Goal: Information Seeking & Learning: Learn about a topic

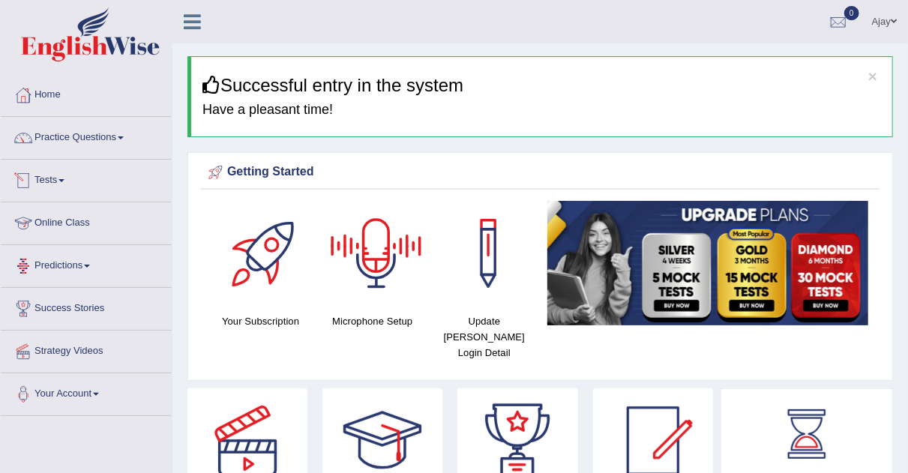
click at [63, 177] on link "Tests" at bounding box center [86, 179] width 171 height 38
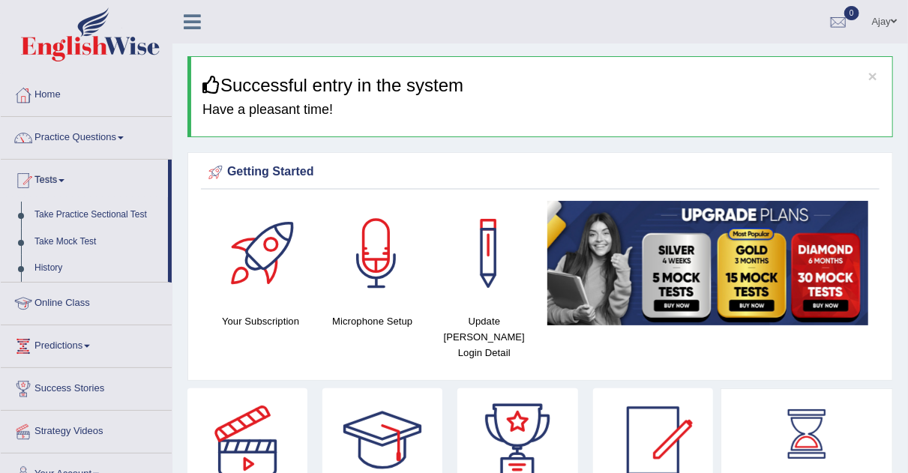
click at [95, 303] on link "Online Class" at bounding box center [86, 302] width 171 height 38
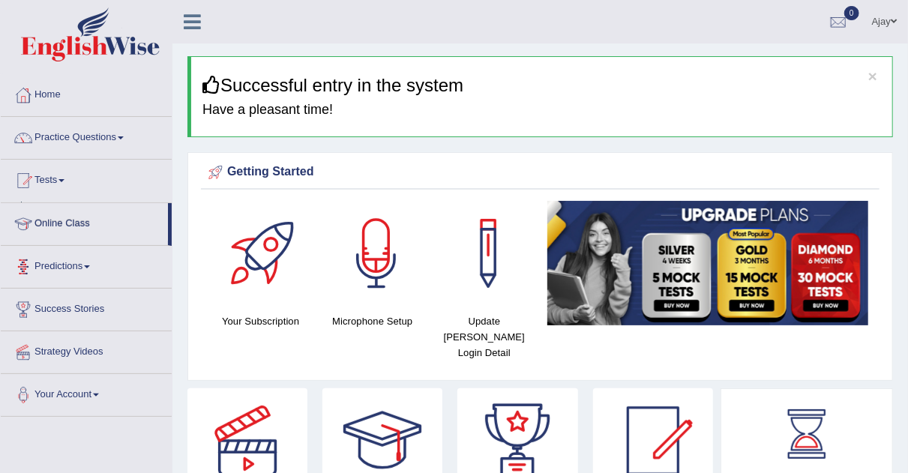
click at [95, 303] on ul "Home Practice Questions Speaking Practice Read Aloud Repeat Sentence Describe I…" at bounding box center [86, 245] width 171 height 343
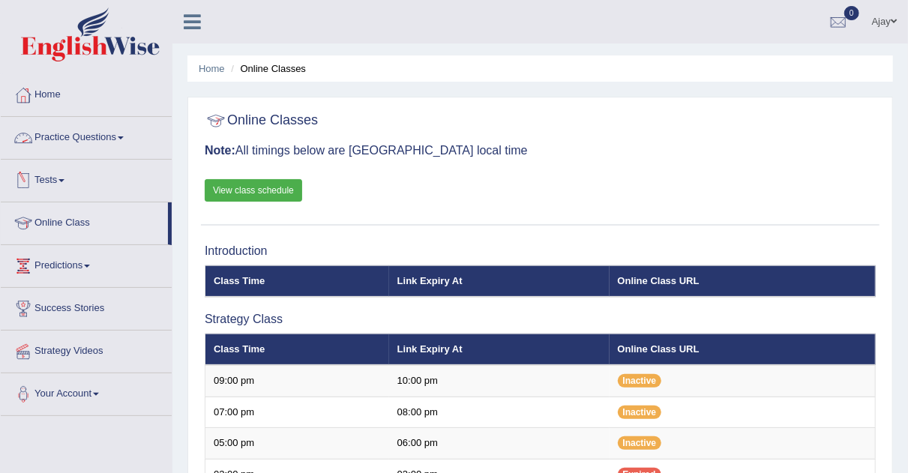
click at [124, 137] on span at bounding box center [121, 138] width 6 height 3
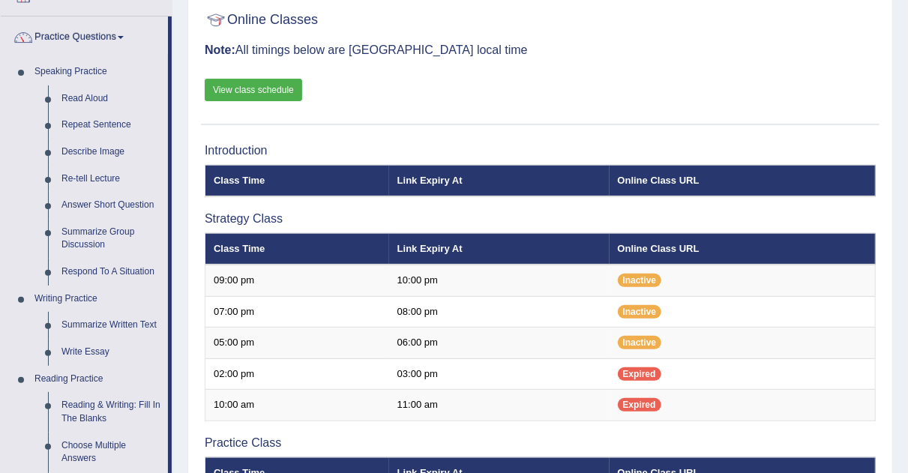
scroll to position [104, 0]
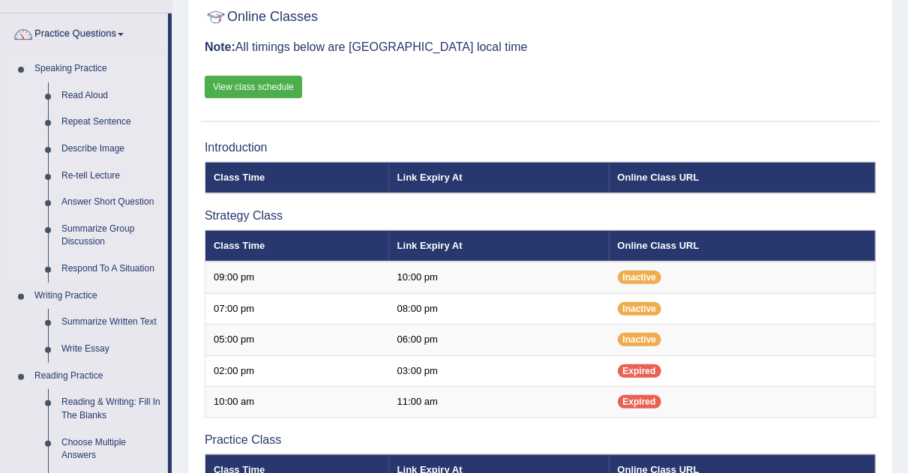
click at [105, 149] on link "Describe Image" at bounding box center [111, 149] width 113 height 27
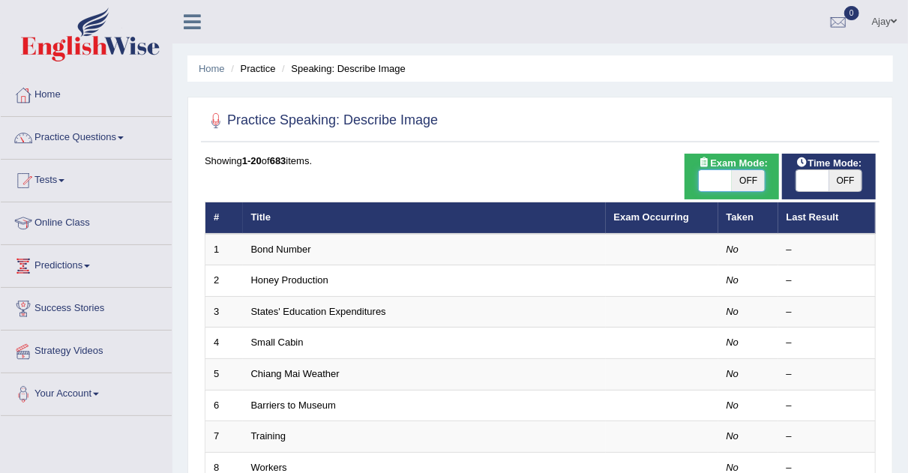
click at [725, 179] on span at bounding box center [715, 180] width 33 height 21
checkbox input "true"
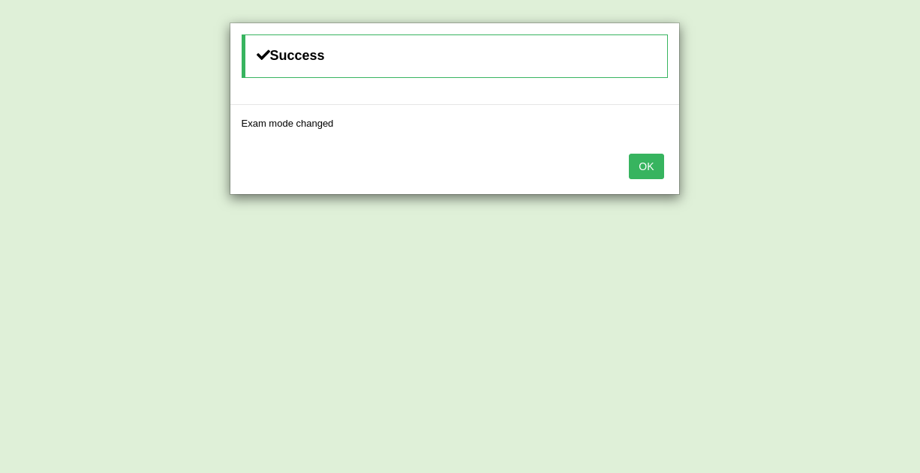
click at [637, 168] on button "OK" at bounding box center [646, 167] width 35 height 26
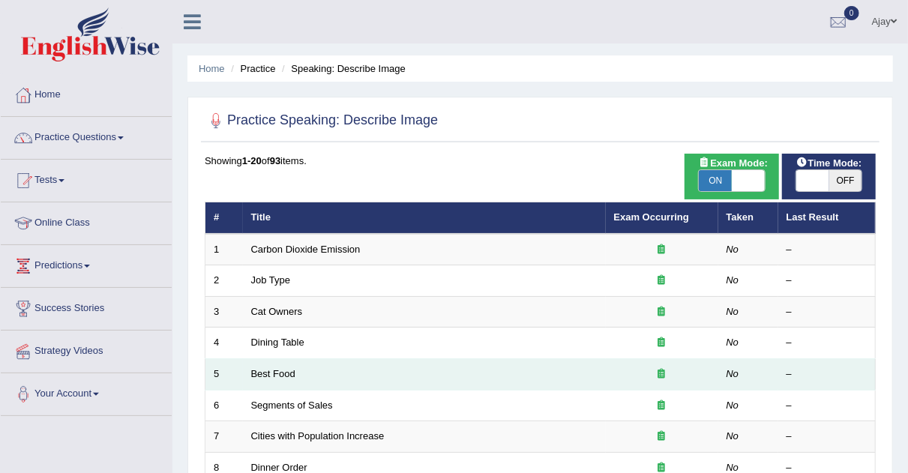
click at [282, 365] on td "Best Food" at bounding box center [424, 375] width 363 height 32
click at [281, 377] on link "Best Food" at bounding box center [273, 373] width 44 height 11
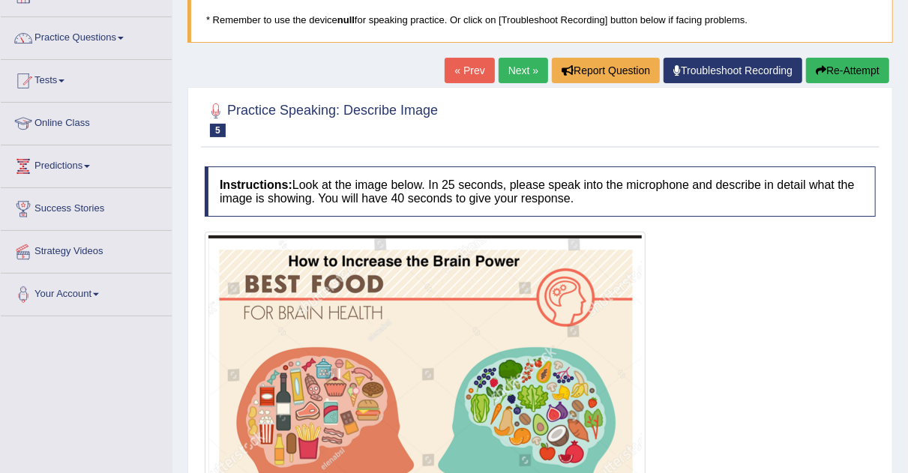
scroll to position [96, 0]
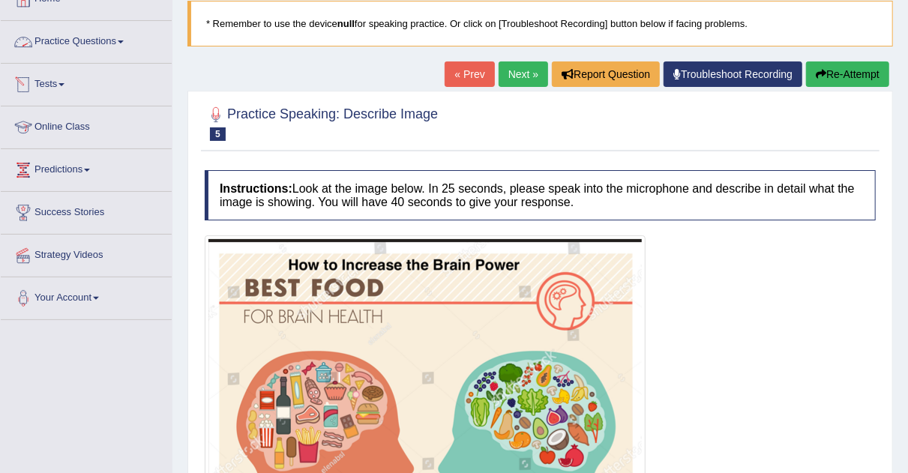
click at [124, 38] on link "Practice Questions" at bounding box center [86, 40] width 171 height 38
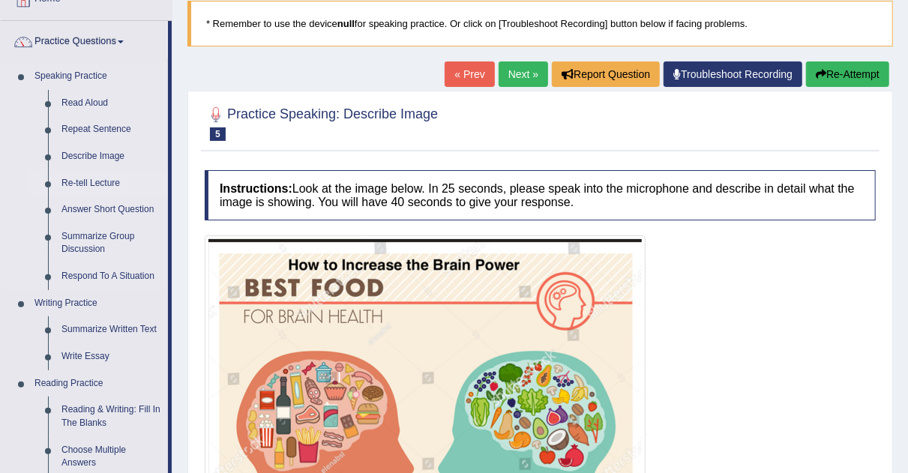
click at [107, 185] on link "Re-tell Lecture" at bounding box center [111, 183] width 113 height 27
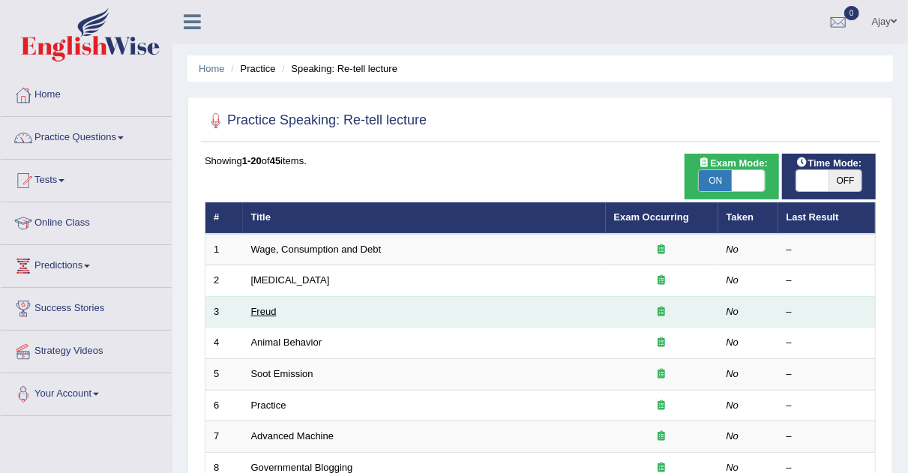
click at [260, 306] on link "Freud" at bounding box center [264, 311] width 26 height 11
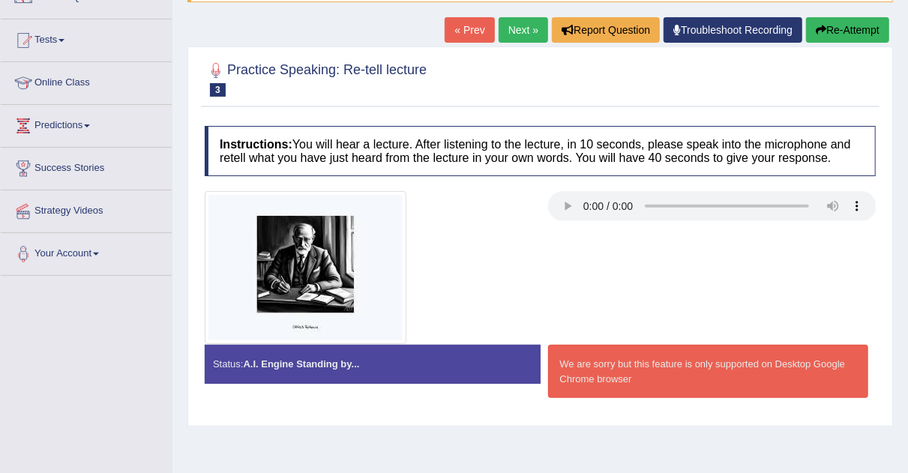
scroll to position [144, 0]
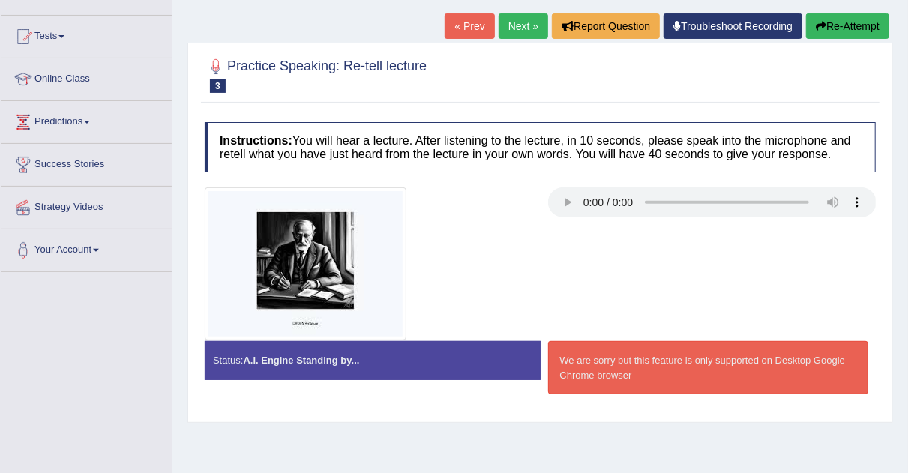
click at [62, 38] on link "Tests" at bounding box center [86, 35] width 171 height 38
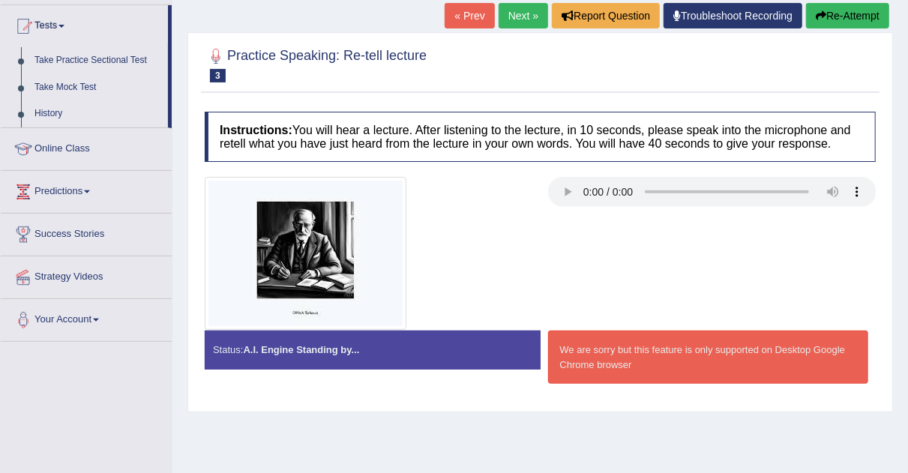
scroll to position [163, 0]
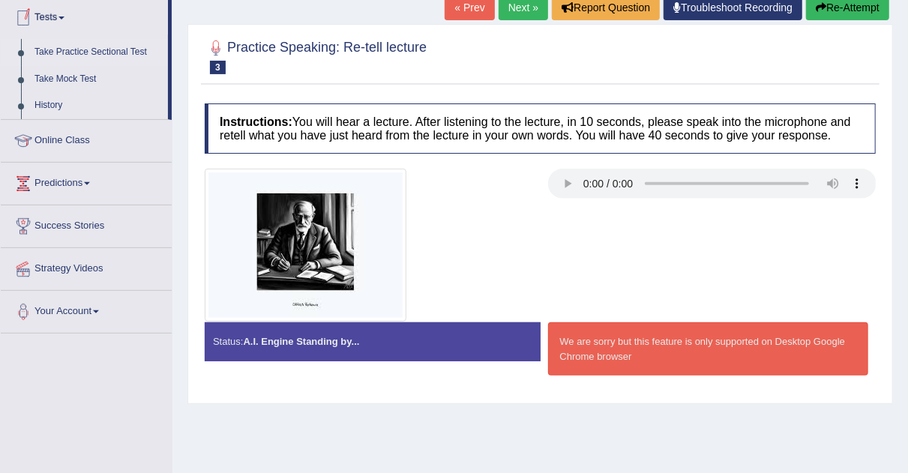
click at [107, 50] on link "Take Practice Sectional Test" at bounding box center [98, 52] width 140 height 27
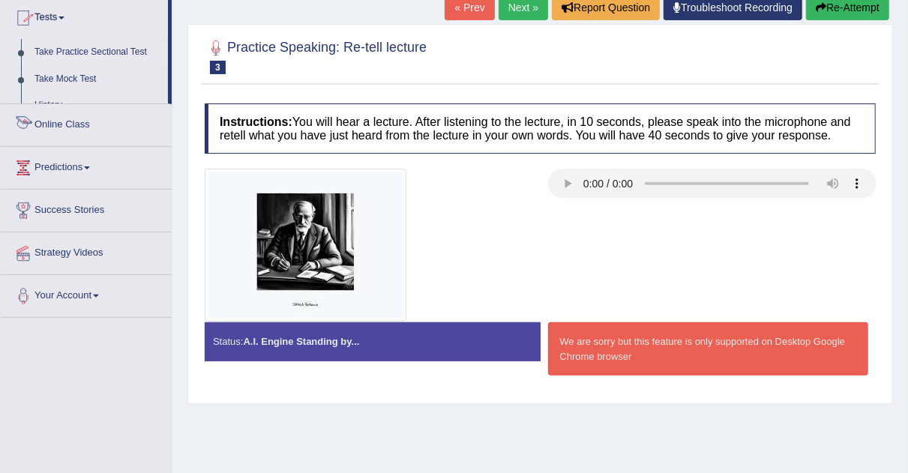
click at [107, 50] on link "Take Practice Sectional Test" at bounding box center [98, 52] width 140 height 27
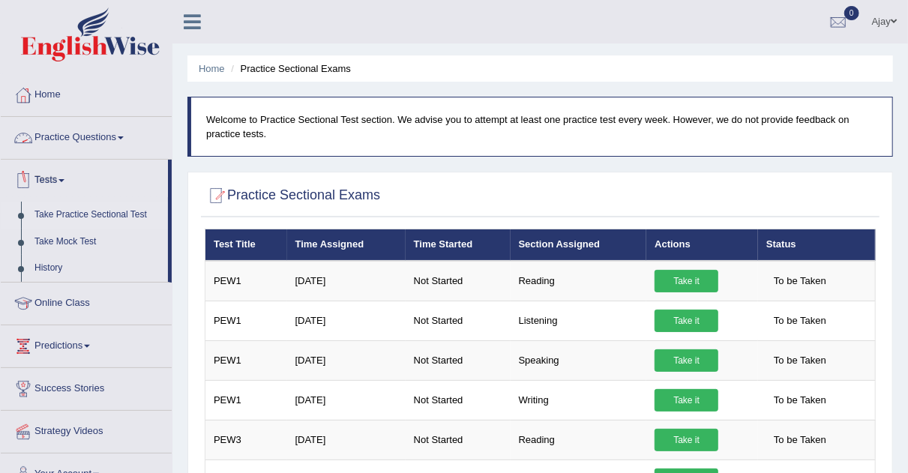
click at [128, 135] on link "Practice Questions" at bounding box center [86, 136] width 171 height 38
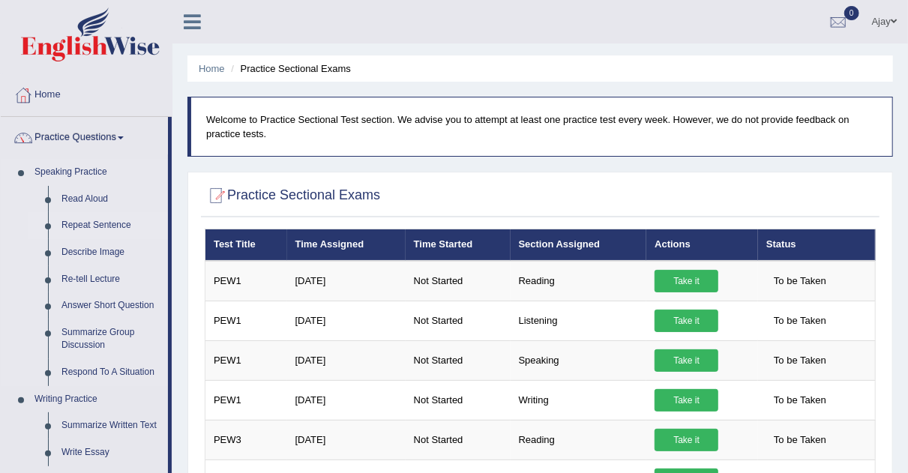
click at [94, 222] on link "Repeat Sentence" at bounding box center [111, 225] width 113 height 27
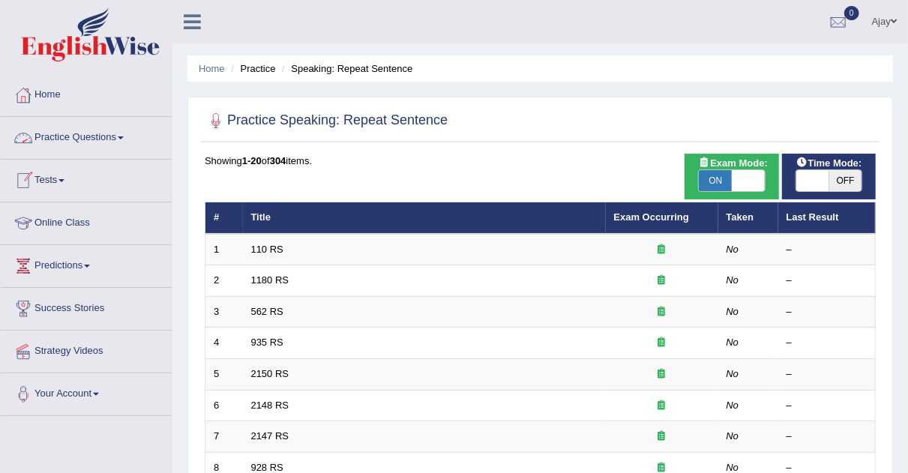
click at [122, 131] on link "Practice Questions" at bounding box center [86, 136] width 171 height 38
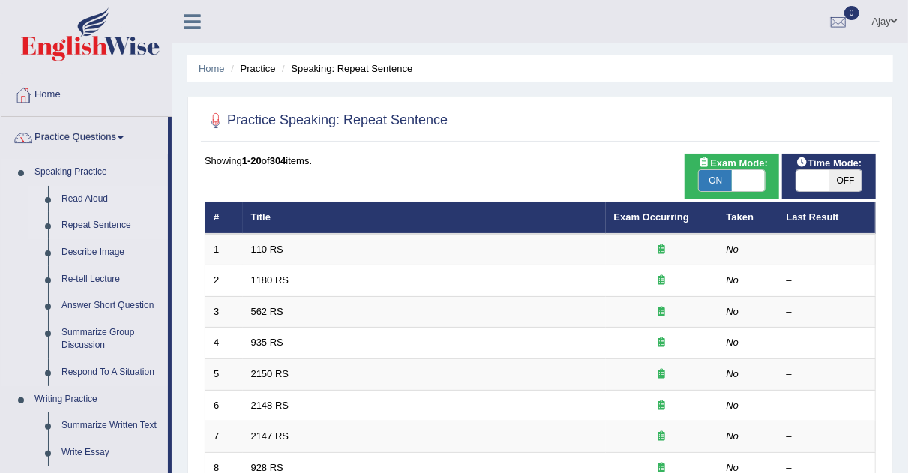
click at [83, 198] on link "Read Aloud" at bounding box center [111, 199] width 113 height 27
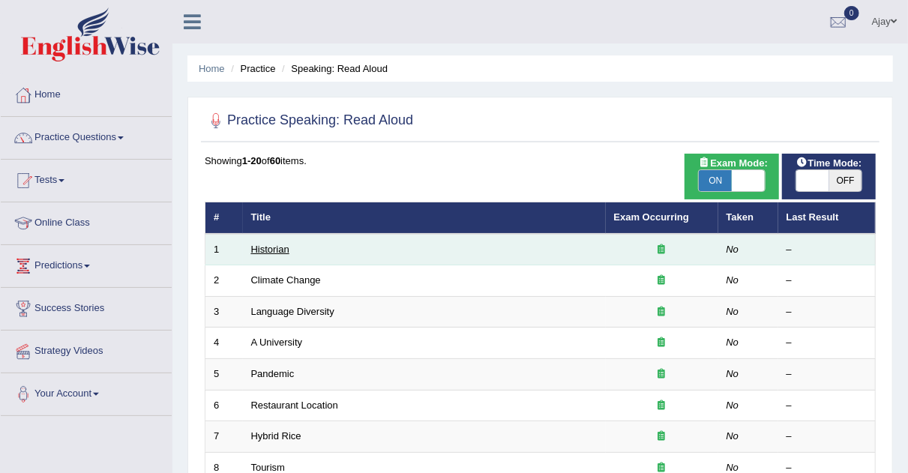
click at [280, 246] on link "Historian" at bounding box center [270, 249] width 38 height 11
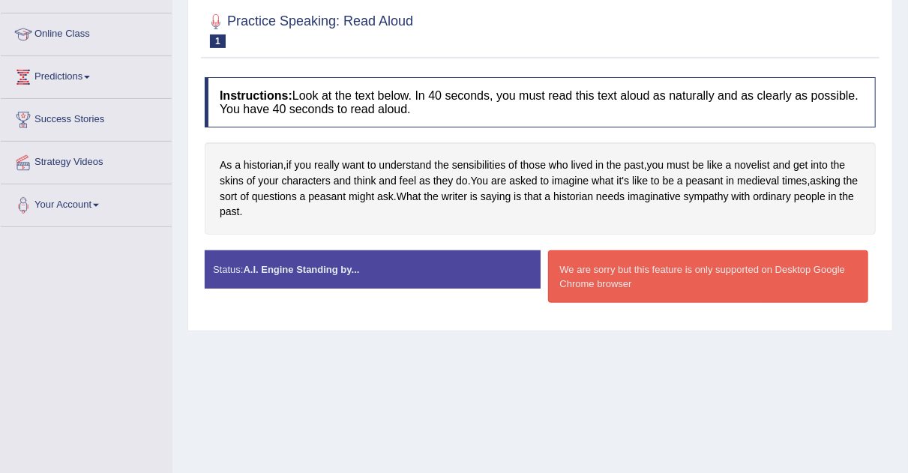
scroll to position [179, 0]
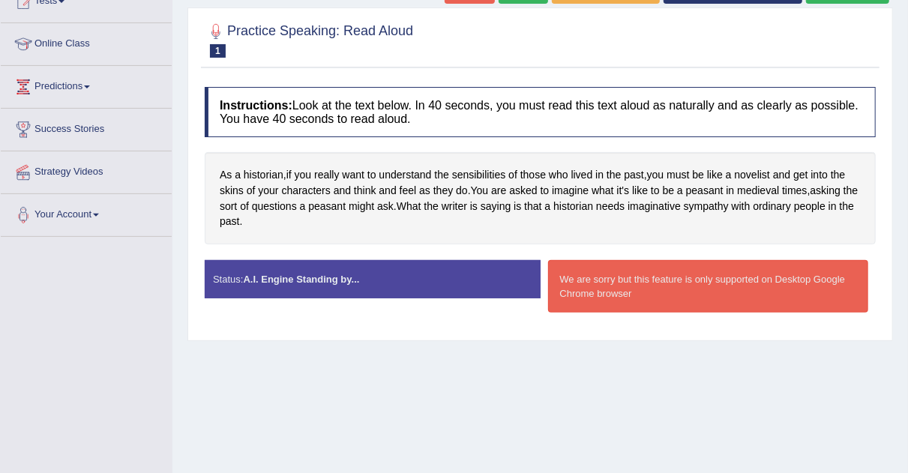
click at [484, 287] on div "Status: A.I. Engine Standing by..." at bounding box center [373, 279] width 336 height 38
click at [431, 264] on div "Status: A.I. Engine Standing by..." at bounding box center [373, 279] width 336 height 38
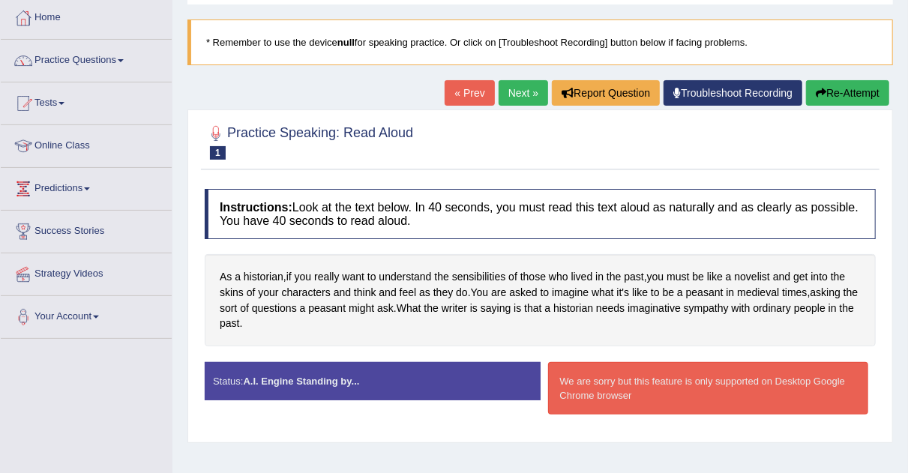
scroll to position [71, 0]
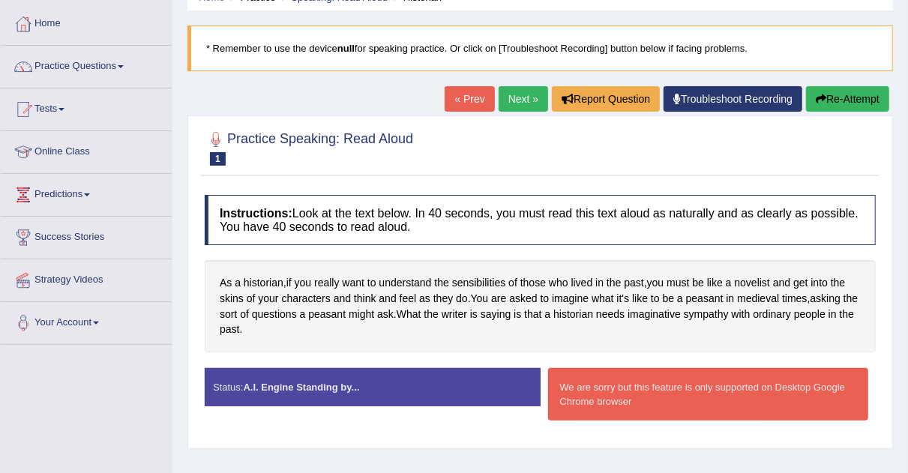
click at [528, 101] on link "Next »" at bounding box center [524, 99] width 50 height 26
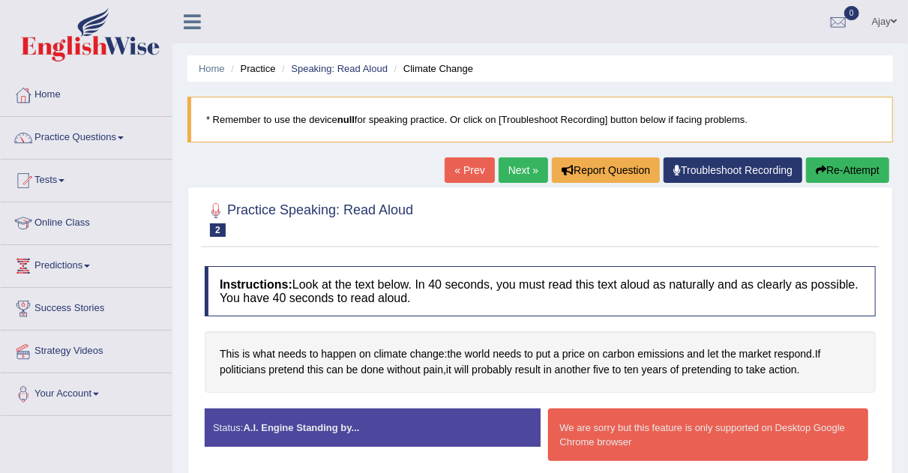
click at [908, 197] on html "Toggle navigation Home Practice Questions Speaking Practice Read Aloud Repeat S…" at bounding box center [454, 236] width 908 height 473
click at [515, 167] on link "Next »" at bounding box center [524, 171] width 50 height 26
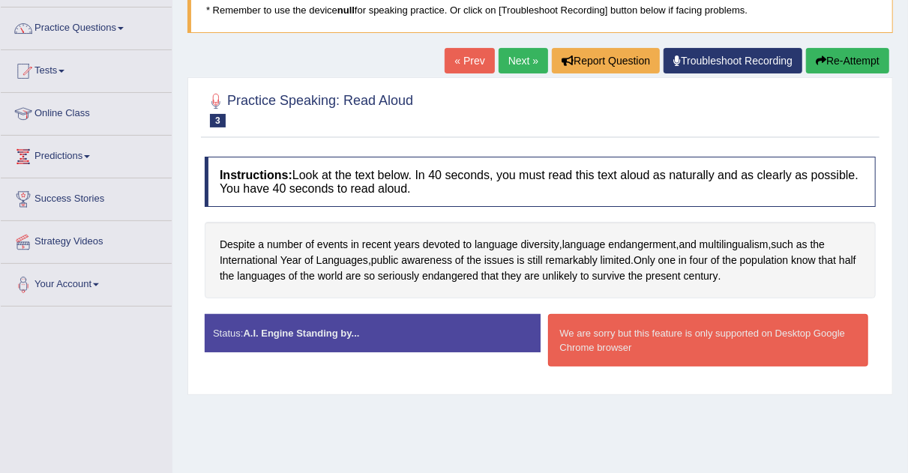
scroll to position [109, 0]
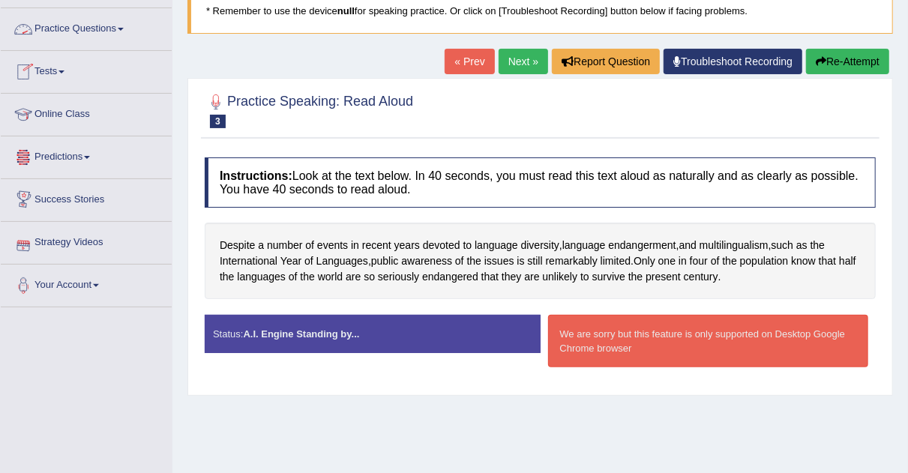
click at [122, 26] on link "Practice Questions" at bounding box center [86, 27] width 171 height 38
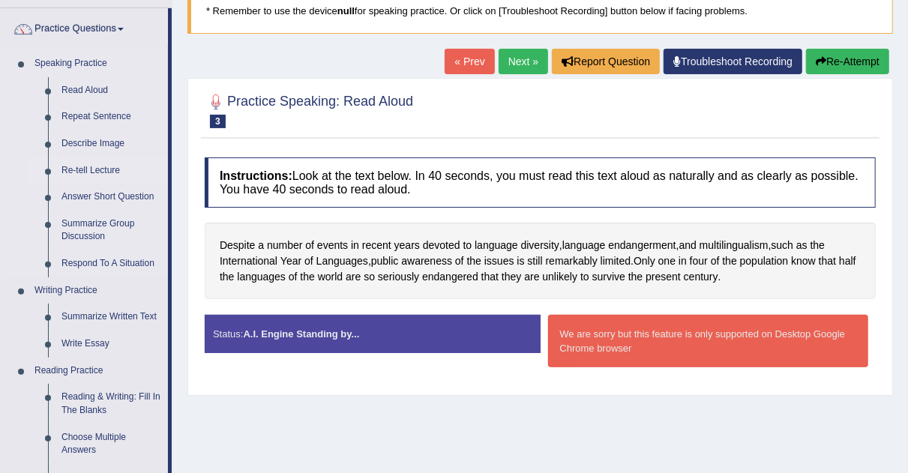
click at [105, 167] on link "Re-tell Lecture" at bounding box center [111, 171] width 113 height 27
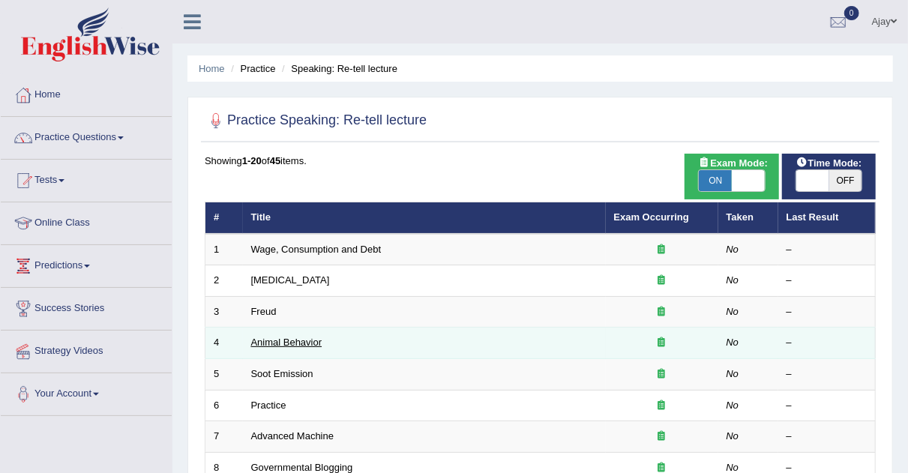
click at [301, 338] on link "Animal Behavior" at bounding box center [286, 342] width 71 height 11
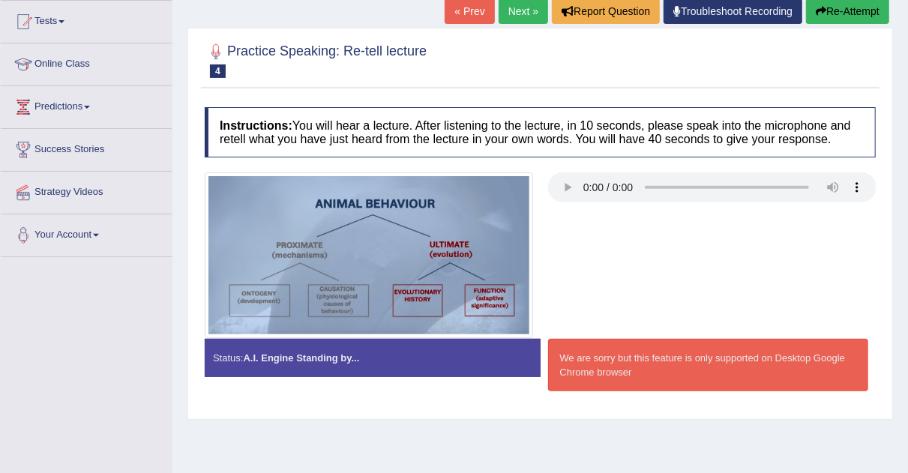
scroll to position [163, 0]
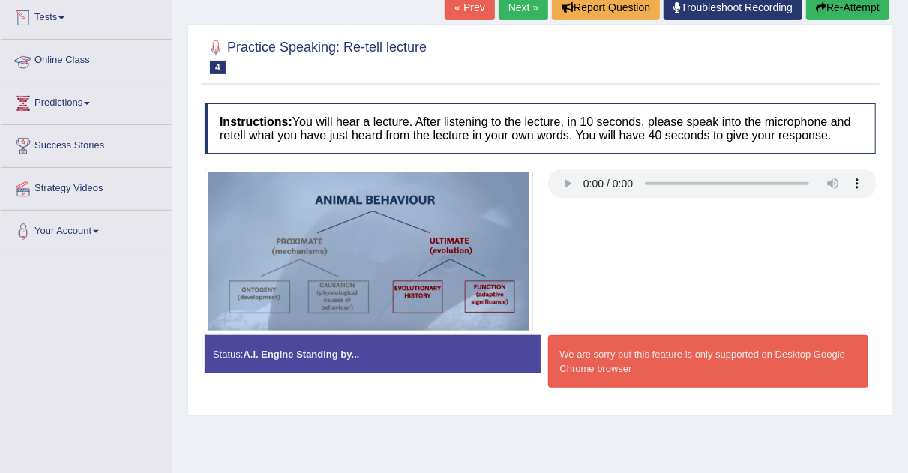
click at [77, 57] on link "Online Class" at bounding box center [86, 59] width 171 height 38
click at [65, 7] on link "Tests" at bounding box center [86, 16] width 171 height 38
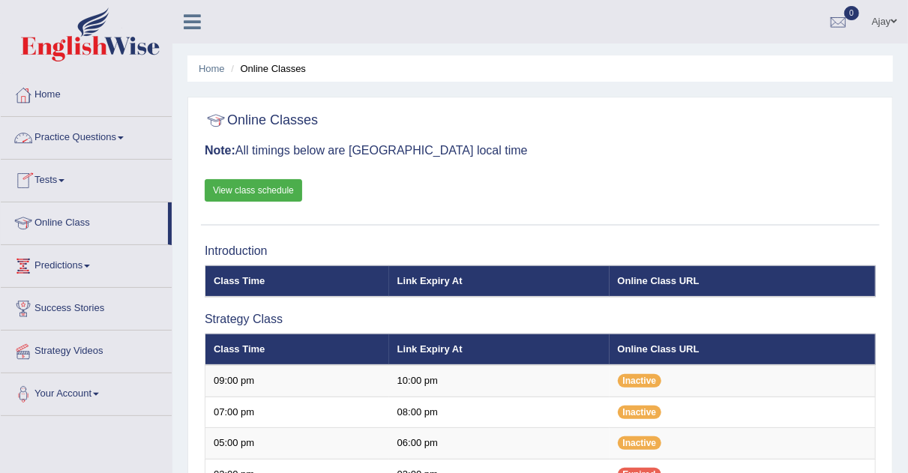
click at [128, 134] on link "Practice Questions" at bounding box center [86, 136] width 171 height 38
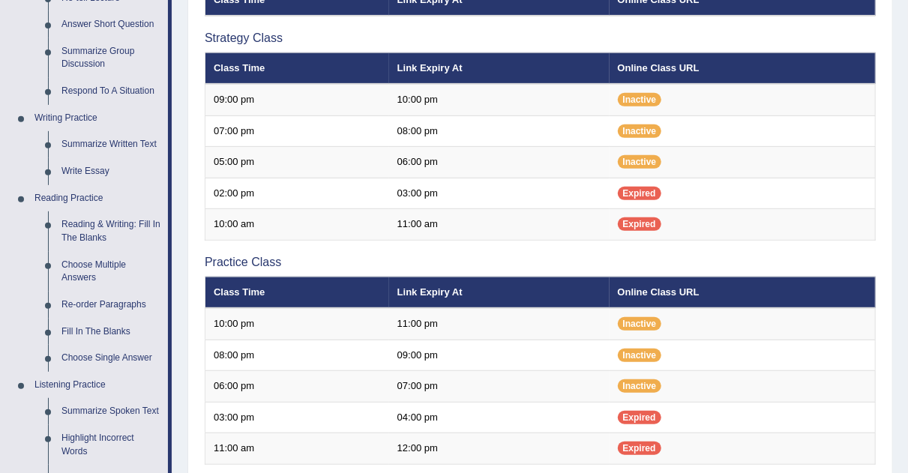
scroll to position [263, 0]
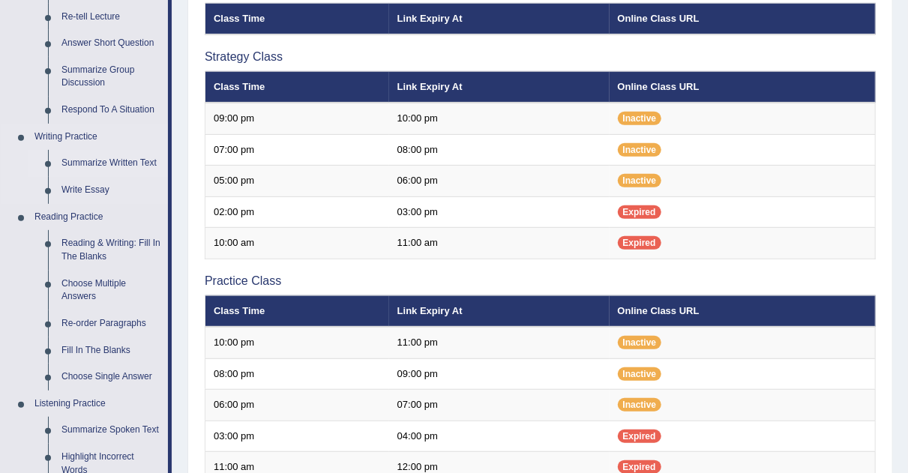
click at [128, 161] on link "Summarize Written Text" at bounding box center [111, 163] width 113 height 27
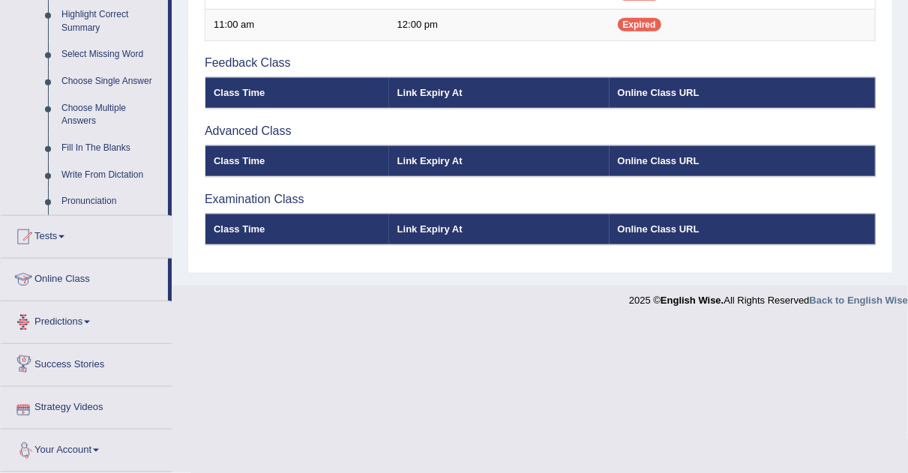
scroll to position [742, 0]
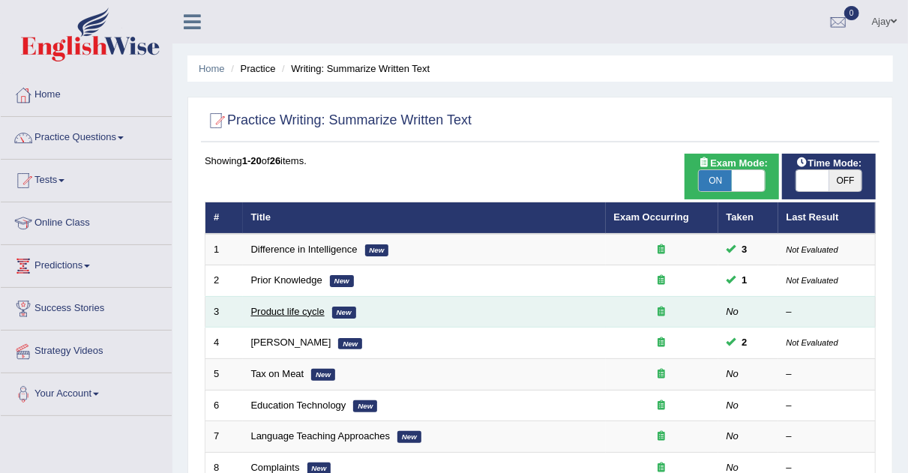
click at [290, 311] on link "Product life cycle" at bounding box center [288, 311] width 74 height 11
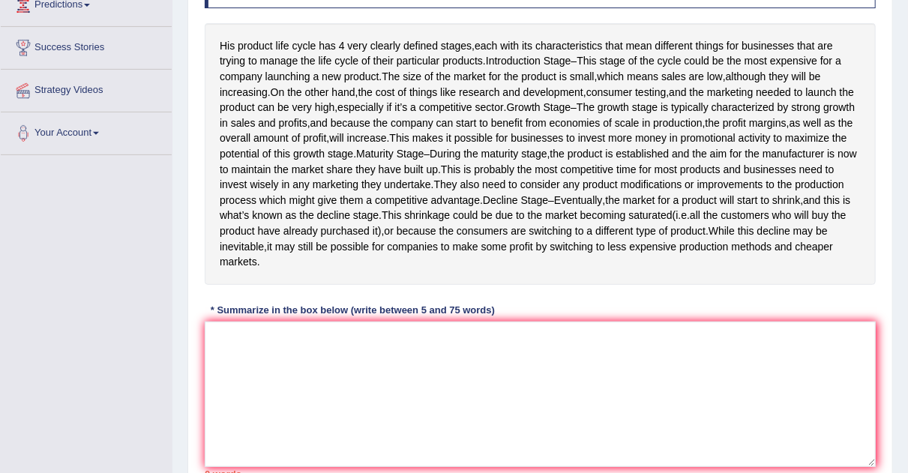
scroll to position [266, 0]
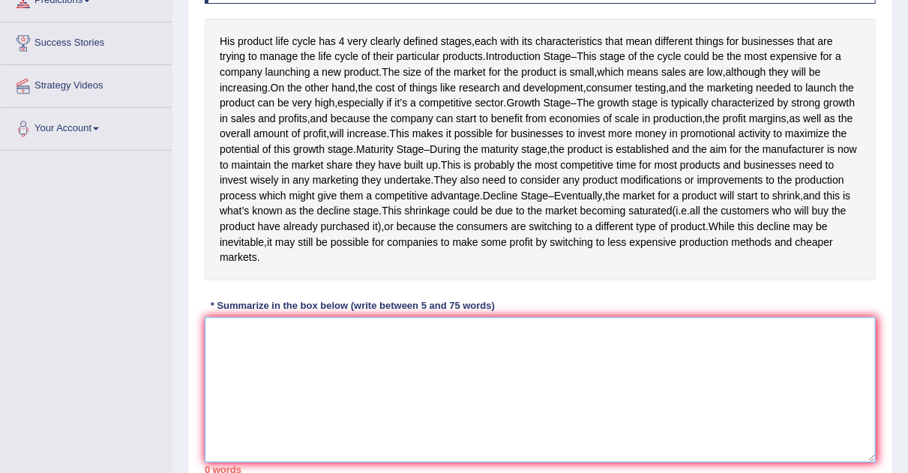
click at [470, 399] on textarea at bounding box center [540, 390] width 671 height 146
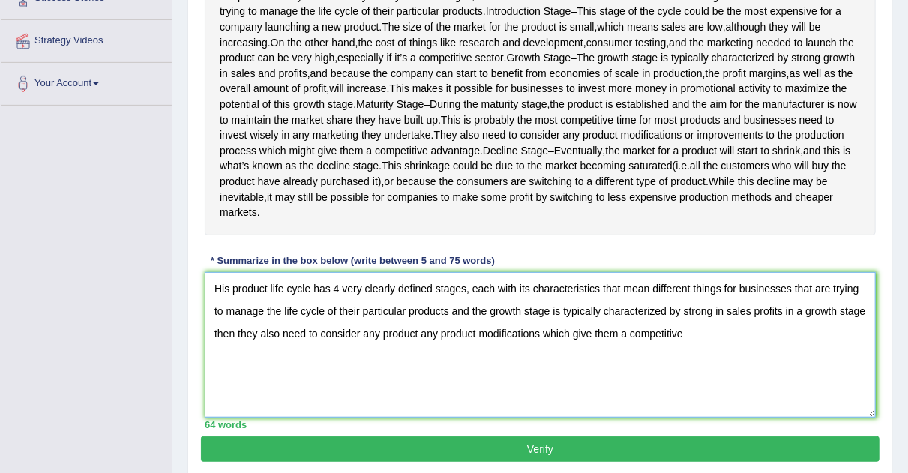
scroll to position [284, 0]
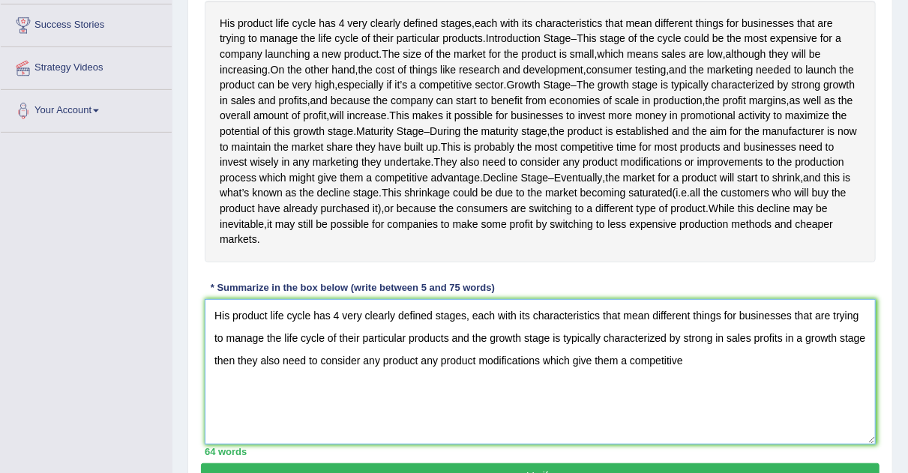
click at [683, 396] on textarea "His product life cycle has 4 very clearly defined stages, each with its charact…" at bounding box center [540, 372] width 671 height 146
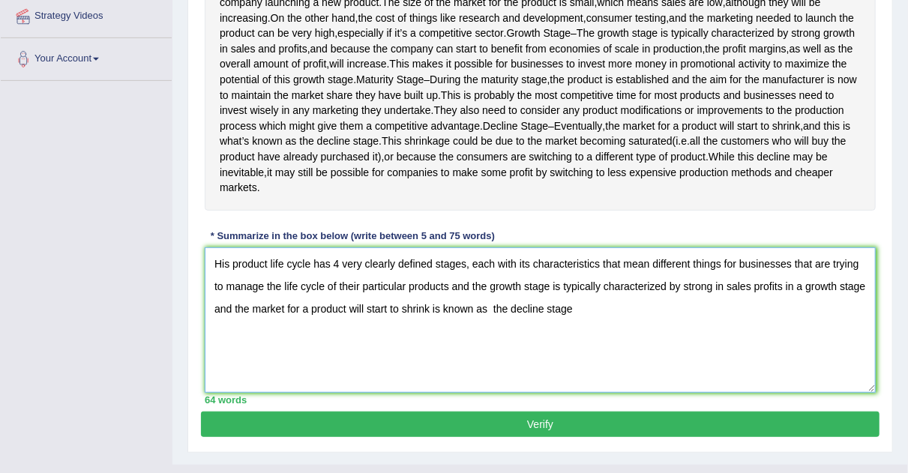
scroll to position [392, 0]
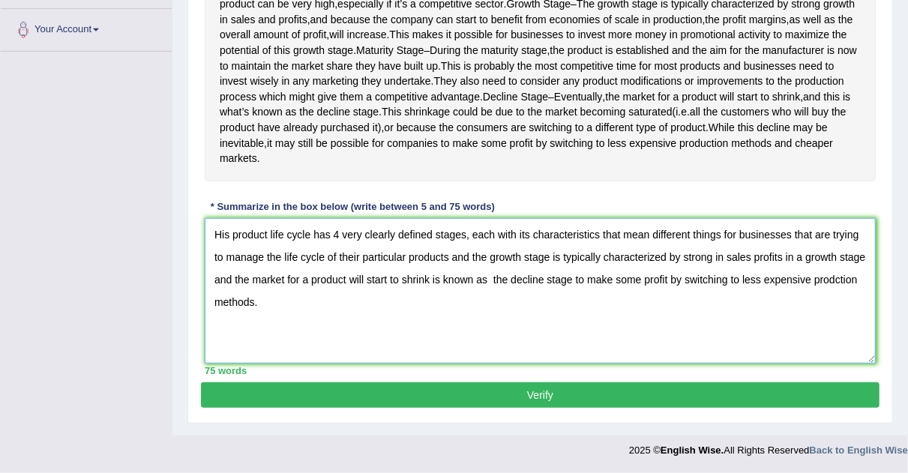
type textarea "His product life cycle has 4 very clearly defined stages, each with its charact…"
click at [696, 396] on button "Verify" at bounding box center [540, 396] width 679 height 26
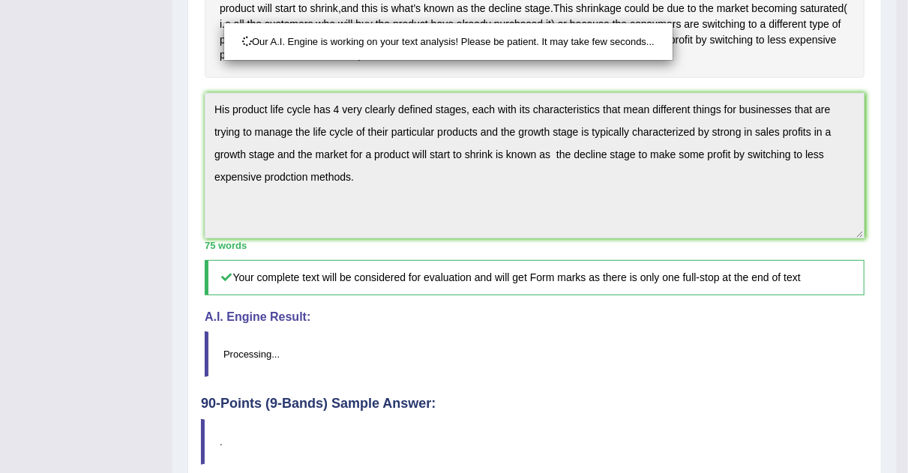
scroll to position [558, 0]
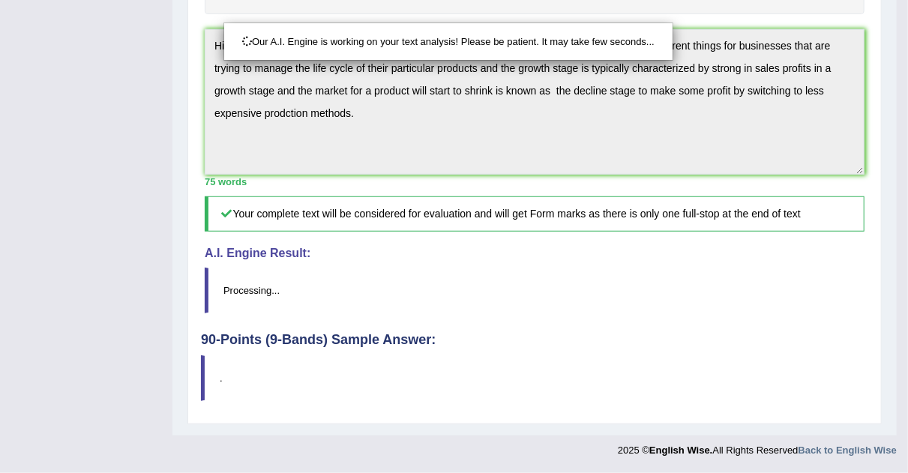
click at [756, 311] on div "Our A.I. Engine is working on your text analysis! Please be patient. It may tak…" at bounding box center [454, 236] width 908 height 473
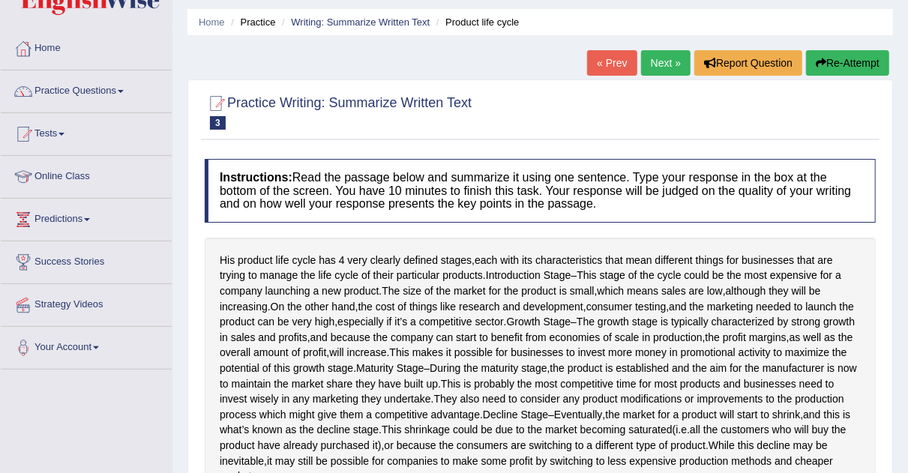
scroll to position [0, 0]
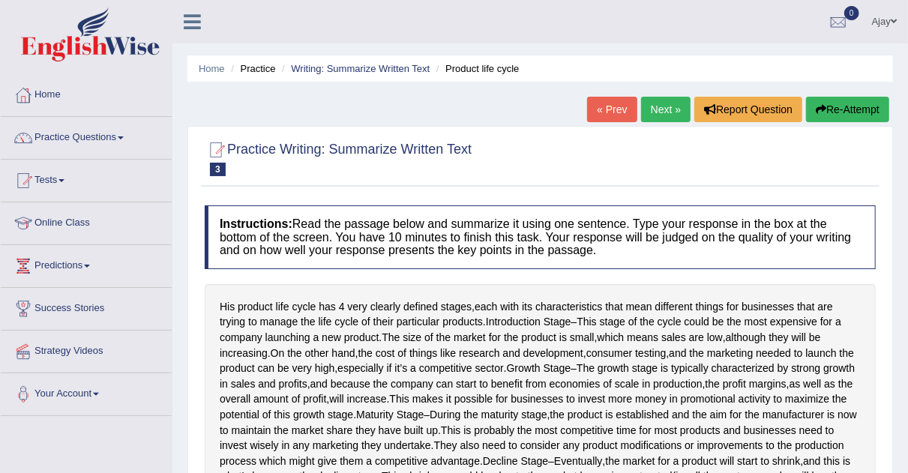
click at [857, 110] on button "Re-Attempt" at bounding box center [847, 110] width 83 height 26
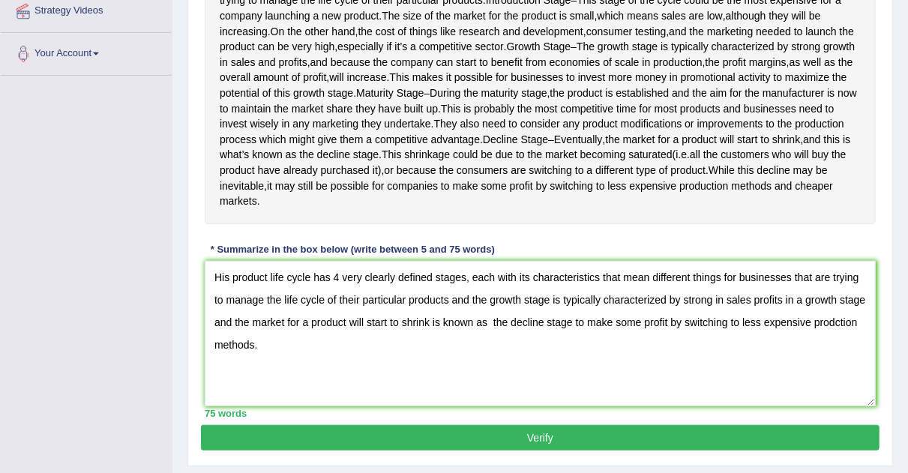
click at [837, 351] on textarea "His product life cycle has 4 very clearly defined stages, each with its charact…" at bounding box center [540, 334] width 671 height 146
type textarea "His product life cycle has 4 very clearly defined stages, each with its charact…"
click at [619, 451] on button "Verify" at bounding box center [540, 438] width 679 height 26
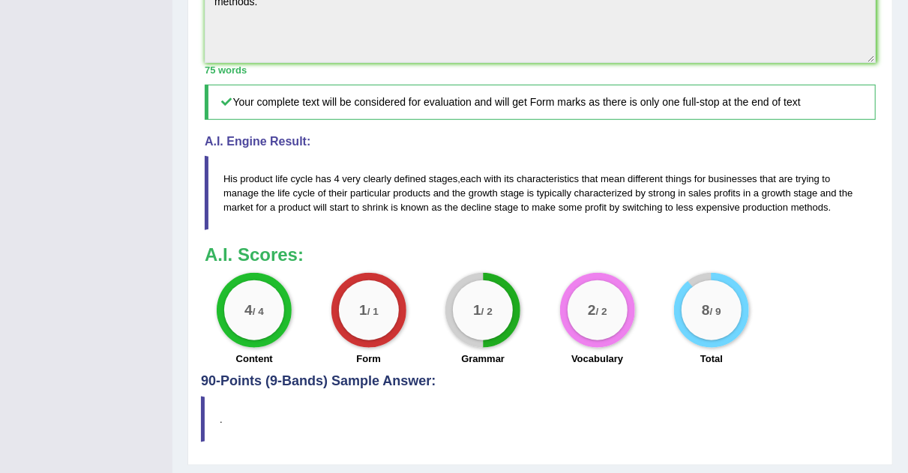
scroll to position [639, 0]
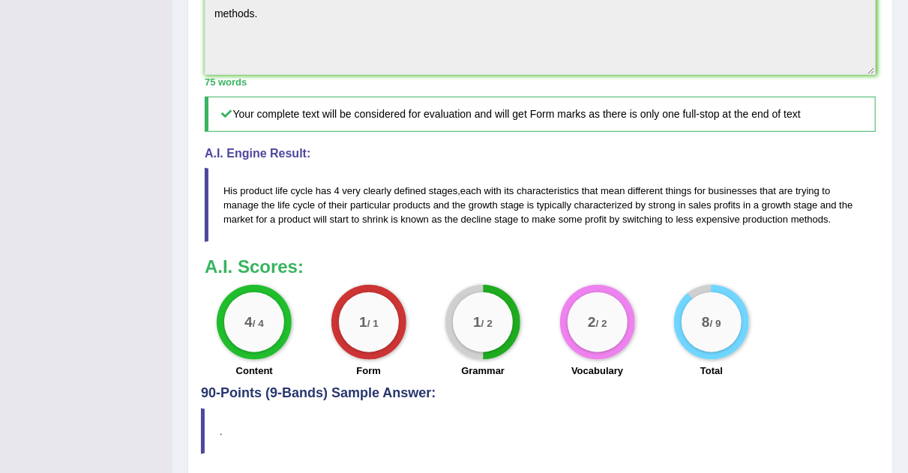
drag, startPoint x: 918, startPoint y: 179, endPoint x: 914, endPoint y: 315, distance: 136.6
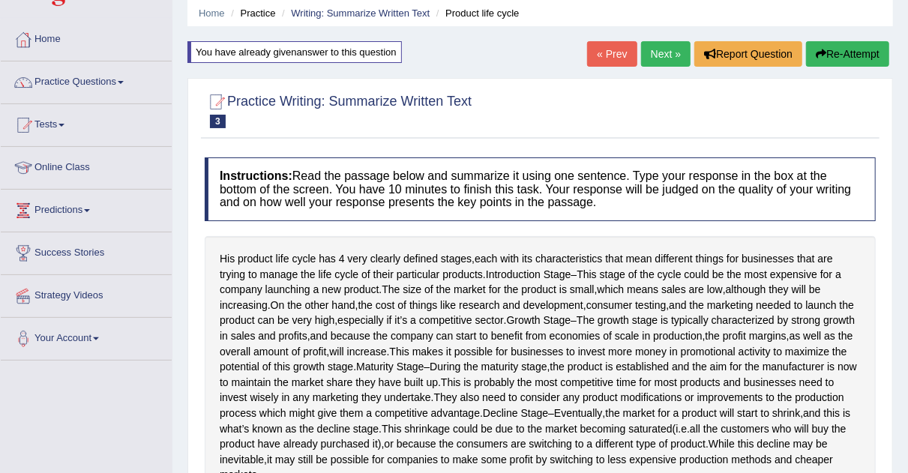
scroll to position [0, 0]
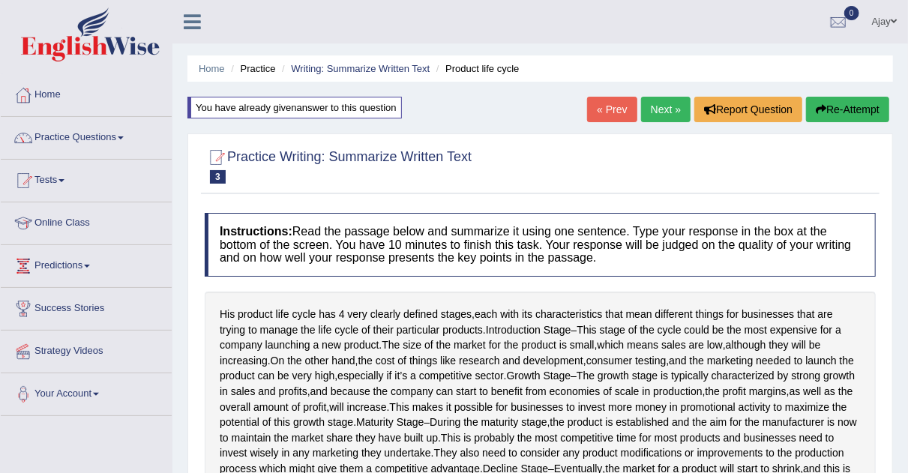
drag, startPoint x: 919, startPoint y: 149, endPoint x: 920, endPoint y: 41, distance: 108.0
click at [908, 41] on html "Toggle navigation Home Practice Questions Speaking Practice Read Aloud Repeat S…" at bounding box center [454, 236] width 908 height 473
click at [122, 131] on link "Practice Questions" at bounding box center [86, 136] width 171 height 38
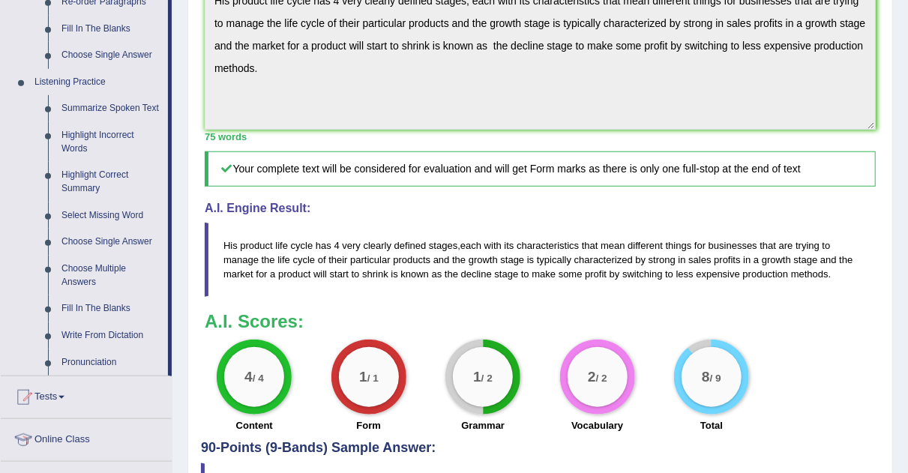
scroll to position [586, 0]
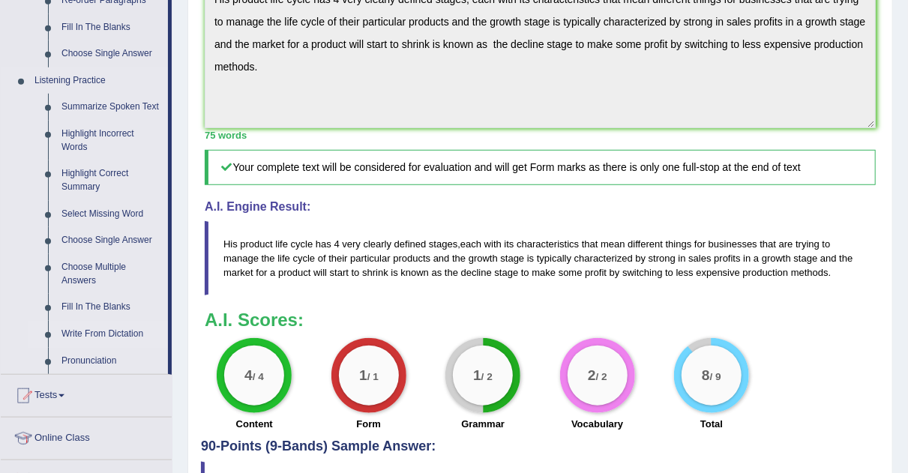
click at [102, 333] on link "Write From Dictation" at bounding box center [111, 334] width 113 height 27
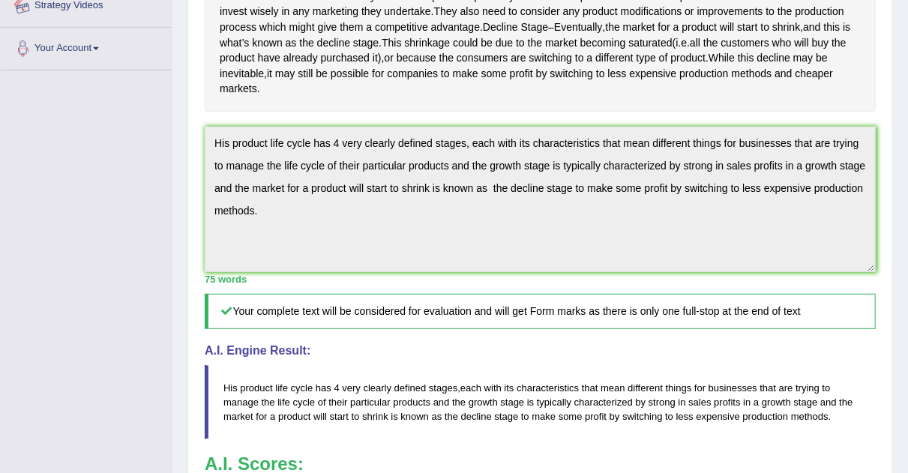
scroll to position [556, 0]
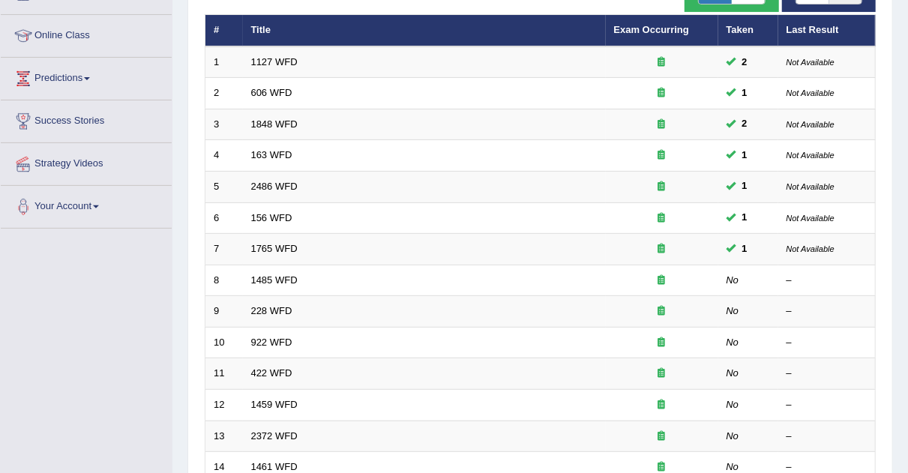
scroll to position [194, 0]
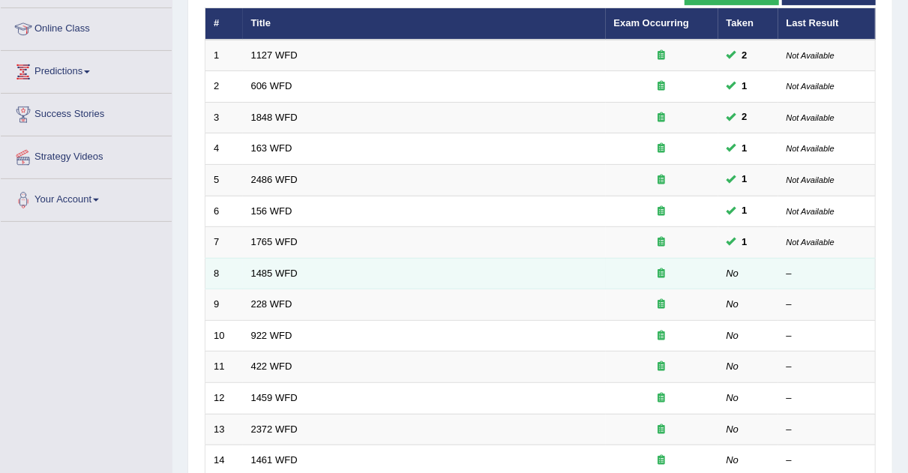
click at [265, 263] on td "1485 WFD" at bounding box center [424, 274] width 363 height 32
click at [267, 271] on link "1485 WFD" at bounding box center [274, 273] width 47 height 11
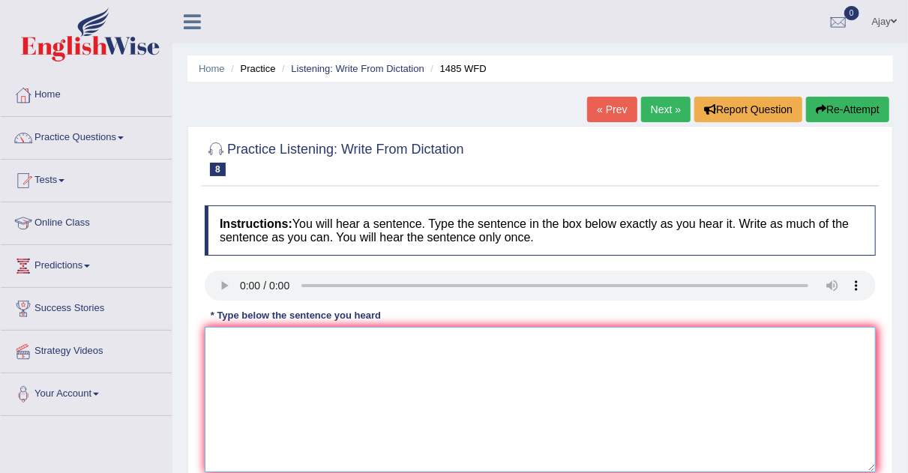
click at [245, 366] on textarea at bounding box center [540, 400] width 671 height 146
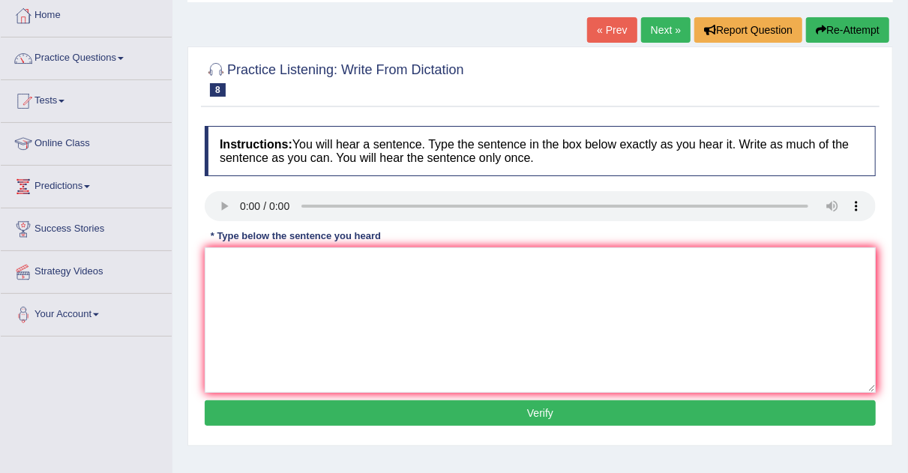
scroll to position [77, 0]
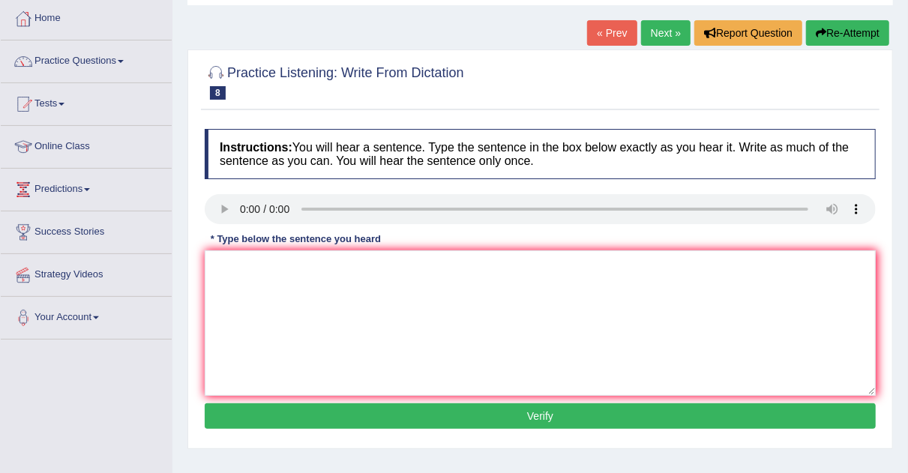
click at [653, 26] on link "Next »" at bounding box center [666, 33] width 50 height 26
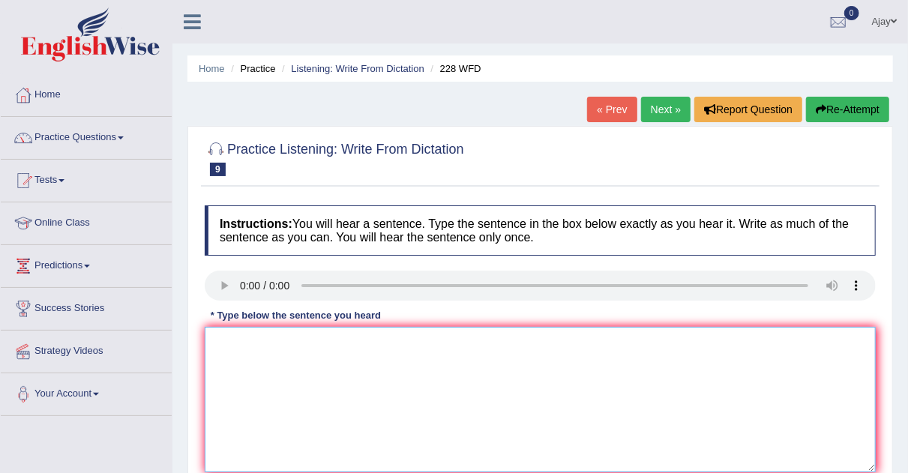
click at [244, 335] on textarea at bounding box center [540, 400] width 671 height 146
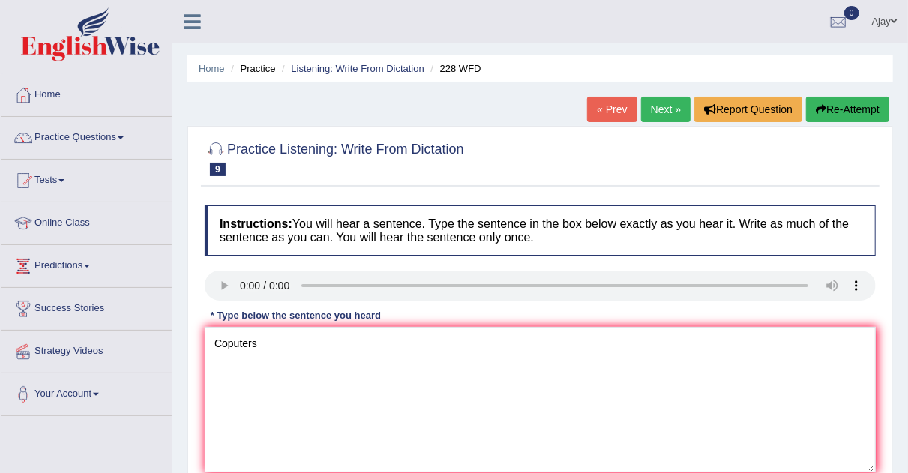
click at [314, 346] on div "Instructions: You will hear a sentence. Type the sentence in the box below exac…" at bounding box center [540, 358] width 679 height 320
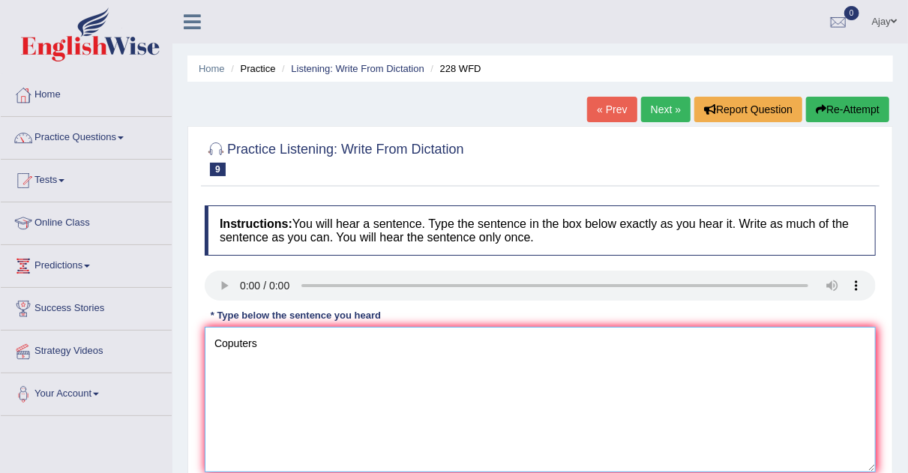
click at [314, 346] on textarea "Coputers" at bounding box center [540, 400] width 671 height 146
click at [286, 341] on textarea "Coputers" at bounding box center [540, 400] width 671 height 146
click at [338, 344] on textarea "Coputers science" at bounding box center [540, 400] width 671 height 146
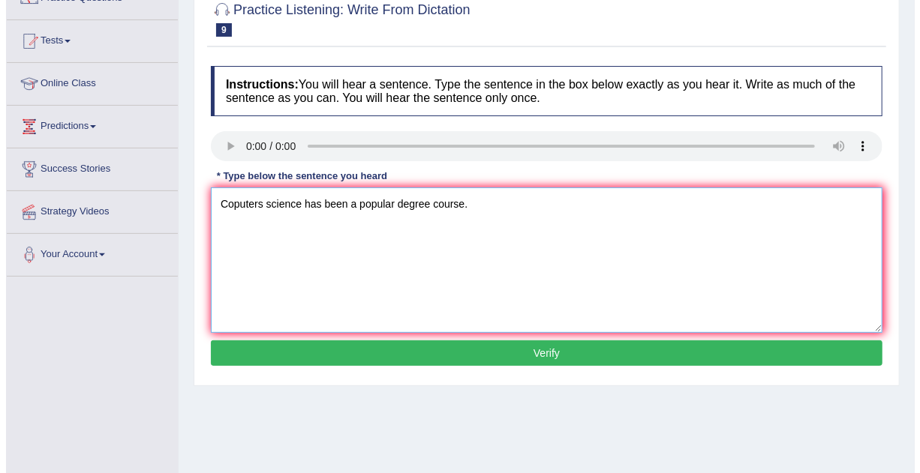
scroll to position [162, 0]
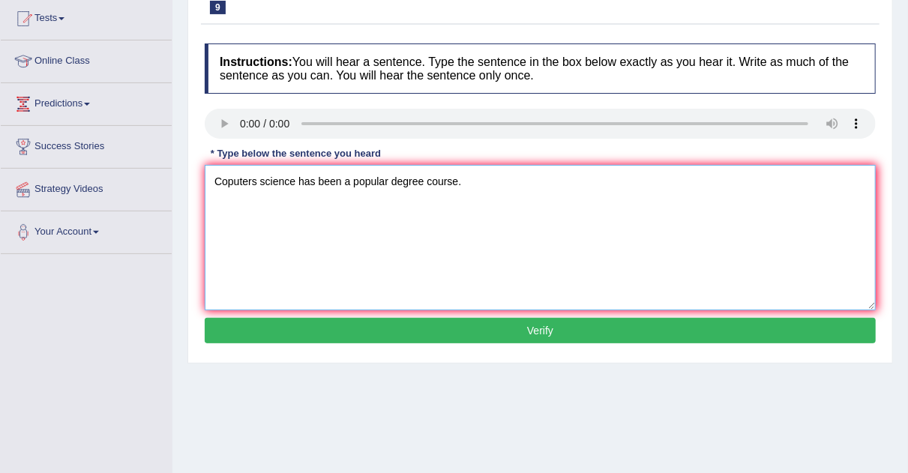
type textarea "Coputers science has been a popular degree course."
click at [647, 323] on button "Verify" at bounding box center [540, 331] width 671 height 26
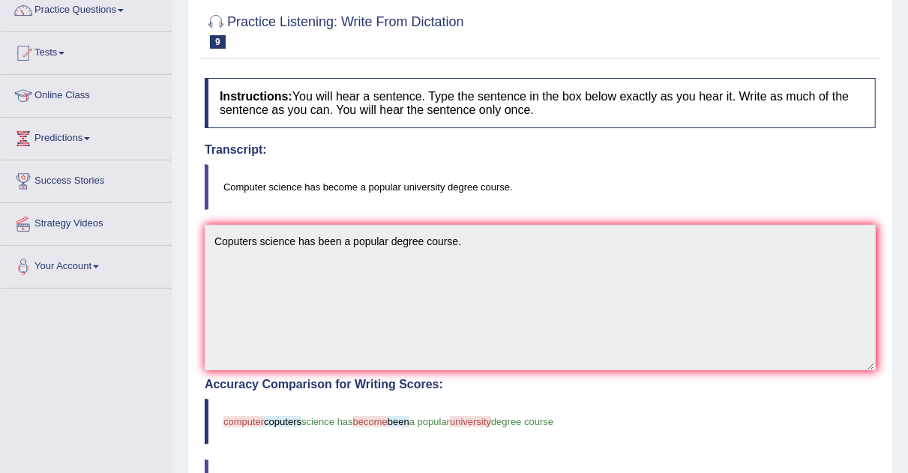
scroll to position [0, 0]
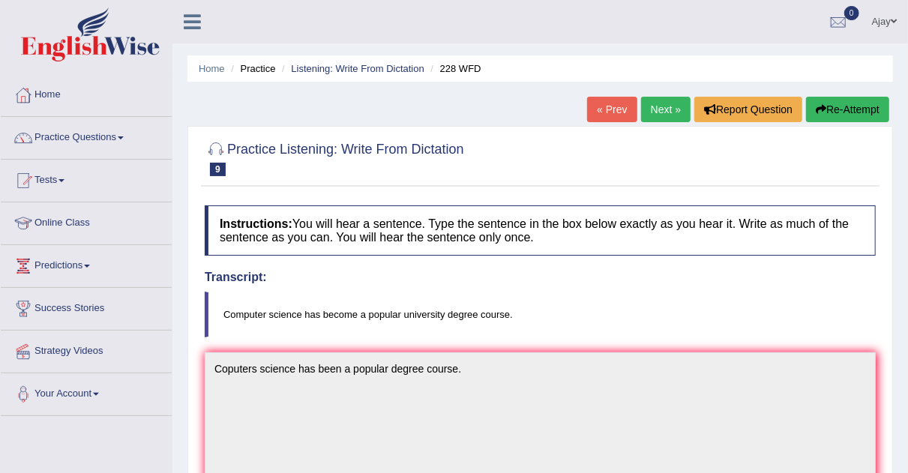
click at [665, 111] on link "Next »" at bounding box center [666, 110] width 50 height 26
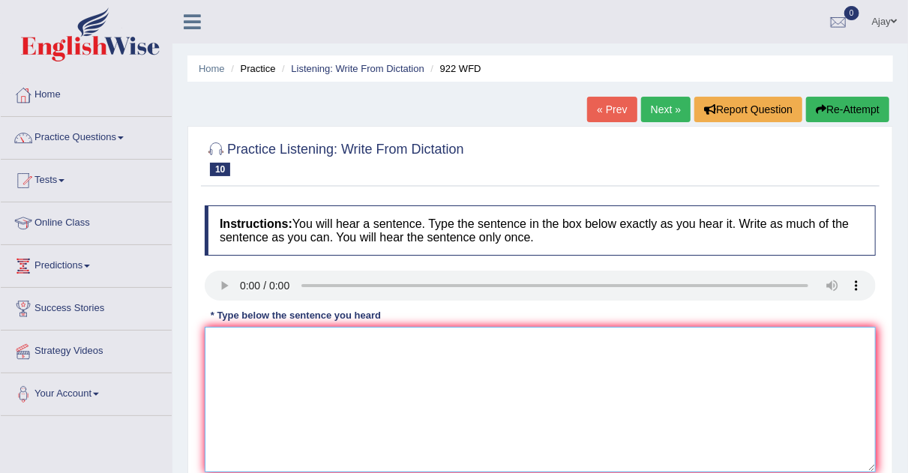
click at [283, 369] on textarea at bounding box center [540, 400] width 671 height 146
click at [294, 342] on textarea "Students" at bounding box center [540, 400] width 671 height 146
click at [291, 351] on textarea "Students" at bounding box center [540, 400] width 671 height 146
click at [358, 347] on textarea "Students and tending" at bounding box center [540, 400] width 671 height 146
click at [335, 347] on textarea "Students and tending" at bounding box center [540, 400] width 671 height 146
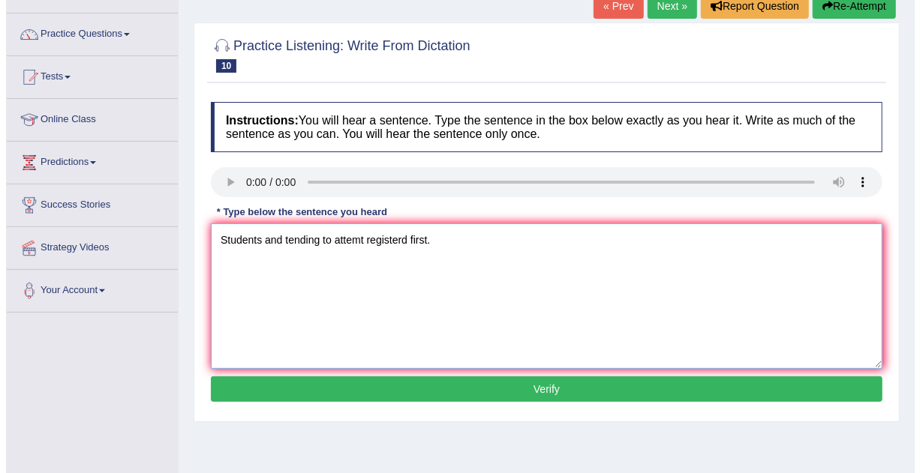
scroll to position [113, 0]
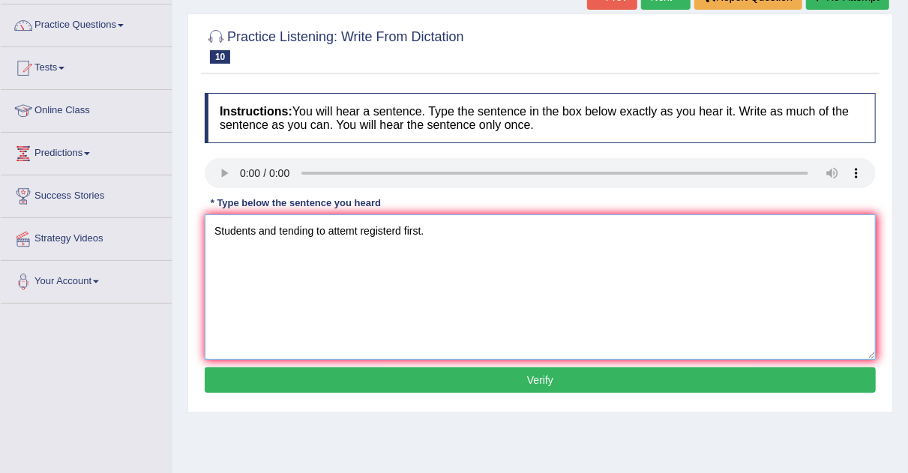
type textarea "Students and tending to attemt registerd first."
click at [615, 384] on button "Verify" at bounding box center [540, 381] width 671 height 26
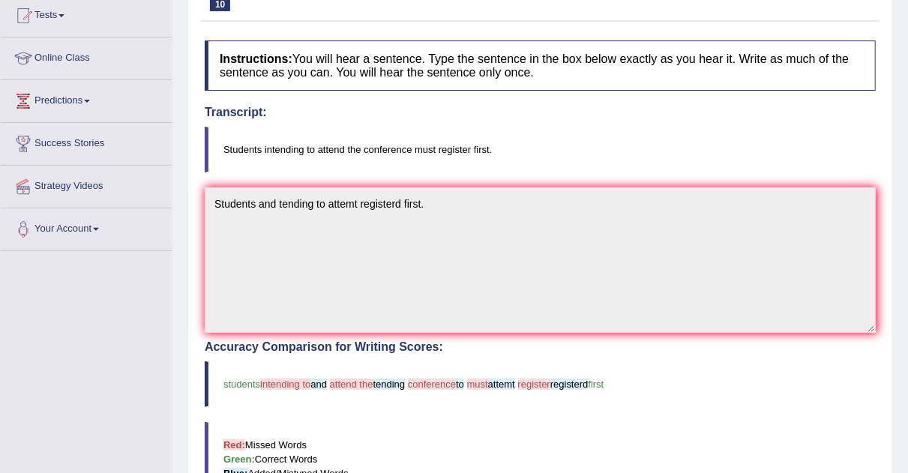
scroll to position [101, 0]
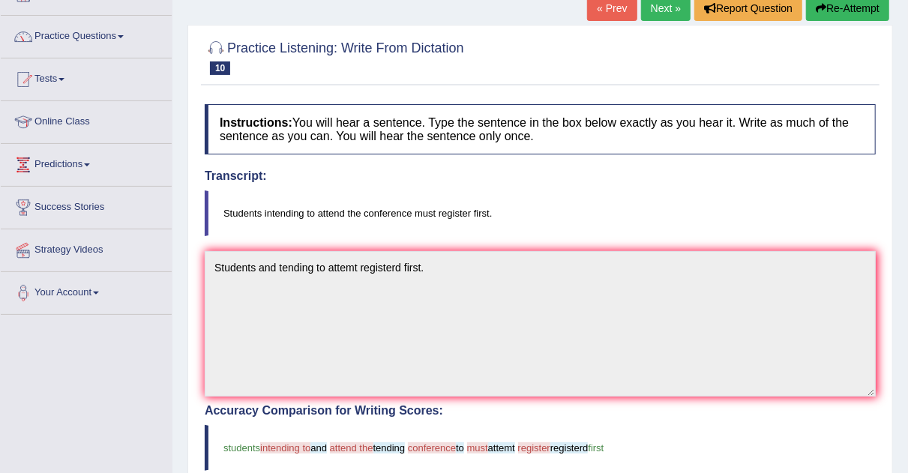
click at [644, 7] on link "Next »" at bounding box center [666, 8] width 50 height 26
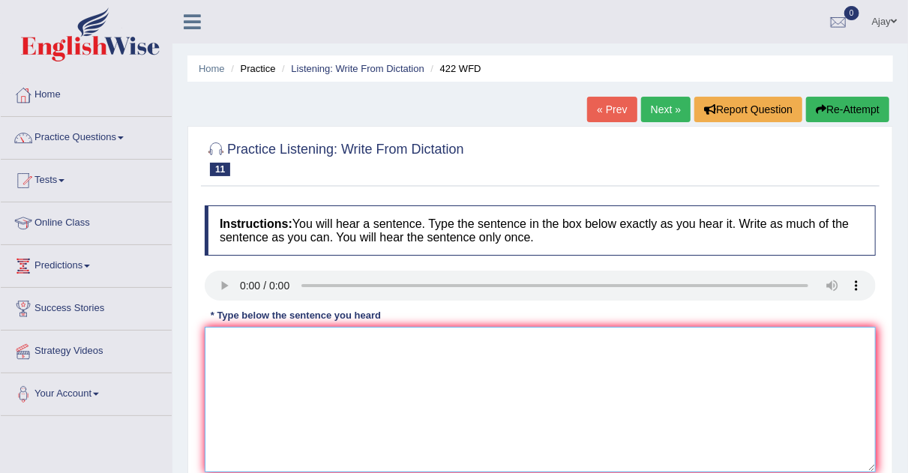
click at [263, 377] on textarea at bounding box center [540, 400] width 671 height 146
click at [317, 350] on textarea "The most iportance" at bounding box center [540, 400] width 671 height 146
click at [308, 347] on textarea "The most important" at bounding box center [540, 400] width 671 height 146
click at [351, 342] on textarea "The most important details of this arguement are missings" at bounding box center [540, 400] width 671 height 146
click at [503, 346] on textarea "The most important details are this arguement are missings" at bounding box center [540, 400] width 671 height 146
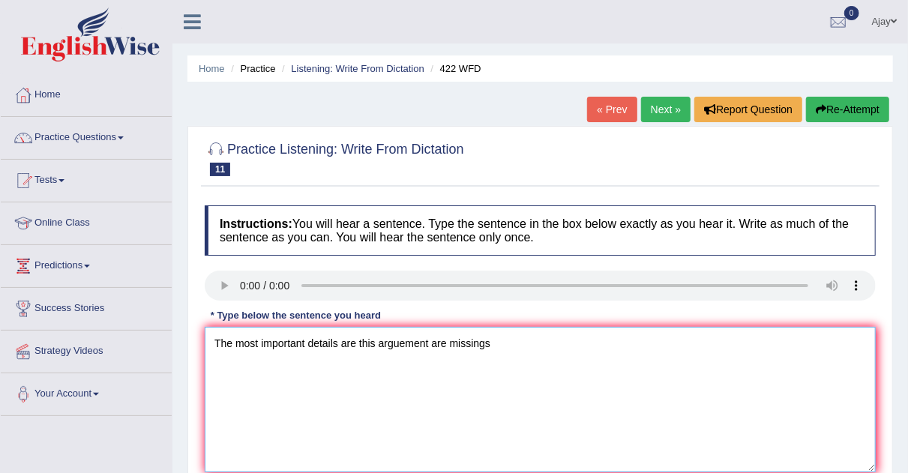
click at [357, 344] on textarea "The most important details are this arguement are missings" at bounding box center [540, 400] width 671 height 146
click at [431, 341] on textarea "The most important details and this arguement are missings" at bounding box center [540, 400] width 671 height 146
click at [503, 342] on textarea "The most important details and this arguement's are missings" at bounding box center [540, 400] width 671 height 146
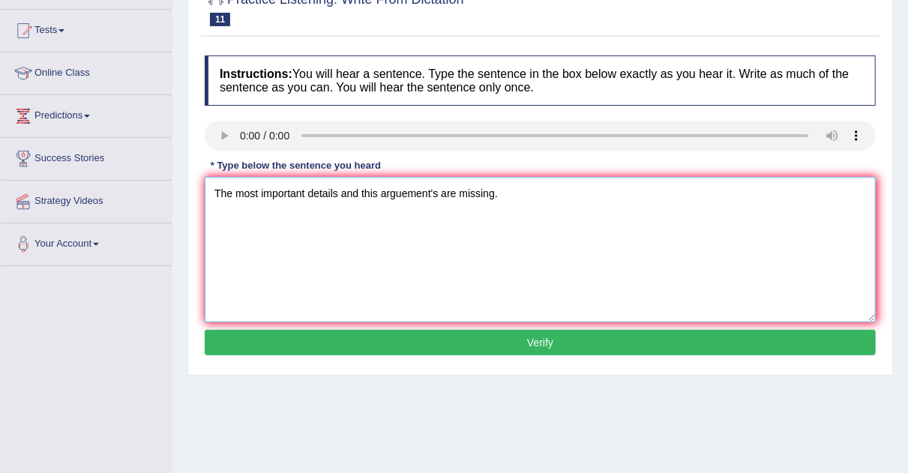
scroll to position [151, 0]
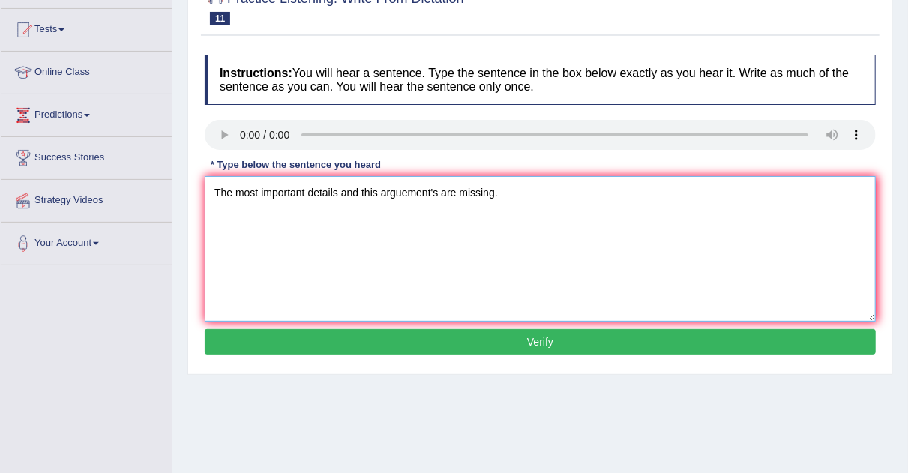
type textarea "The most important details and this arguement's are missing."
click at [524, 348] on button "Verify" at bounding box center [540, 342] width 671 height 26
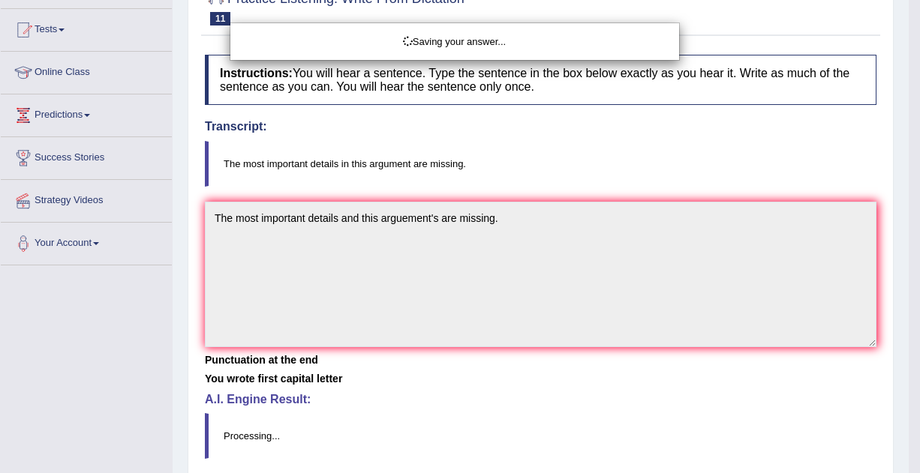
click at [604, 374] on div "Saving your answer..." at bounding box center [460, 236] width 920 height 473
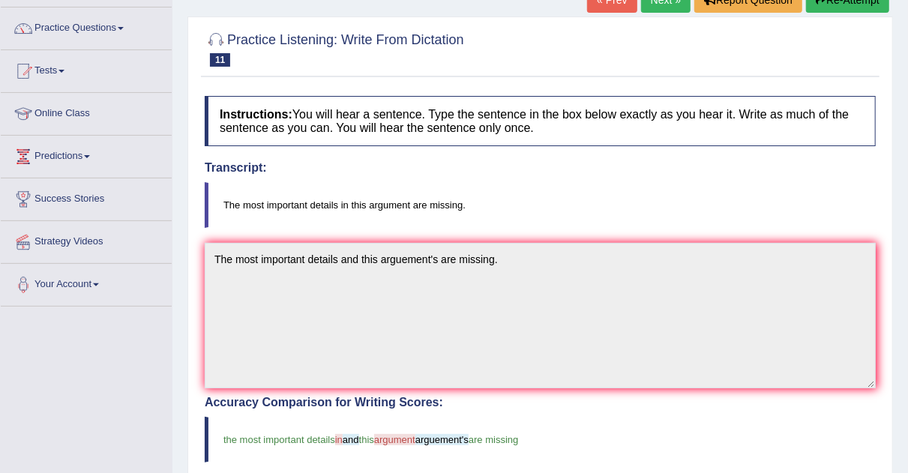
scroll to position [0, 0]
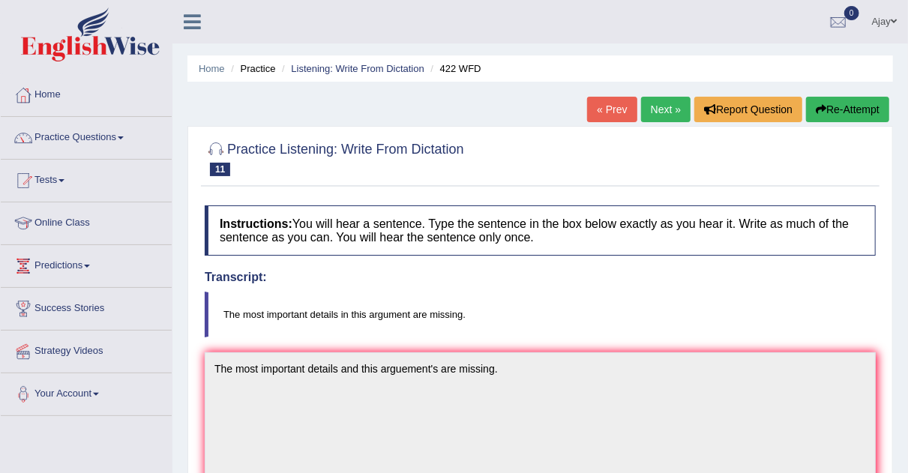
click at [662, 109] on link "Next »" at bounding box center [666, 110] width 50 height 26
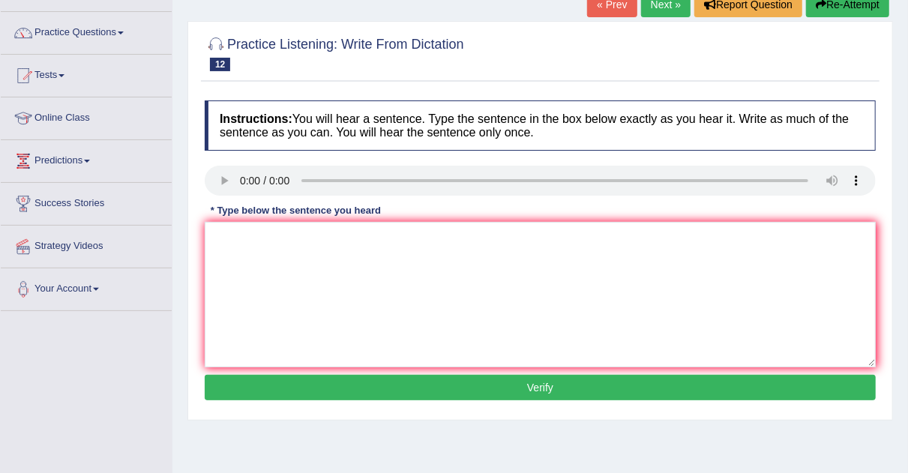
scroll to position [107, 0]
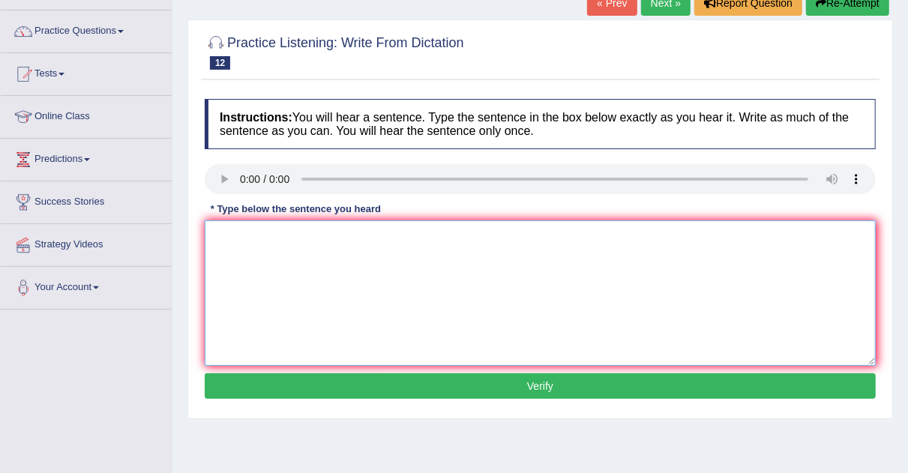
click at [278, 221] on textarea at bounding box center [540, 294] width 671 height 146
click at [65, 63] on link "Tests" at bounding box center [86, 72] width 171 height 38
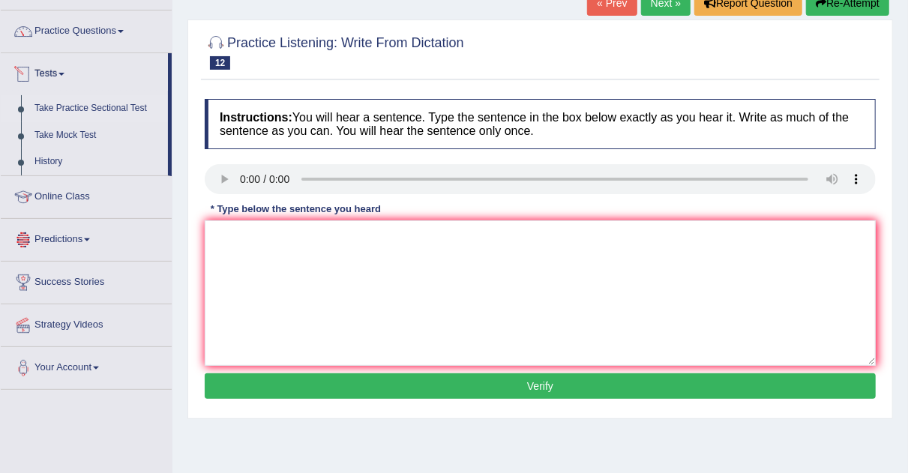
click at [92, 110] on link "Take Practice Sectional Test" at bounding box center [98, 108] width 140 height 27
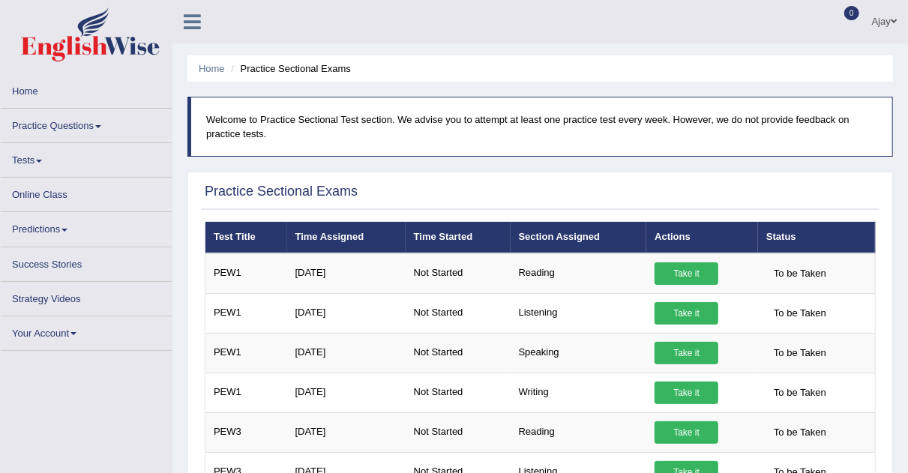
click at [92, 126] on link "Practice Questions" at bounding box center [86, 123] width 171 height 29
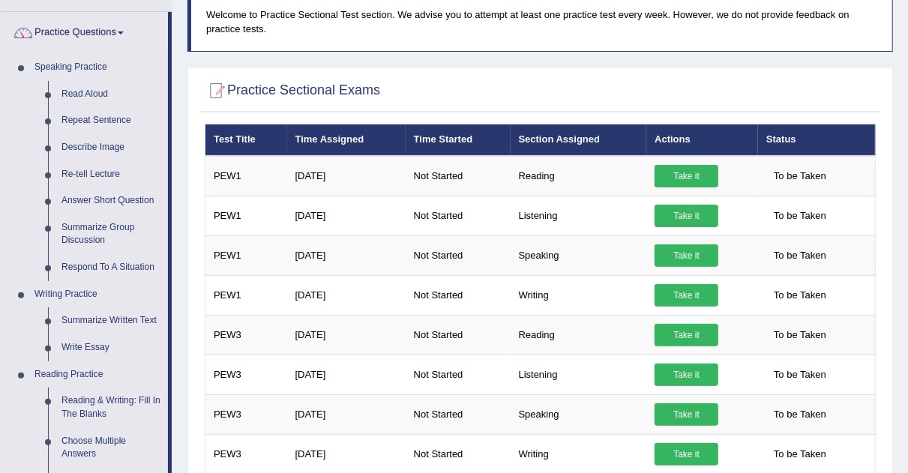
scroll to position [143, 0]
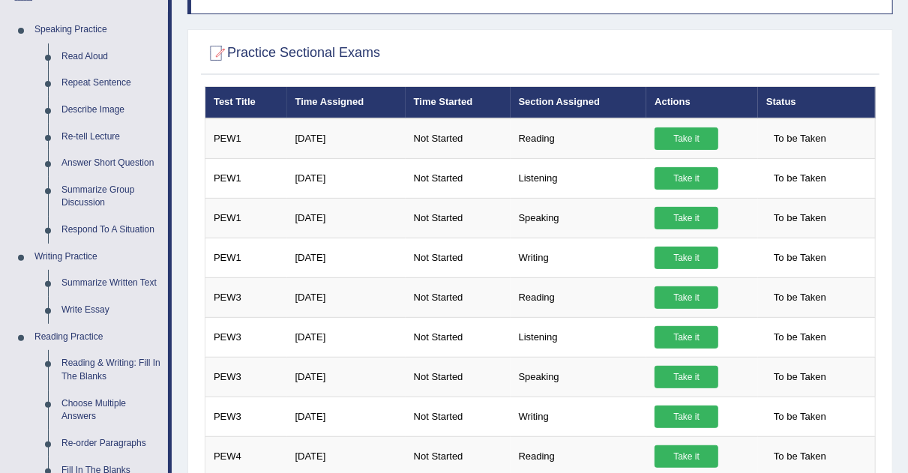
drag, startPoint x: 902, startPoint y: 101, endPoint x: 916, endPoint y: 110, distance: 16.2
click at [908, 110] on html "Toggle navigation Home Practice Questions Speaking Practice Read Aloud Repeat S…" at bounding box center [454, 93] width 908 height 473
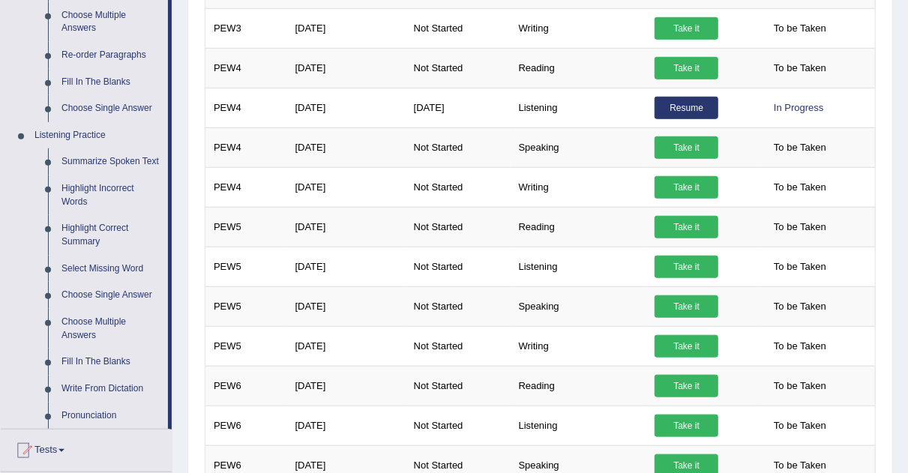
scroll to position [528, 0]
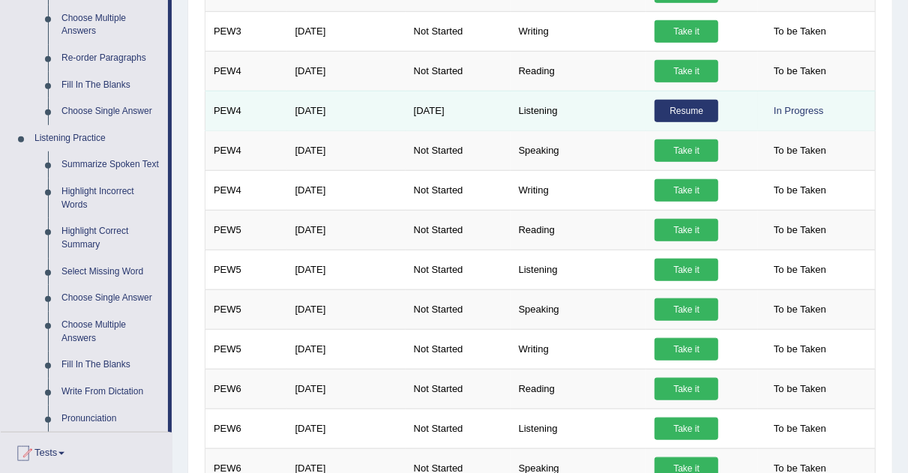
click at [683, 110] on link "Resume" at bounding box center [687, 111] width 64 height 23
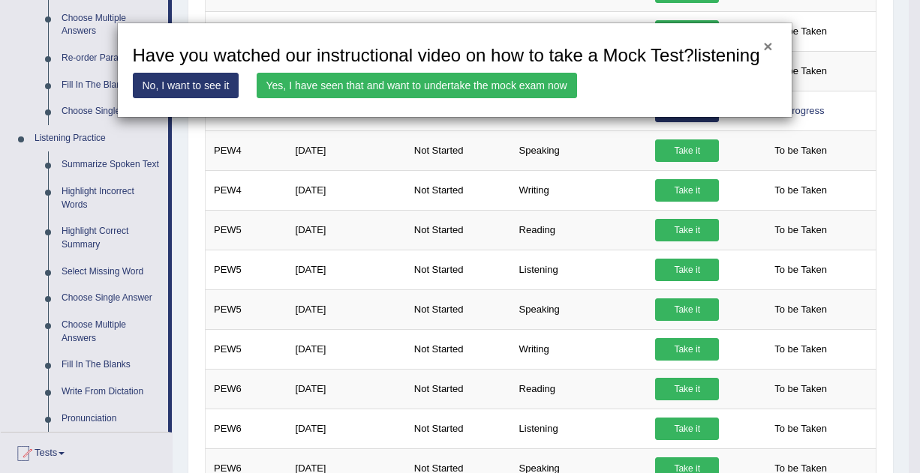
click at [766, 45] on button "×" at bounding box center [767, 46] width 9 height 16
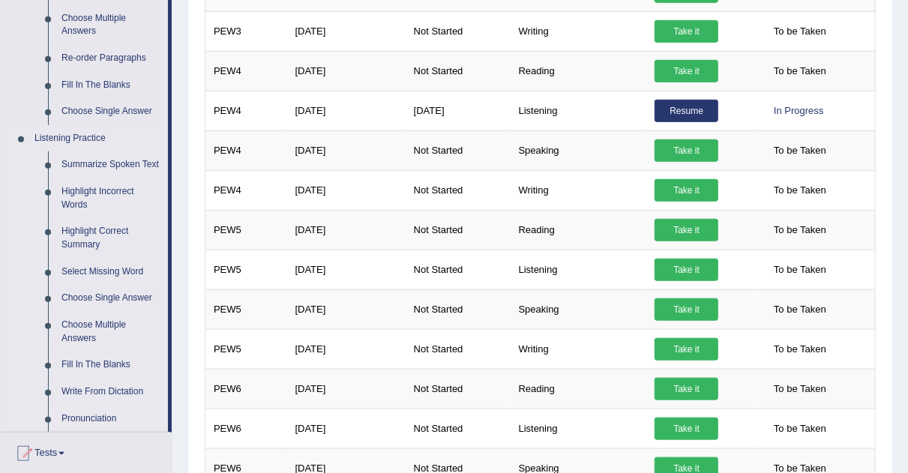
click at [92, 417] on link "Pronunciation" at bounding box center [111, 419] width 113 height 27
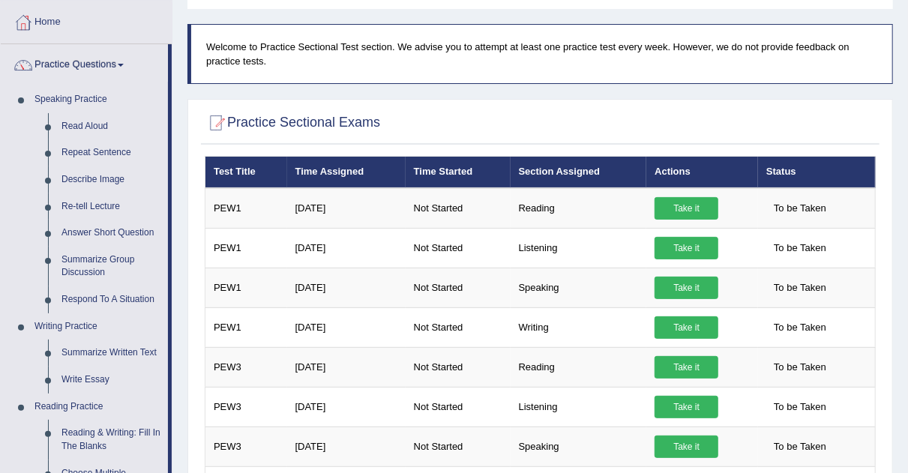
scroll to position [71, 0]
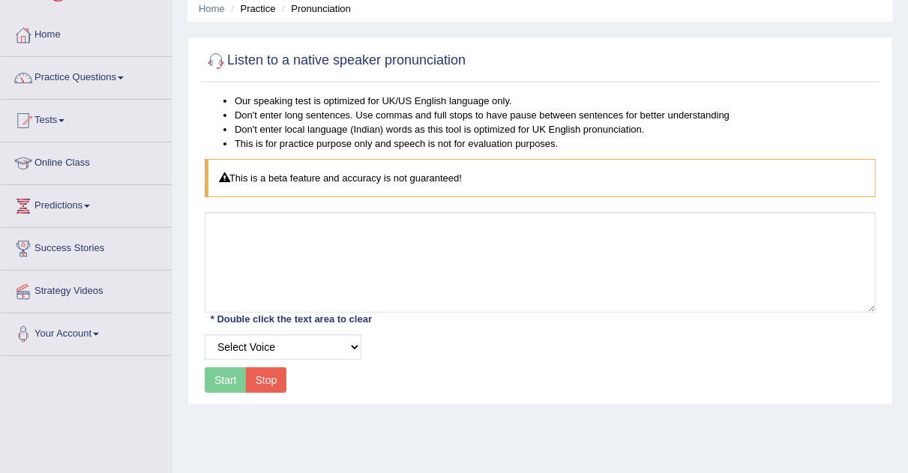
scroll to position [48, 0]
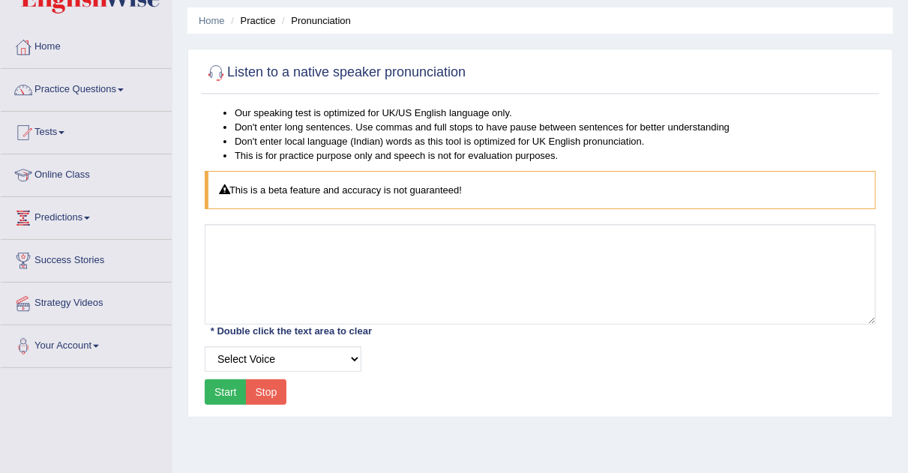
click at [908, 110] on html "Toggle navigation Home Practice Questions Speaking Practice Read Aloud Repeat S…" at bounding box center [454, 188] width 908 height 473
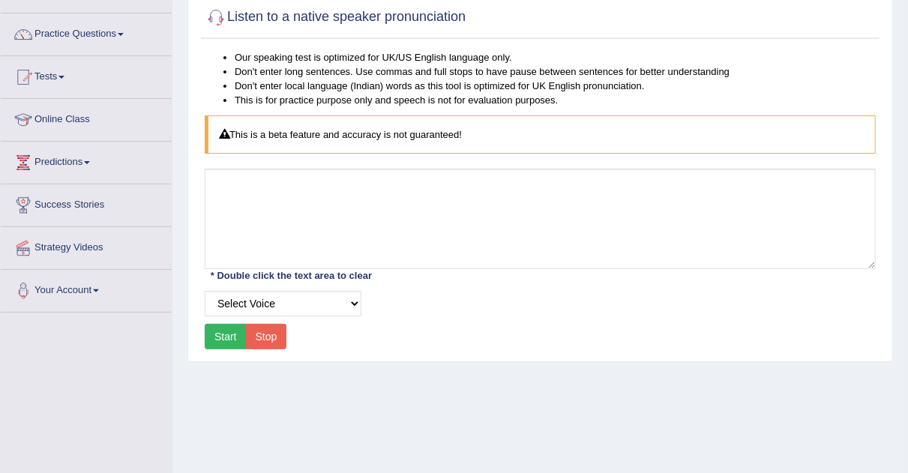
scroll to position [103, 0]
click at [353, 307] on select "Select Voice" at bounding box center [283, 305] width 157 height 26
click at [205, 292] on select "Select Voice" at bounding box center [283, 305] width 157 height 26
click at [223, 334] on button "Start" at bounding box center [226, 338] width 42 height 26
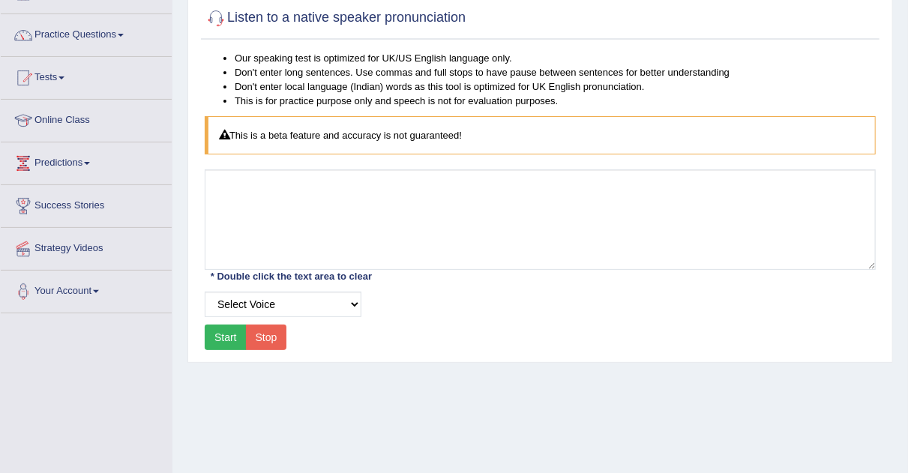
scroll to position [0, 0]
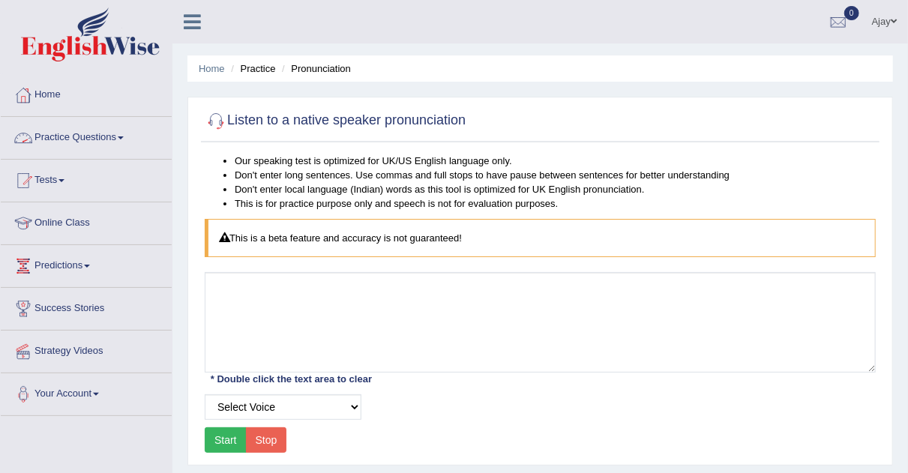
click at [117, 134] on link "Practice Questions" at bounding box center [86, 136] width 171 height 38
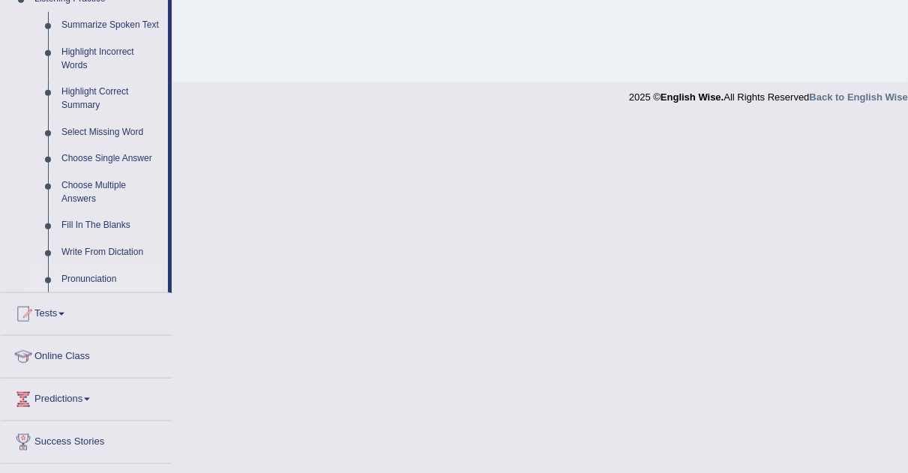
scroll to position [666, 0]
click at [94, 223] on link "Fill In The Blanks" at bounding box center [111, 227] width 113 height 27
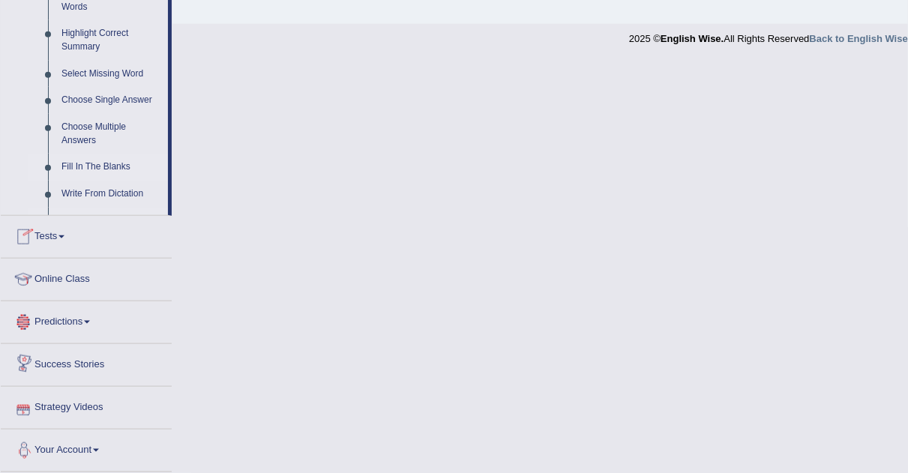
scroll to position [742, 0]
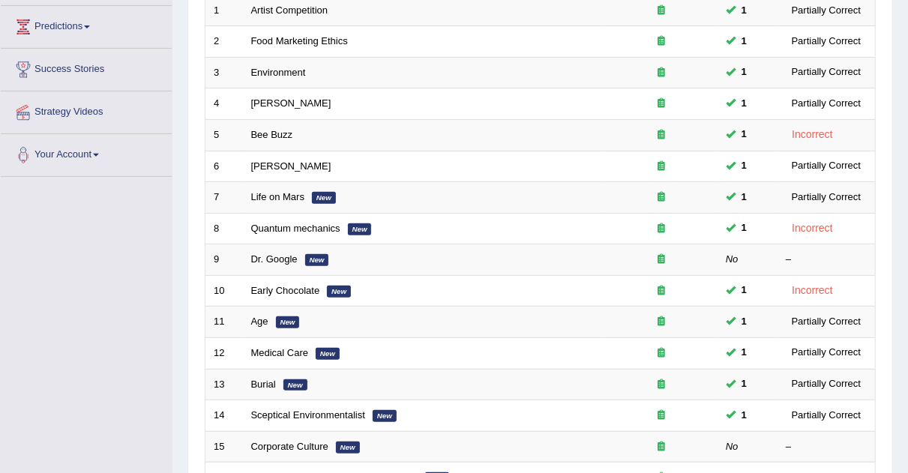
scroll to position [311, 0]
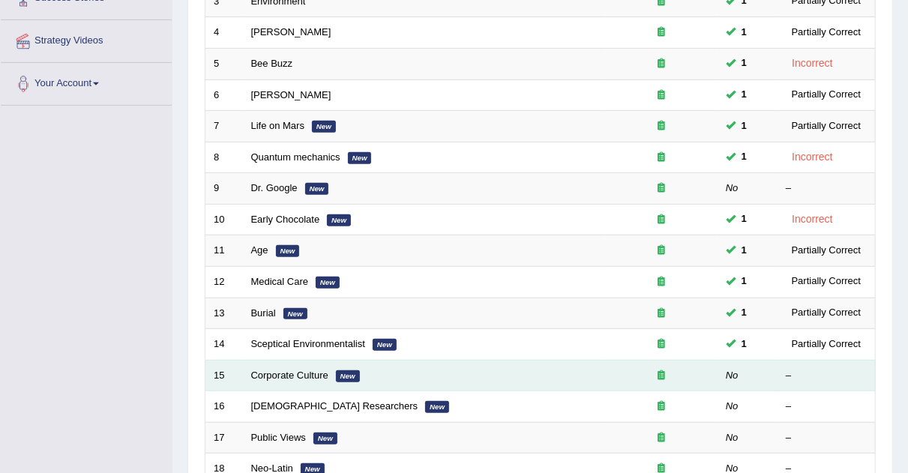
click at [313, 377] on td "Corporate Culture New" at bounding box center [424, 376] width 362 height 32
click at [308, 371] on link "Corporate Culture" at bounding box center [289, 375] width 77 height 11
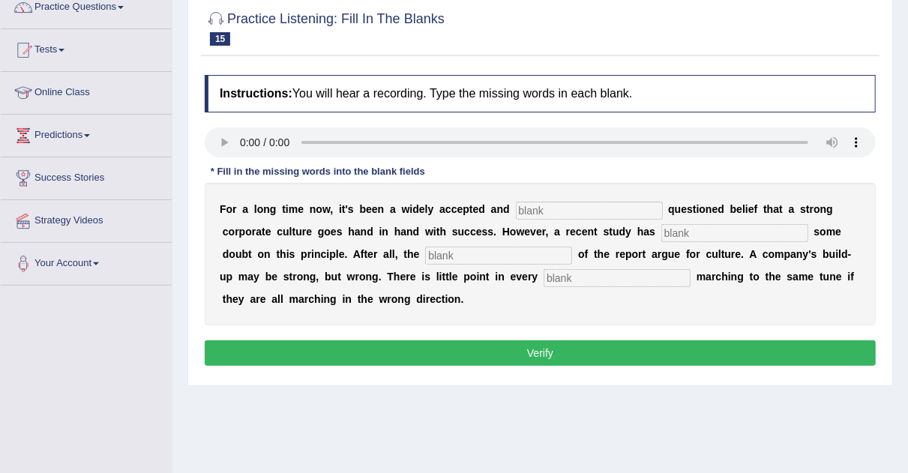
scroll to position [128, 0]
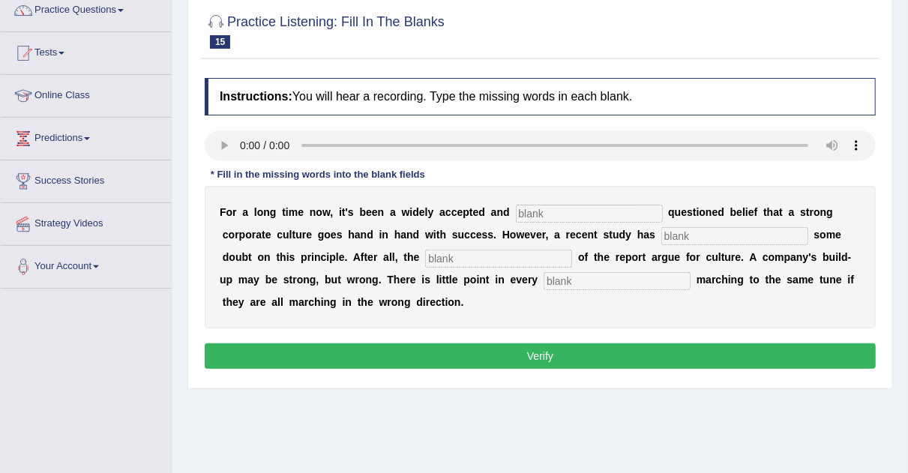
click at [554, 205] on input "text" at bounding box center [589, 214] width 147 height 18
drag, startPoint x: 697, startPoint y: 245, endPoint x: 697, endPoint y: 235, distance: 9.8
click at [697, 235] on div "F o r a l o n g t i m e n o w , i t ' s b e e n a w i d e l y a c c e p t e d a…" at bounding box center [540, 257] width 671 height 143
click at [697, 235] on input "text" at bounding box center [735, 236] width 147 height 18
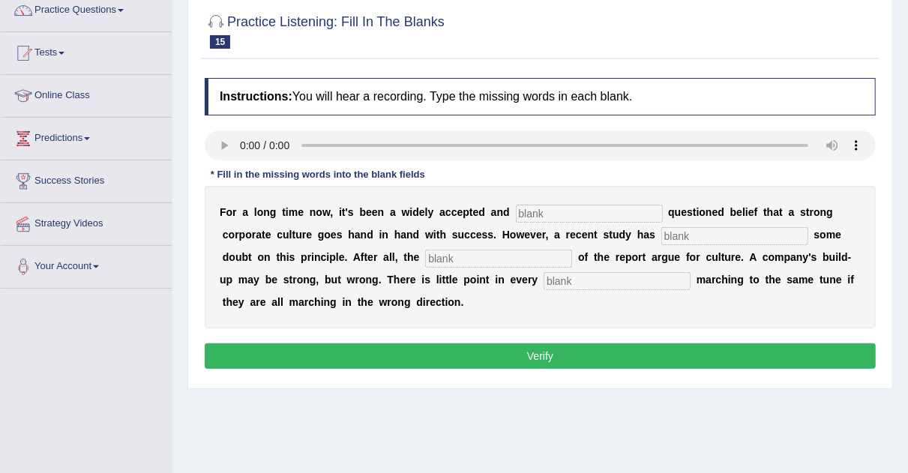
click at [509, 258] on input "text" at bounding box center [498, 259] width 147 height 18
click at [590, 277] on input "text" at bounding box center [617, 281] width 147 height 18
type input "eployments"
click at [550, 209] on div "Instructions: You will hear a recording. Type the missing words in each blank. …" at bounding box center [540, 226] width 679 height 311
click at [550, 209] on input "text" at bounding box center [589, 214] width 147 height 18
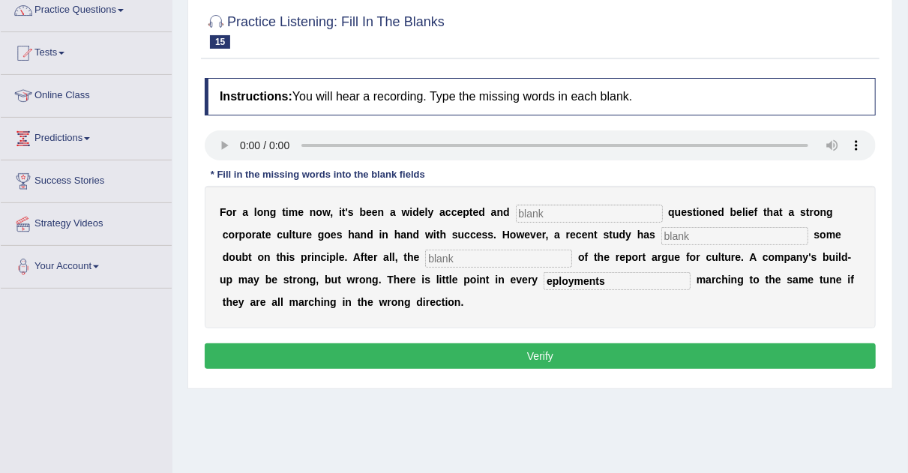
click at [530, 209] on input "text" at bounding box center [589, 214] width 147 height 18
click at [700, 231] on input "text" at bounding box center [735, 236] width 147 height 18
click at [470, 254] on input "text" at bounding box center [498, 259] width 147 height 18
click at [545, 212] on input "rarely" at bounding box center [589, 214] width 147 height 18
type input "really"
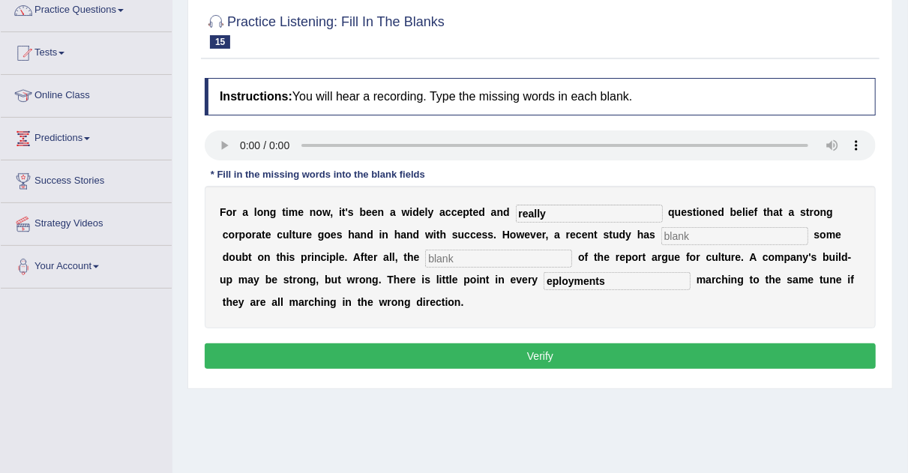
click at [694, 230] on input "text" at bounding box center [735, 236] width 147 height 18
type input "cash"
click at [510, 266] on input "text" at bounding box center [498, 259] width 147 height 18
type input "offers"
click at [577, 356] on button "Verify" at bounding box center [540, 357] width 671 height 26
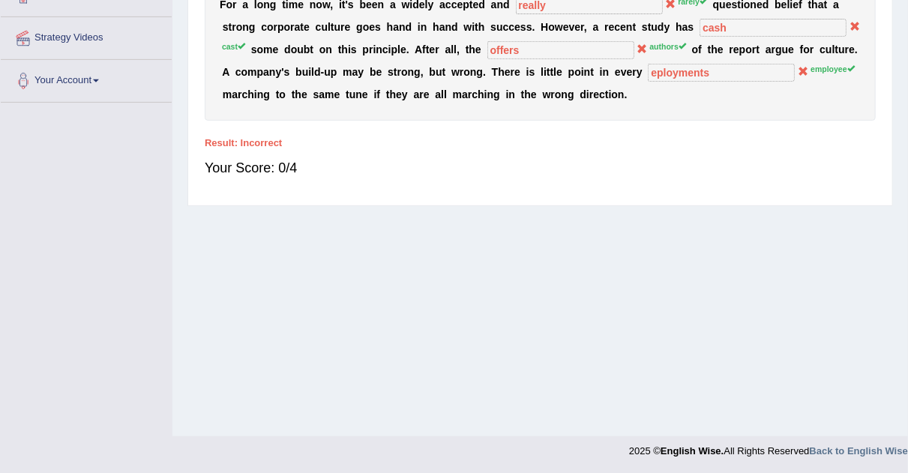
scroll to position [0, 0]
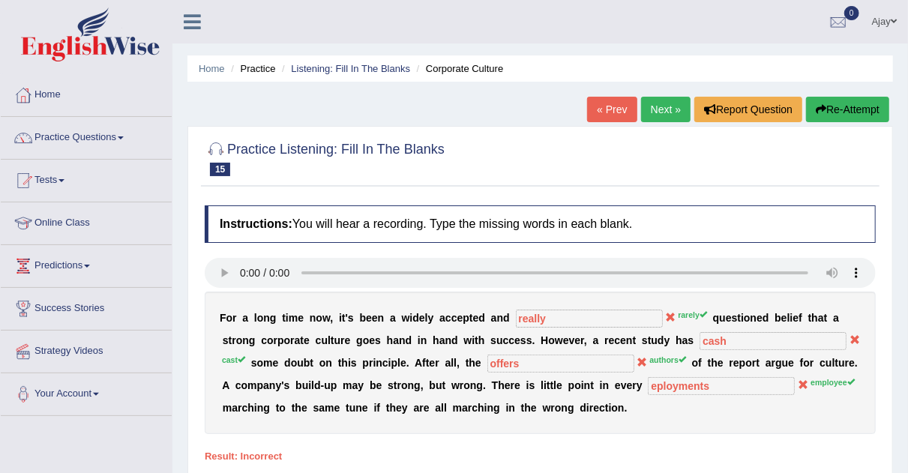
click at [662, 117] on link "Next »" at bounding box center [666, 110] width 50 height 26
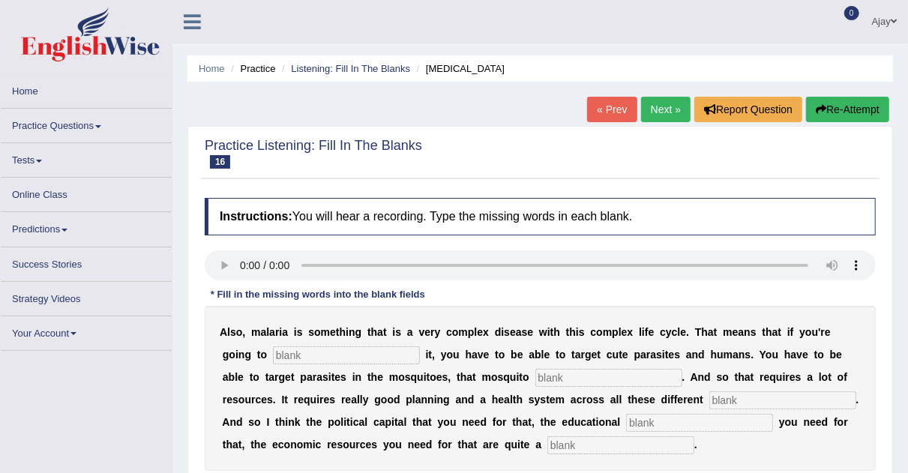
click at [320, 353] on input "text" at bounding box center [346, 356] width 147 height 18
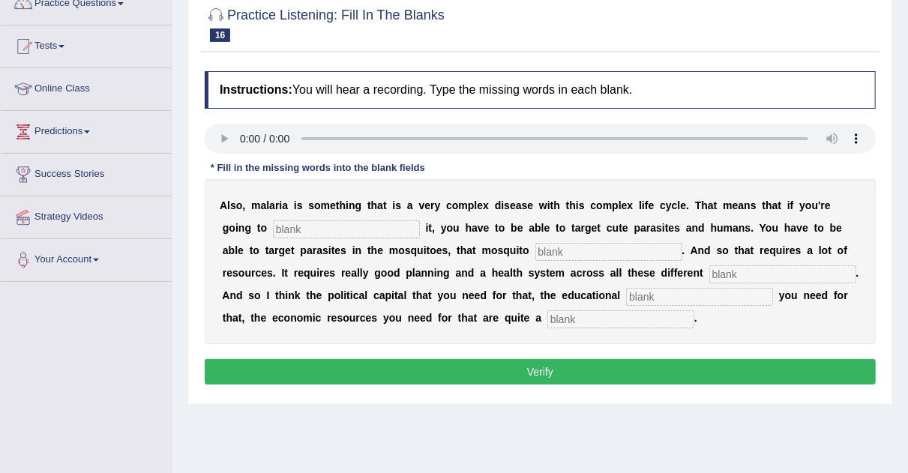
scroll to position [137, 0]
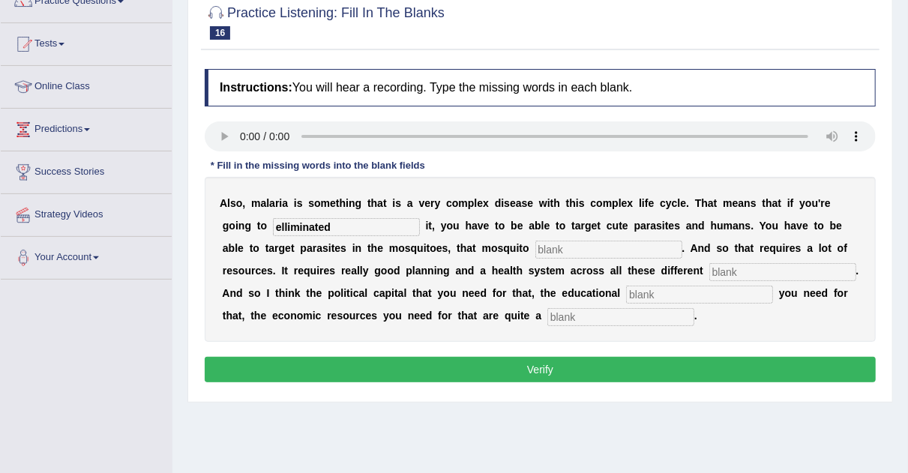
type input "elliminated"
click at [581, 245] on input "text" at bounding box center [609, 250] width 147 height 18
type input "populations"
click at [742, 267] on input "text" at bounding box center [783, 272] width 147 height 18
type input "levels"
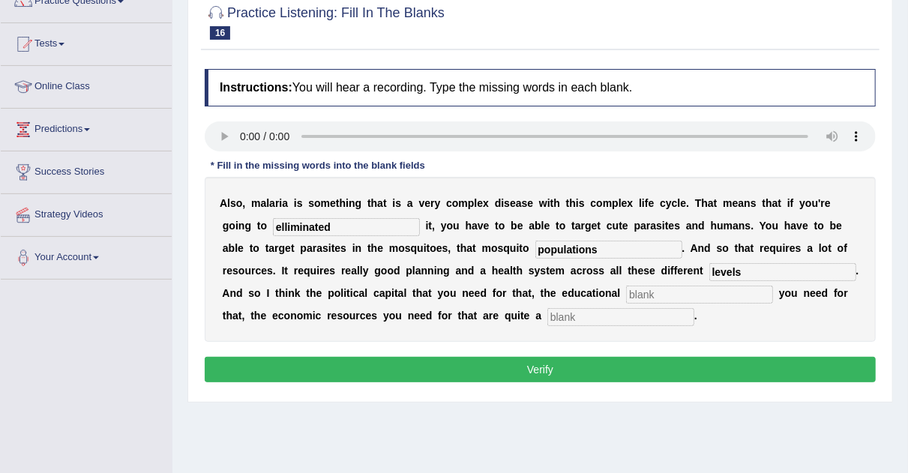
click at [687, 298] on input "text" at bounding box center [699, 295] width 147 height 18
type input "in"
click at [605, 310] on input "text" at bounding box center [621, 317] width 147 height 18
type input "challenge"
click at [671, 287] on input "in" at bounding box center [699, 295] width 147 height 18
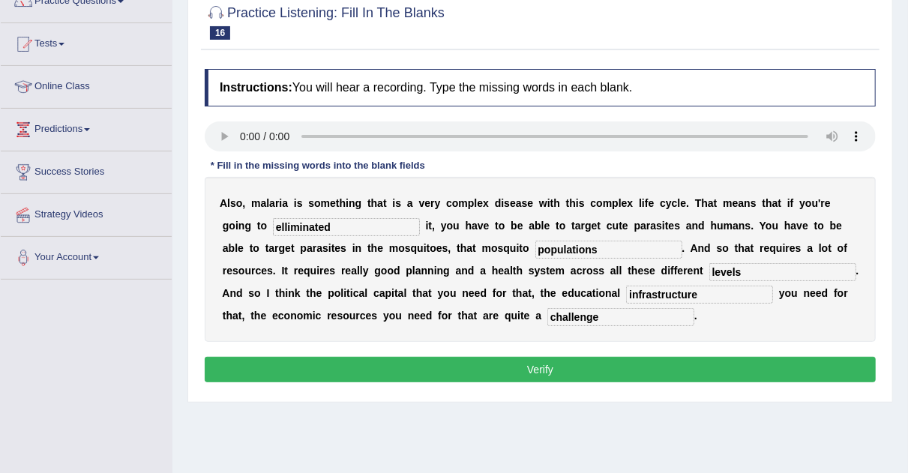
type input "infrastructure"
click at [602, 357] on button "Verify" at bounding box center [540, 370] width 671 height 26
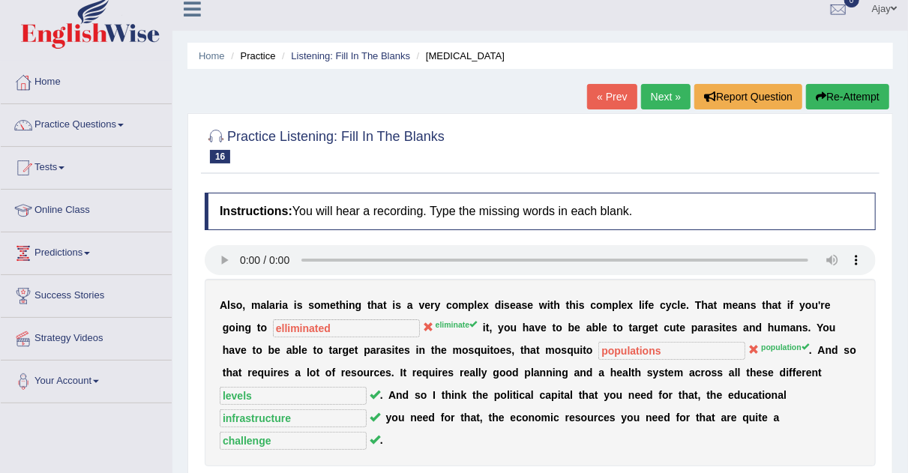
scroll to position [0, 0]
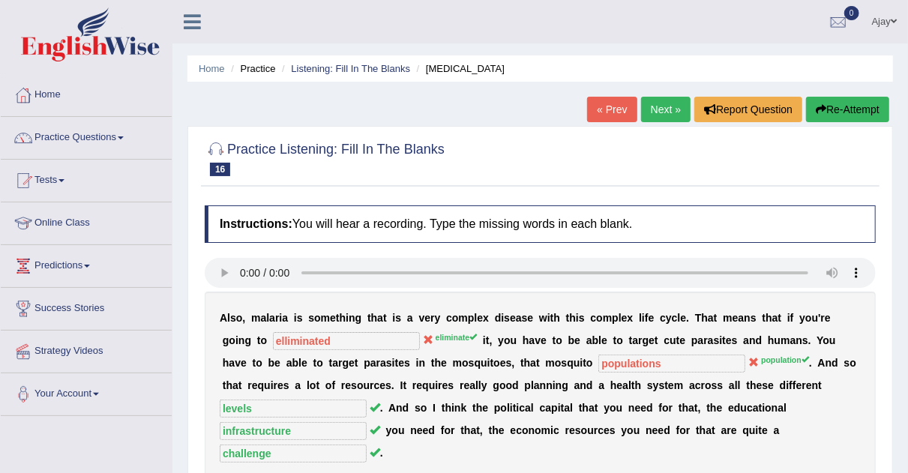
click at [824, 101] on button "Re-Attempt" at bounding box center [847, 110] width 83 height 26
click at [866, 110] on button "Re-Attempt" at bounding box center [847, 110] width 83 height 26
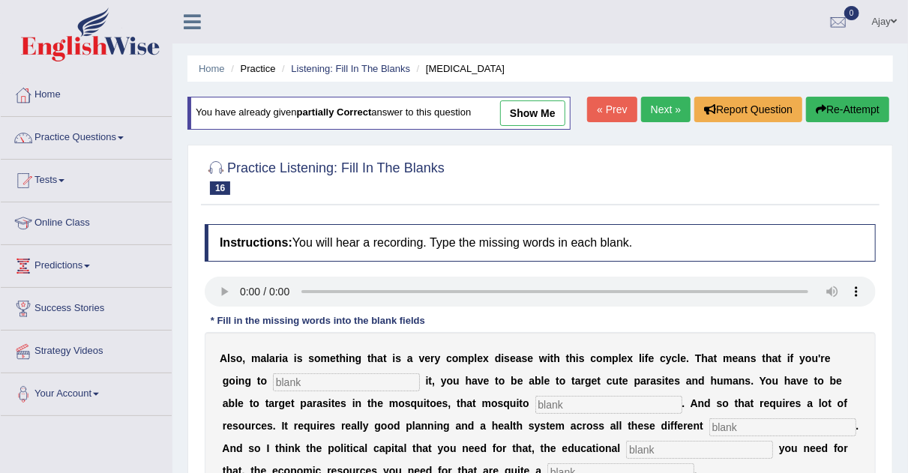
click at [319, 374] on input "text" at bounding box center [346, 383] width 147 height 18
click at [302, 381] on div "Instructions: You will hear a recording. Type the missing words in each blank. …" at bounding box center [540, 383] width 679 height 333
click at [302, 381] on input "text" at bounding box center [346, 383] width 147 height 18
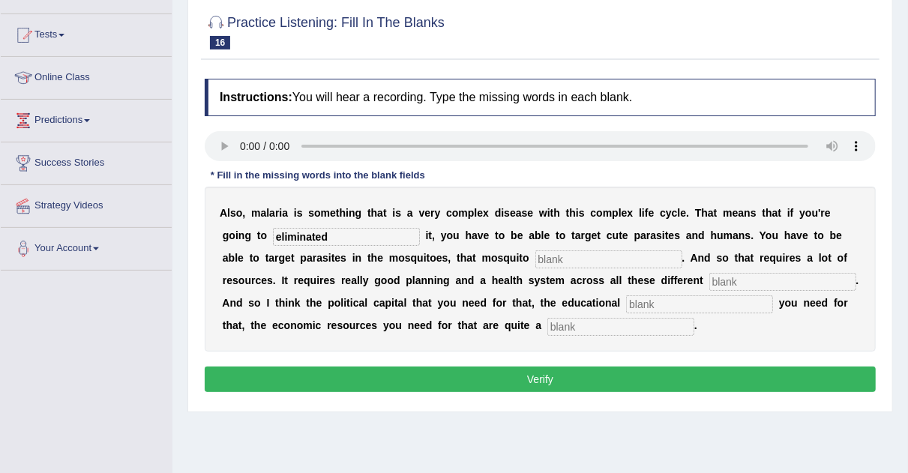
scroll to position [147, 0]
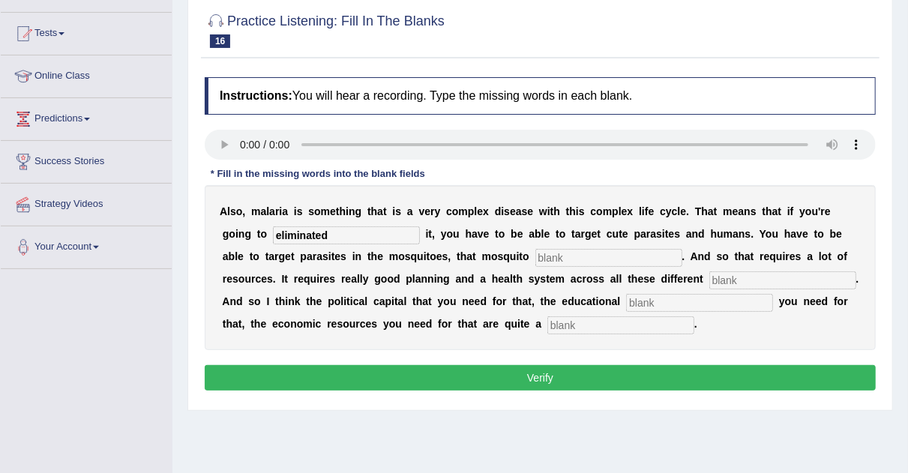
type input "eliminated"
click at [565, 249] on input "text" at bounding box center [609, 258] width 147 height 18
click at [570, 256] on input "text" at bounding box center [609, 258] width 147 height 18
type input "population"
click at [724, 286] on input "text" at bounding box center [783, 281] width 147 height 18
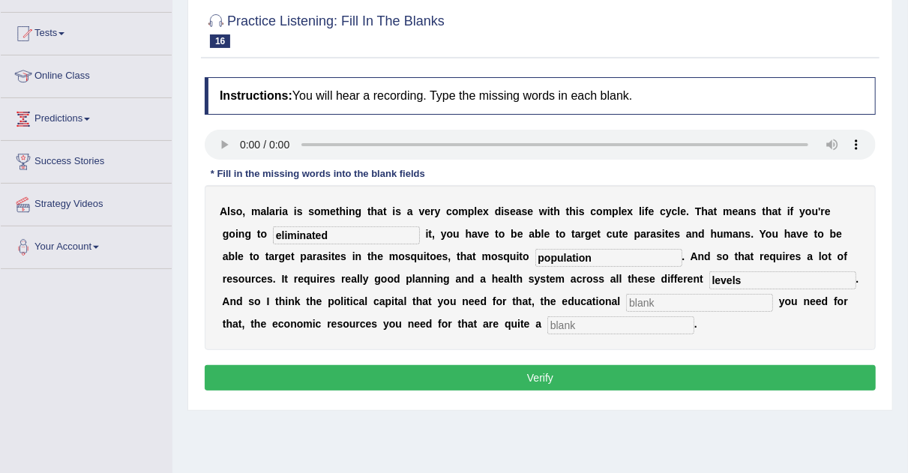
type input "levels"
click at [704, 299] on input "text" at bounding box center [699, 303] width 147 height 18
type input "infra"
click at [610, 324] on input "text" at bounding box center [621, 326] width 147 height 18
type input "challenges"
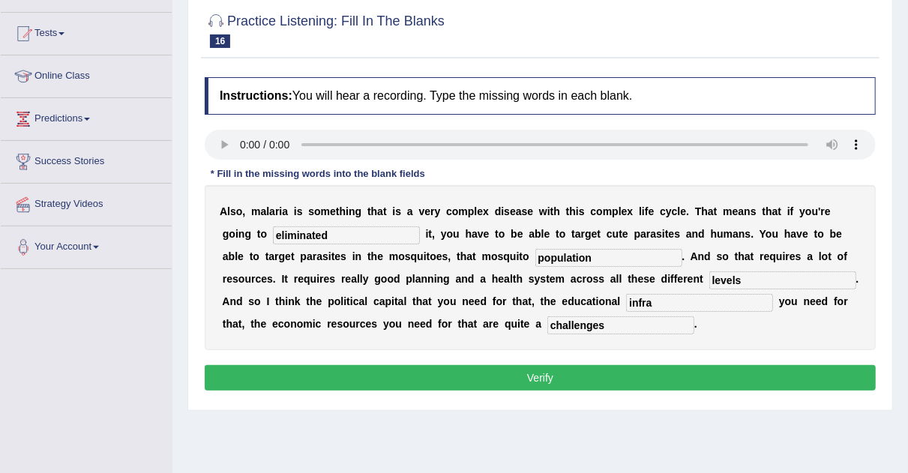
click at [662, 305] on input "infra" at bounding box center [699, 303] width 147 height 18
type input "infrastructure"
click at [602, 380] on button "Verify" at bounding box center [540, 378] width 671 height 26
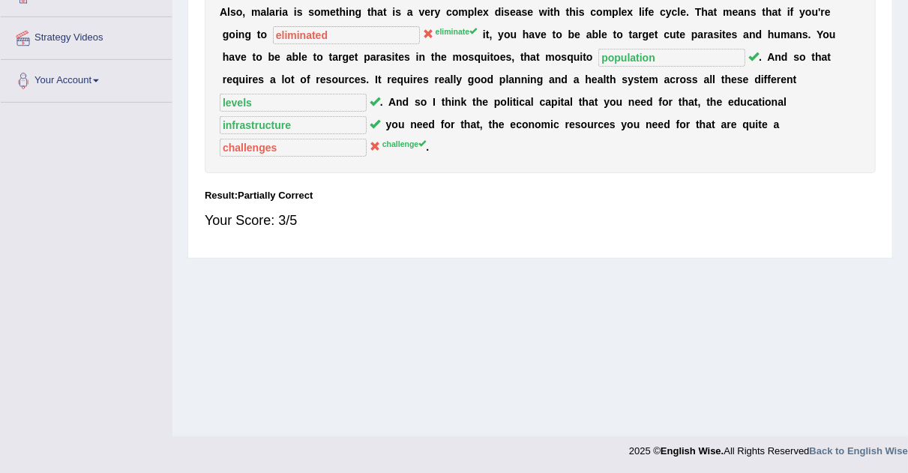
scroll to position [0, 0]
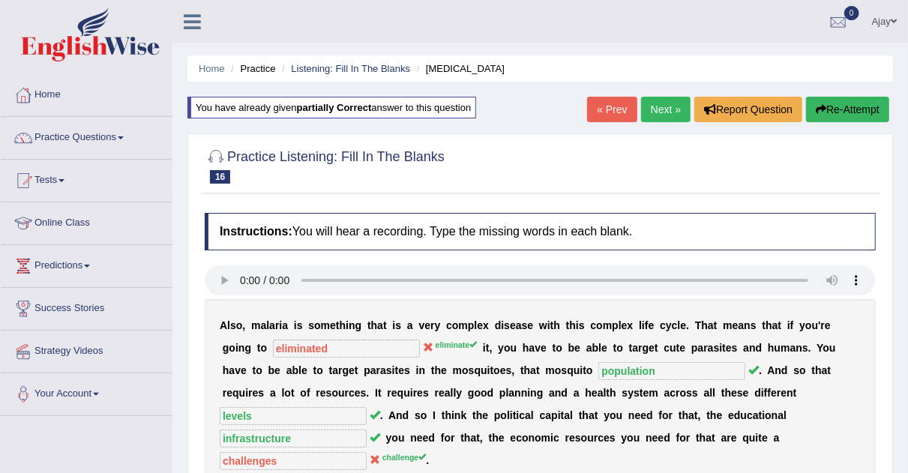
click at [658, 100] on link "Next »" at bounding box center [666, 110] width 50 height 26
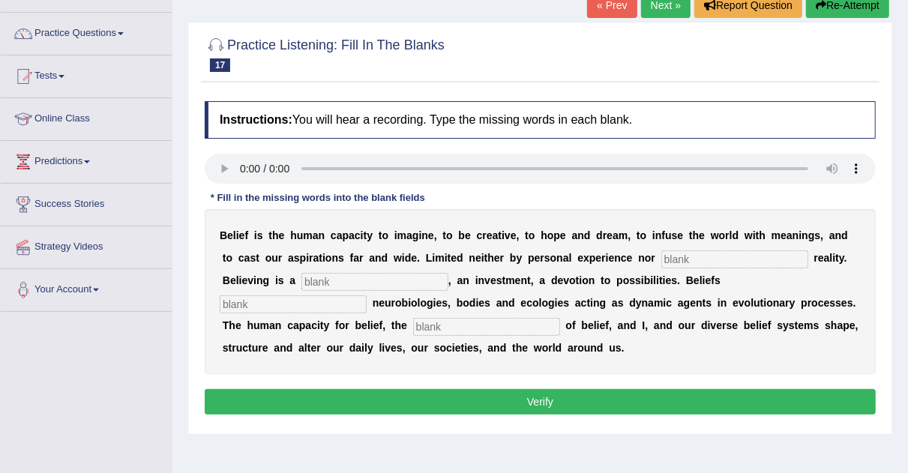
scroll to position [105, 0]
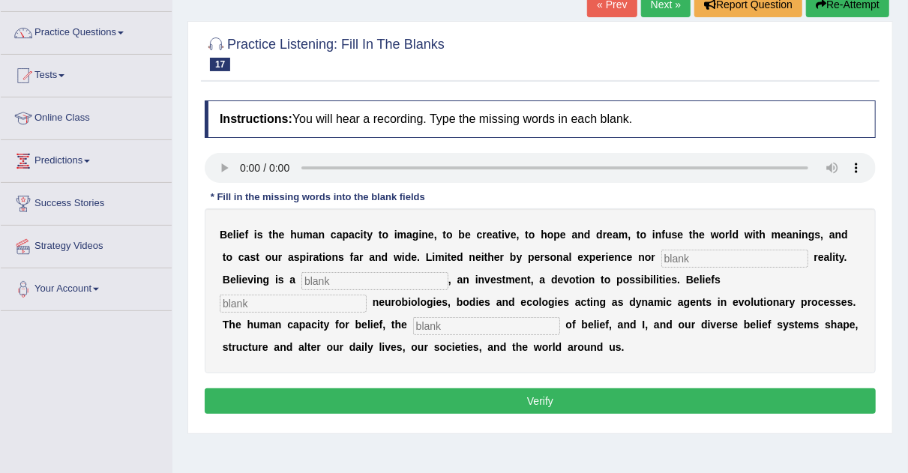
click at [689, 250] on input "text" at bounding box center [735, 259] width 147 height 18
click at [676, 260] on input "text" at bounding box center [735, 259] width 147 height 18
click at [353, 284] on input "text" at bounding box center [375, 281] width 147 height 18
type input "comi"
click at [269, 304] on input "text" at bounding box center [293, 304] width 147 height 18
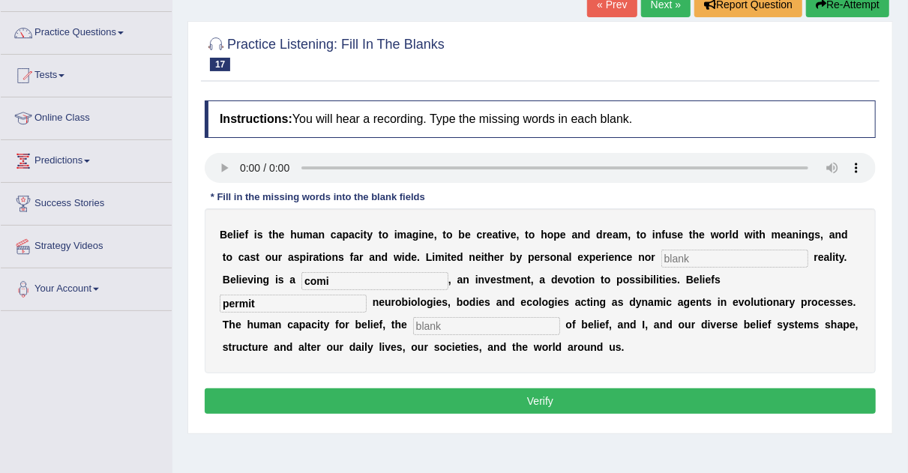
type input "permit"
click at [451, 318] on input "text" at bounding box center [486, 326] width 147 height 18
click at [676, 257] on input "text" at bounding box center [735, 259] width 147 height 18
click at [685, 240] on div "B e l i e f i s t h e h u m a n c a p a c i t y t o i m a g i n e , t o b e c r…" at bounding box center [540, 291] width 671 height 165
click at [690, 252] on input "text" at bounding box center [735, 259] width 147 height 18
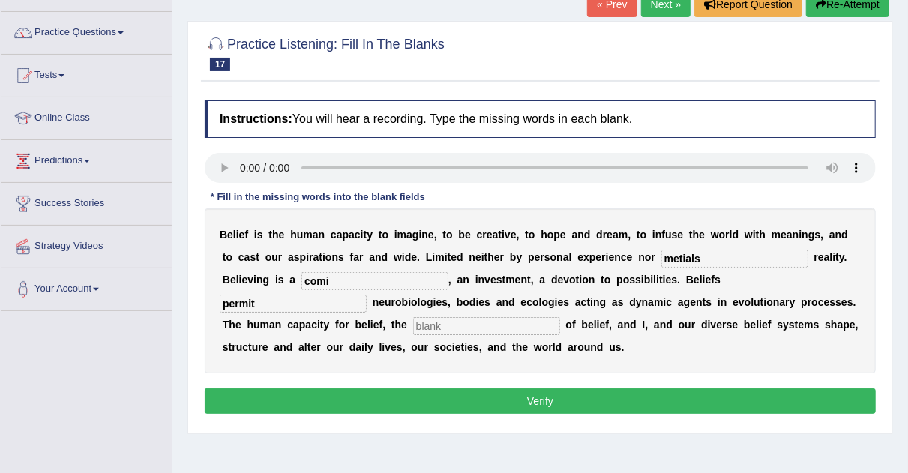
type input "metials"
click at [378, 281] on input "comi" at bounding box center [375, 281] width 147 height 18
click at [313, 308] on input "permit" at bounding box center [293, 304] width 147 height 18
click at [436, 324] on input "text" at bounding box center [486, 326] width 147 height 18
type input "specefic"
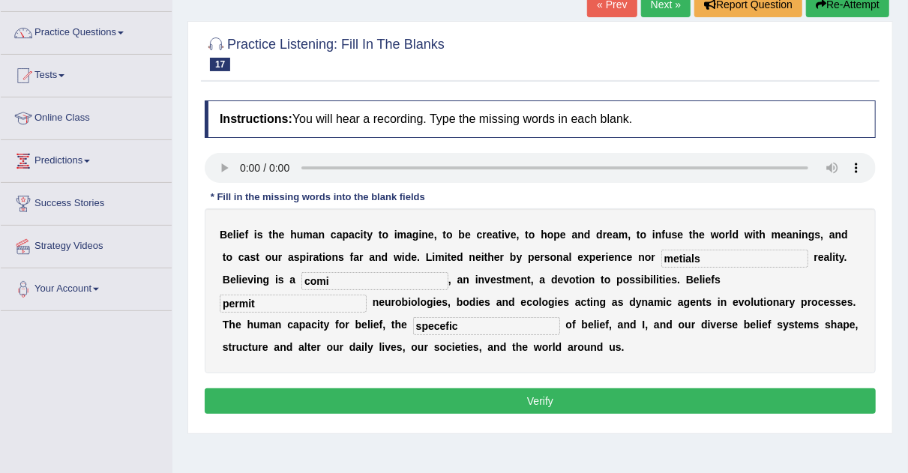
click at [357, 281] on input "comi" at bounding box center [375, 281] width 147 height 18
type input "comittement"
click at [437, 396] on button "Verify" at bounding box center [540, 402] width 671 height 26
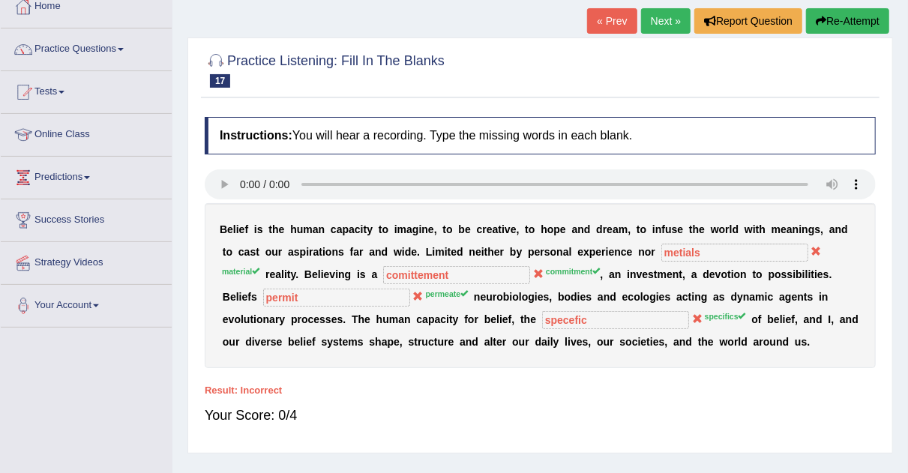
scroll to position [0, 0]
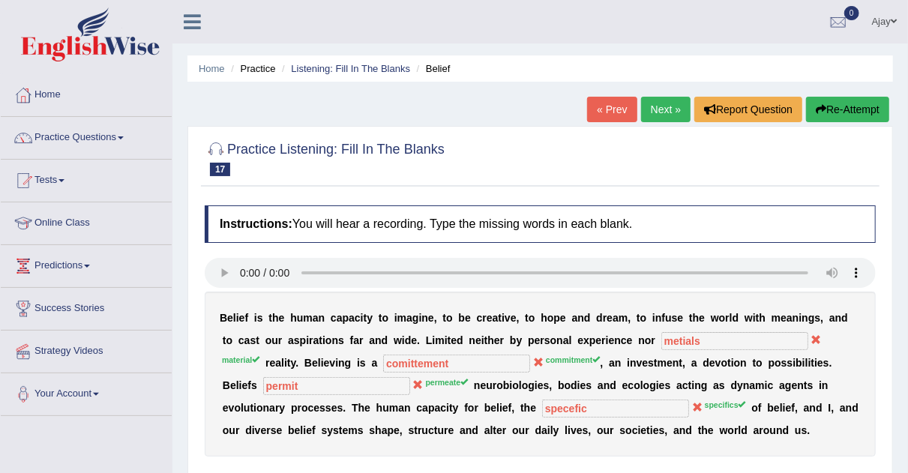
click at [652, 98] on link "Next »" at bounding box center [666, 110] width 50 height 26
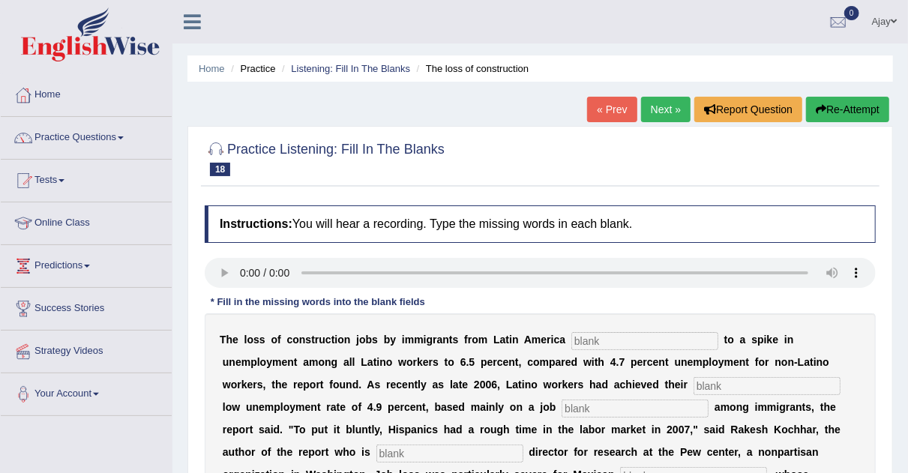
scroll to position [226, 0]
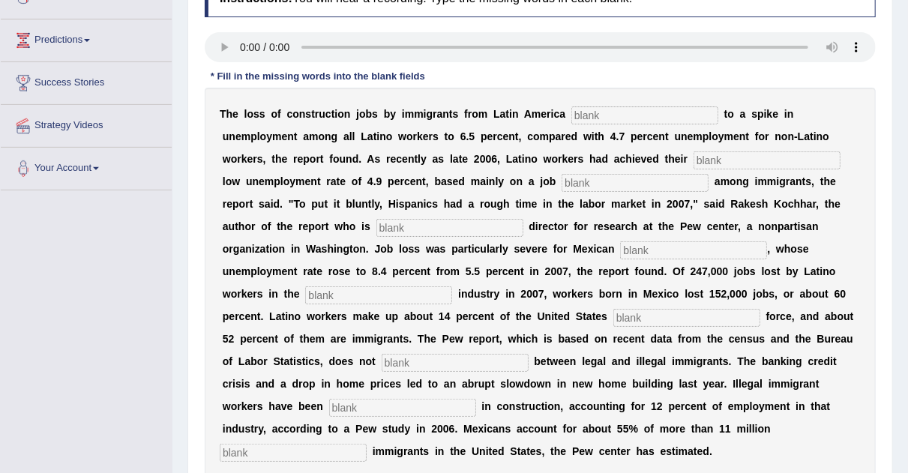
click at [599, 113] on input "text" at bounding box center [645, 116] width 147 height 18
type input "contributed"
click at [704, 152] on input "text" at bounding box center [767, 161] width 147 height 18
type input "historic"
click at [636, 185] on input "text" at bounding box center [635, 183] width 147 height 18
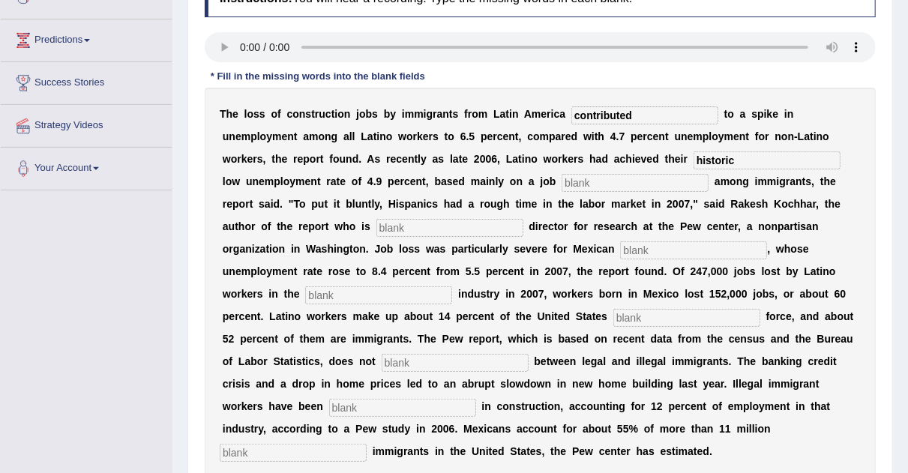
click at [590, 179] on input "text" at bounding box center [635, 183] width 147 height 18
type input "boom"
click at [476, 228] on input "text" at bounding box center [450, 228] width 147 height 18
click at [401, 230] on input "text" at bounding box center [450, 228] width 147 height 18
type input "eso"
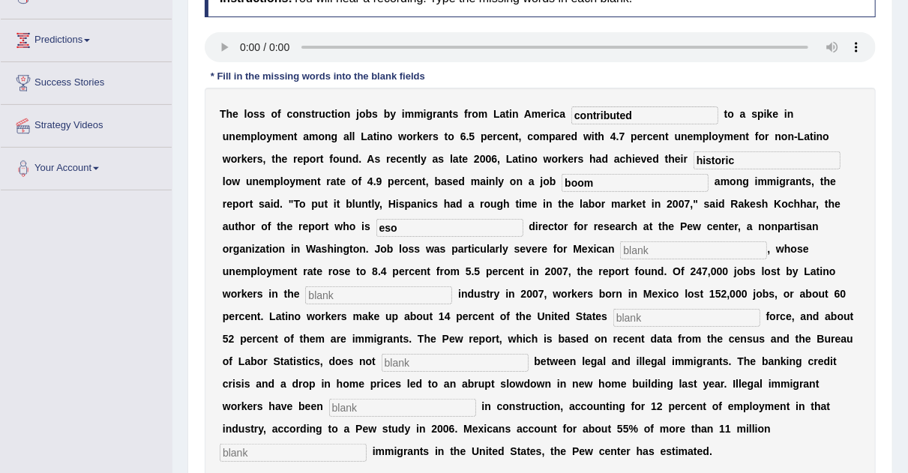
click at [679, 242] on input "text" at bounding box center [693, 251] width 147 height 18
click at [393, 299] on input "text" at bounding box center [378, 296] width 147 height 18
click at [636, 245] on input "imigrants" at bounding box center [693, 251] width 147 height 18
type input "immigrants"
click at [393, 304] on div "T h e l o s s o f c o n s t r u c t i o n j o b s b y i m m i g r a n t s f r o…" at bounding box center [540, 283] width 671 height 390
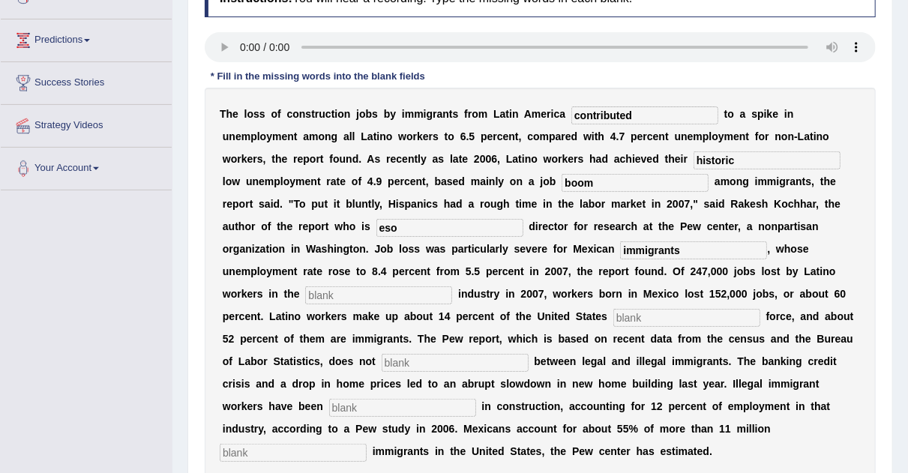
click at [380, 296] on input "text" at bounding box center [378, 296] width 147 height 18
type input "construction"
click at [649, 320] on input "text" at bounding box center [687, 318] width 147 height 18
type input "labours"
click at [458, 360] on input "text" at bounding box center [455, 363] width 147 height 18
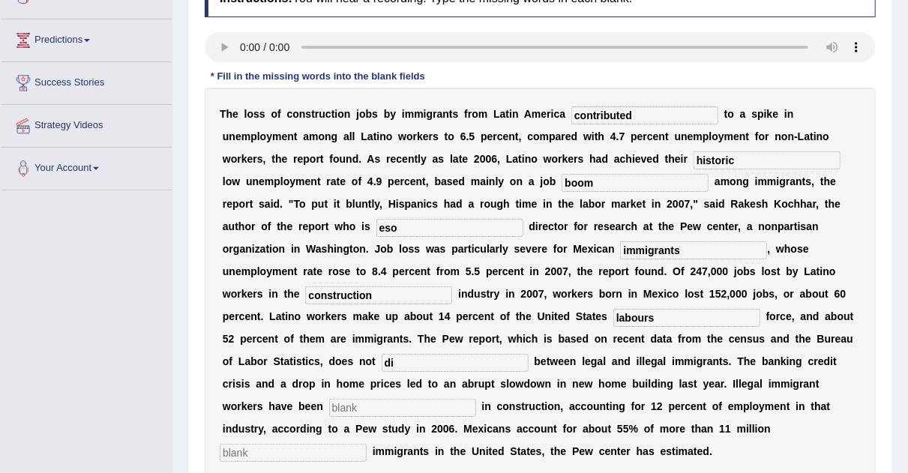
type input "di"
click at [387, 416] on div "T h e l o s s o f c o n s t r u c t i o n j o b s b y i m m i g r a n t s f r o…" at bounding box center [540, 283] width 671 height 390
click at [387, 405] on input "text" at bounding box center [402, 408] width 147 height 18
type input "constra"
click at [328, 449] on input "text" at bounding box center [293, 453] width 147 height 18
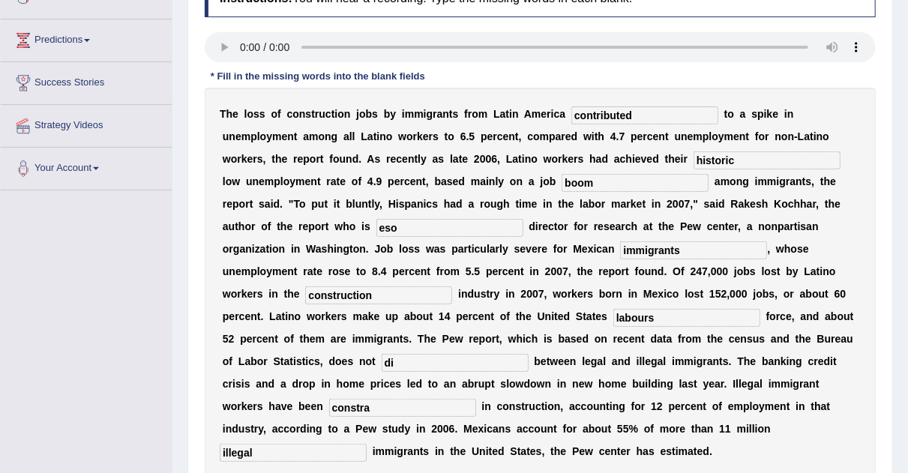
type input "illegal"
click at [386, 400] on input "constra" at bounding box center [402, 408] width 147 height 18
type input "constractions"
click at [413, 359] on input "di" at bounding box center [455, 363] width 147 height 18
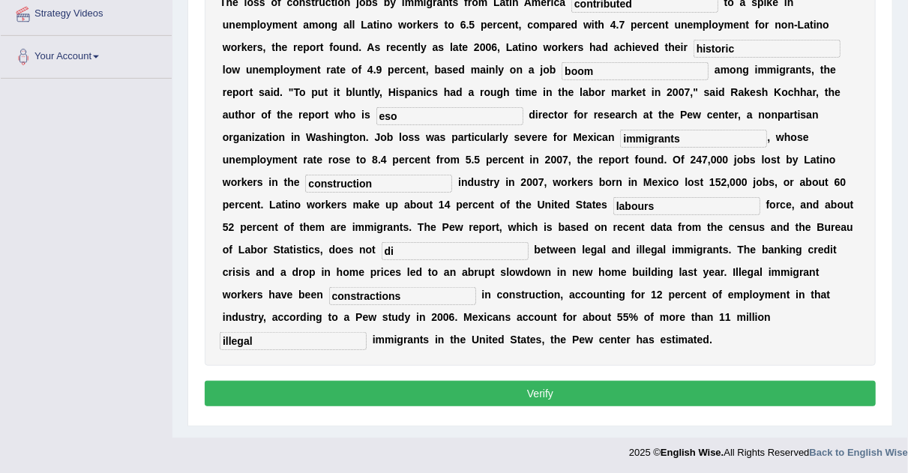
click at [530, 398] on button "Verify" at bounding box center [540, 394] width 671 height 26
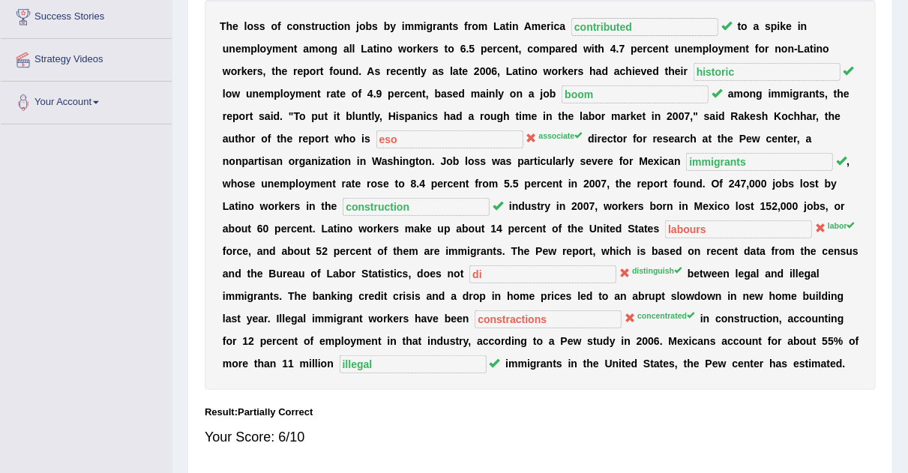
scroll to position [0, 0]
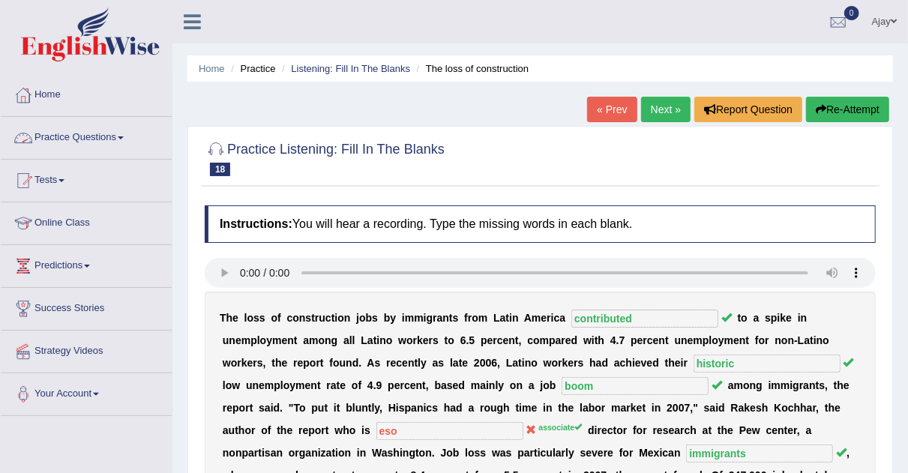
click at [124, 137] on span at bounding box center [121, 138] width 6 height 3
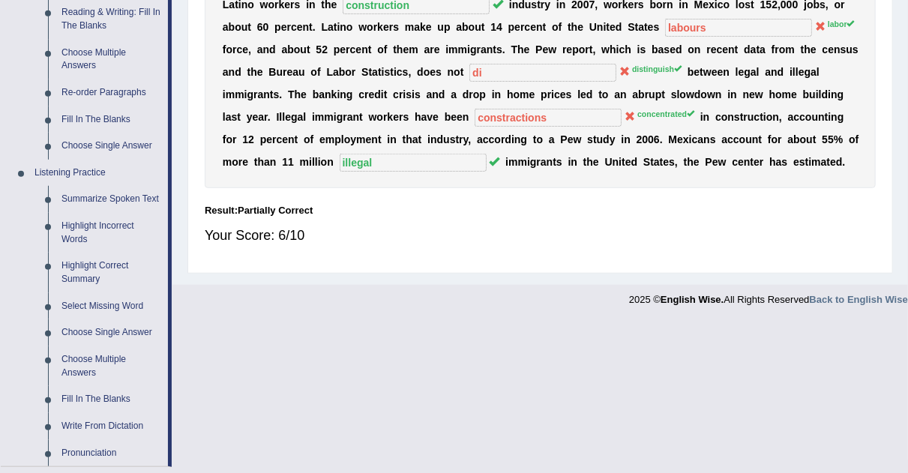
scroll to position [497, 0]
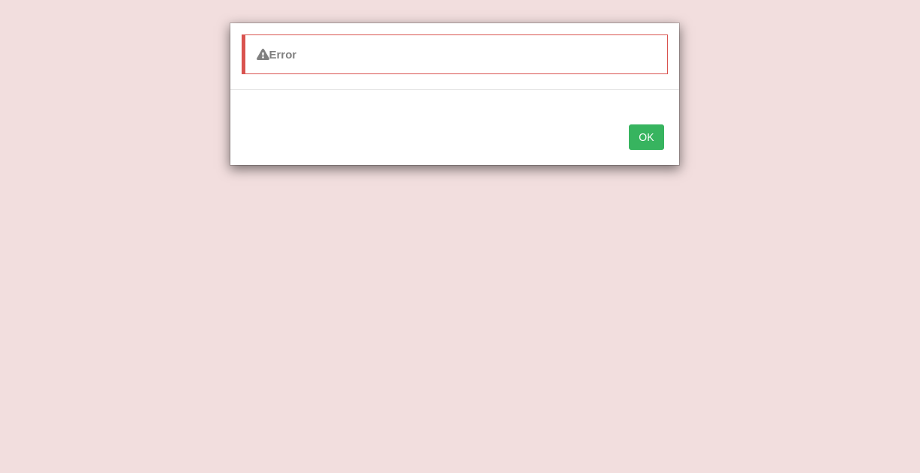
click at [643, 141] on button "OK" at bounding box center [646, 138] width 35 height 26
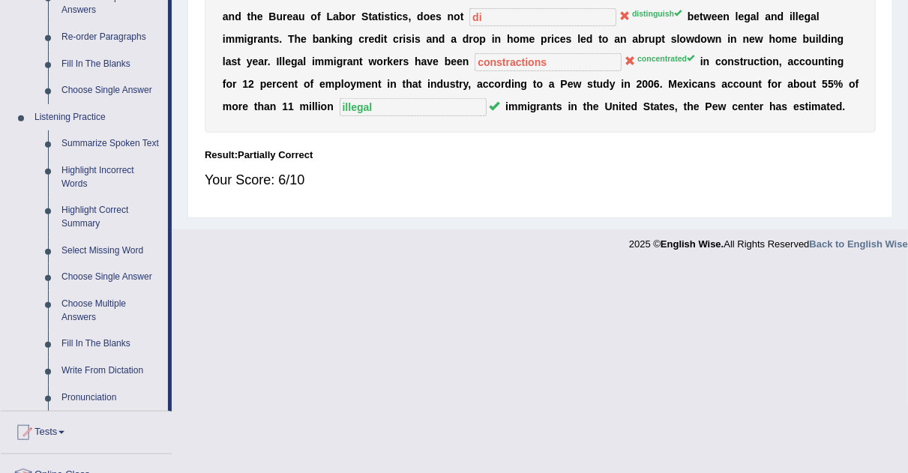
scroll to position [542, 0]
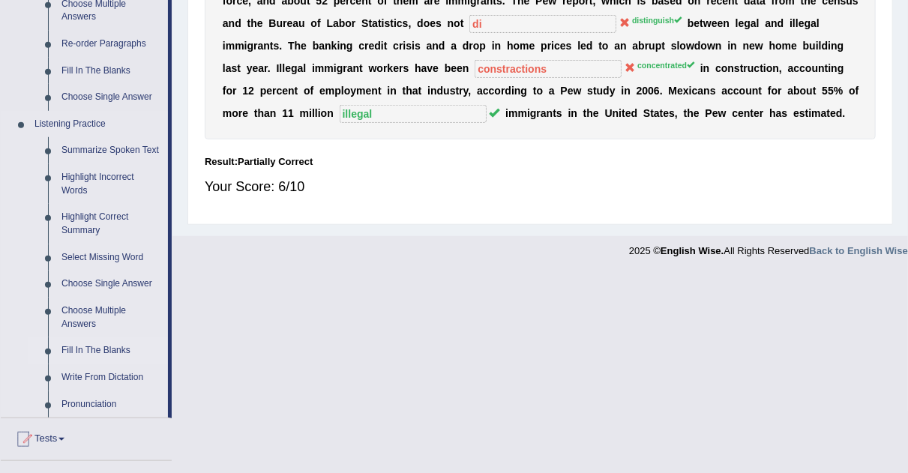
click at [98, 351] on link "Fill In The Blanks" at bounding box center [111, 351] width 113 height 27
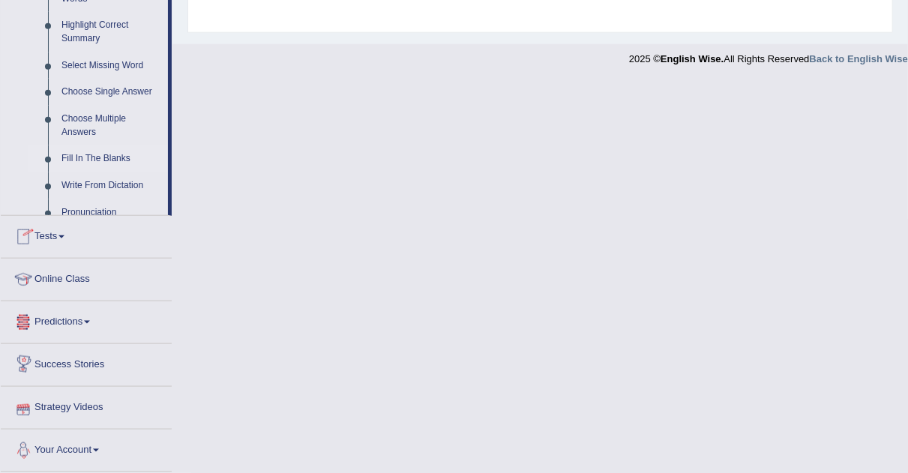
scroll to position [742, 0]
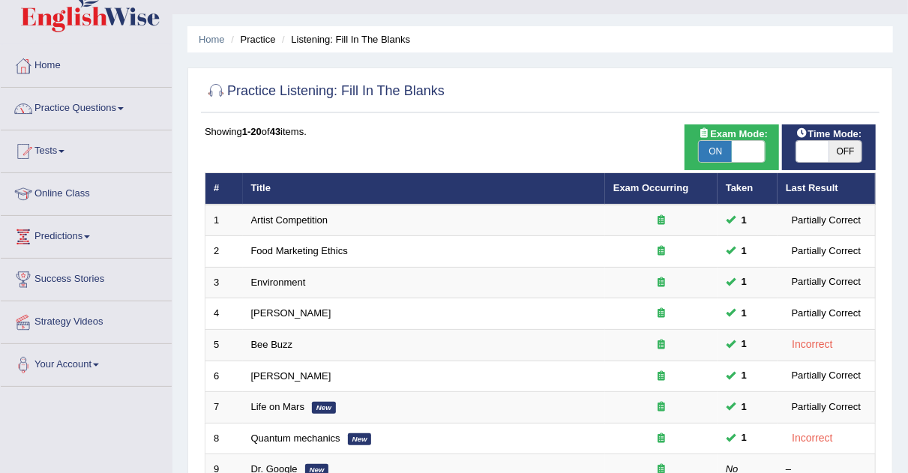
scroll to position [21, 0]
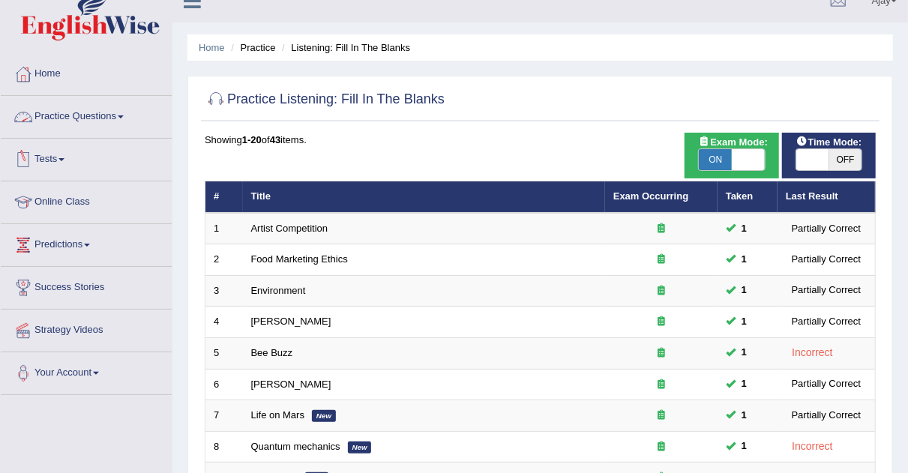
click at [122, 116] on span at bounding box center [121, 117] width 6 height 3
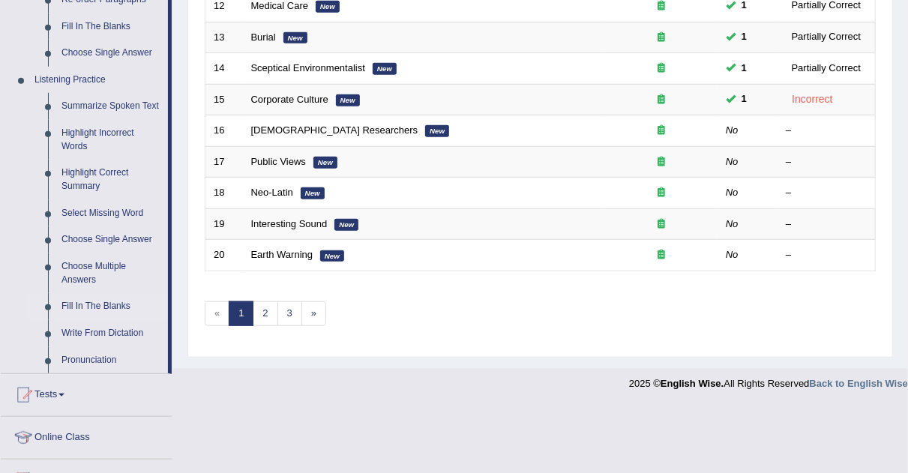
scroll to position [591, 0]
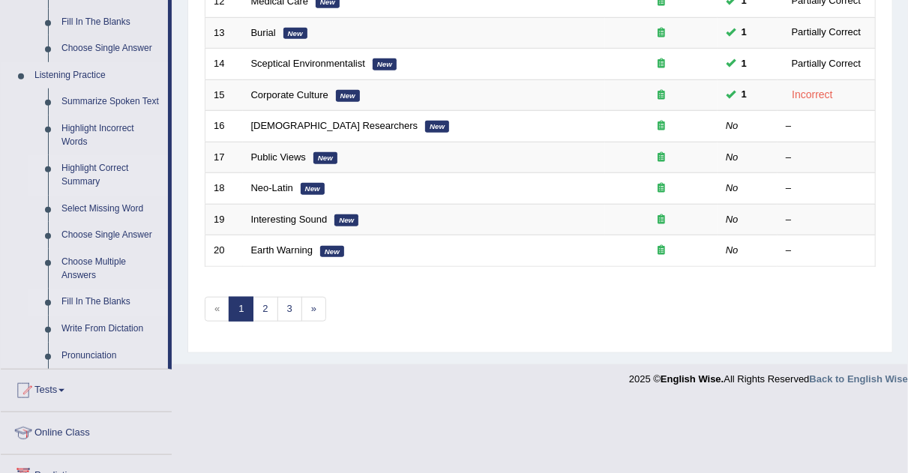
click at [91, 168] on link "Highlight Correct Summary" at bounding box center [111, 175] width 113 height 40
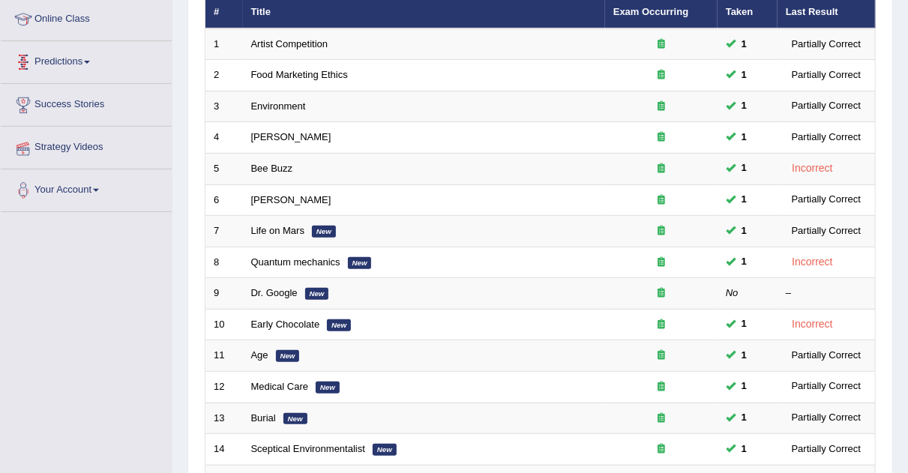
scroll to position [354, 0]
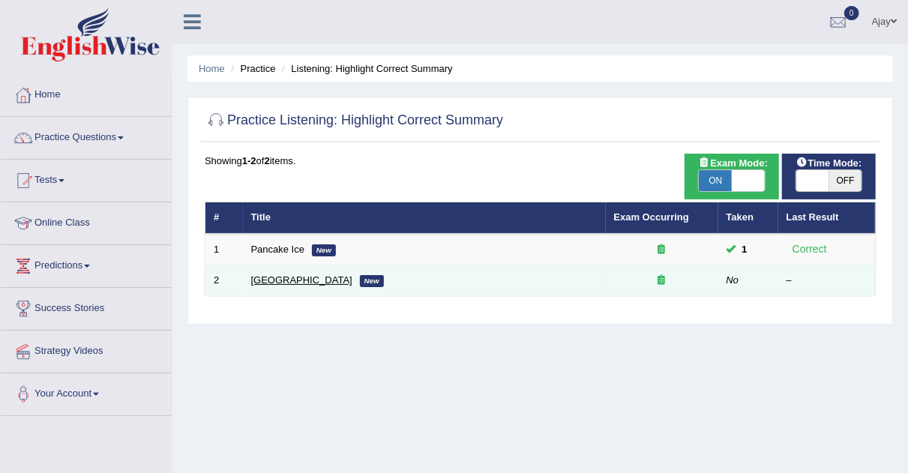
click at [278, 277] on link "[GEOGRAPHIC_DATA]" at bounding box center [301, 280] width 101 height 11
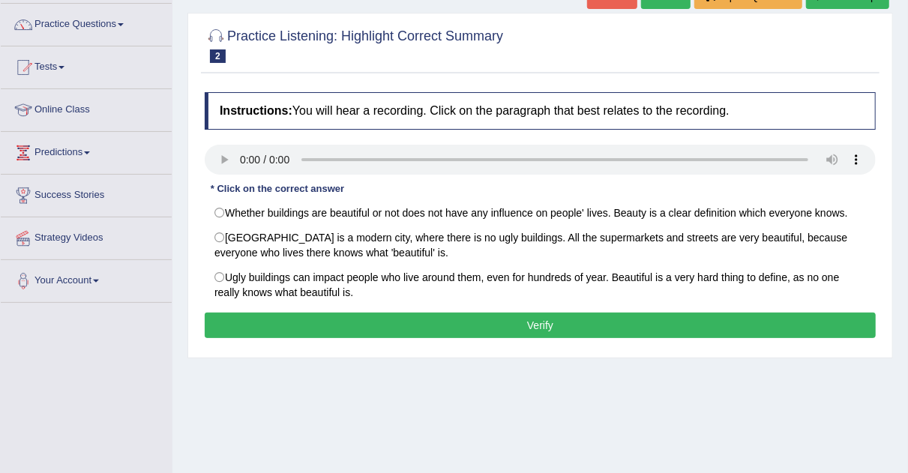
scroll to position [115, 0]
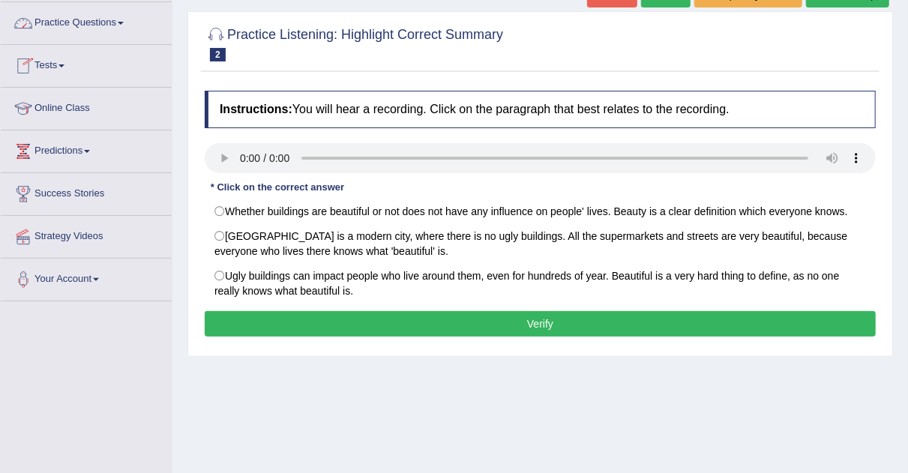
click at [124, 22] on span at bounding box center [121, 23] width 6 height 3
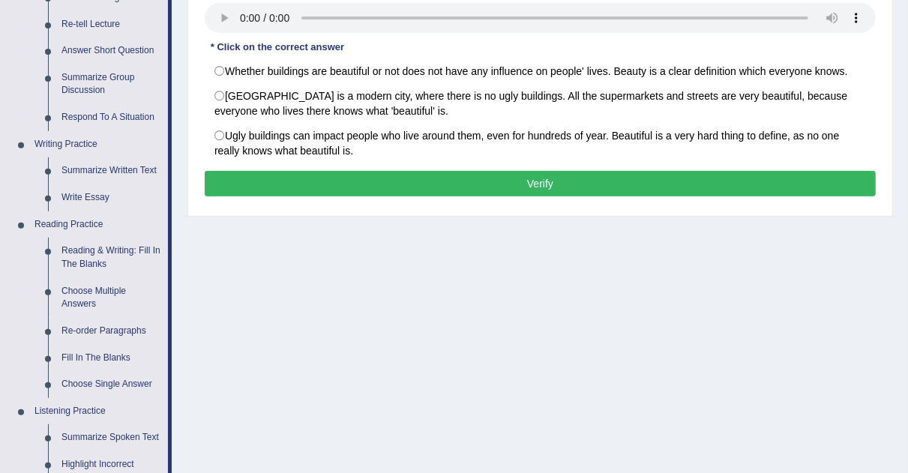
scroll to position [251, 0]
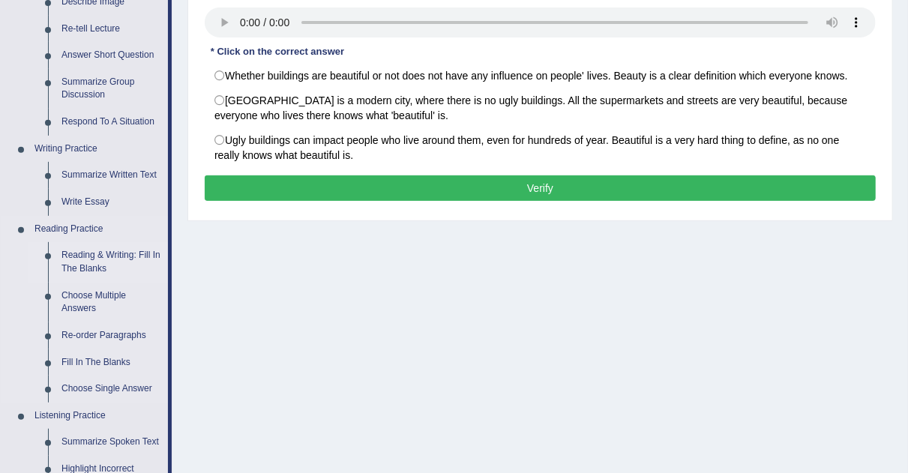
click at [103, 251] on link "Reading & Writing: Fill In The Blanks" at bounding box center [111, 262] width 113 height 40
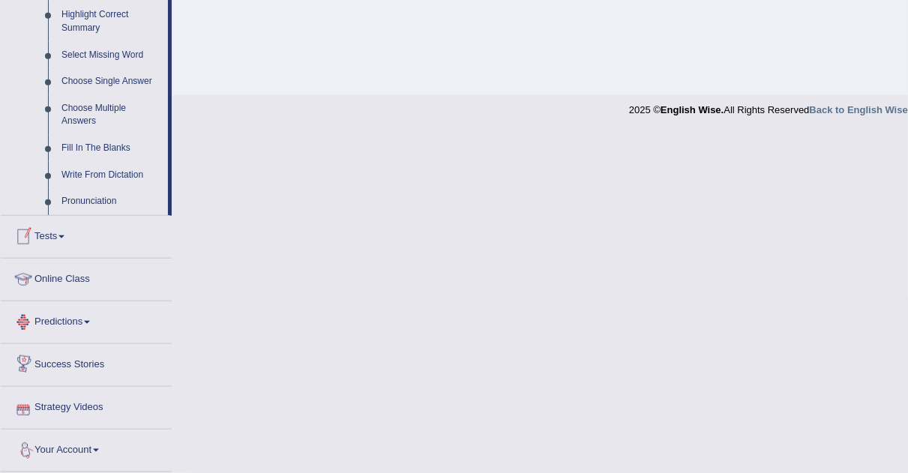
scroll to position [742, 0]
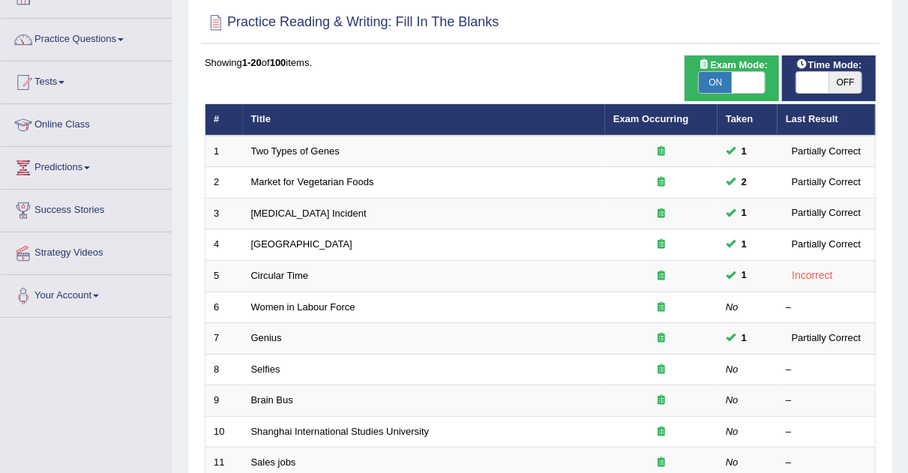
scroll to position [110, 0]
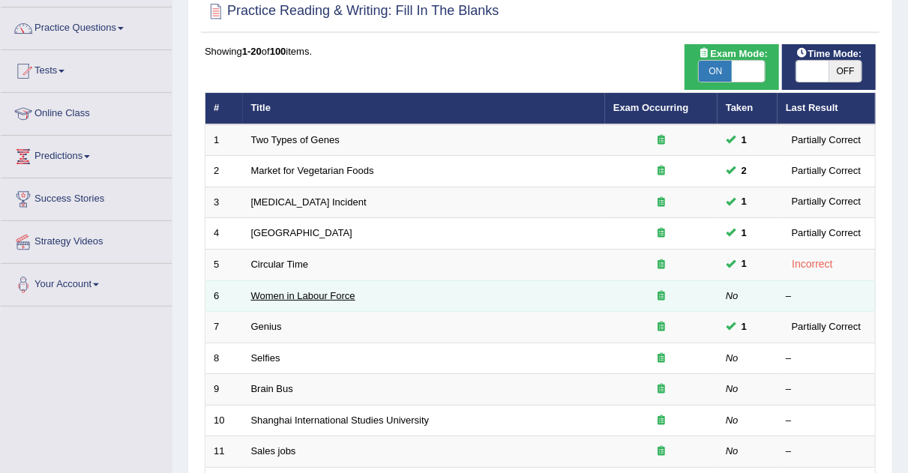
click at [268, 293] on link "Women in Labour Force" at bounding box center [303, 295] width 104 height 11
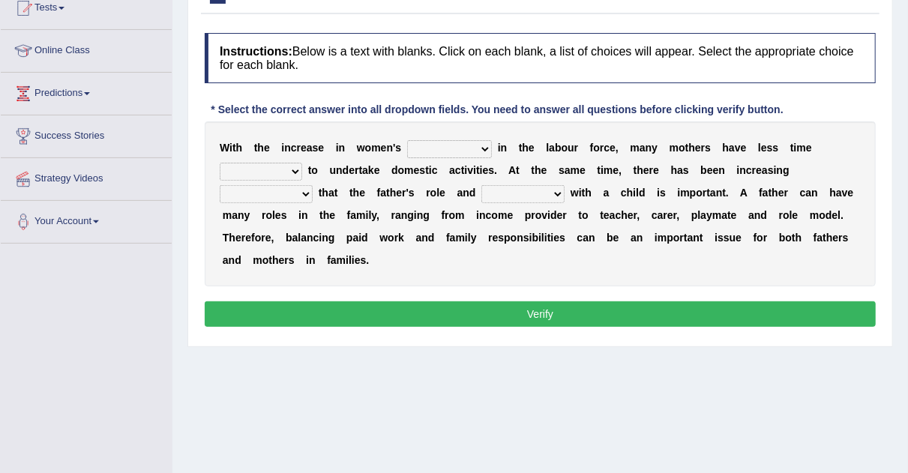
scroll to position [179, 0]
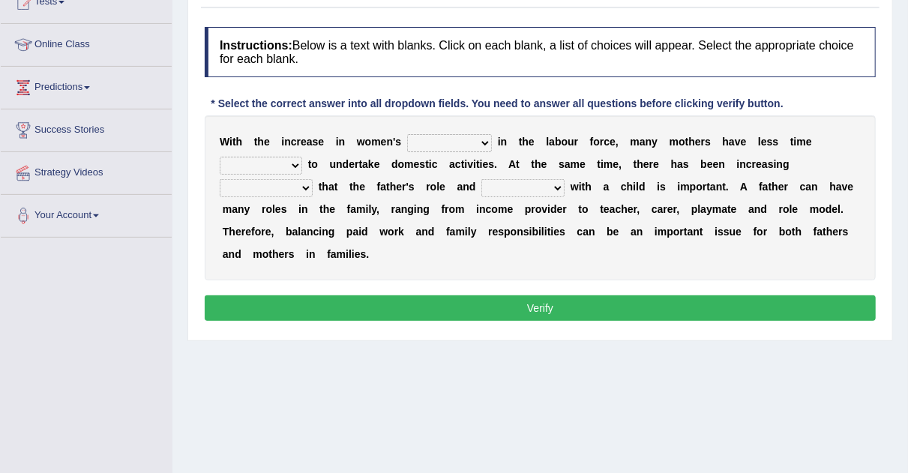
click at [486, 139] on select "attendance substitution participation definition" at bounding box center [449, 143] width 85 height 18
select select "participation"
click at [407, 134] on select "attendance substitution participation definition" at bounding box center [449, 143] width 85 height 18
click at [292, 167] on select "available related consumable useful" at bounding box center [261, 166] width 83 height 18
select select "available"
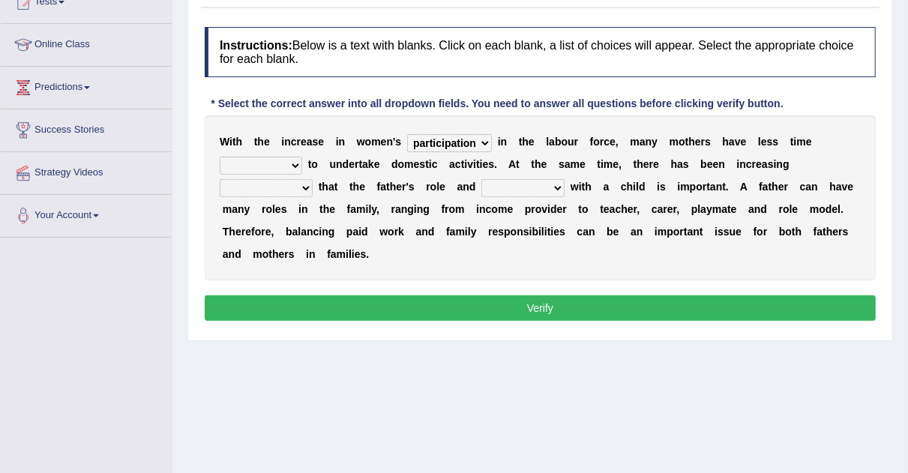
click at [220, 157] on select "available related consumable useful" at bounding box center [261, 166] width 83 height 18
drag, startPoint x: 280, startPoint y: 193, endPoint x: 313, endPoint y: 192, distance: 33.0
click at [313, 192] on div "W i t h t h e i n c r e a s e i n w o m e n ' s attendance substitution partici…" at bounding box center [540, 198] width 671 height 165
click at [559, 188] on select "scholarship realtionship worship employment" at bounding box center [523, 188] width 83 height 18
select select "realtionship"
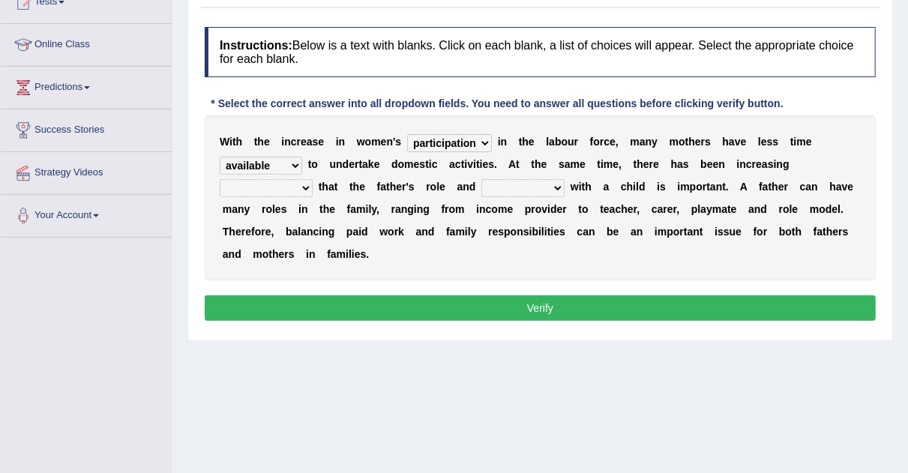
click at [482, 179] on select "scholarship realtionship worship employment" at bounding box center [523, 188] width 83 height 18
click at [310, 190] on select "recognition discrimination resolution recreation" at bounding box center [266, 188] width 93 height 18
select select "recreation"
click at [220, 179] on select "recognition discrimination resolution recreation" at bounding box center [266, 188] width 93 height 18
click at [328, 310] on button "Verify" at bounding box center [540, 309] width 671 height 26
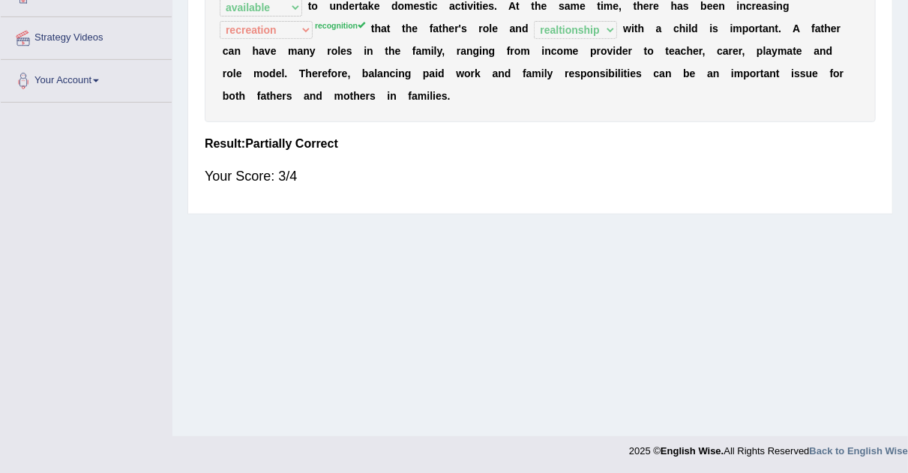
scroll to position [0, 0]
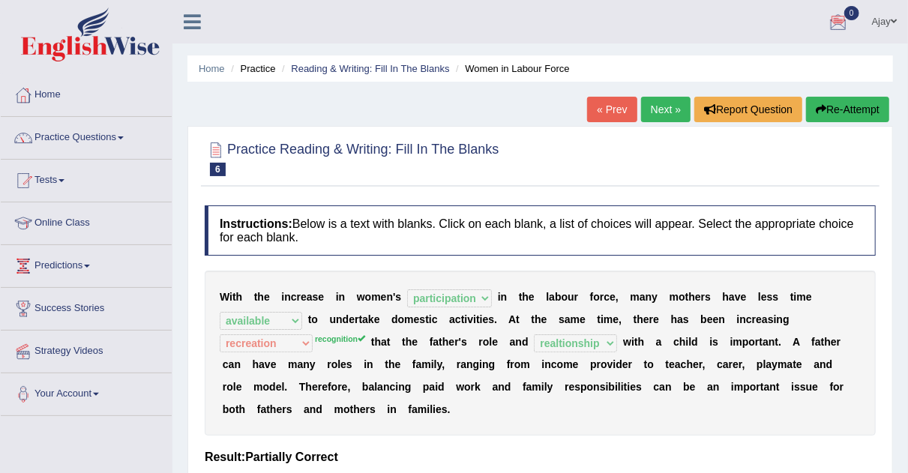
click at [682, 114] on link "Next »" at bounding box center [666, 110] width 50 height 26
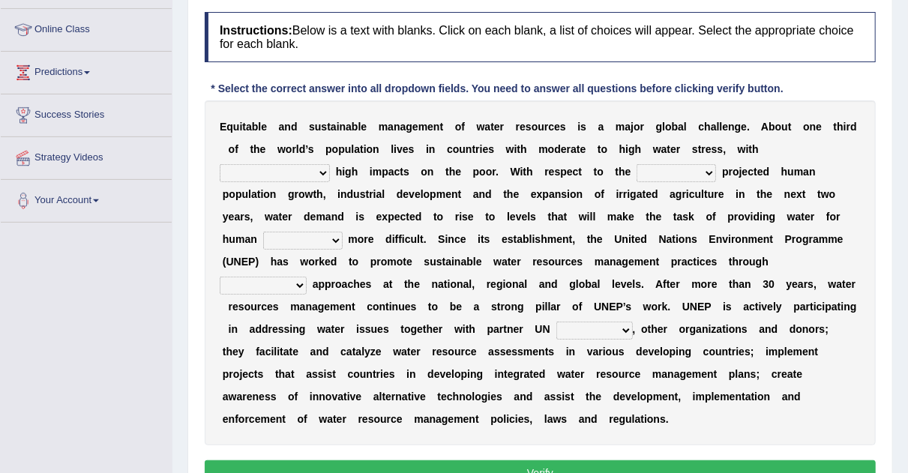
scroll to position [201, 0]
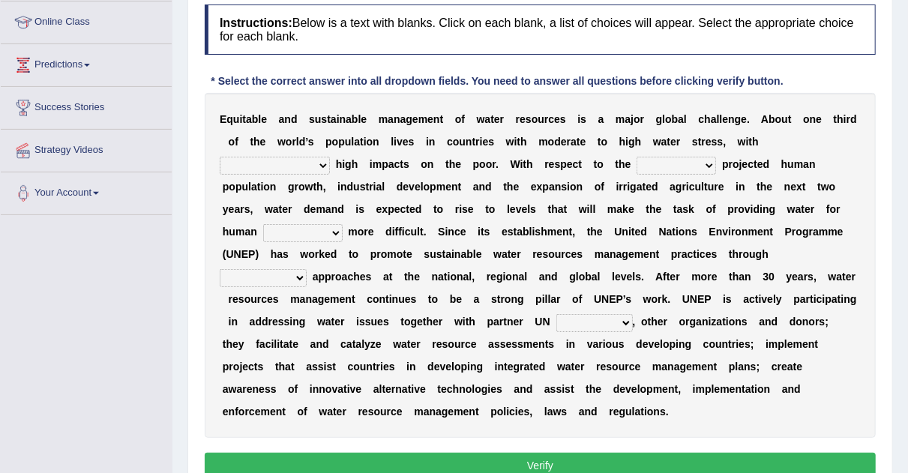
click at [321, 165] on select "proportionately disproportionaley largely evenly" at bounding box center [275, 166] width 110 height 18
click at [704, 161] on select "substitute reactionary sustenance current" at bounding box center [677, 166] width 80 height 18
select select "current"
click at [637, 157] on select "substitute reactionary sustenance current" at bounding box center [677, 166] width 80 height 18
click at [335, 228] on select "sustenance substitute substance sustainable" at bounding box center [303, 233] width 80 height 18
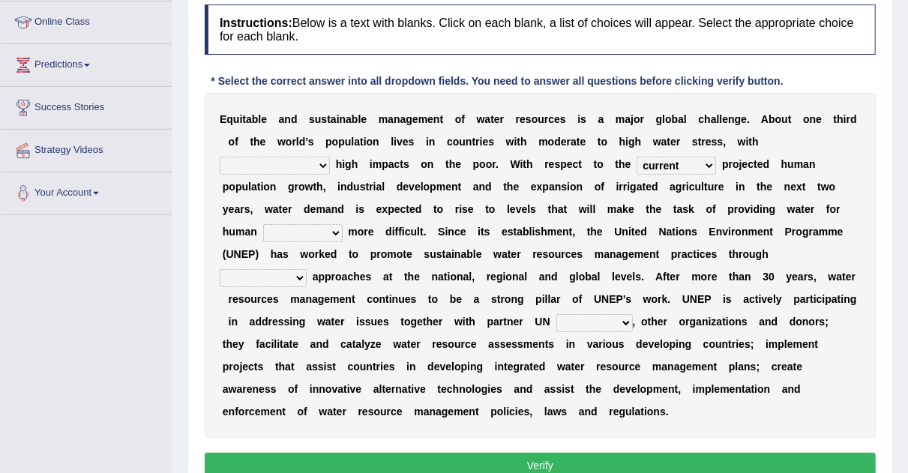
select select "sustainable"
click at [263, 224] on select "sustenance substitute substance sustainable" at bounding box center [303, 233] width 80 height 18
click at [307, 269] on select "opration cooperating collaborative collaborating" at bounding box center [263, 278] width 87 height 18
select select "collaborating"
click at [307, 269] on select "opration cooperating collaborative collaborating" at bounding box center [263, 278] width 87 height 18
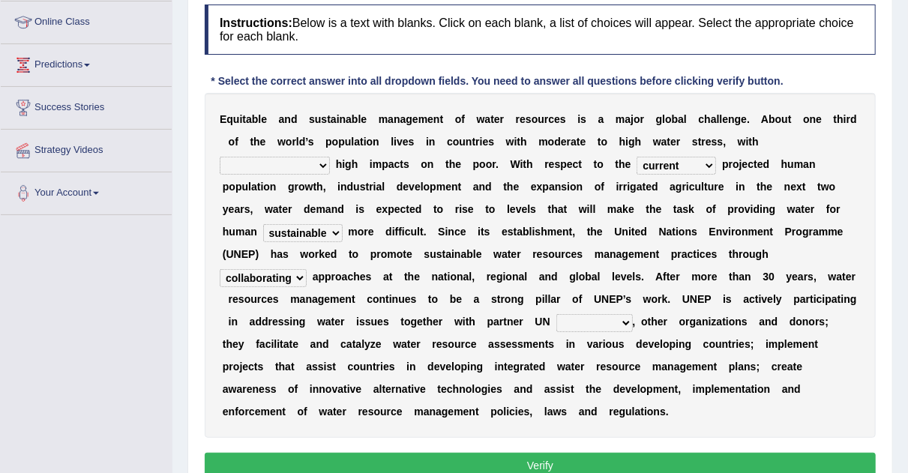
click at [599, 320] on select "sectors agencies factors segements" at bounding box center [595, 323] width 77 height 18
select select "segements"
click at [557, 314] on select "sectors agencies factors segements" at bounding box center [595, 323] width 77 height 18
click at [314, 157] on select "proportionately disproportionaley largely evenly" at bounding box center [275, 166] width 110 height 18
select select "proportionately"
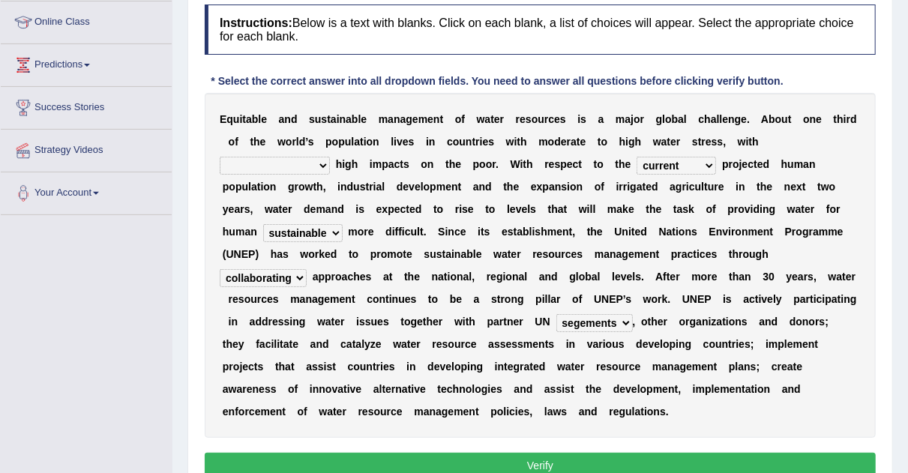
click at [220, 157] on select "proportionately disproportionaley largely evenly" at bounding box center [275, 166] width 110 height 18
click at [506, 455] on button "Verify" at bounding box center [540, 466] width 671 height 26
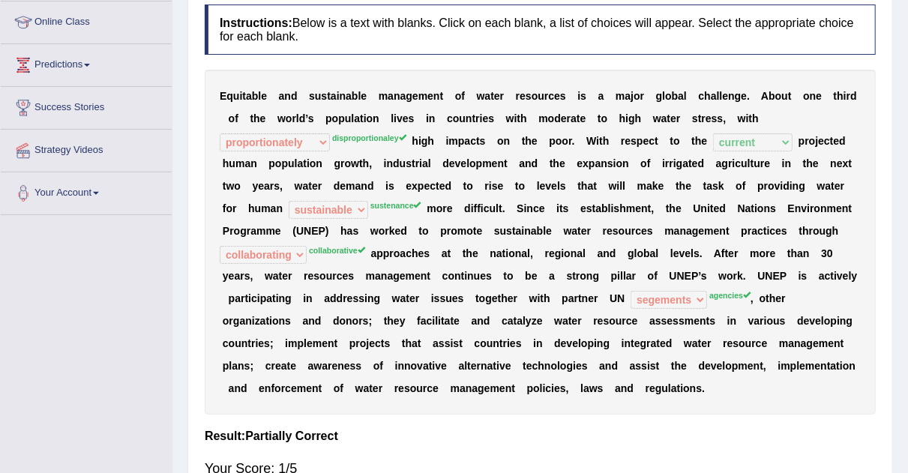
scroll to position [26, 0]
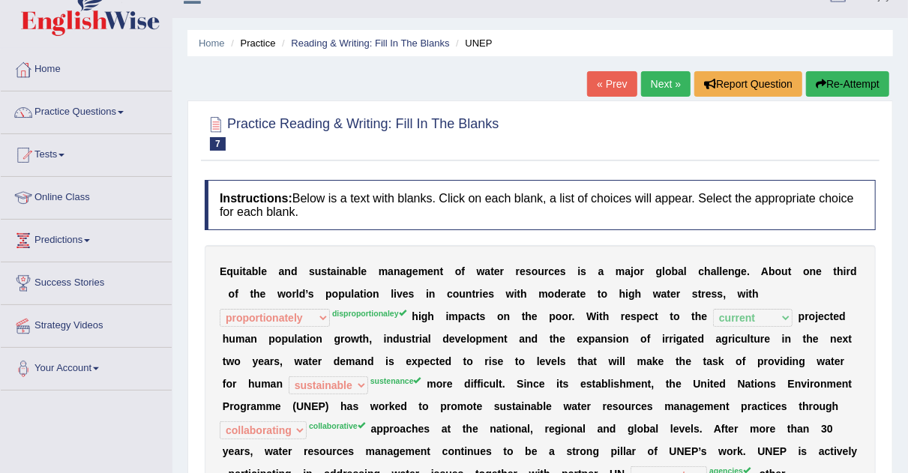
click at [653, 78] on link "Next »" at bounding box center [666, 84] width 50 height 26
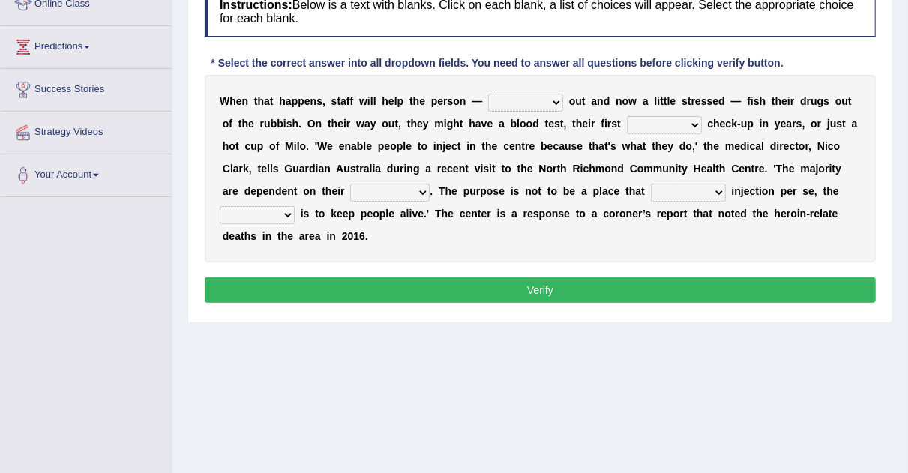
scroll to position [224, 0]
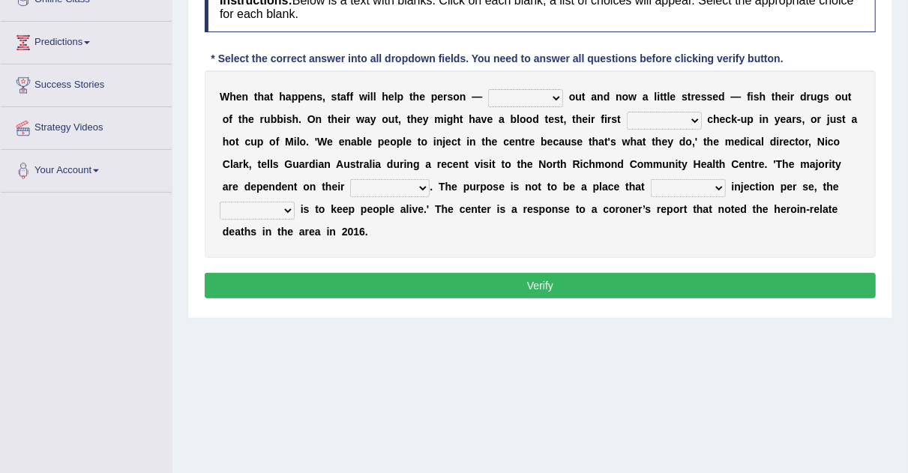
drag, startPoint x: 919, startPoint y: 81, endPoint x: 920, endPoint y: 210, distance: 129.0
click at [908, 210] on html "Toggle navigation Home Practice Questions Speaking Practice Read Aloud Repeat S…" at bounding box center [454, 12] width 908 height 473
click at [546, 98] on select "stunned strung strong stung" at bounding box center [525, 98] width 75 height 18
click at [621, 254] on div "W h e n t h a t h a p p e n s , s t a f f w i l l h e l p t h e p e r s o n — s…" at bounding box center [540, 165] width 671 height 188
click at [692, 120] on select "academic dental relative indirect" at bounding box center [664, 121] width 75 height 18
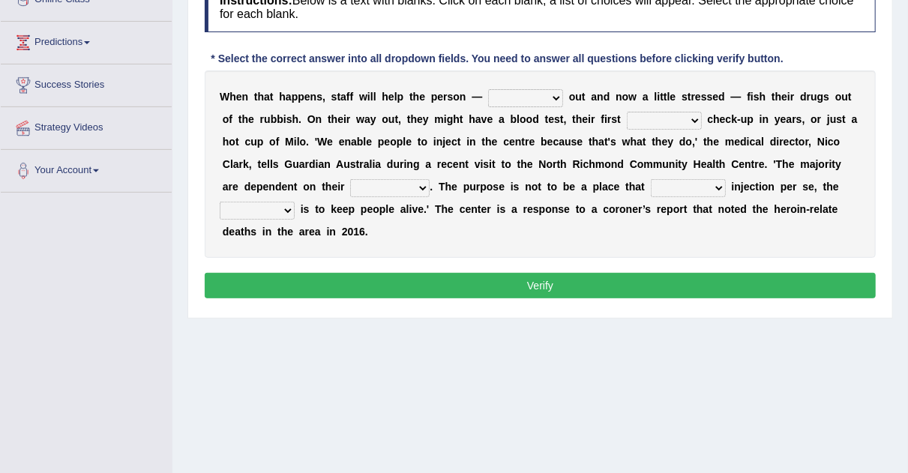
click at [547, 99] on select "stunned strung strong stung" at bounding box center [525, 98] width 75 height 18
select select "stunned"
click at [488, 89] on select "stunned strung strong stung" at bounding box center [525, 98] width 75 height 18
click at [697, 116] on select "academic dental relative indirect" at bounding box center [664, 121] width 75 height 18
select select "relative"
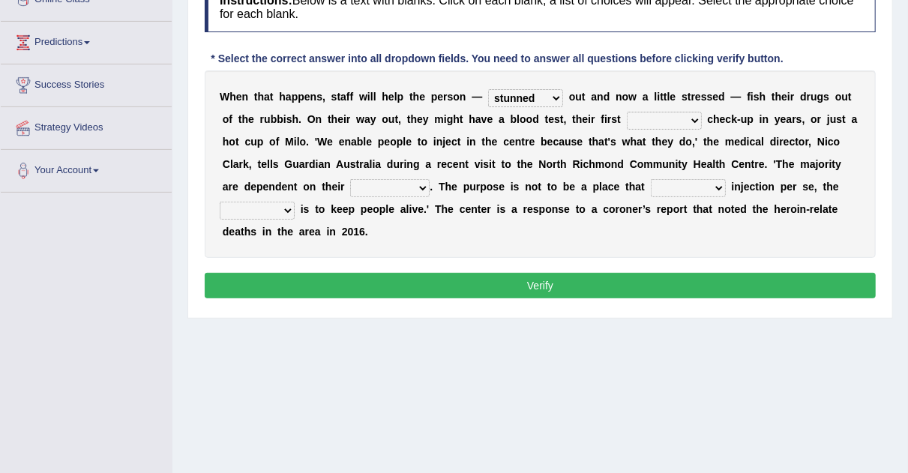
click at [627, 112] on select "academic dental relative indirect" at bounding box center [664, 121] width 75 height 18
click at [409, 188] on select "incomes concerns substances minds" at bounding box center [390, 188] width 80 height 18
click at [726, 184] on b at bounding box center [729, 187] width 6 height 12
click at [719, 184] on select "patronizes disallows funds facilitates" at bounding box center [688, 188] width 75 height 18
click at [292, 207] on select "reciprocity risk effect purpose" at bounding box center [257, 211] width 75 height 18
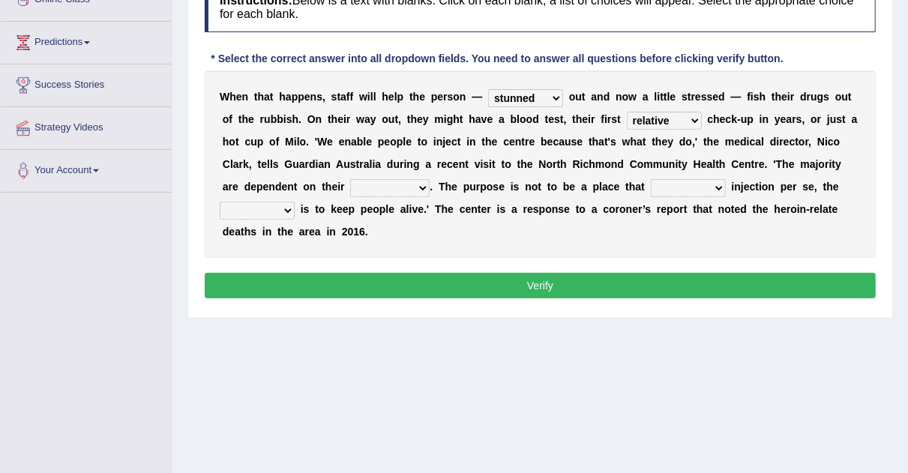
click at [220, 202] on select "reciprocity risk effect purpose" at bounding box center [257, 211] width 75 height 18
click at [283, 215] on select "reciprocity risk effect purpose" at bounding box center [257, 211] width 75 height 18
select select "risk"
click at [220, 202] on select "reciprocity risk effect purpose" at bounding box center [257, 211] width 75 height 18
click at [712, 187] on select "patronizes disallows funds facilitates" at bounding box center [688, 188] width 75 height 18
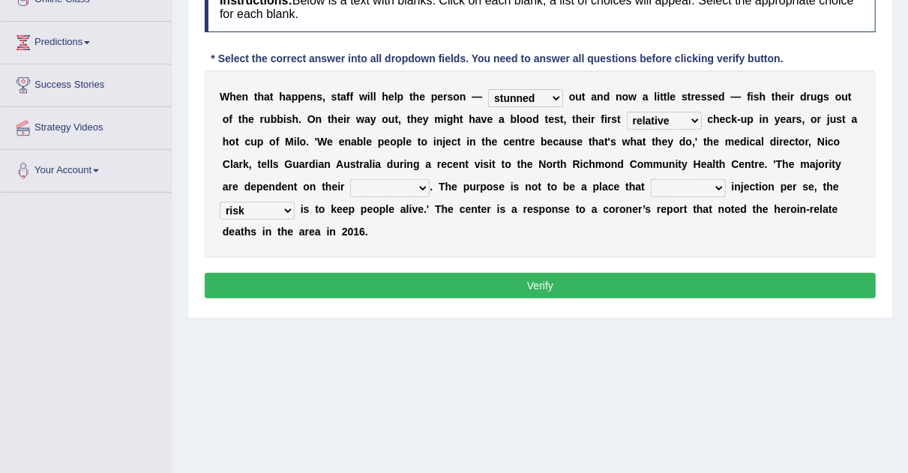
click at [448, 184] on b "h" at bounding box center [449, 187] width 7 height 12
click at [424, 189] on select "incomes concerns substances minds" at bounding box center [390, 188] width 80 height 18
select select "concerns"
click at [350, 179] on select "incomes concerns substances minds" at bounding box center [390, 188] width 80 height 18
click at [711, 188] on select "patronizes disallows funds facilitates" at bounding box center [688, 188] width 75 height 18
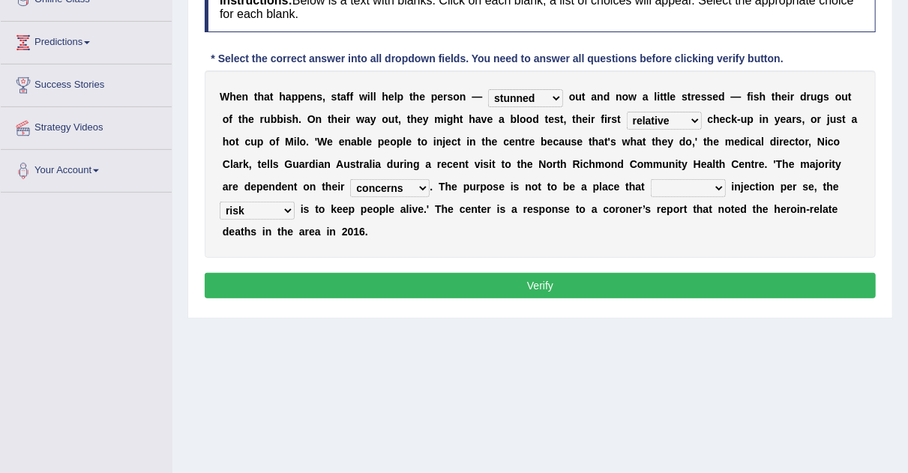
select select "facilitates"
click at [651, 179] on select "patronizes disallows funds facilitates" at bounding box center [688, 188] width 75 height 18
click at [701, 279] on button "Verify" at bounding box center [540, 286] width 671 height 26
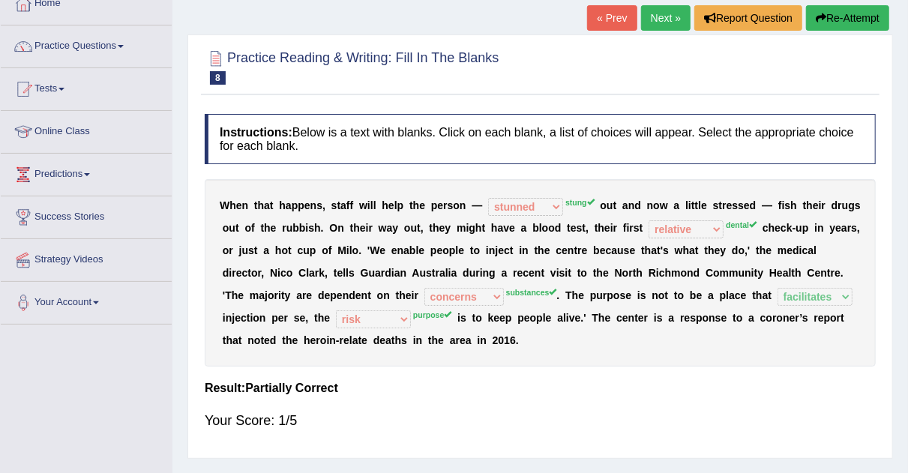
scroll to position [83, 0]
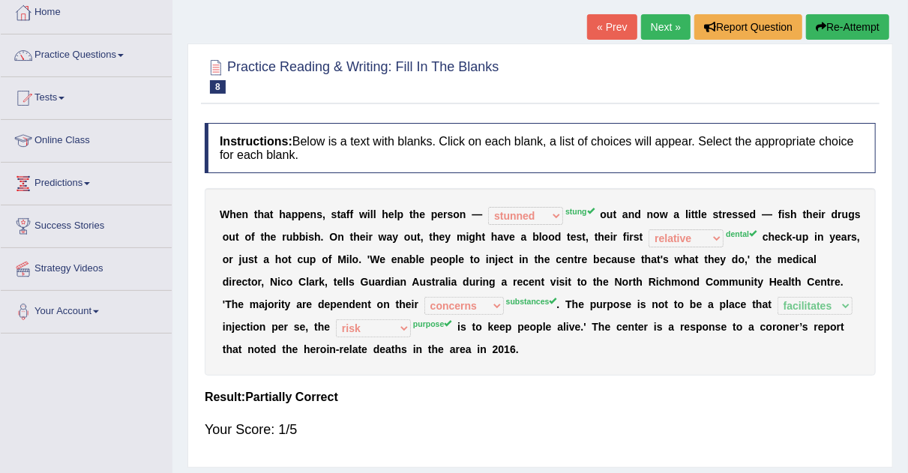
click at [672, 32] on link "Next »" at bounding box center [666, 27] width 50 height 26
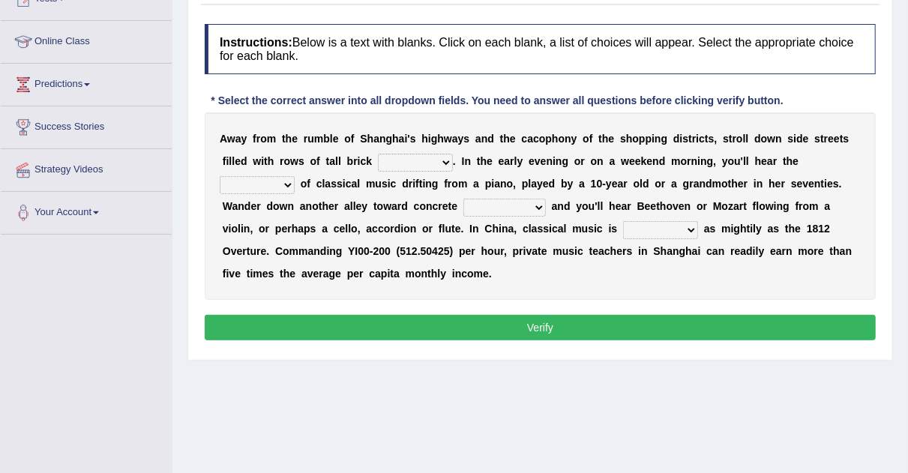
click at [448, 164] on select "rooms piles huts houses" at bounding box center [415, 163] width 75 height 18
click at [290, 183] on select "impact sound effect noise" at bounding box center [257, 185] width 75 height 18
select select "sound"
click at [220, 176] on select "impact sound effect noise" at bounding box center [257, 185] width 75 height 18
click at [536, 210] on select "skyscrapers craters museums courts" at bounding box center [505, 208] width 83 height 18
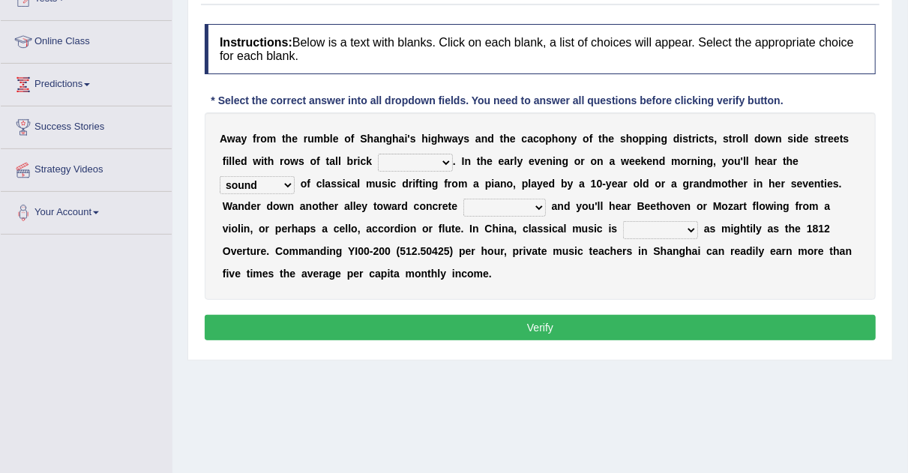
click at [578, 281] on div "A w a y f r o m t h e r u m b l e o f S h a n g h a i ' s h i g h w a y s a n d…" at bounding box center [540, 207] width 671 height 188
click at [686, 232] on select "looming bluffing changing booming" at bounding box center [660, 230] width 75 height 18
select select "changing"
click at [623, 221] on select "looming bluffing changing booming" at bounding box center [660, 230] width 75 height 18
click at [448, 161] on select "rooms piles huts houses" at bounding box center [415, 163] width 75 height 18
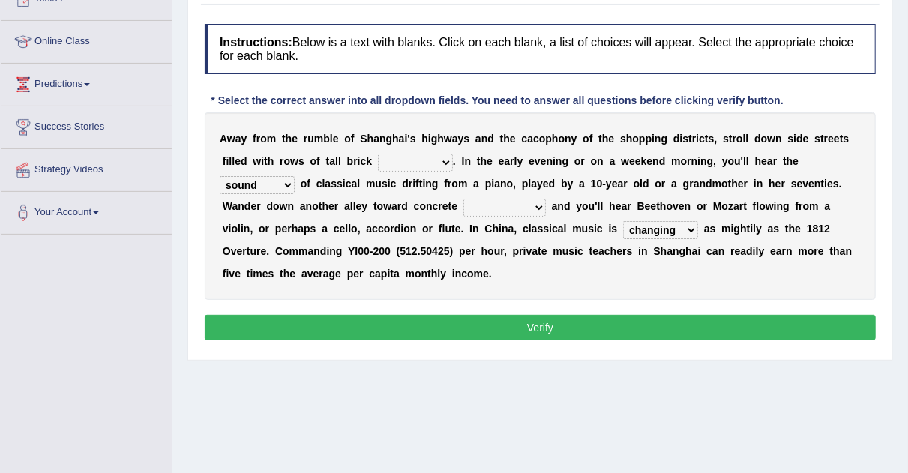
select select "rooms"
click at [378, 154] on select "rooms piles huts houses" at bounding box center [415, 163] width 75 height 18
click at [433, 194] on div "A w a y f r o m t h e r u m b l e o f S h a n g h a i ' s h i g h w a y s a n d…" at bounding box center [540, 207] width 671 height 188
click at [536, 206] on select "skyscrapers craters museums courts" at bounding box center [505, 208] width 83 height 18
select select "craters"
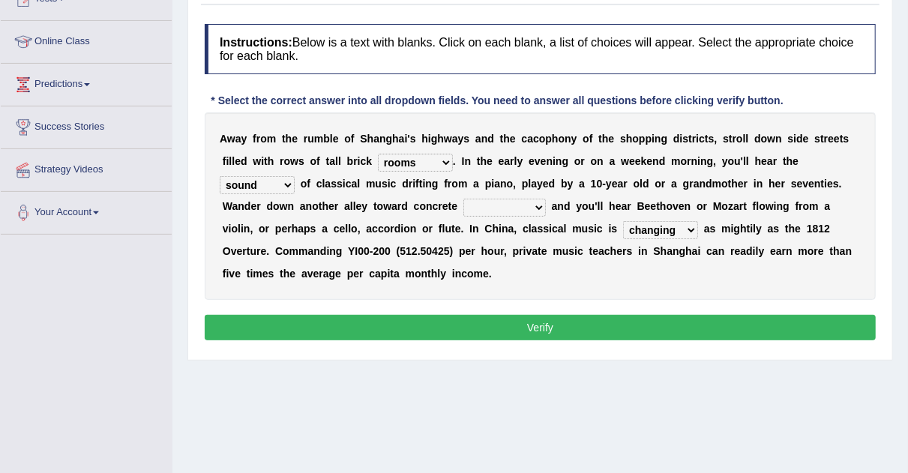
click at [464, 199] on select "skyscrapers craters museums courts" at bounding box center [505, 208] width 83 height 18
click at [533, 333] on button "Verify" at bounding box center [540, 328] width 671 height 26
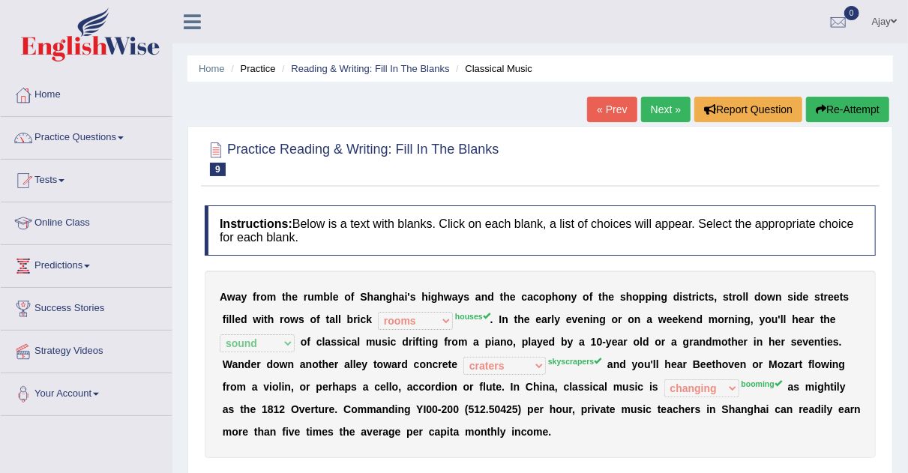
click at [670, 105] on link "Next »" at bounding box center [666, 110] width 50 height 26
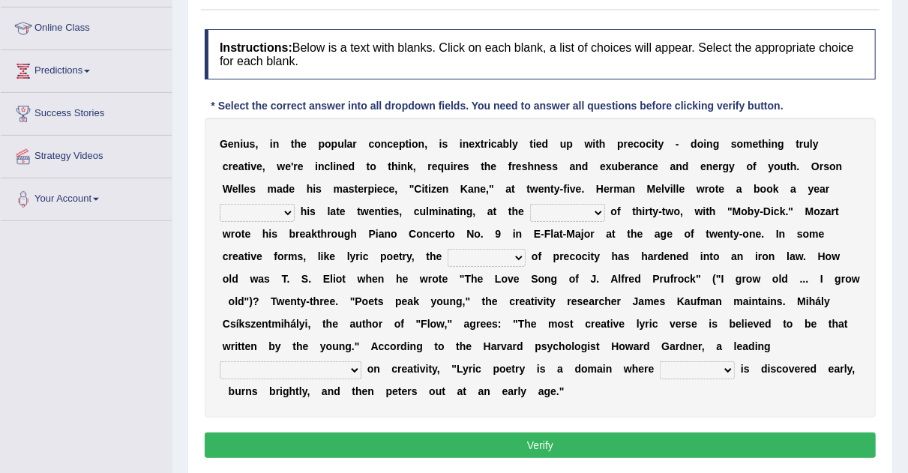
scroll to position [203, 0]
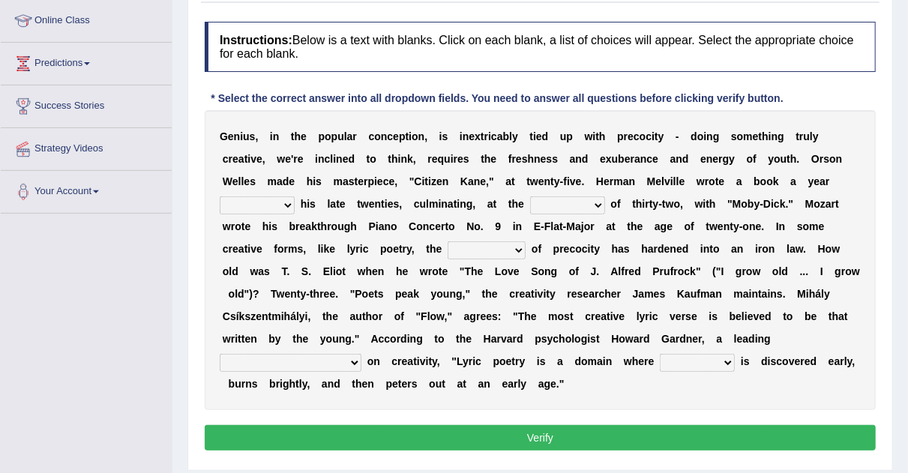
click at [280, 203] on select "on without through over" at bounding box center [257, 206] width 75 height 18
click at [592, 198] on select "proportion rate age cost" at bounding box center [567, 206] width 75 height 18
select select "age"
click at [530, 197] on select "proportion rate age cost" at bounding box center [567, 206] width 75 height 18
click at [516, 248] on select "junction importance structure inferiority" at bounding box center [487, 251] width 78 height 18
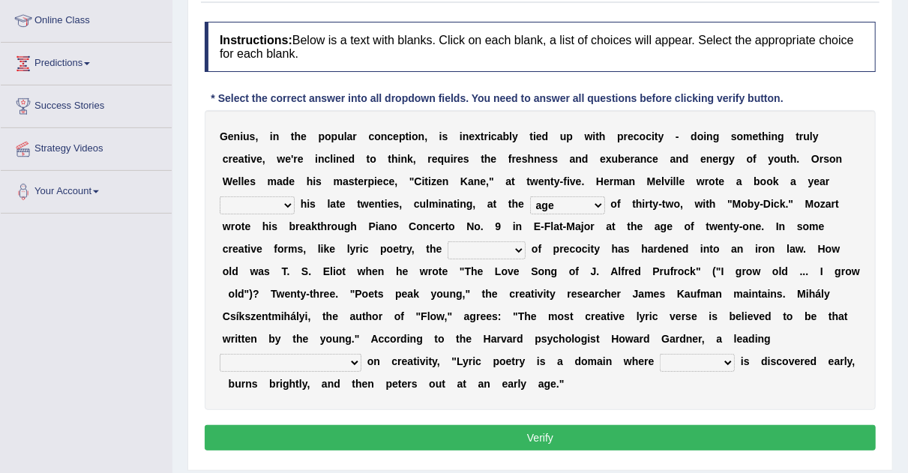
click at [573, 401] on div "G e n i u s , i n t h e p o p u l a r c o n c e p t i o n , i s i n e x t r i c…" at bounding box center [540, 260] width 671 height 300
click at [362, 354] on select "master supremacy authority atheist" at bounding box center [291, 363] width 142 height 18
select select "atheist"
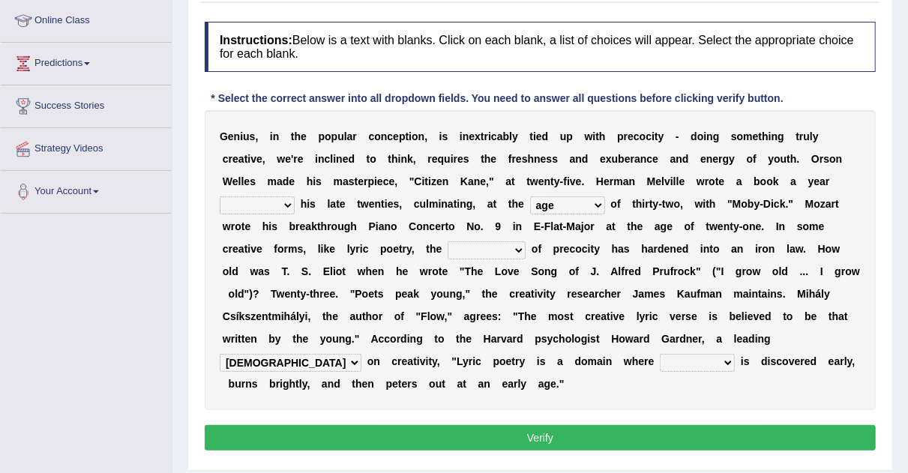
click at [362, 354] on select "master supremacy authority atheist" at bounding box center [291, 363] width 142 height 18
click at [660, 365] on select "fire derk offender talent" at bounding box center [697, 363] width 75 height 18
select select "talent"
click at [660, 354] on select "fire derk offender talent" at bounding box center [697, 363] width 75 height 18
click at [284, 206] on select "on without through over" at bounding box center [257, 206] width 75 height 18
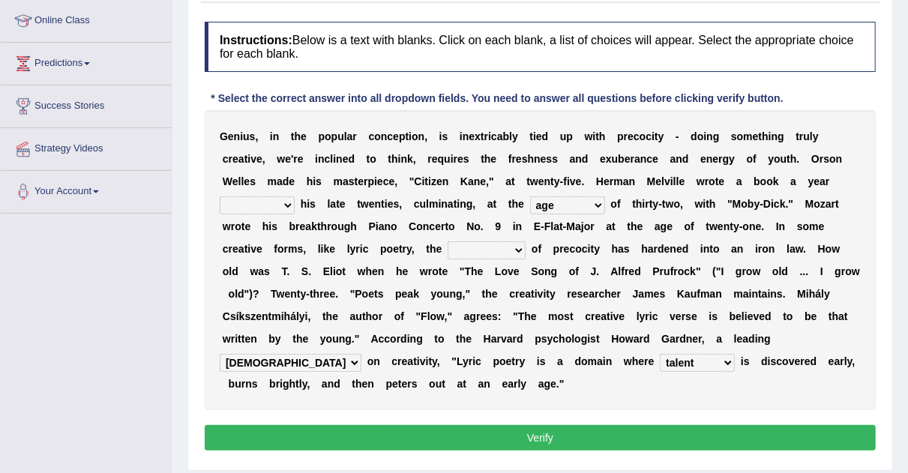
select select "on"
click at [220, 197] on select "on without through over" at bounding box center [257, 206] width 75 height 18
click at [526, 251] on b at bounding box center [529, 249] width 6 height 12
click at [524, 242] on select "junction importance structure inferiority" at bounding box center [487, 251] width 78 height 18
select select "structure"
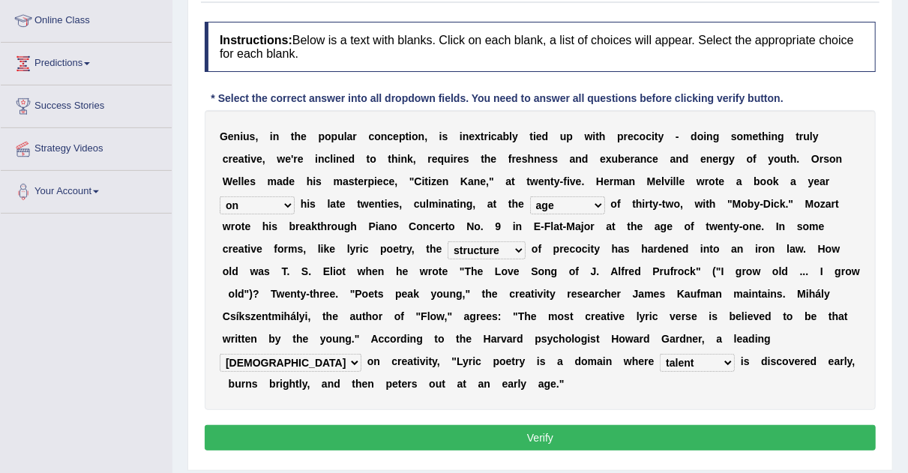
click at [448, 242] on select "junction importance structure inferiority" at bounding box center [487, 251] width 78 height 18
click at [522, 431] on button "Verify" at bounding box center [540, 438] width 671 height 26
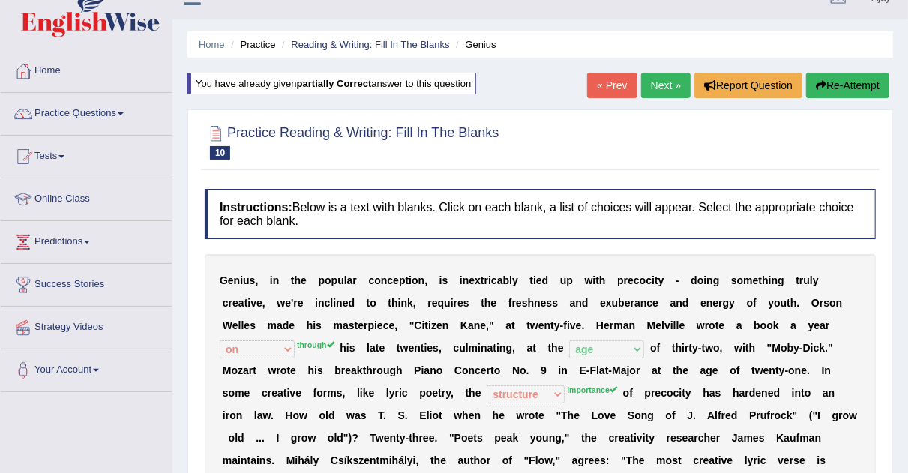
scroll to position [19, 0]
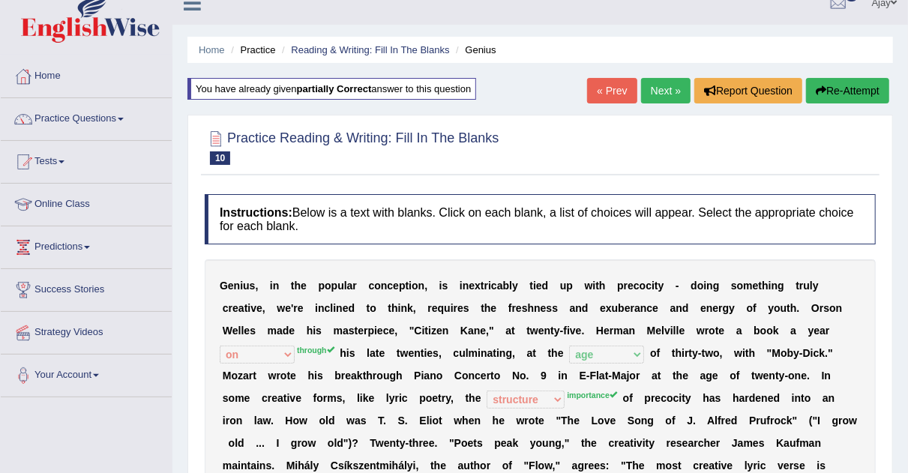
click at [656, 93] on link "Next »" at bounding box center [666, 91] width 50 height 26
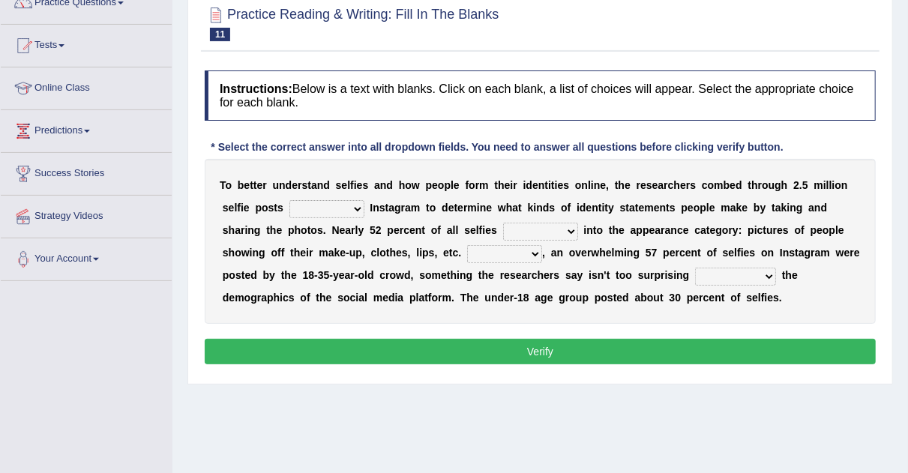
scroll to position [140, 0]
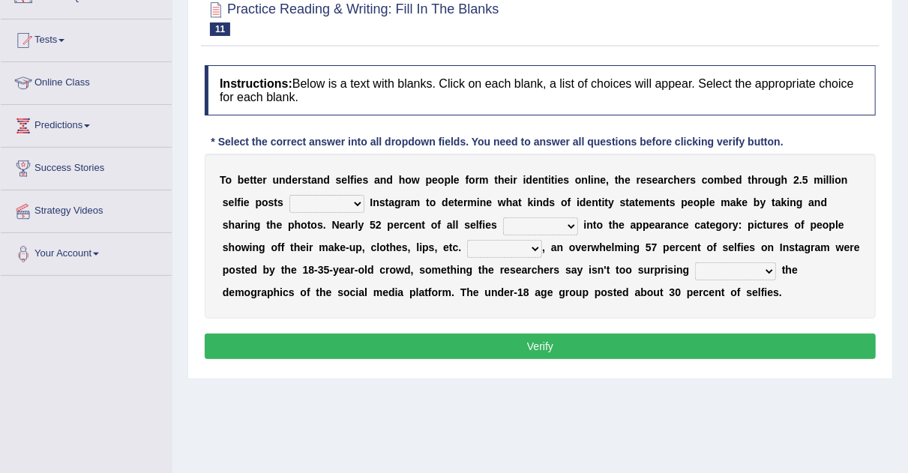
click at [349, 197] on select "of in above on" at bounding box center [327, 204] width 75 height 18
select select "on"
click at [290, 195] on select "of in above on" at bounding box center [327, 204] width 75 height 18
click at [568, 224] on select "fall fallen fell falls" at bounding box center [540, 227] width 75 height 18
click at [503, 218] on select "fall fallen fell falls" at bounding box center [540, 227] width 75 height 18
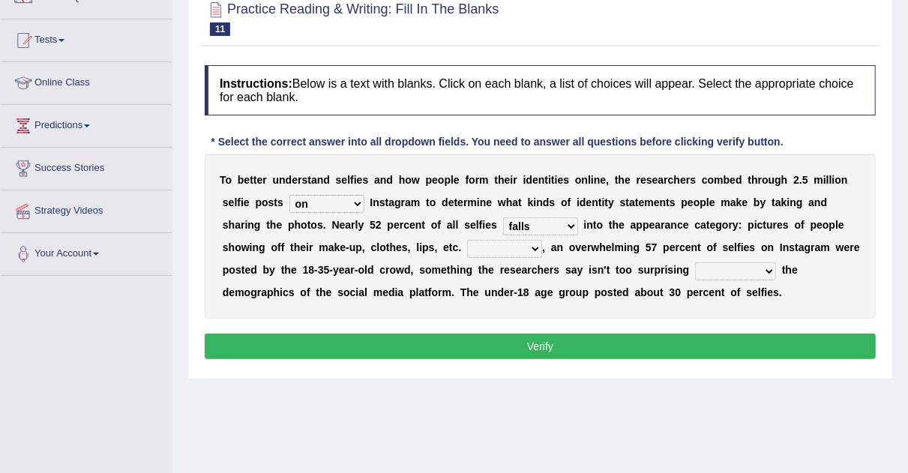
click at [566, 225] on select "fall fallen fell falls" at bounding box center [540, 227] width 75 height 18
select select "fall"
click at [503, 218] on select "fall fallen fell falls" at bounding box center [540, 227] width 75 height 18
click at [537, 248] on select "Along with Although Overall However" at bounding box center [504, 249] width 75 height 18
select select "However"
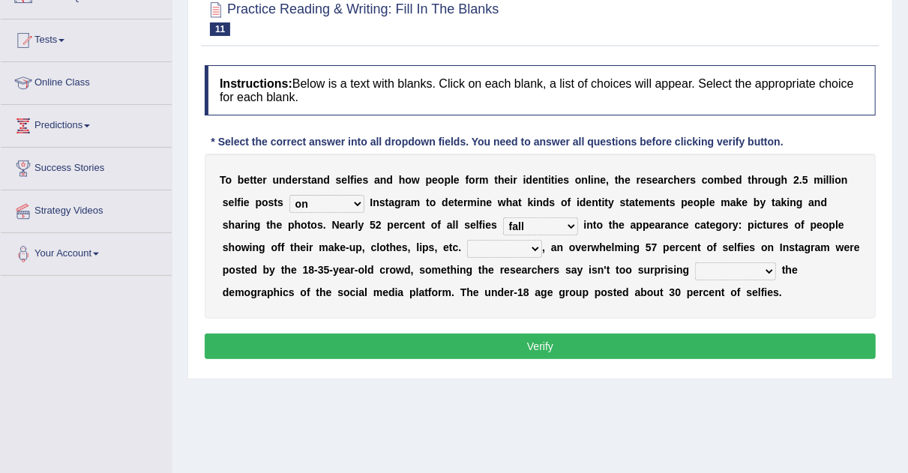
click at [467, 240] on select "Along with Although Overall However" at bounding box center [504, 249] width 75 height 18
click at [761, 269] on select "consider considered considering to consider" at bounding box center [735, 272] width 81 height 18
select select "to consider"
click at [695, 263] on select "consider considered considering to consider" at bounding box center [735, 272] width 81 height 18
click at [724, 341] on button "Verify" at bounding box center [540, 347] width 671 height 26
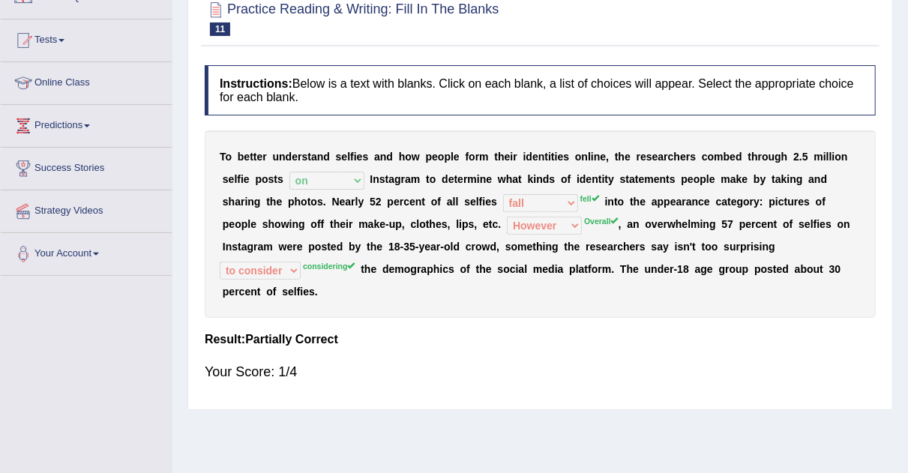
scroll to position [0, 0]
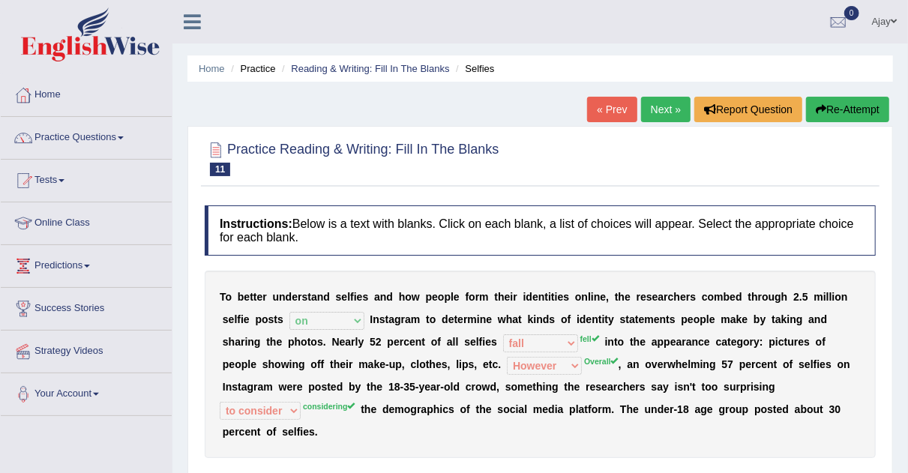
click at [668, 116] on link "Next »" at bounding box center [666, 110] width 50 height 26
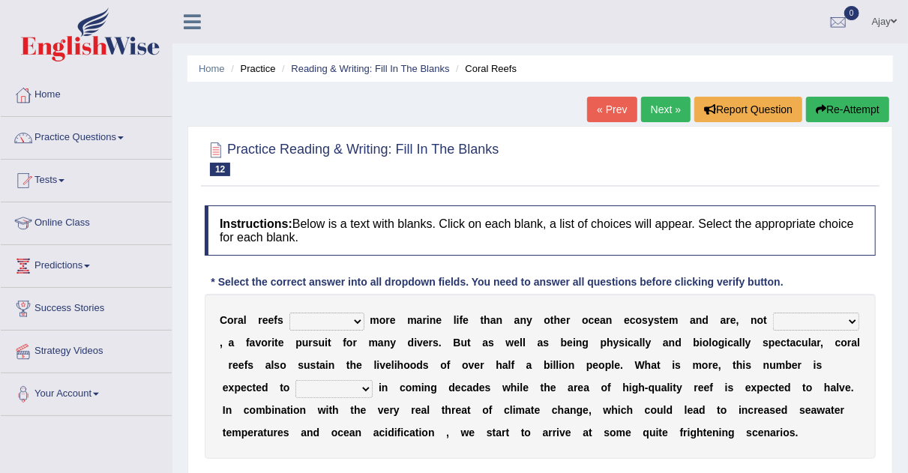
click at [359, 311] on div "C o r a l r e e f s curb harvest support cultivate m o r e m a r i n e l i f e …" at bounding box center [540, 376] width 671 height 165
click at [359, 320] on select "curb harvest support cultivate" at bounding box center [327, 322] width 75 height 18
click at [462, 368] on b "o" at bounding box center [465, 365] width 7 height 12
click at [848, 318] on select "seemingly specifically demandingly surprisingly" at bounding box center [816, 322] width 86 height 18
click at [682, 395] on div "C o r a l r e e f s curb harvest support cultivate m o r e m a r i n e l i f e …" at bounding box center [540, 376] width 671 height 165
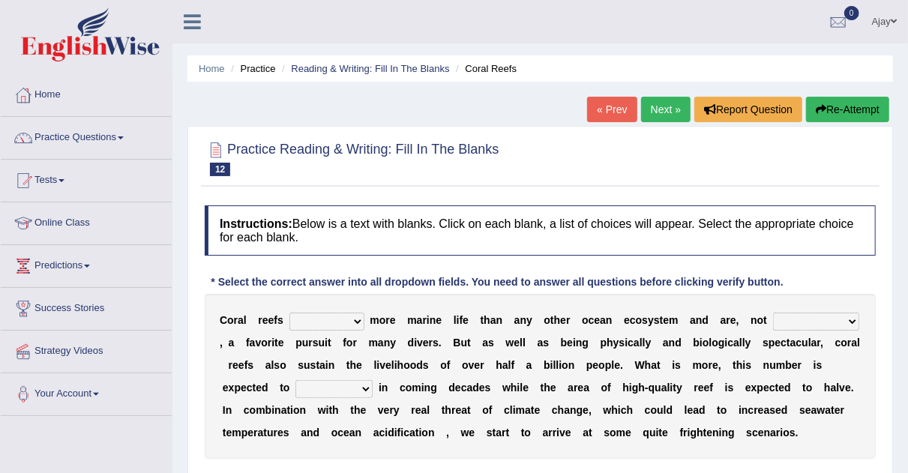
click at [363, 387] on select "appear double countdown unravel" at bounding box center [334, 389] width 77 height 18
click at [428, 401] on div "C o r a l r e e f s curb harvest support cultivate m o r e m a r i n e l i f e …" at bounding box center [540, 376] width 671 height 165
click at [359, 317] on select "curb harvest support cultivate" at bounding box center [327, 322] width 75 height 18
select select "support"
click at [290, 313] on select "curb harvest support cultivate" at bounding box center [327, 322] width 75 height 18
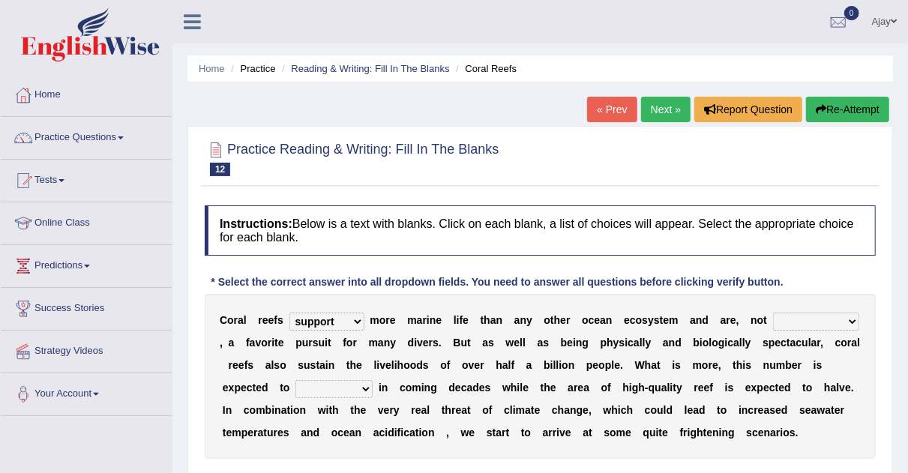
click at [851, 318] on select "seemingly specifically demandingly surprisingly" at bounding box center [816, 322] width 86 height 18
select select "specifically"
click at [773, 313] on select "seemingly specifically demandingly surprisingly" at bounding box center [816, 322] width 86 height 18
click at [848, 318] on select "seemingly specifically demandingly surprisingly" at bounding box center [816, 322] width 86 height 18
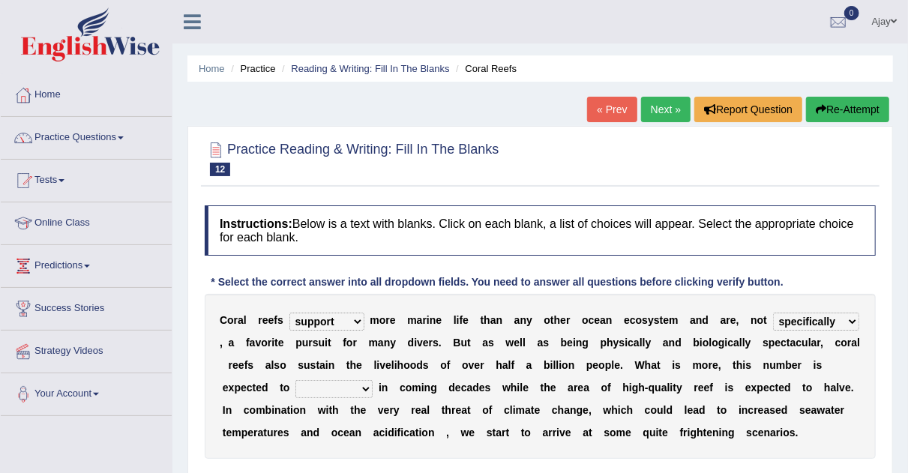
click at [364, 389] on select "appear double countdown unravel" at bounding box center [334, 389] width 77 height 18
select select "double"
click at [296, 380] on select "appear double countdown unravel" at bounding box center [334, 389] width 77 height 18
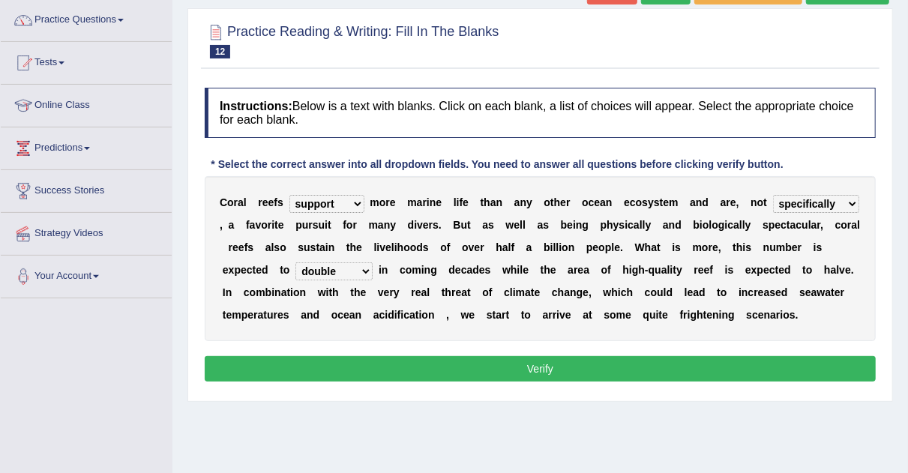
scroll to position [125, 0]
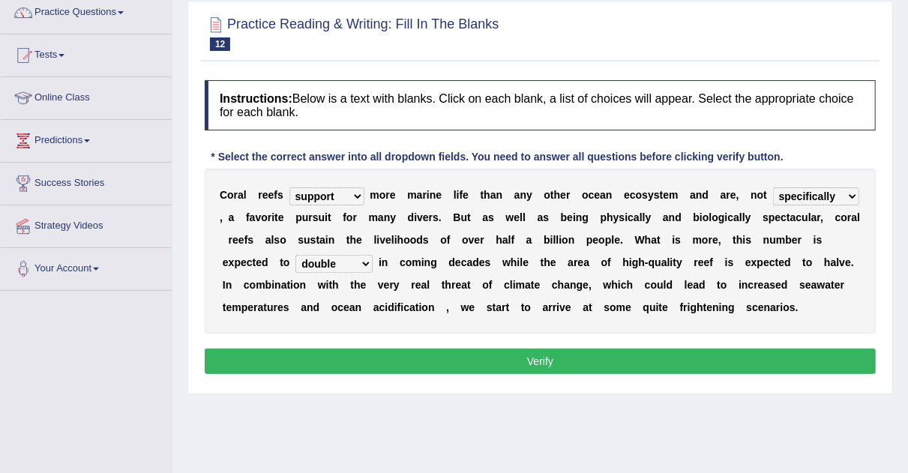
click at [636, 368] on button "Verify" at bounding box center [540, 362] width 671 height 26
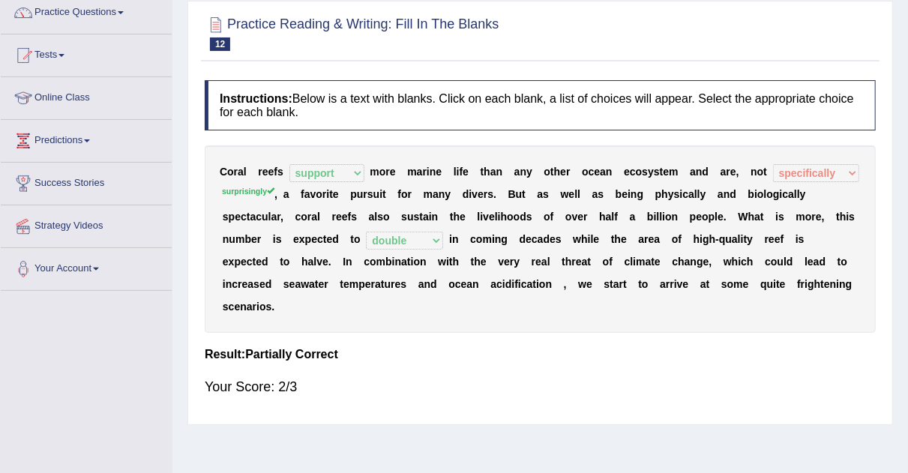
scroll to position [0, 0]
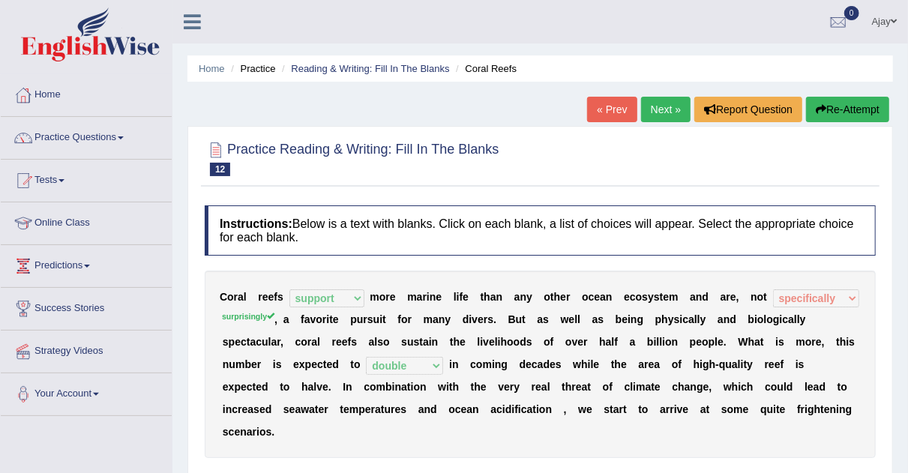
click at [664, 106] on link "Next »" at bounding box center [666, 110] width 50 height 26
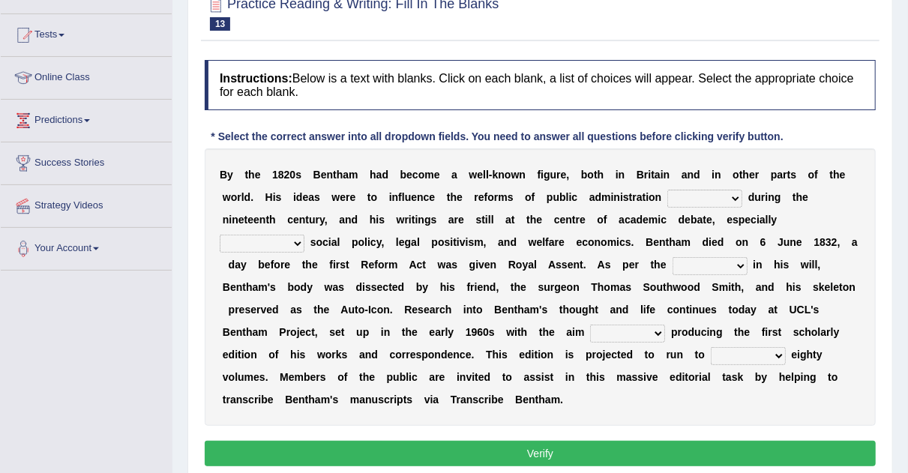
click at [739, 197] on select "made caused taken happened" at bounding box center [705, 199] width 75 height 18
select select "happened"
click at [668, 190] on select "made caused taken happened" at bounding box center [705, 199] width 75 height 18
click at [297, 244] on select "as regards compared to as long as in case of" at bounding box center [262, 244] width 85 height 18
select select "compared to"
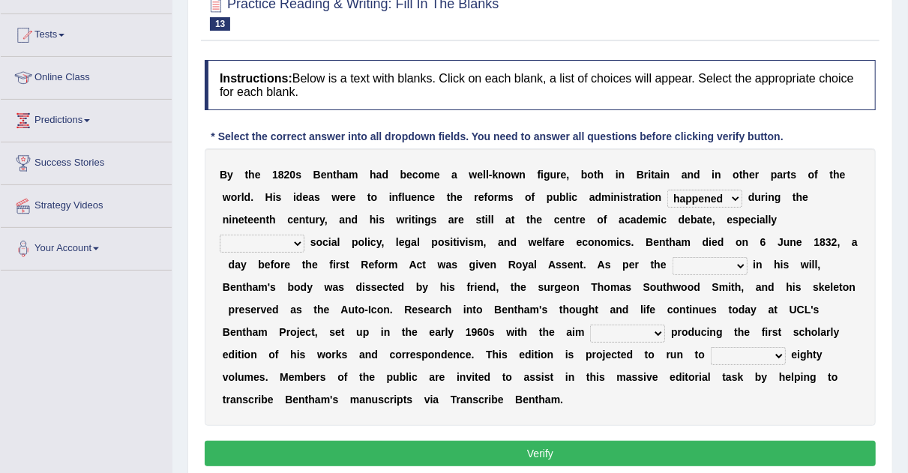
click at [220, 235] on select "as regards compared to as long as in case of" at bounding box center [262, 244] width 85 height 18
click at [298, 242] on select "as regards compared to as long as in case of" at bounding box center [262, 244] width 85 height 18
click at [493, 394] on b "b" at bounding box center [494, 400] width 7 height 12
click at [743, 268] on select "directions parts categories levels" at bounding box center [710, 266] width 75 height 18
click at [673, 257] on select "directions parts categories levels" at bounding box center [710, 266] width 75 height 18
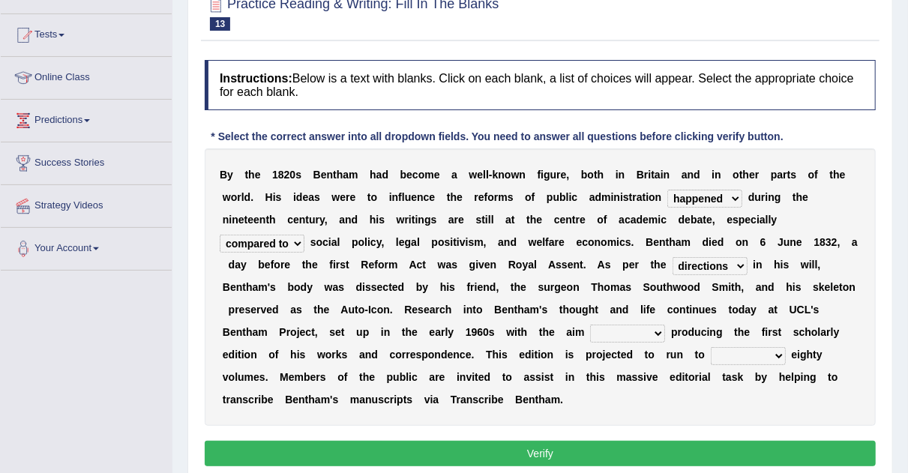
click at [739, 261] on select "directions parts categories levels" at bounding box center [710, 266] width 75 height 18
select select "parts"
click at [673, 257] on select "directions parts categories levels" at bounding box center [710, 266] width 75 height 18
click at [657, 329] on select "for about as of" at bounding box center [627, 334] width 75 height 18
select select "as"
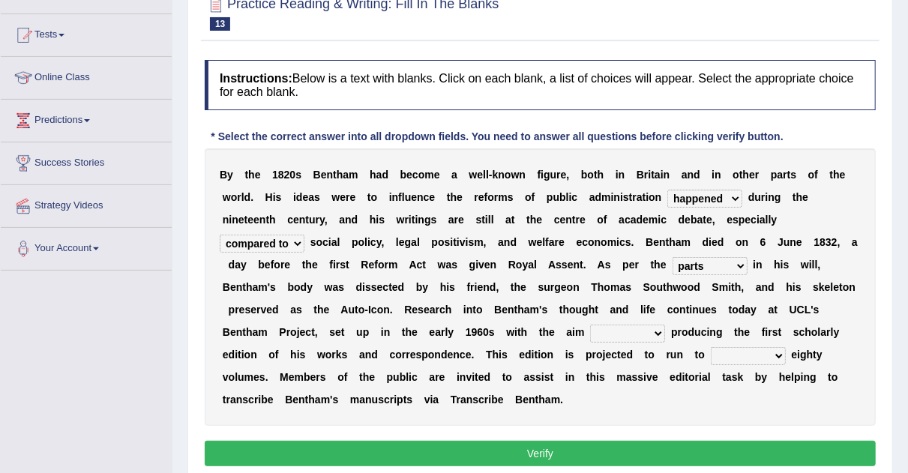
click at [590, 325] on select "for about as of" at bounding box center [627, 334] width 75 height 18
click at [781, 350] on select "mostly almost just some" at bounding box center [748, 356] width 75 height 18
select select "almost"
click at [711, 347] on select "mostly almost just some" at bounding box center [748, 356] width 75 height 18
click at [707, 449] on button "Verify" at bounding box center [540, 454] width 671 height 26
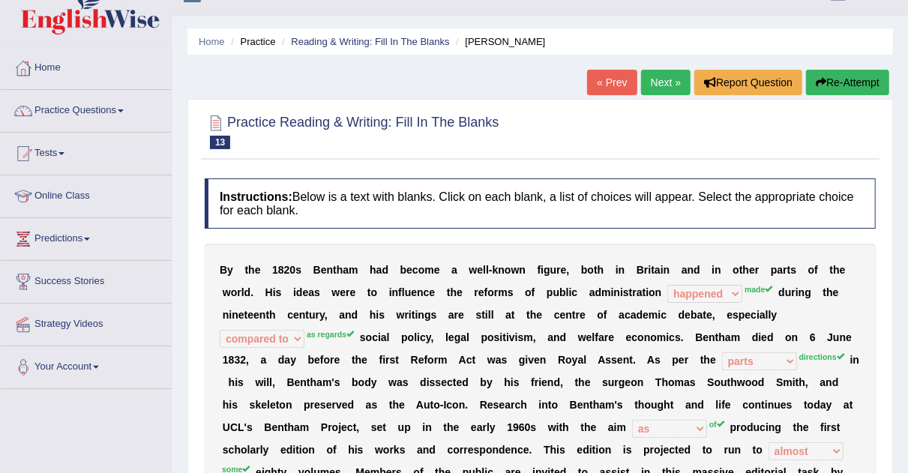
scroll to position [23, 0]
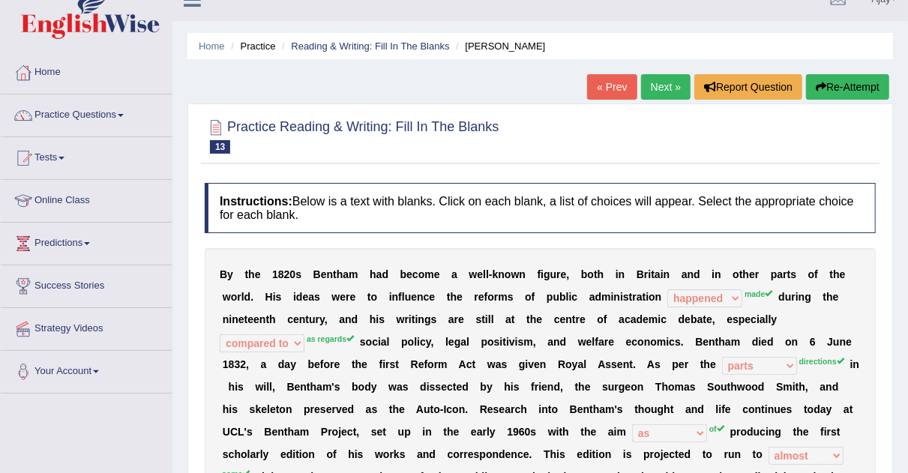
click at [658, 92] on link "Next »" at bounding box center [666, 87] width 50 height 26
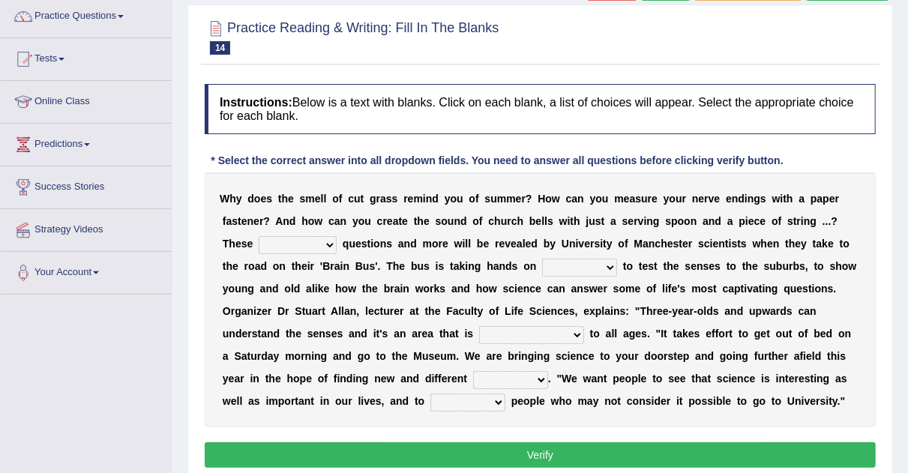
scroll to position [125, 0]
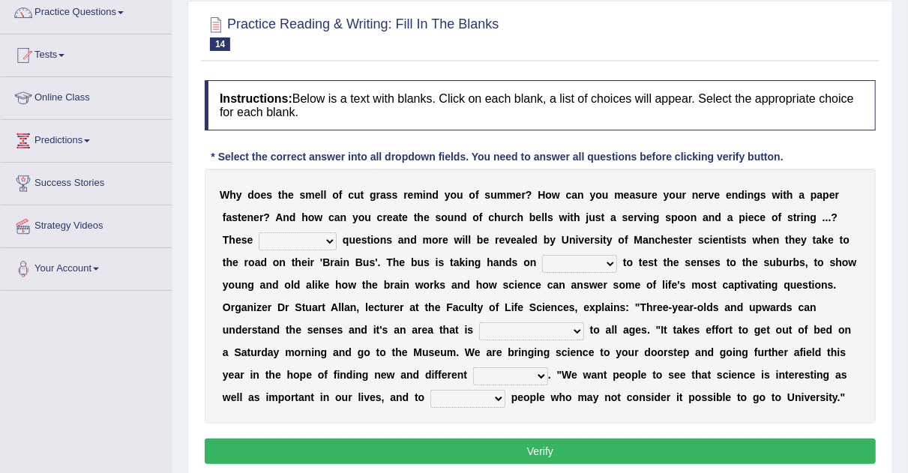
click at [331, 240] on select "fascinating unattended gratuitous underlying" at bounding box center [298, 242] width 78 height 18
select select "unattended"
click at [259, 233] on select "fascinating unattended gratuitous underlying" at bounding box center [298, 242] width 78 height 18
click at [614, 262] on select "activities mages facets revenues" at bounding box center [579, 264] width 75 height 18
select select "activities"
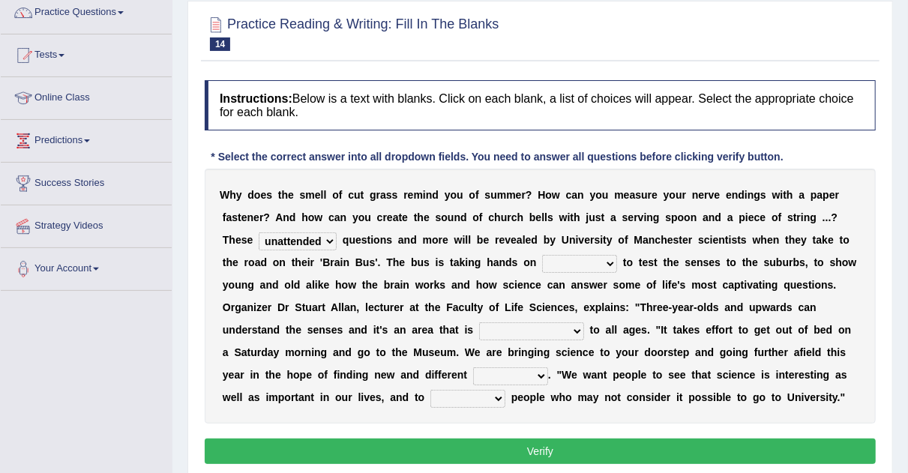
click at [542, 255] on select "activities mages facets revenues" at bounding box center [579, 264] width 75 height 18
click at [578, 329] on select "misleading disproportionate intriguing proximal" at bounding box center [531, 332] width 105 height 18
select select "misleading"
click at [479, 323] on select "misleading disproportionate intriguing proximal" at bounding box center [531, 332] width 105 height 18
click at [508, 374] on select "groups mobs auditors audiences" at bounding box center [510, 377] width 75 height 18
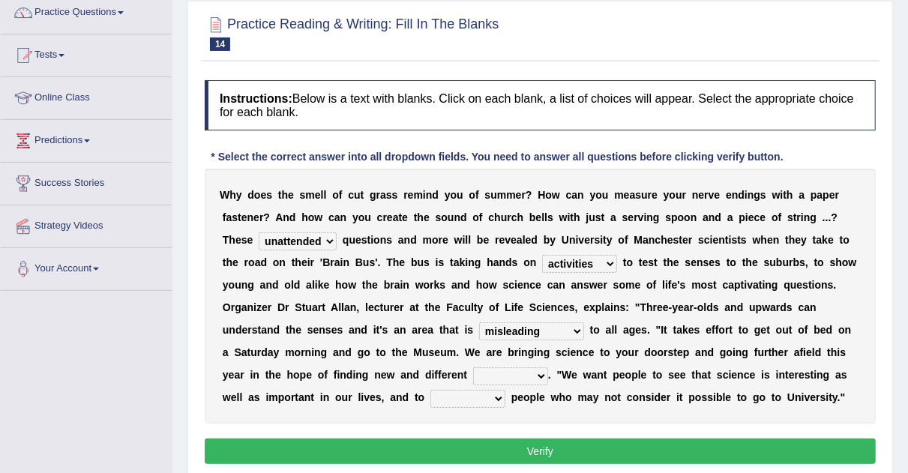
click at [508, 374] on select "groups mobs auditors audiences" at bounding box center [510, 377] width 75 height 18
click at [473, 368] on select "groups mobs auditors audiences" at bounding box center [510, 377] width 75 height 18
click at [514, 368] on select "groups mobs auditors audiences" at bounding box center [510, 377] width 75 height 18
select select "groups"
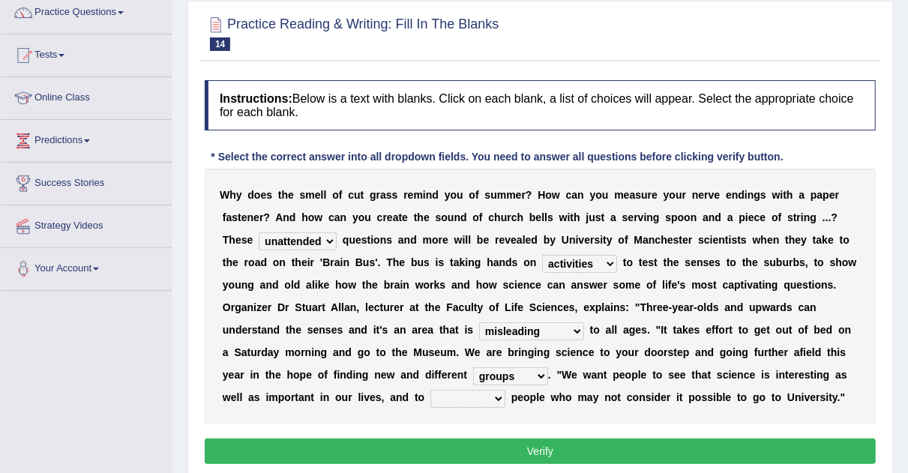
click at [473, 368] on select "groups mobs auditors audiences" at bounding box center [510, 377] width 75 height 18
click at [476, 398] on select "force plead credit encourage" at bounding box center [468, 399] width 75 height 18
select select "encourage"
click at [431, 390] on select "force plead credit encourage" at bounding box center [468, 399] width 75 height 18
click at [504, 460] on button "Verify" at bounding box center [540, 452] width 671 height 26
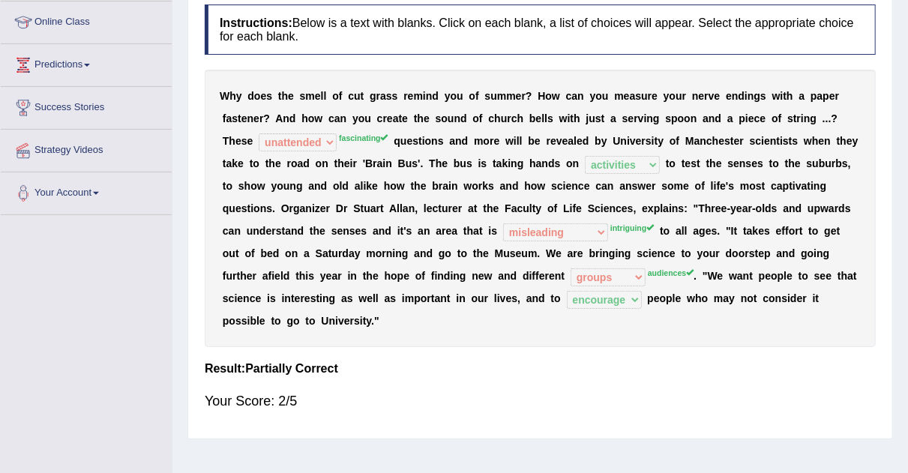
scroll to position [0, 0]
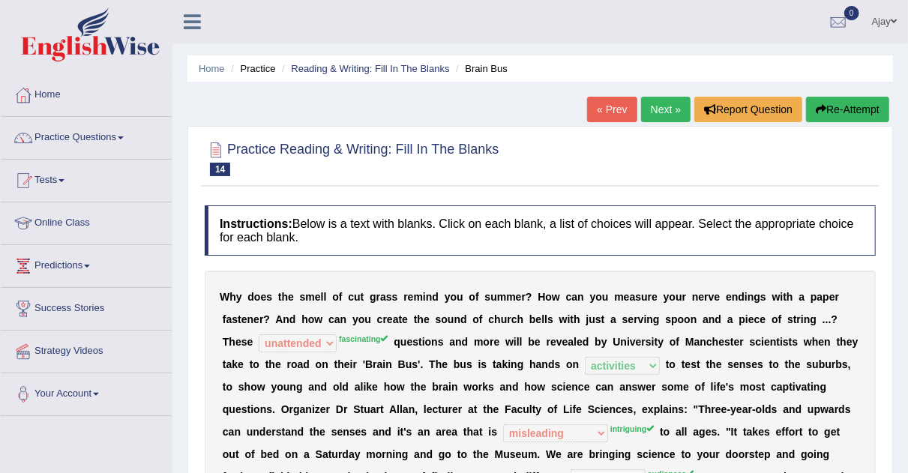
click at [667, 104] on link "Next »" at bounding box center [666, 110] width 50 height 26
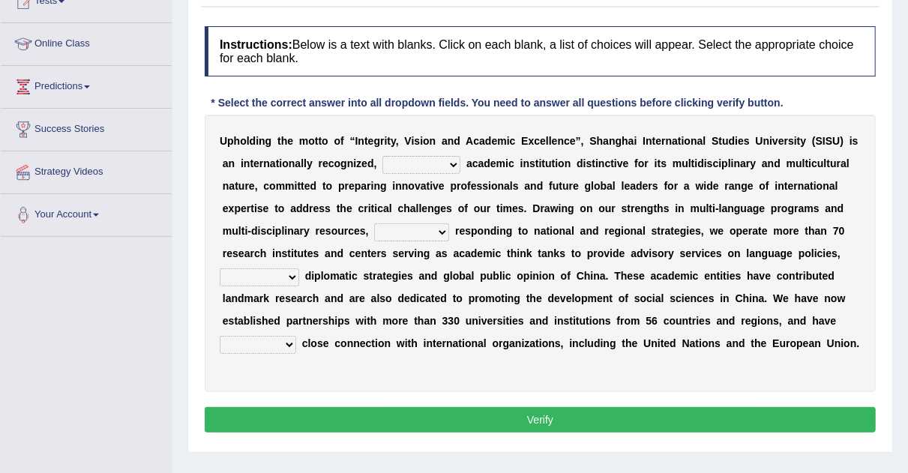
scroll to position [185, 0]
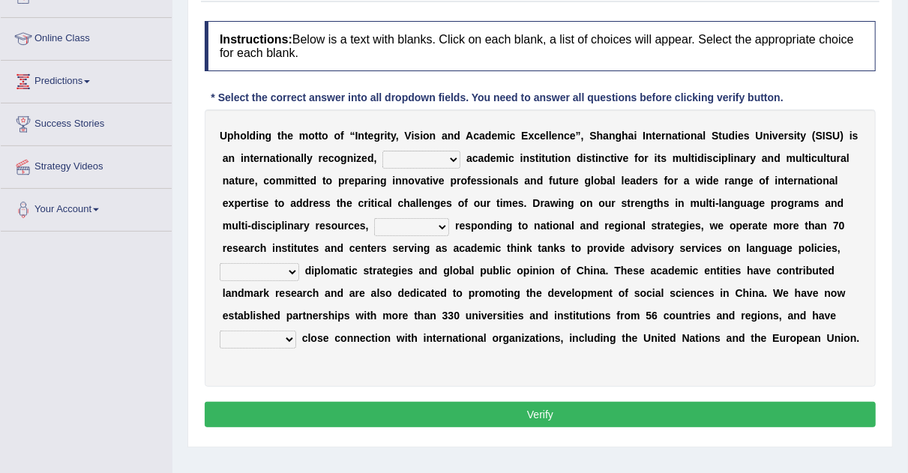
click at [452, 155] on select "universal amiable dishonest prestigious" at bounding box center [422, 160] width 78 height 18
select select "universal"
click at [383, 151] on select "universal amiable dishonest prestigious" at bounding box center [422, 160] width 78 height 18
click at [445, 222] on select "of as with while" at bounding box center [411, 227] width 75 height 18
select select "of"
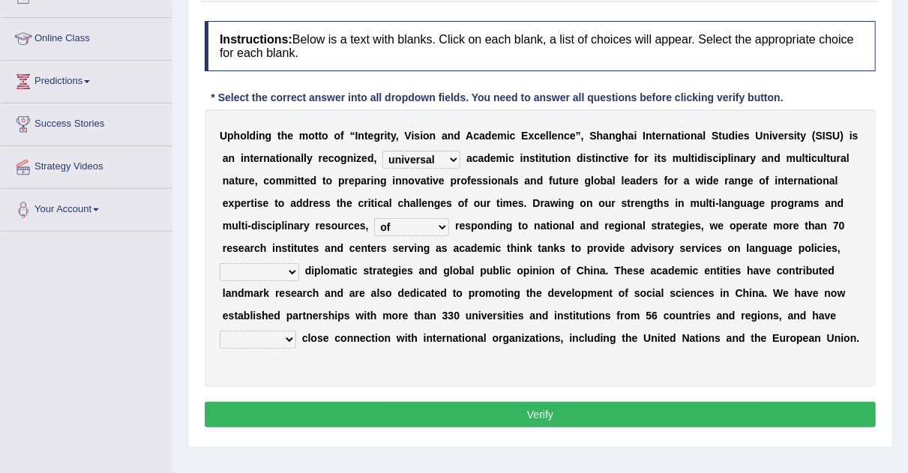
click at [374, 218] on select "of as with while" at bounding box center [411, 227] width 75 height 18
click at [291, 270] on select "city's country's university's province's" at bounding box center [260, 272] width 80 height 18
click at [220, 263] on select "city's country's university's province's" at bounding box center [260, 272] width 80 height 18
click at [292, 266] on select "city's country's university's province's" at bounding box center [260, 272] width 80 height 18
select select "country's"
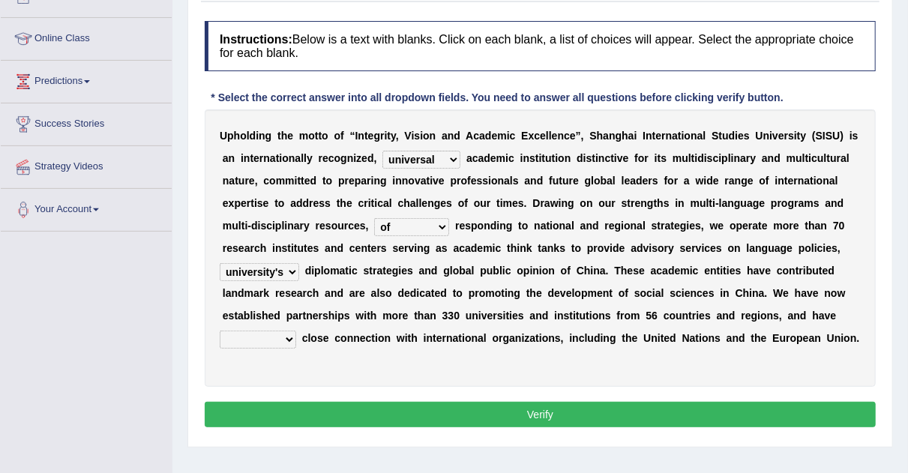
click at [220, 263] on select "city's country's university's province's" at bounding box center [260, 272] width 80 height 18
click at [291, 335] on select "maintained disarmed displaced revised" at bounding box center [258, 340] width 77 height 18
select select "maintained"
click at [220, 331] on select "maintained disarmed displaced revised" at bounding box center [258, 340] width 77 height 18
click at [289, 344] on select "maintained disarmed displaced revised" at bounding box center [258, 340] width 77 height 18
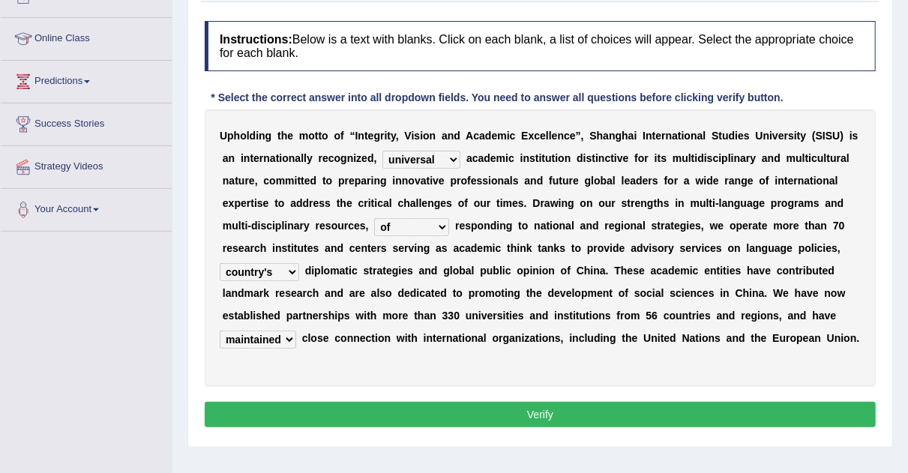
click at [334, 407] on button "Verify" at bounding box center [540, 415] width 671 height 26
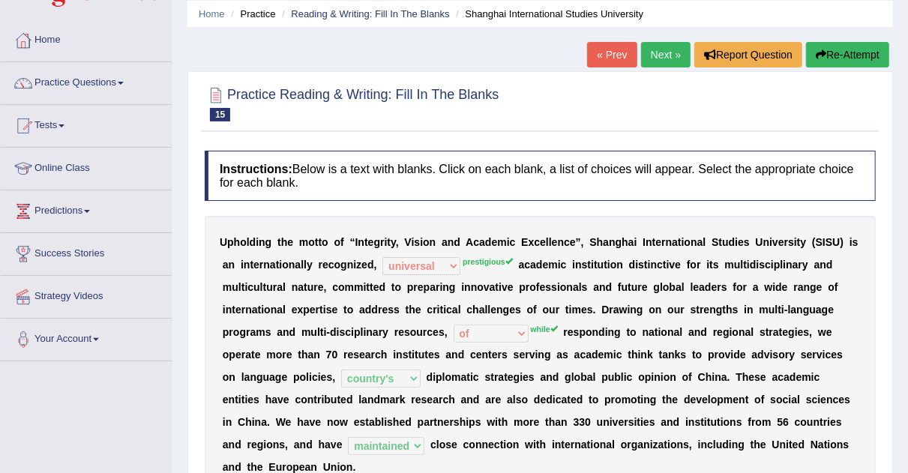
scroll to position [44, 0]
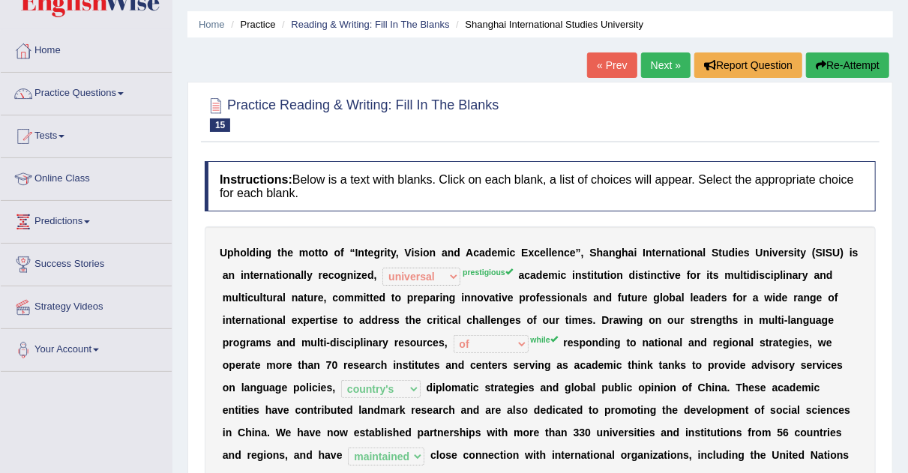
click at [664, 56] on link "Next »" at bounding box center [666, 66] width 50 height 26
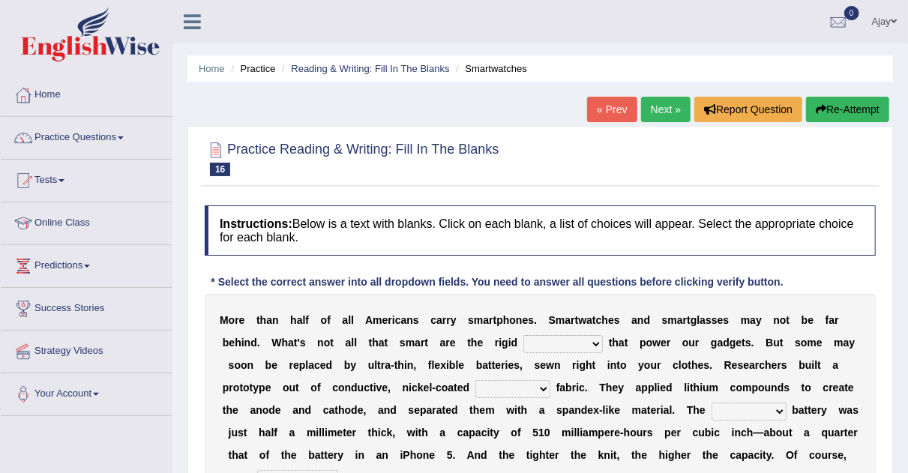
click at [599, 344] on select "carveries halfpennies batteries rhspdodies" at bounding box center [564, 344] width 80 height 18
select select "batteries"
click at [524, 335] on select "carveries halfpennies batteries rhspdodies" at bounding box center [564, 344] width 80 height 18
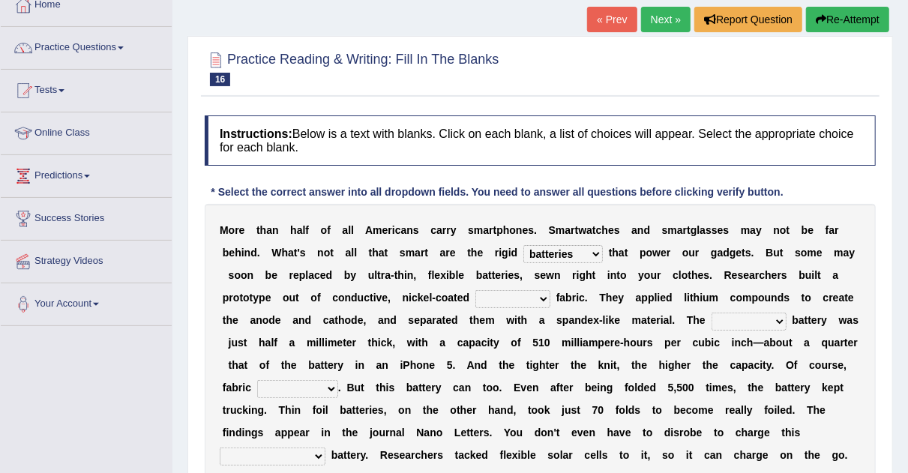
scroll to position [92, 0]
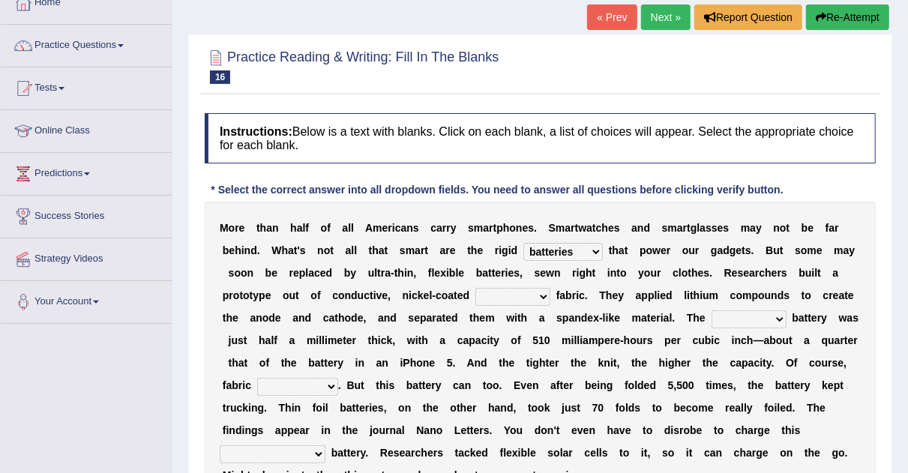
click at [548, 297] on select "polyester lesser giver prefigure" at bounding box center [513, 297] width 75 height 18
select select "polyester"
click at [476, 288] on select "polyester lesser giver prefigure" at bounding box center [513, 297] width 75 height 18
click at [779, 320] on select "finished unsifted drifnet shortlisted" at bounding box center [749, 320] width 75 height 18
select select "shortlisted"
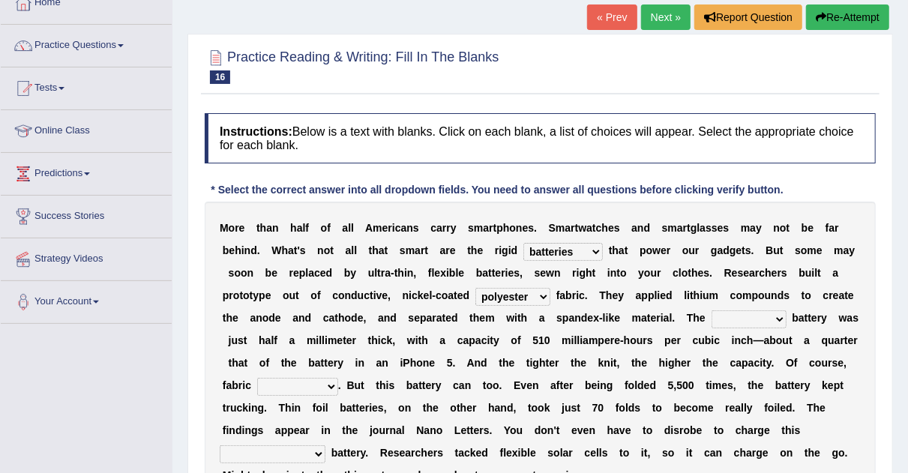
click at [712, 311] on select "finished unsifted drifnet shortlisted" at bounding box center [749, 320] width 75 height 18
click at [329, 387] on select "tellers predictors wrinkles oppositions" at bounding box center [297, 387] width 81 height 18
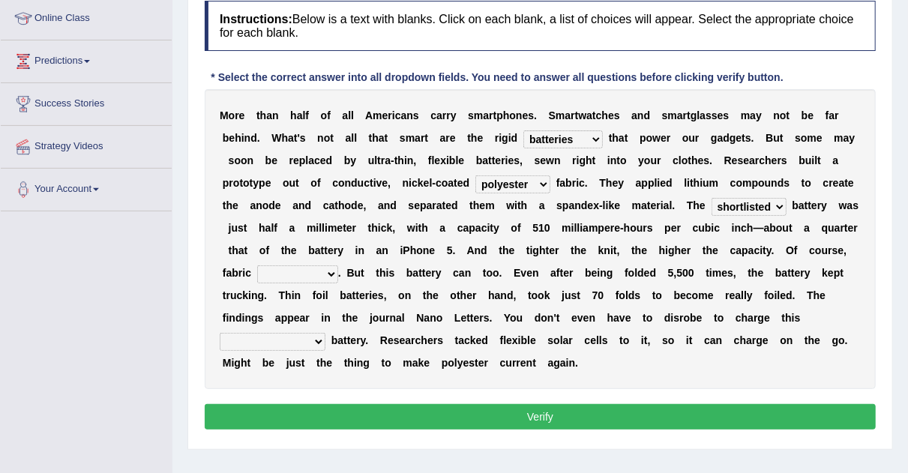
scroll to position [206, 0]
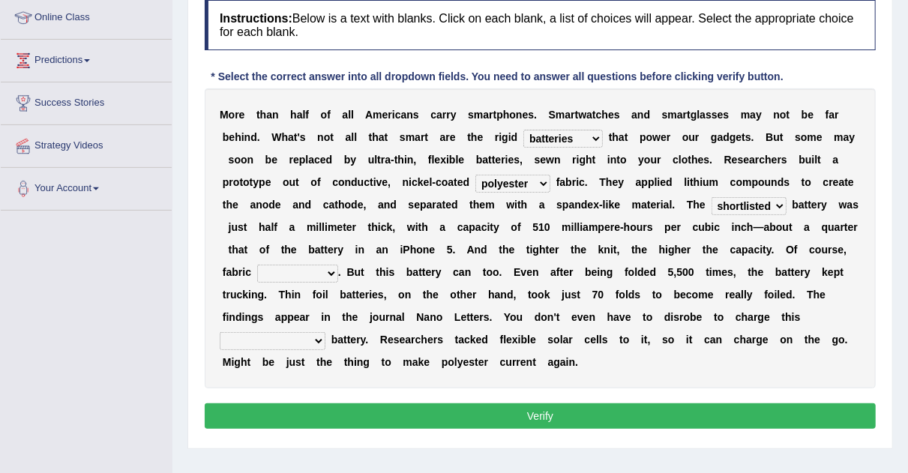
click at [326, 272] on select "tellers predictors wrinkles oppositions" at bounding box center [297, 274] width 81 height 18
click at [374, 330] on div "M o r e t h a n h a l f o f a l l A m e r i c a n s c a r r y s m a r t p h o n…" at bounding box center [540, 239] width 671 height 300
click at [313, 335] on select "physicochemical unintentional wearable integral" at bounding box center [273, 341] width 106 height 18
select select "wearable"
click at [220, 332] on select "physicochemical unintentional wearable integral" at bounding box center [273, 341] width 106 height 18
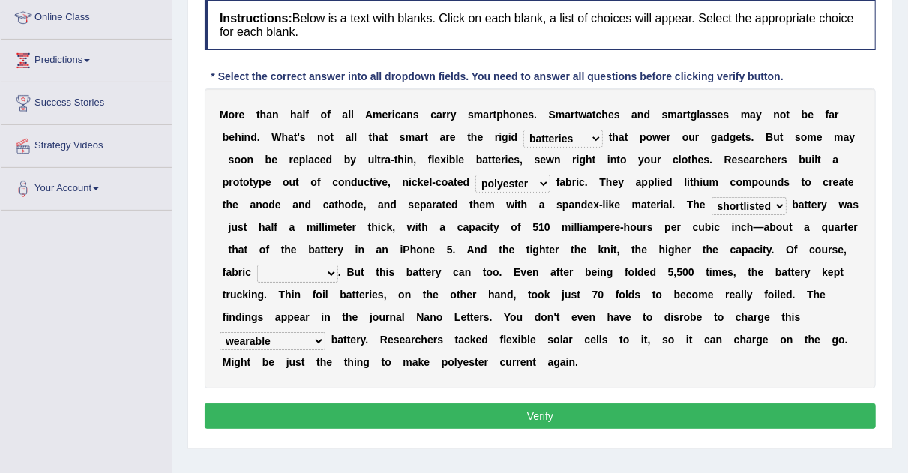
click at [319, 334] on select "physicochemical unintentional wearable integral" at bounding box center [273, 341] width 106 height 18
click at [331, 269] on select "tellers predictors wrinkles oppositions" at bounding box center [297, 274] width 81 height 18
select select "predictors"
click at [257, 265] on select "tellers predictors wrinkles oppositions" at bounding box center [297, 274] width 81 height 18
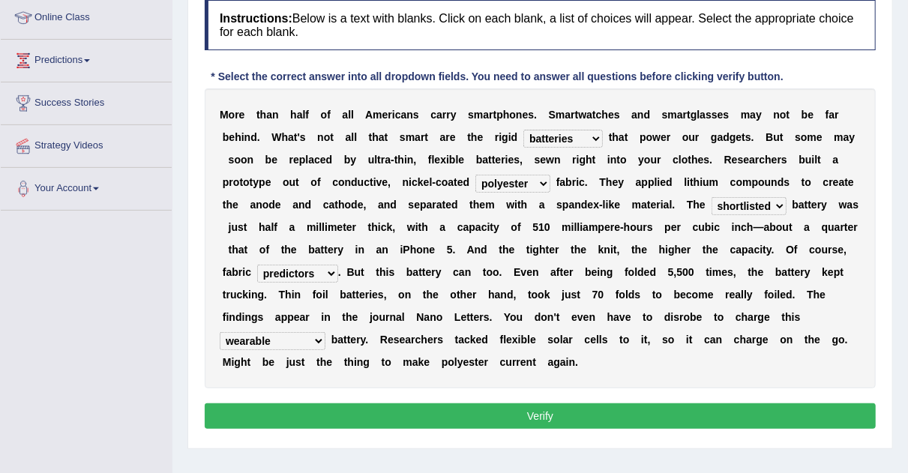
click at [401, 425] on button "Verify" at bounding box center [540, 417] width 671 height 26
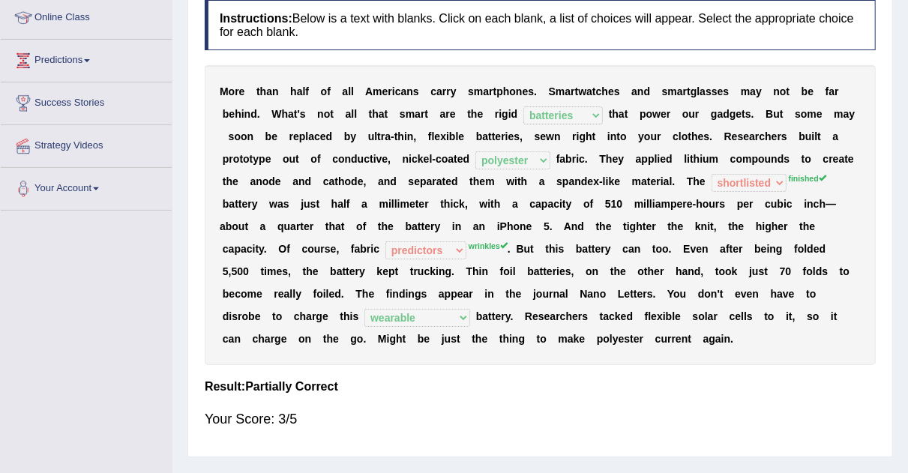
scroll to position [0, 0]
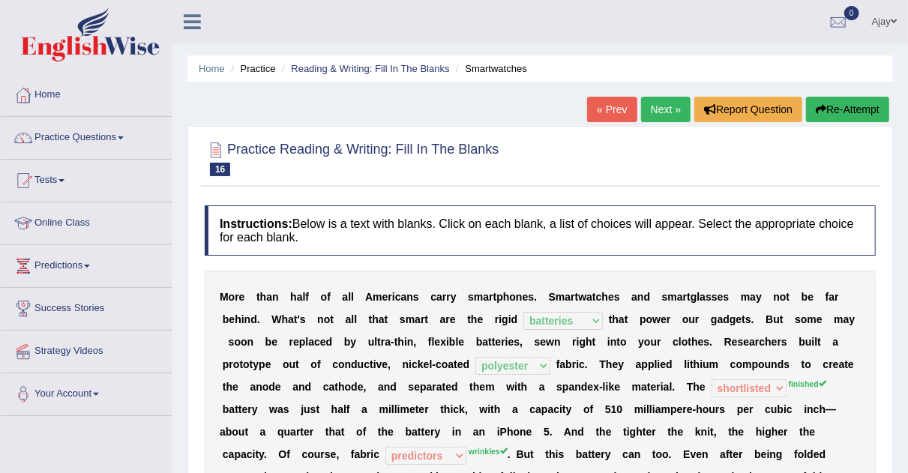
click at [669, 107] on link "Next »" at bounding box center [666, 110] width 50 height 26
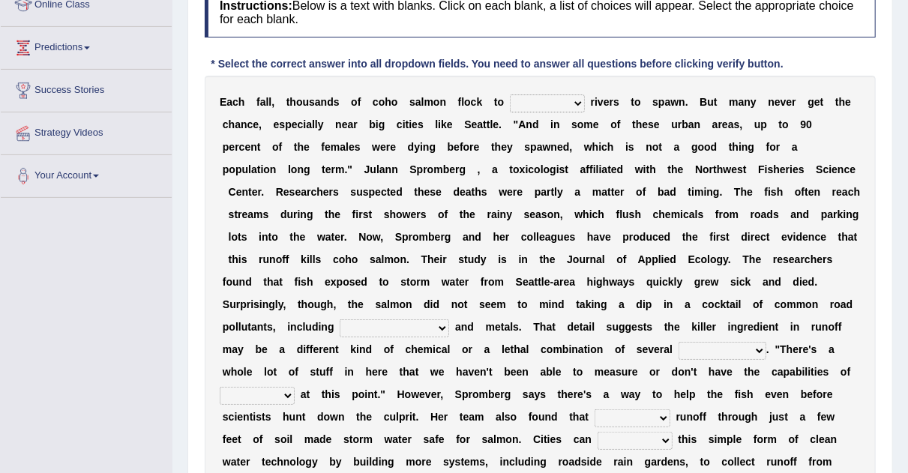
scroll to position [221, 0]
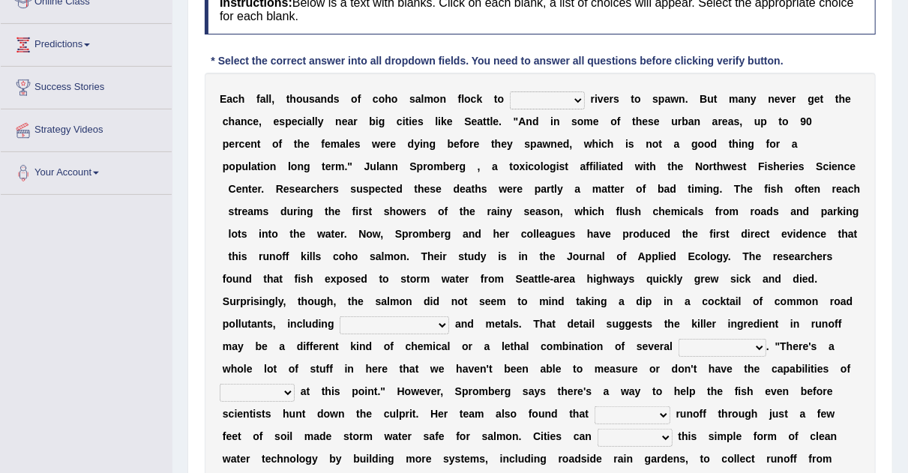
click at [574, 98] on select "protect meant rebuilt northwest" at bounding box center [547, 101] width 75 height 18
click at [845, 78] on div "E a c h f a l l , t h o u s a n d s o f c o h o s a l m o n f l o c k t o prote…" at bounding box center [540, 302] width 671 height 458
click at [574, 101] on select "protect meant rebuilt northwest" at bounding box center [547, 101] width 75 height 18
click at [355, 326] on select "hydrocarbons carcass mothers harness" at bounding box center [395, 326] width 110 height 18
select select "hydrocarbons"
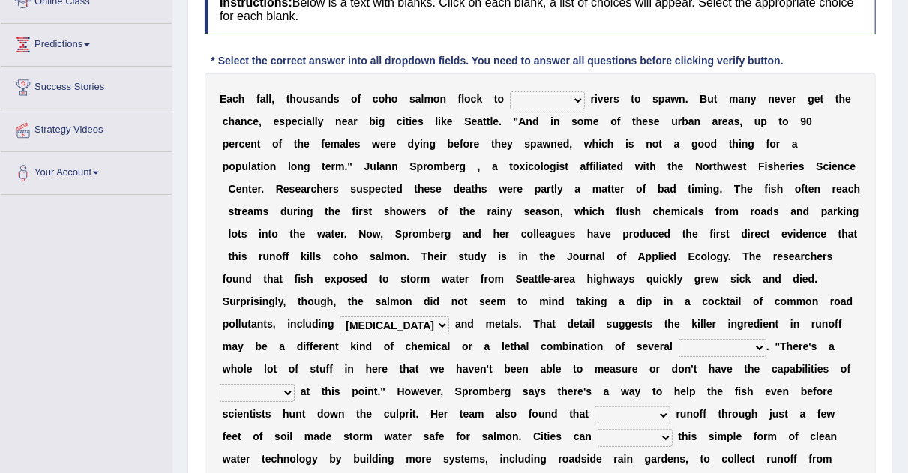
click at [340, 317] on select "hydrocarbons carcass mothers harness" at bounding box center [395, 326] width 110 height 18
click at [687, 353] on select "compounds bloodhounds knockouts dropouts" at bounding box center [723, 348] width 88 height 18
select select "compounds"
click at [679, 339] on select "compounds bloodhounds knockouts dropouts" at bounding box center [723, 348] width 88 height 18
click at [295, 384] on select "frittering measuring glistening heralding" at bounding box center [257, 393] width 75 height 18
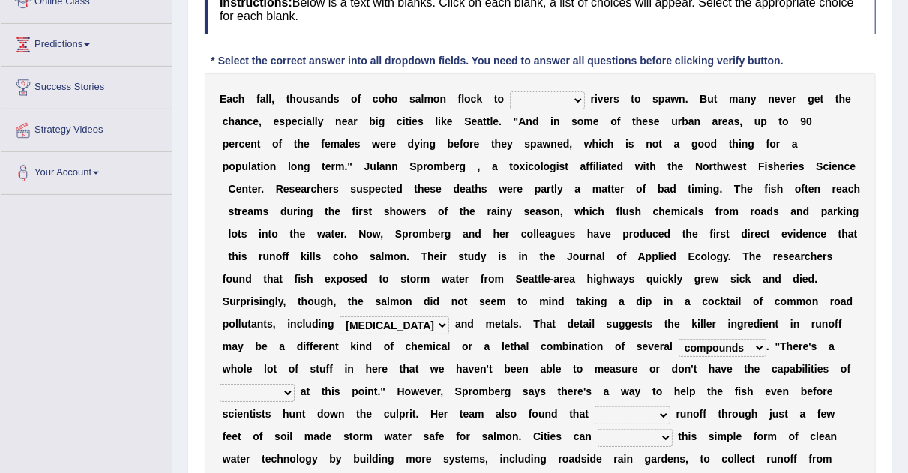
select select "measuring"
click at [295, 384] on select "frittering measuring glistening heralding" at bounding box center [257, 393] width 75 height 18
click at [595, 413] on select "stencilling pressuring pentioning filtering" at bounding box center [633, 416] width 76 height 18
select select "filtering"
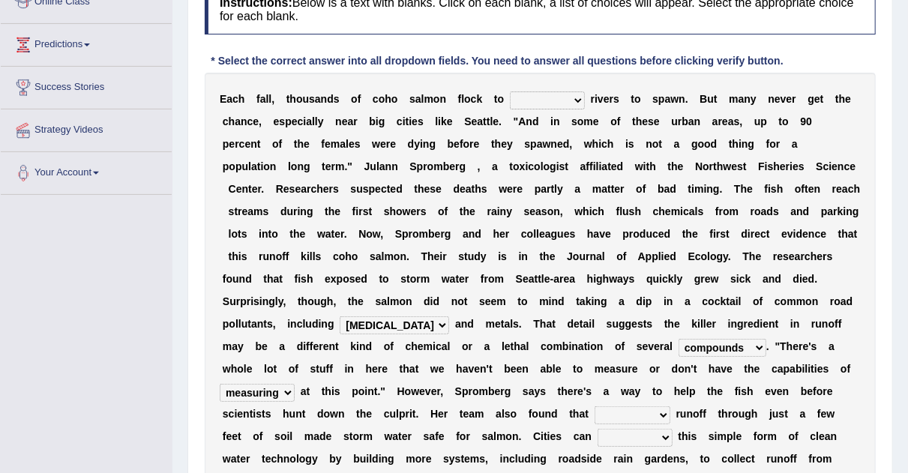
click at [595, 407] on select "stencilling pressuring pentioning filtering" at bounding box center [633, 416] width 76 height 18
click at [598, 434] on select "polemicist littlest implement dissonant" at bounding box center [635, 438] width 75 height 18
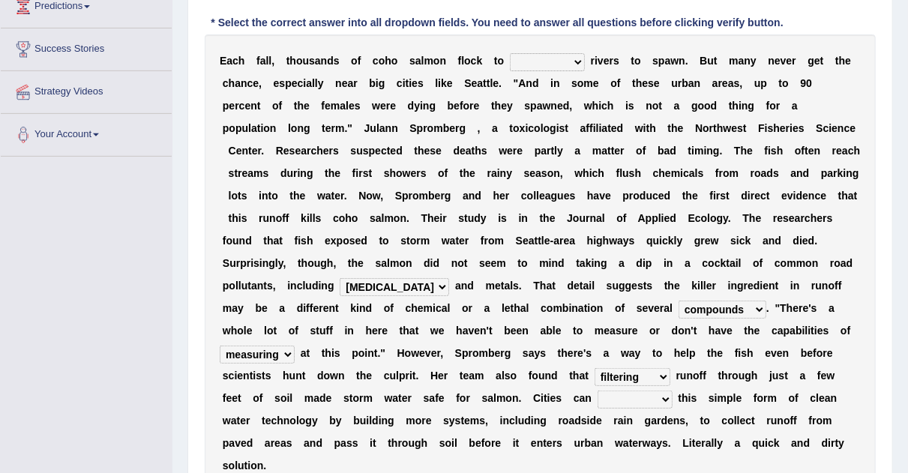
scroll to position [321, 0]
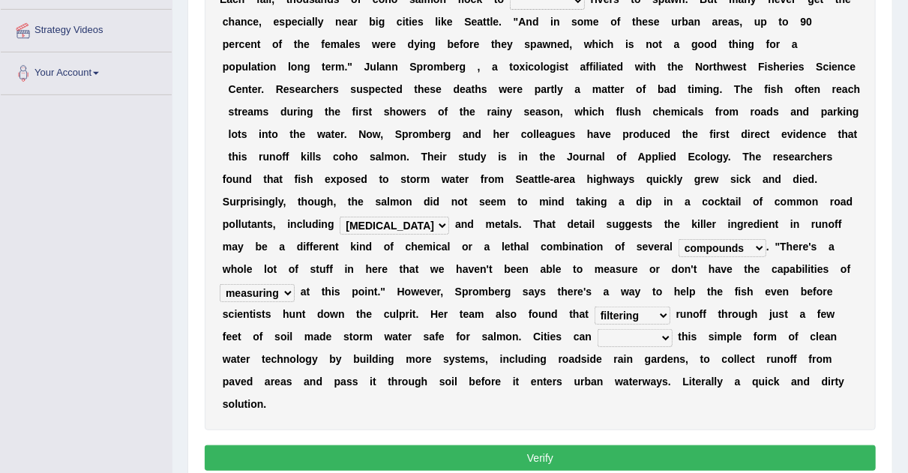
click at [598, 337] on select "polemicist littlest implement dissonant" at bounding box center [635, 338] width 75 height 18
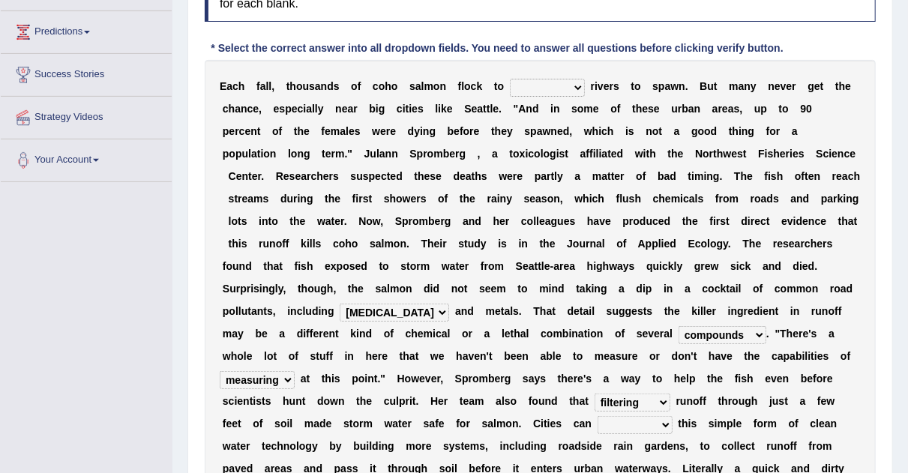
scroll to position [234, 0]
click at [569, 80] on select "protect meant rebuilt northwest" at bounding box center [547, 88] width 75 height 18
select select "rebuilt"
click at [510, 79] on select "protect meant rebuilt northwest" at bounding box center [547, 88] width 75 height 18
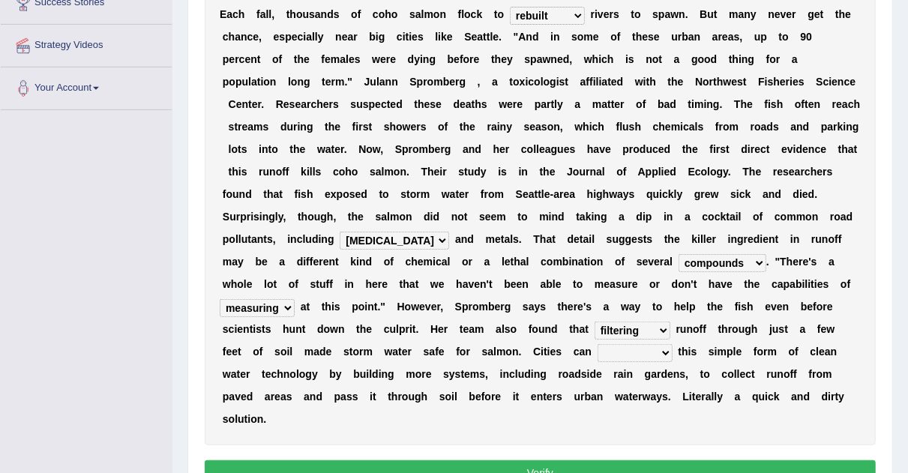
scroll to position [363, 0]
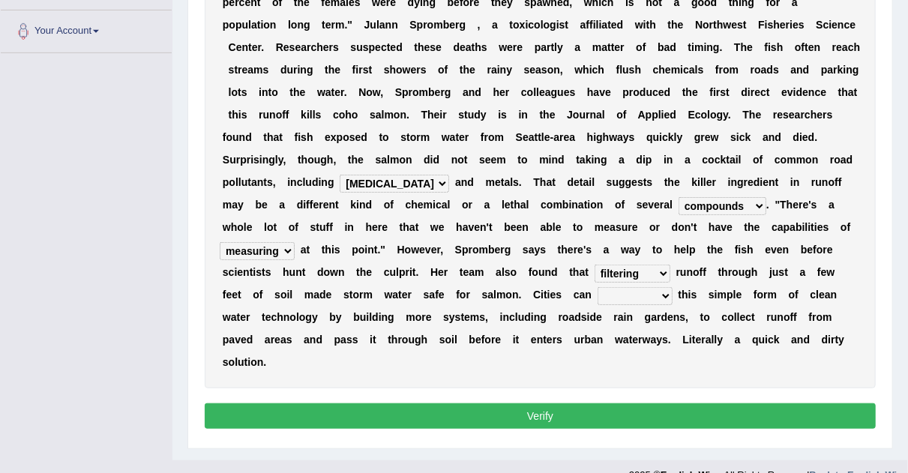
click at [598, 301] on select "polemicist littlest implement dissonant" at bounding box center [635, 296] width 75 height 18
select select "implement"
click at [598, 287] on select "polemicist littlest implement dissonant" at bounding box center [635, 296] width 75 height 18
drag, startPoint x: 523, startPoint y: 372, endPoint x: 526, endPoint y: 381, distance: 9.5
click at [526, 381] on div "Instructions: Below is a text with blanks. Click on each blank, a list of choic…" at bounding box center [540, 138] width 679 height 606
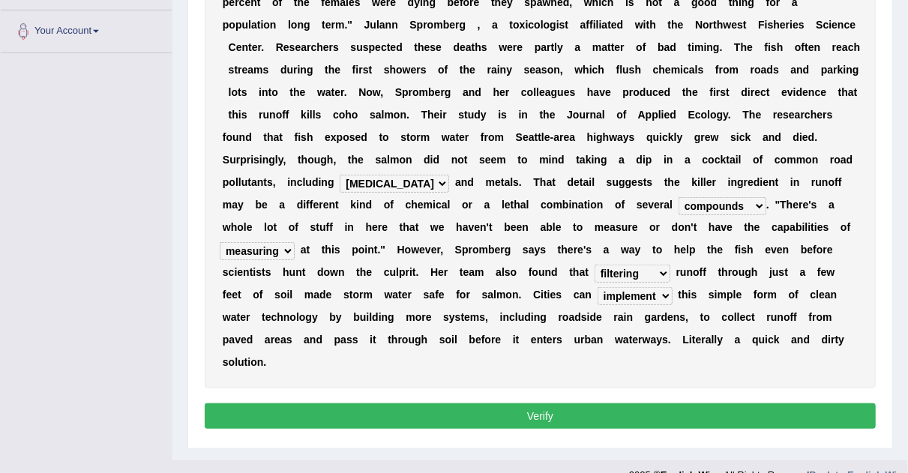
click at [526, 404] on button "Verify" at bounding box center [540, 417] width 671 height 26
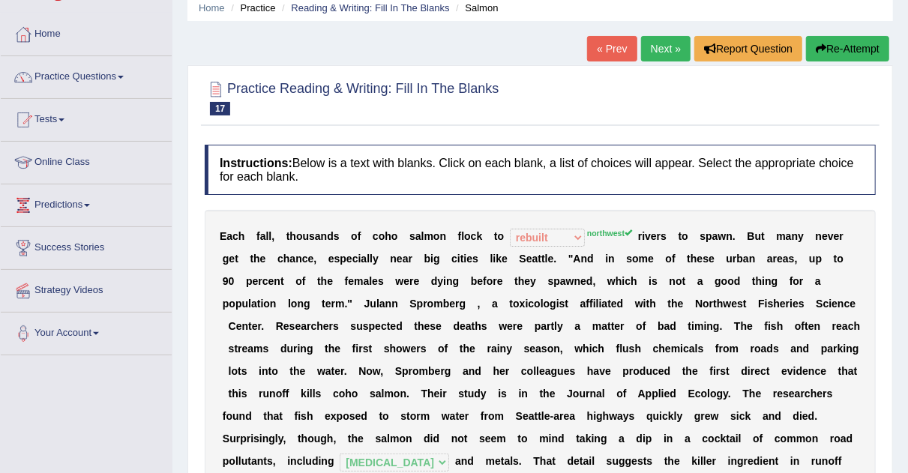
scroll to position [59, 0]
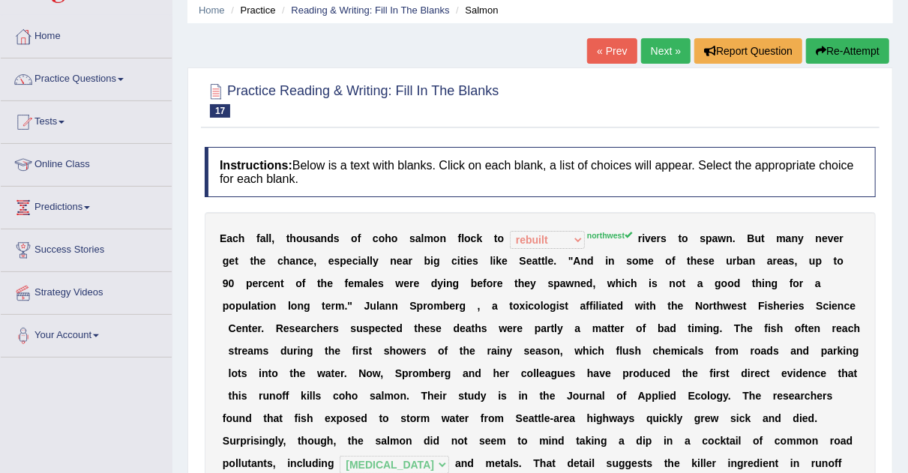
click at [674, 47] on link "Next »" at bounding box center [666, 51] width 50 height 26
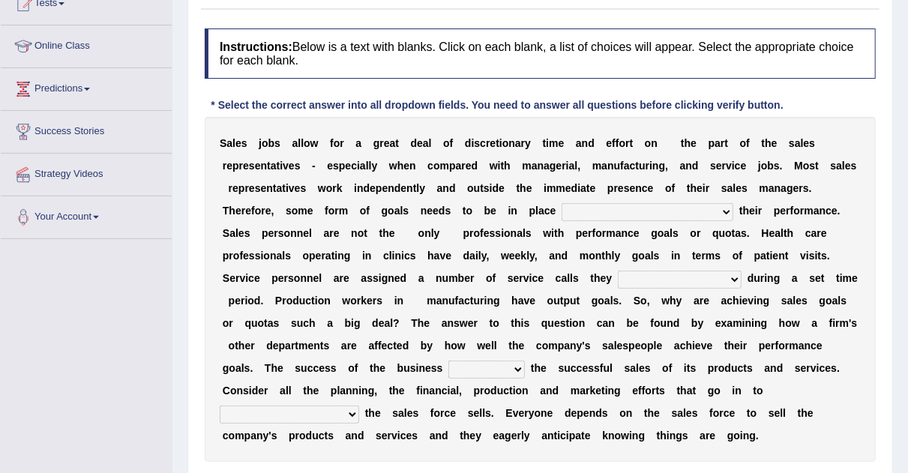
click at [727, 210] on select "as motive and guide should motivate and guide to help motivate and guide as hel…" at bounding box center [648, 212] width 172 height 18
select select "should motivate and guide"
click at [562, 203] on select "as motive and guide should motivate and guide to help motivate and guide as hel…" at bounding box center [648, 212] width 172 height 18
click at [739, 281] on select "can perform must perform often are performed might be performing" at bounding box center [680, 280] width 124 height 18
select select "might be performing"
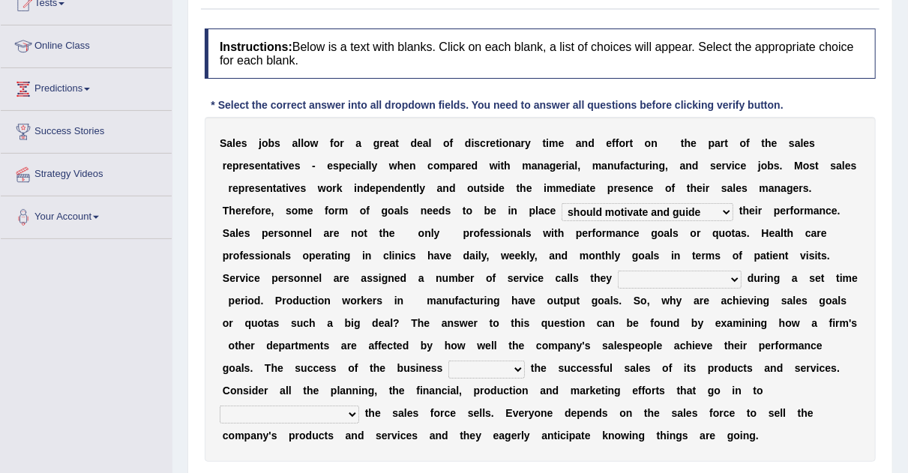
click at [618, 271] on select "can perform must perform often are performed might be performing" at bounding box center [680, 280] width 124 height 18
click at [728, 372] on b "d" at bounding box center [728, 368] width 7 height 12
click at [737, 281] on select "can perform must perform often are performed might be performing" at bounding box center [680, 280] width 124 height 18
click at [517, 370] on select "hinges on is set at lasts until look ahead" at bounding box center [487, 370] width 77 height 18
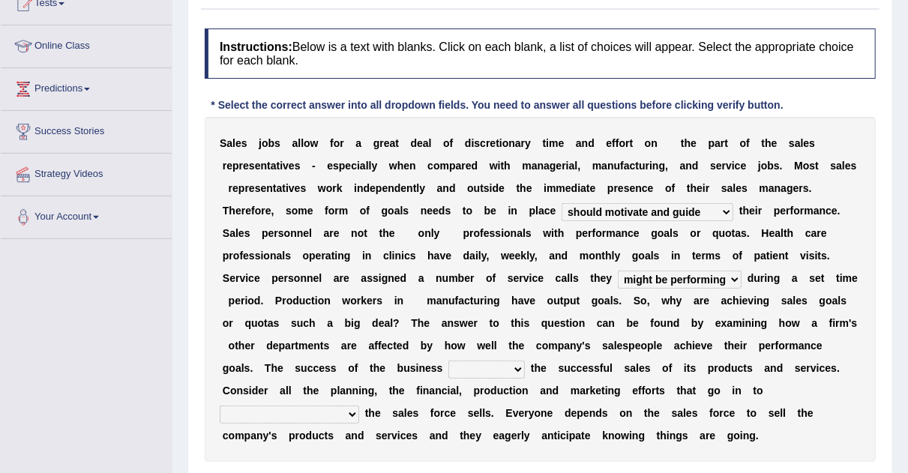
select select "lasts until"
click at [449, 361] on select "hinges on is set at lasts until look ahead" at bounding box center [487, 370] width 77 height 18
click at [358, 403] on div "S a l e s j o b s a l l o w f o r a g r e a t d e a l o f d i s c r e t i o n a…" at bounding box center [540, 289] width 671 height 345
click at [355, 414] on select "describing how producing what constructing how much analyzing where" at bounding box center [290, 415] width 140 height 18
select select "producing what"
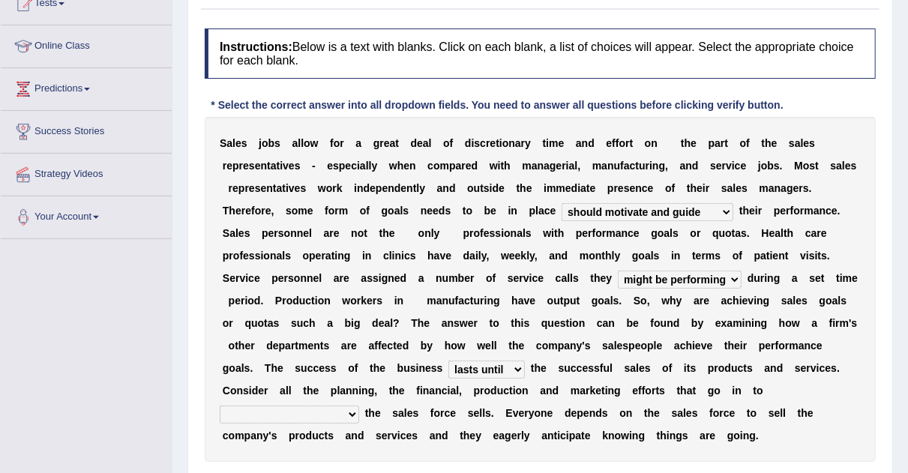
click at [220, 406] on select "describing how producing what constructing how much analyzing where" at bounding box center [290, 415] width 140 height 18
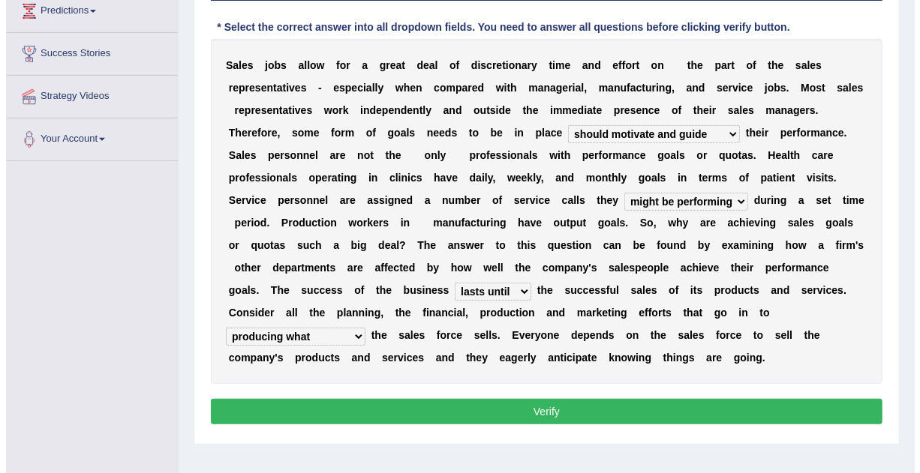
scroll to position [294, 0]
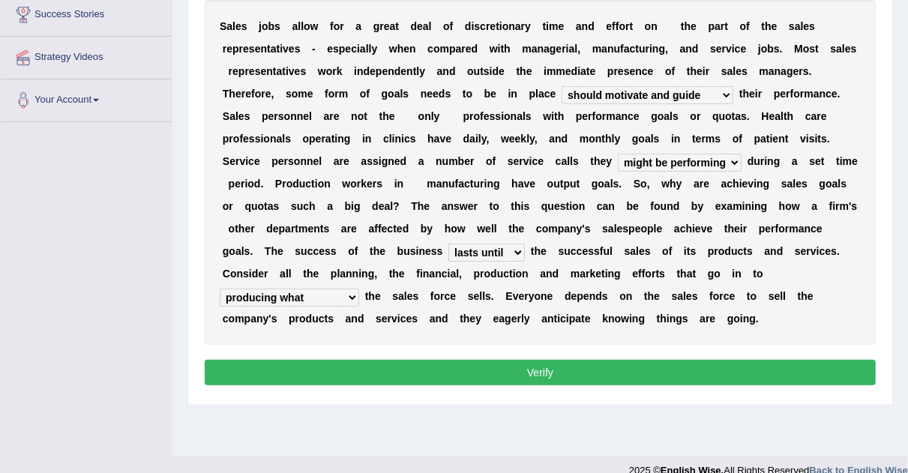
click at [596, 376] on button "Verify" at bounding box center [540, 373] width 671 height 26
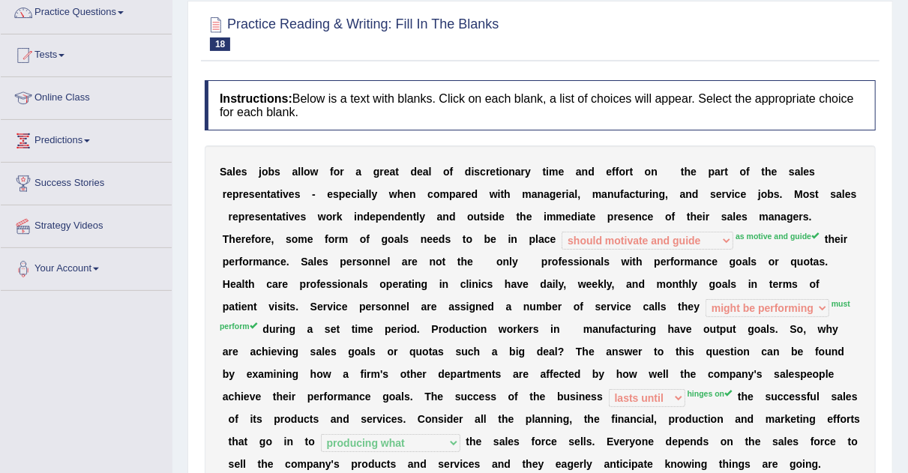
scroll to position [0, 0]
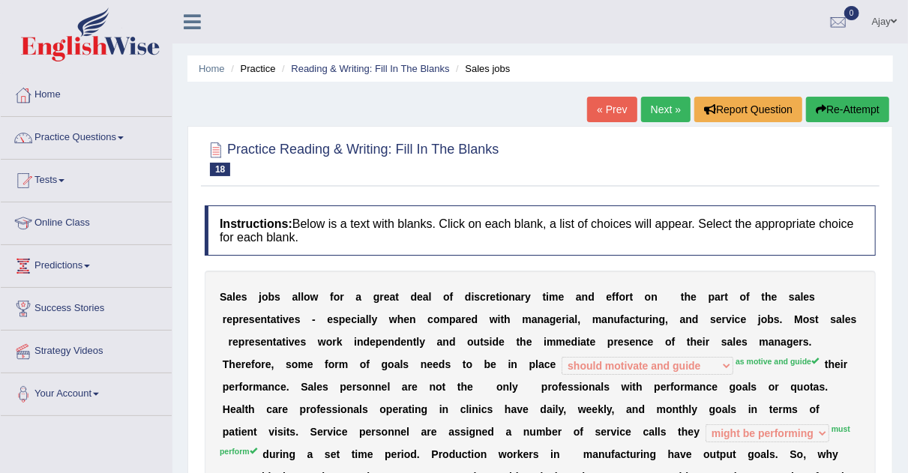
click at [659, 110] on link "Next »" at bounding box center [666, 110] width 50 height 26
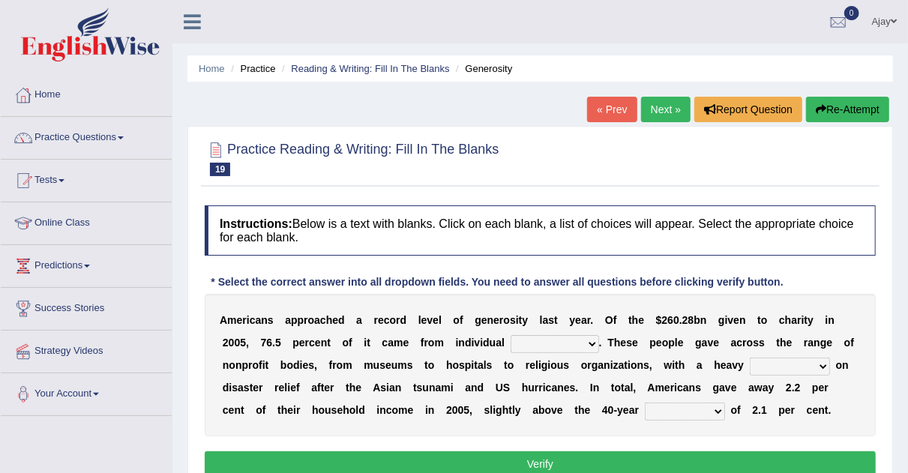
click at [595, 338] on select "donors accounts businessmen honors" at bounding box center [555, 344] width 89 height 18
select select "donors"
click at [511, 335] on select "donors accounts businessmen honors" at bounding box center [555, 344] width 89 height 18
click at [824, 362] on select "analysis imagination emphasis hypothesis" at bounding box center [790, 367] width 80 height 18
select select "emphasis"
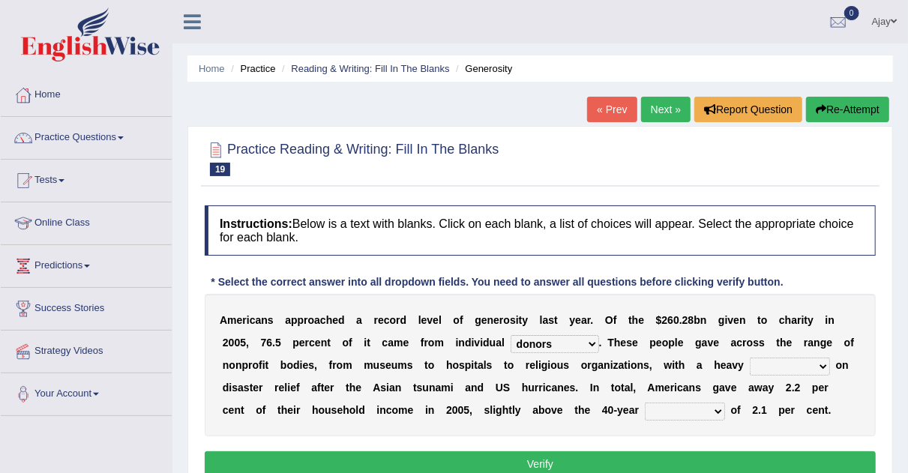
click at [750, 358] on select "analysis imagination emphasis hypothesis" at bounding box center [790, 367] width 80 height 18
click at [689, 407] on select "coverage average indebtness sovereignty" at bounding box center [685, 412] width 80 height 18
click at [645, 403] on select "coverage average indebtness sovereignty" at bounding box center [685, 412] width 80 height 18
click at [683, 409] on select "coverage average indebtness sovereignty" at bounding box center [685, 412] width 80 height 18
select select "average"
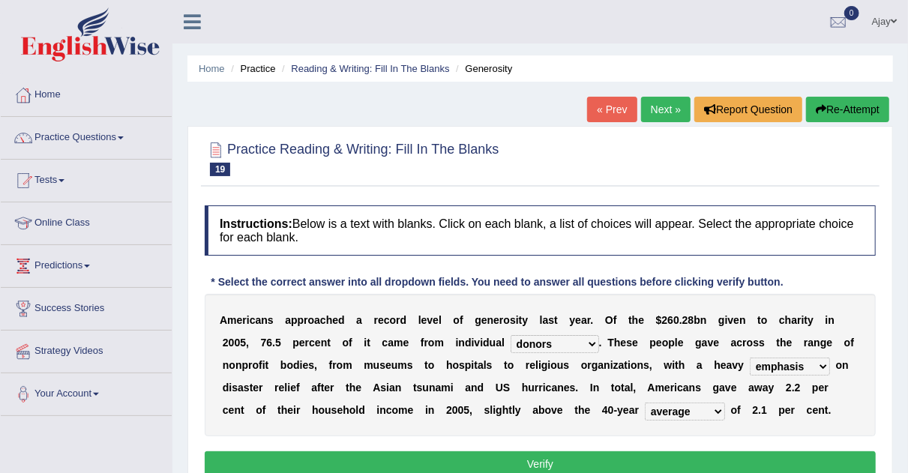
click at [645, 403] on select "coverage average indebtness sovereignty" at bounding box center [685, 412] width 80 height 18
click at [625, 455] on button "Verify" at bounding box center [540, 465] width 671 height 26
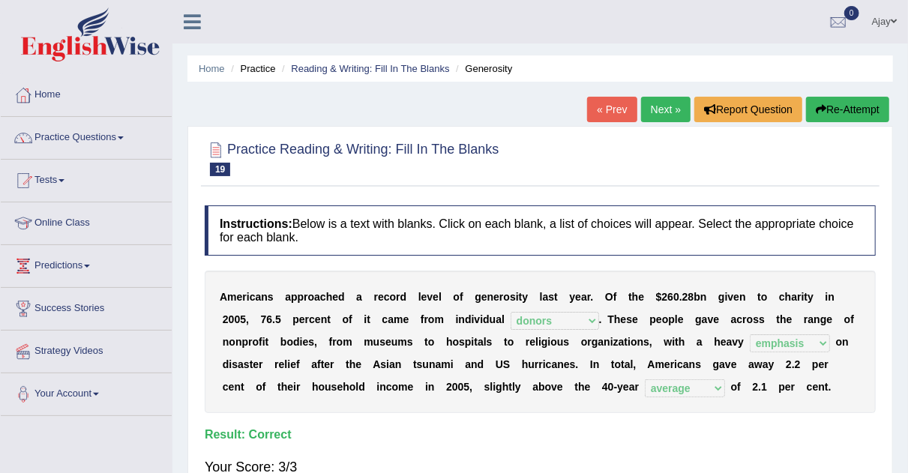
click at [659, 115] on link "Next »" at bounding box center [666, 110] width 50 height 26
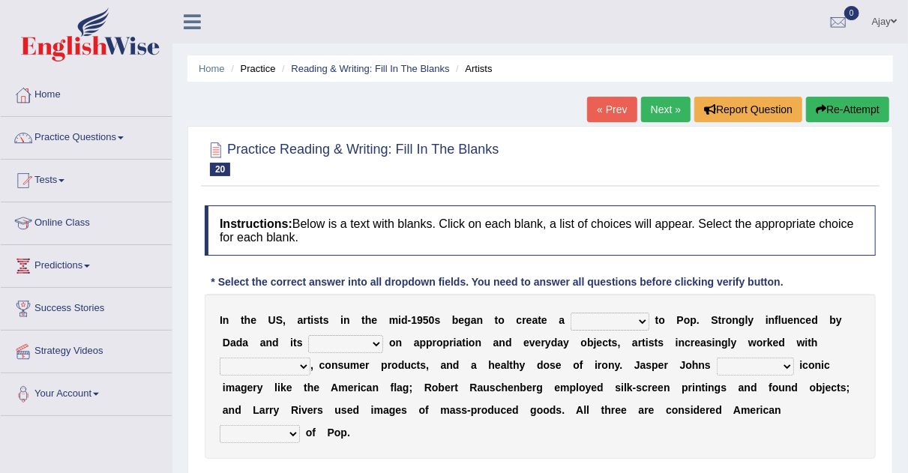
click at [629, 320] on select "bridge distribution cap finale" at bounding box center [610, 322] width 79 height 18
select select "bridge"
click at [571, 313] on select "bridge distribution cap finale" at bounding box center [610, 322] width 79 height 18
click at [379, 339] on select "emphasis point pressure strength" at bounding box center [345, 344] width 75 height 18
select select "pressure"
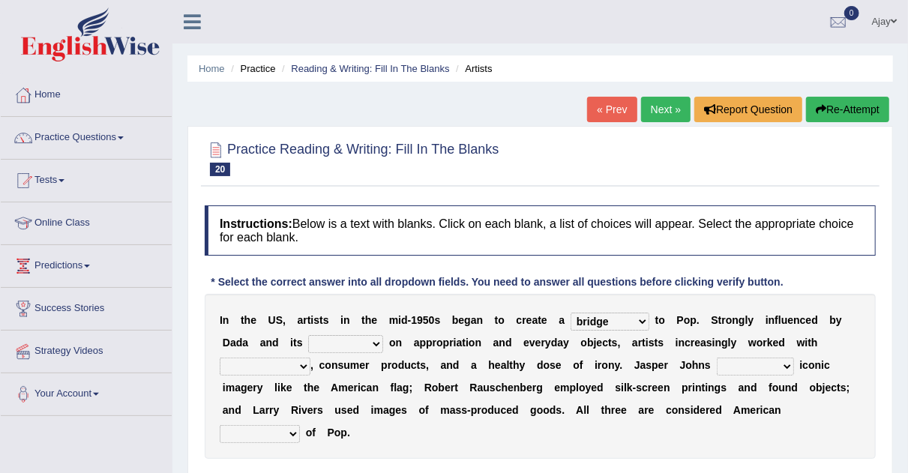
click at [308, 335] on select "emphasis point pressure strength" at bounding box center [345, 344] width 75 height 18
click at [296, 367] on select "collage cost disintegration leash" at bounding box center [265, 367] width 91 height 18
click at [411, 402] on div "I n t h e U S , a r t i s t s i n t h e m i d - 1 9 5 0 s b e g a n t o c r e a…" at bounding box center [540, 376] width 671 height 165
click at [784, 367] on select "reimagined recalled recycled reviewed" at bounding box center [755, 367] width 77 height 18
click at [651, 434] on div "I n t h e U S , a r t i s t s i n t h e m i d - 1 9 5 0 s b e g a n t o c r e a…" at bounding box center [540, 376] width 671 height 165
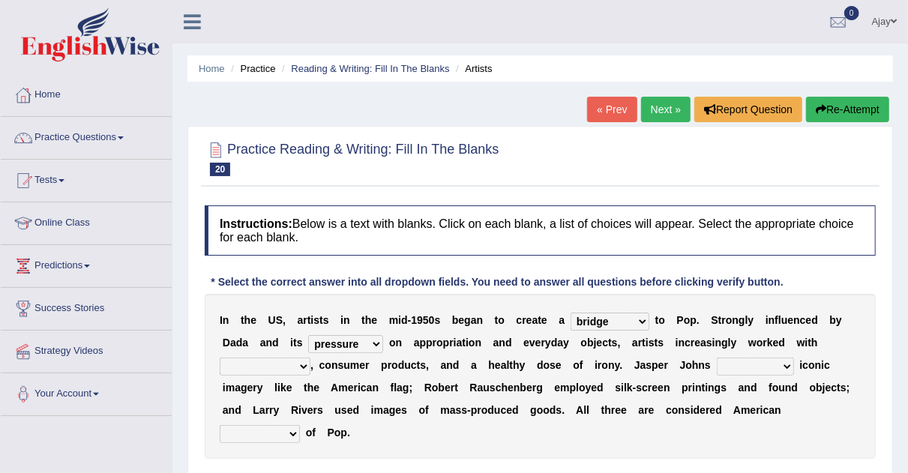
click at [292, 431] on select "forerunners protestors funders founders" at bounding box center [260, 434] width 80 height 18
select select "protestors"
click at [220, 425] on select "forerunners protestors funders founders" at bounding box center [260, 434] width 80 height 18
click at [301, 369] on select "collage cost disintegration leash" at bounding box center [265, 367] width 91 height 18
select select "cost"
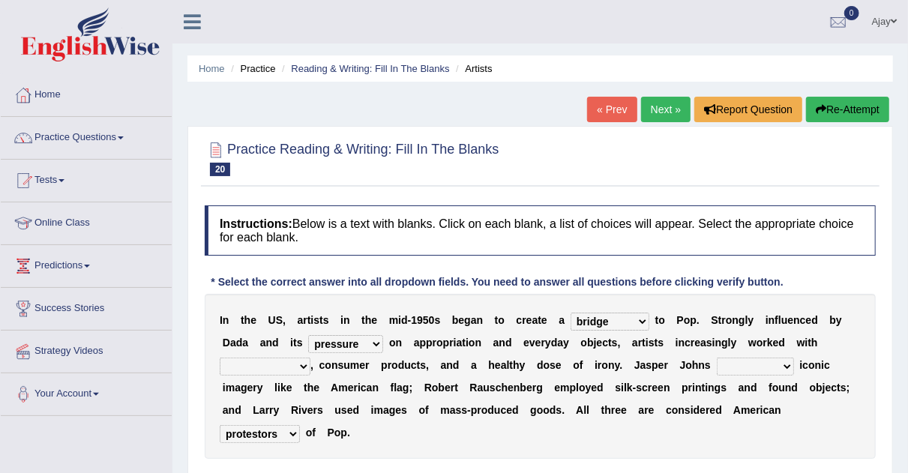
click at [220, 358] on select "collage cost disintegration leash" at bounding box center [265, 367] width 91 height 18
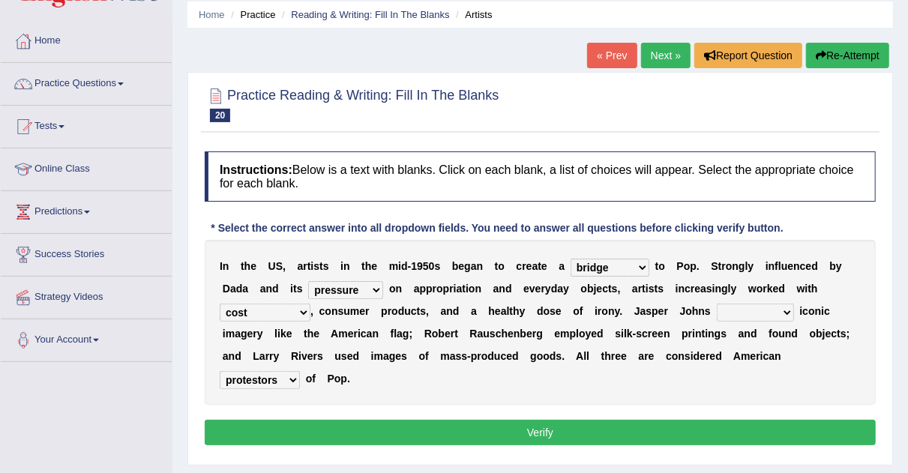
scroll to position [85, 0]
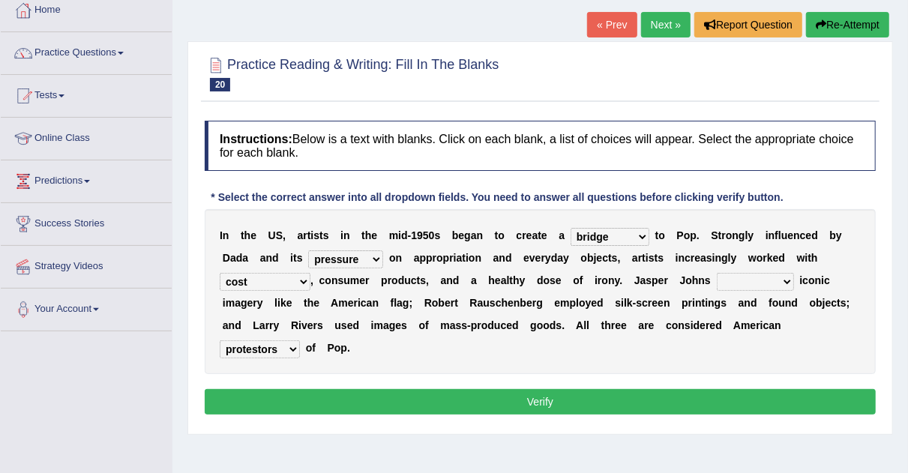
click at [596, 403] on button "Verify" at bounding box center [540, 402] width 671 height 26
click at [787, 276] on select "reimagined recalled recycled reviewed" at bounding box center [755, 282] width 77 height 18
select select "reimagined"
click at [717, 273] on select "reimagined recalled recycled reviewed" at bounding box center [755, 282] width 77 height 18
click at [677, 398] on button "Verify" at bounding box center [540, 402] width 671 height 26
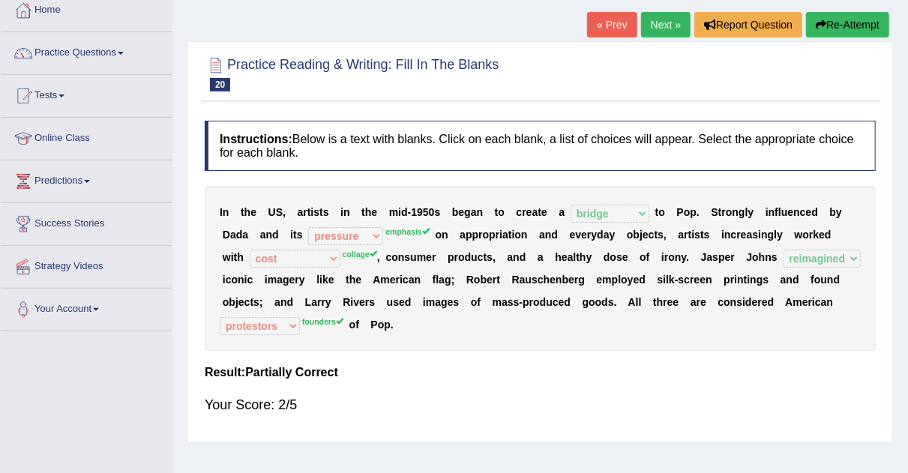
scroll to position [0, 0]
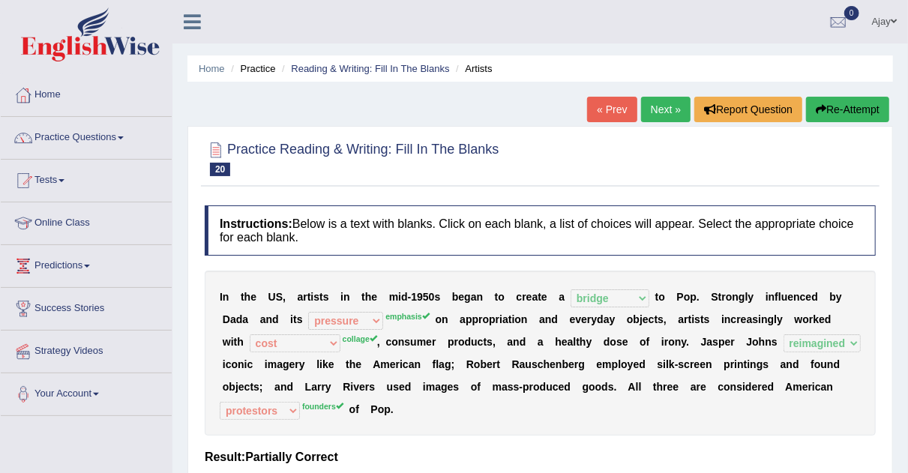
click at [674, 105] on link "Next »" at bounding box center [666, 110] width 50 height 26
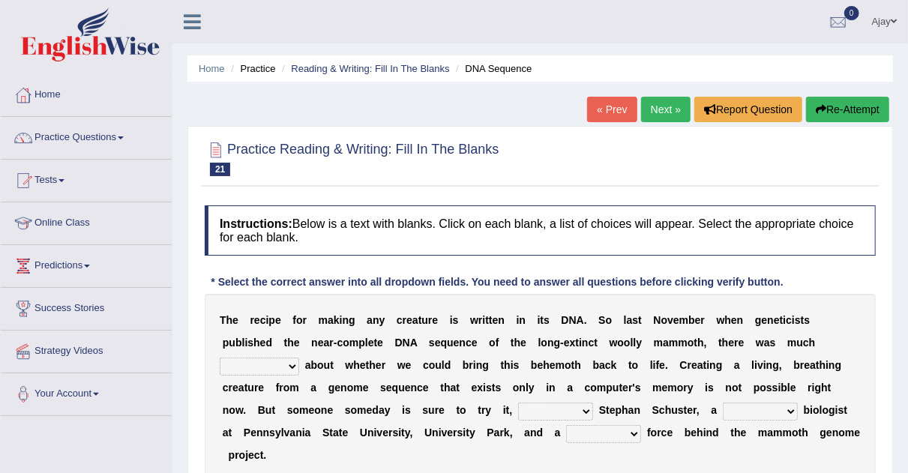
click at [299, 369] on b at bounding box center [302, 365] width 6 height 12
click at [295, 365] on select "speculation profit ratio worship" at bounding box center [260, 367] width 80 height 18
click at [317, 409] on b "o" at bounding box center [317, 410] width 7 height 12
click at [287, 368] on select "speculation profit ratio worship" at bounding box center [260, 367] width 80 height 18
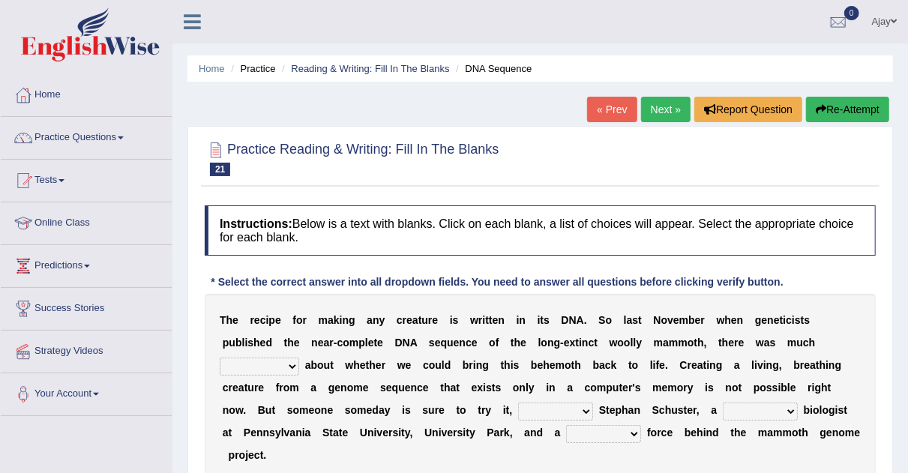
select select "ratio"
click at [220, 358] on select "speculation profit ratio worship" at bounding box center [260, 367] width 80 height 18
click at [296, 361] on select "speculation profit ratio worship" at bounding box center [260, 367] width 80 height 18
click at [591, 398] on div "T h e r e c i p e f o r m a k i n g a n y c r e a t u r e i s w r i t t e n i n…" at bounding box center [540, 388] width 671 height 188
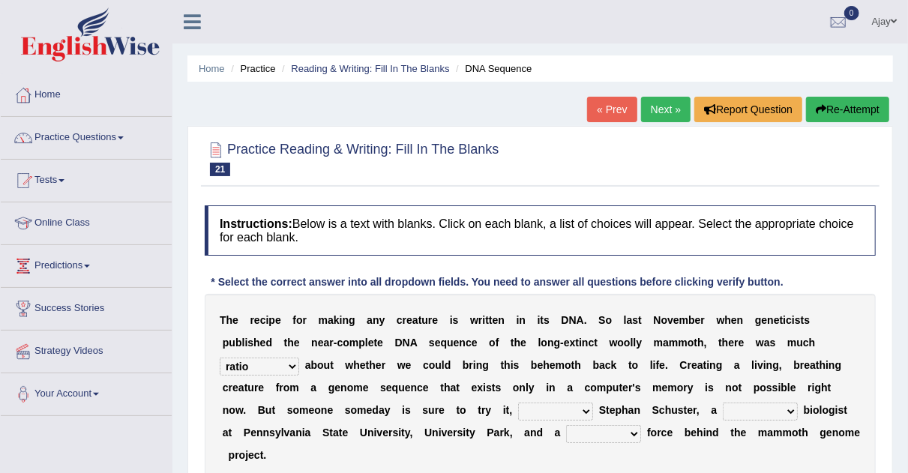
click at [581, 409] on select "predicts forecast provides censures" at bounding box center [555, 412] width 75 height 18
click at [794, 407] on select "human molecular animal organ" at bounding box center [760, 412] width 75 height 18
click at [629, 432] on select "driving army moving carrying" at bounding box center [603, 434] width 75 height 18
select select "army"
click at [566, 425] on select "driving army moving carrying" at bounding box center [603, 434] width 75 height 18
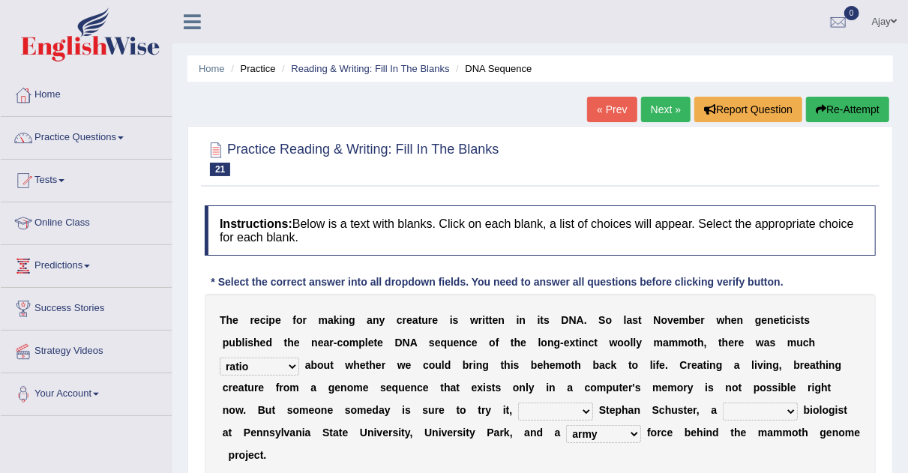
click at [579, 405] on select "predicts forecast provides censures" at bounding box center [555, 412] width 75 height 18
select select "provides"
click at [518, 403] on select "predicts forecast provides censures" at bounding box center [555, 412] width 75 height 18
click at [789, 404] on select "human molecular animal organ" at bounding box center [760, 412] width 75 height 18
select select "human"
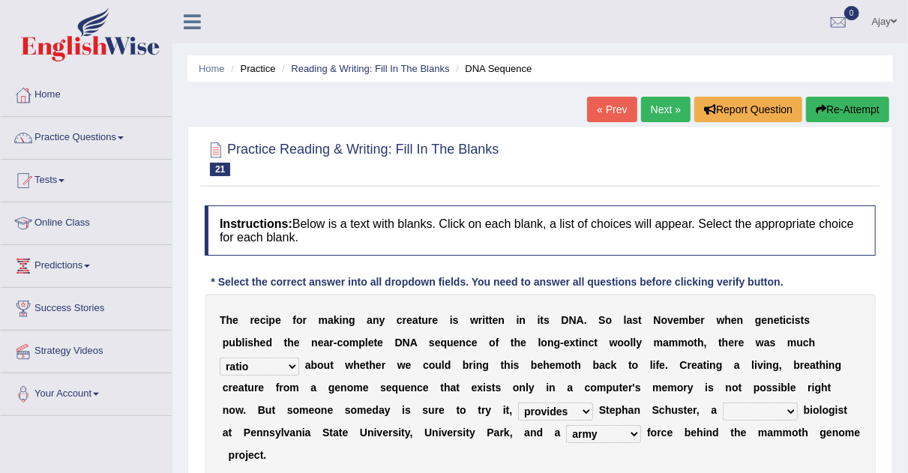
click at [723, 403] on select "human molecular animal organ" at bounding box center [760, 412] width 75 height 18
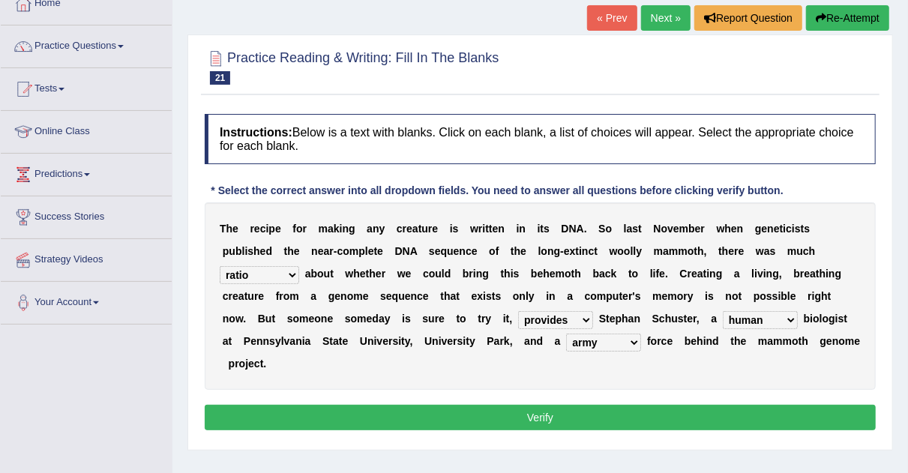
scroll to position [94, 0]
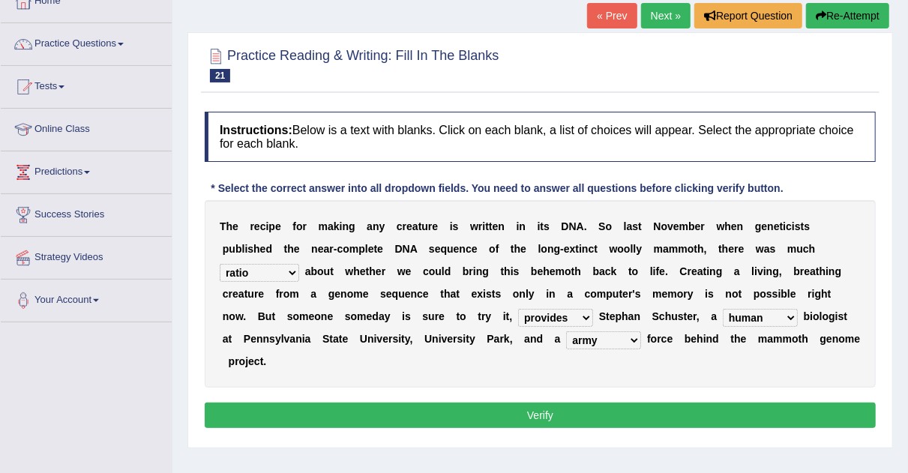
click at [635, 338] on select "driving army moving carrying" at bounding box center [603, 341] width 75 height 18
click at [664, 414] on button "Verify" at bounding box center [540, 416] width 671 height 26
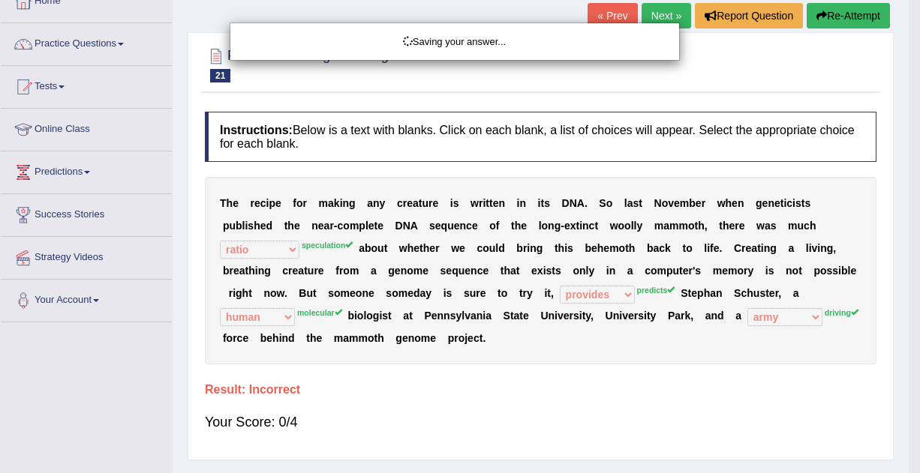
click at [664, 380] on body "Toggle navigation Home Practice Questions Speaking Practice Read Aloud Repeat S…" at bounding box center [460, 142] width 920 height 473
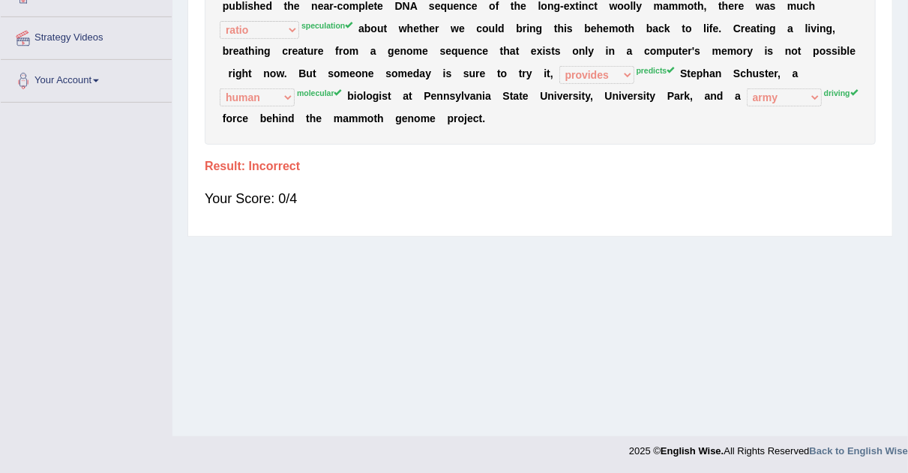
scroll to position [0, 0]
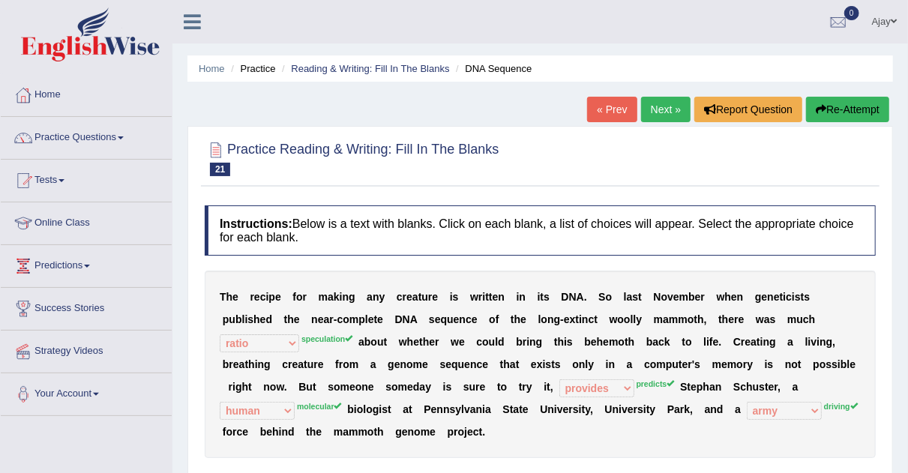
click at [682, 127] on div "Practice Reading & Writing: Fill In The Blanks 21 DNA Sequence Instructions: Be…" at bounding box center [541, 338] width 706 height 425
click at [664, 110] on link "Next »" at bounding box center [666, 110] width 50 height 26
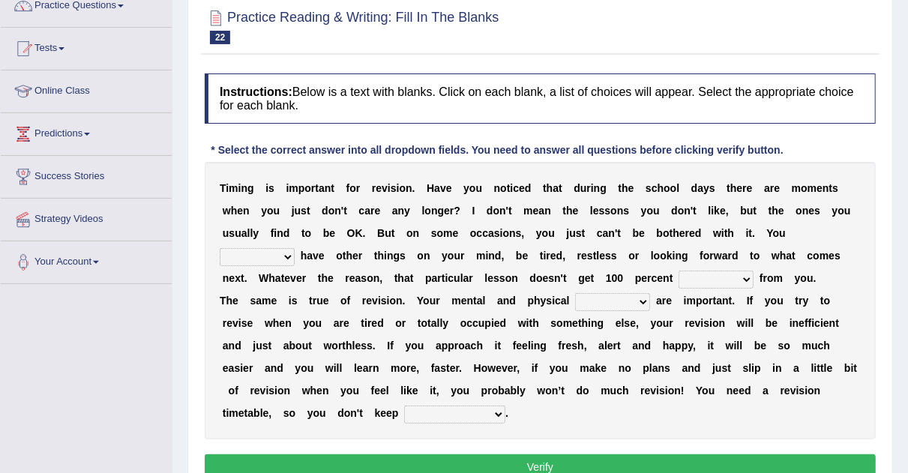
scroll to position [134, 0]
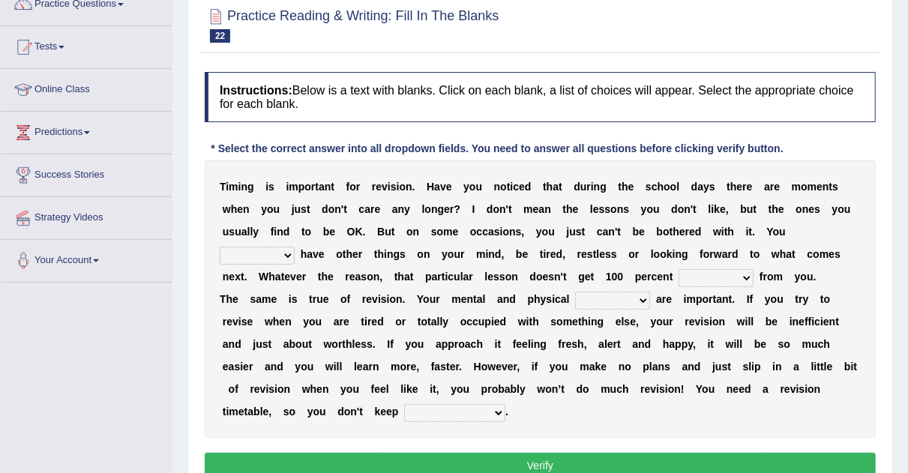
click at [290, 255] on select "may can will must" at bounding box center [257, 256] width 75 height 18
select select "will"
click at [220, 247] on select "may can will must" at bounding box center [257, 256] width 75 height 18
click at [755, 275] on b at bounding box center [757, 277] width 6 height 12
click at [750, 275] on select "effect afford effort affect" at bounding box center [716, 278] width 75 height 18
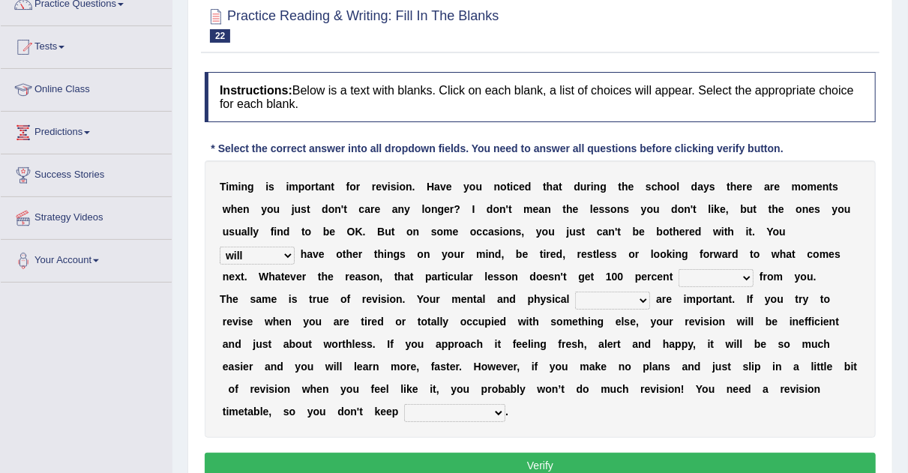
select select "affect"
click at [679, 269] on select "effect afford effort affect" at bounding box center [716, 278] width 75 height 18
click at [635, 293] on select "altitude strength attitudes talent" at bounding box center [612, 301] width 75 height 18
select select "attitudes"
click at [575, 292] on select "altitude strength attitudes talent" at bounding box center [612, 301] width 75 height 18
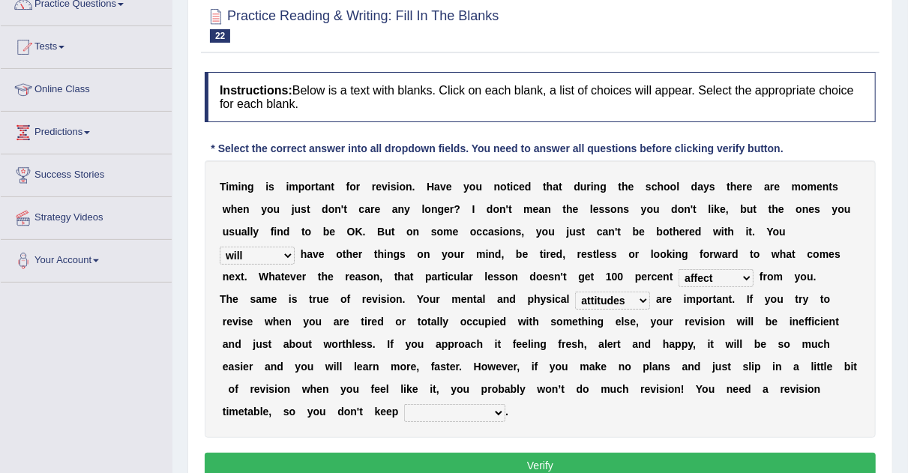
click at [487, 409] on select "stopping it from putting it off giving it out getting it wrong" at bounding box center [454, 413] width 101 height 18
click at [560, 406] on div "T i m i n g i s i m p o r t a n t f o r r e v i s i o n . H a v e y o u n o t i…" at bounding box center [540, 300] width 671 height 278
click at [500, 415] on select "stopping it from putting it off giving it out getting it wrong" at bounding box center [454, 413] width 101 height 18
select select "getting it wrong"
click at [404, 404] on select "stopping it from putting it off giving it out getting it wrong" at bounding box center [454, 413] width 101 height 18
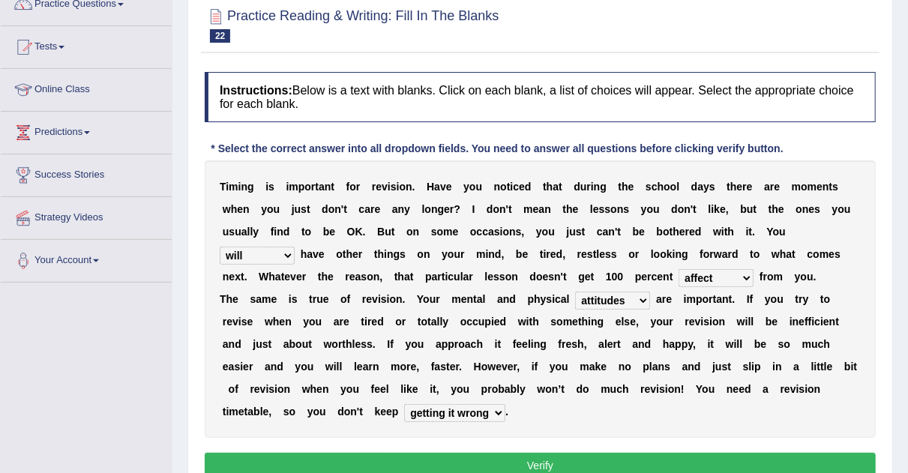
click at [500, 458] on button "Verify" at bounding box center [540, 466] width 671 height 26
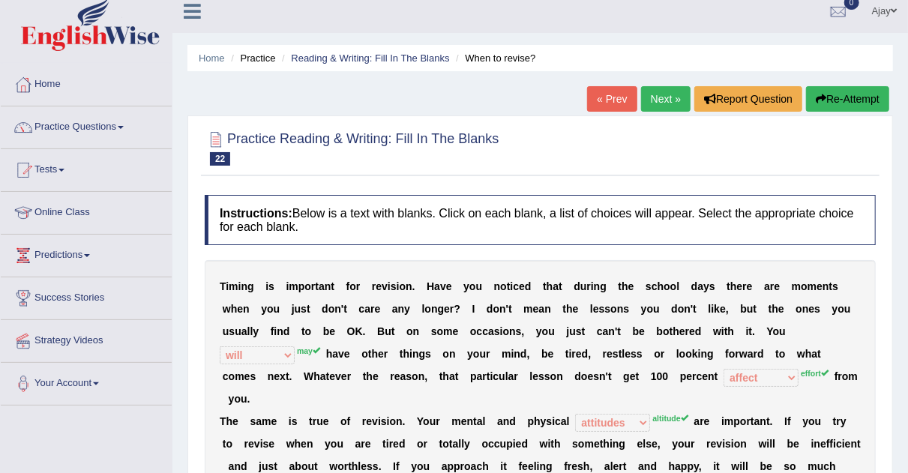
scroll to position [0, 0]
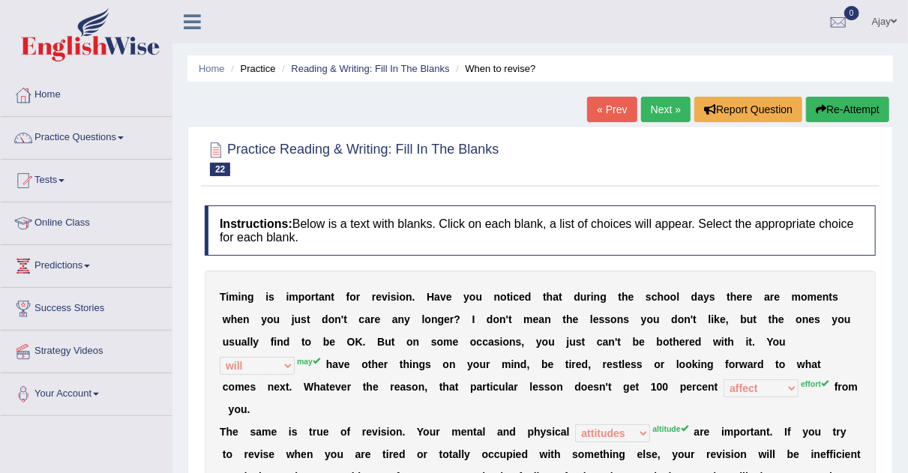
click at [662, 113] on link "Next »" at bounding box center [666, 110] width 50 height 26
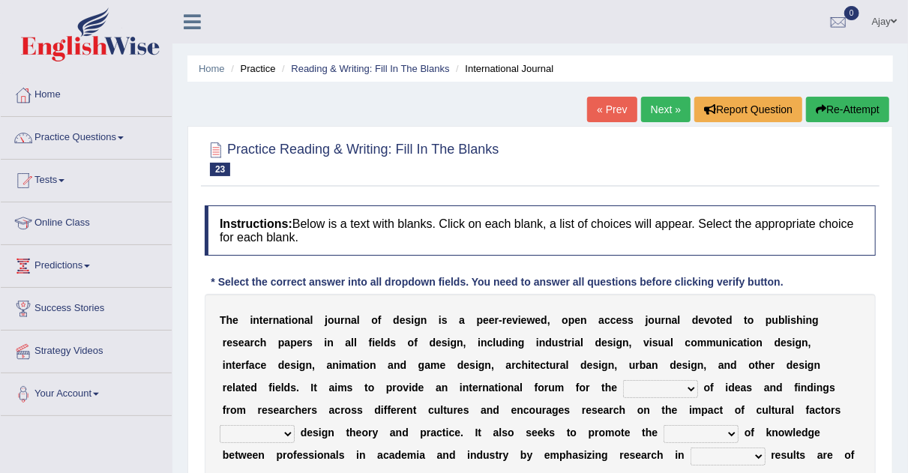
scroll to position [90, 0]
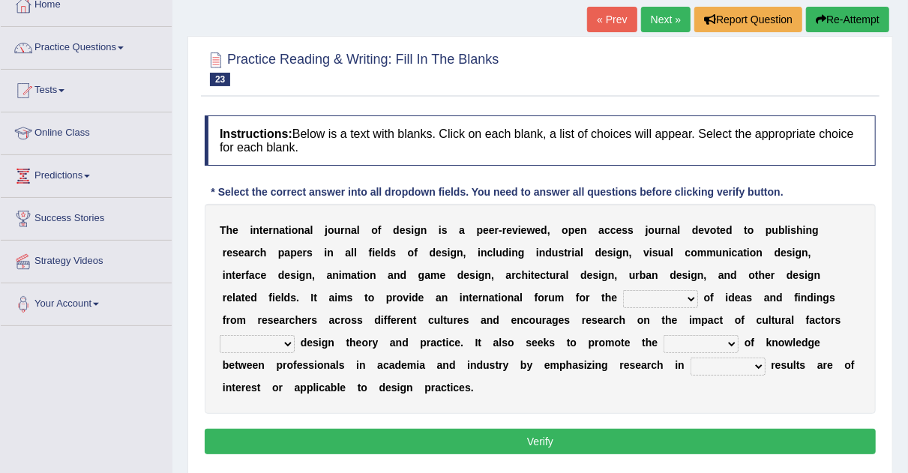
click at [695, 293] on select "infliction change exchange occurence" at bounding box center [660, 299] width 75 height 18
select select "occurence"
click at [623, 290] on select "infliction change exchange occurence" at bounding box center [660, 299] width 75 height 18
click at [284, 344] on select "on without inside at" at bounding box center [257, 344] width 75 height 18
select select "without"
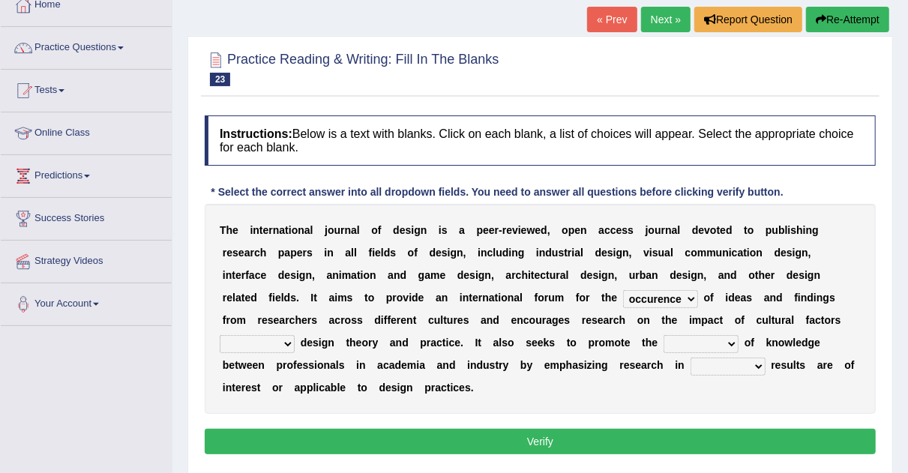
click at [220, 335] on select "on without inside at" at bounding box center [257, 344] width 75 height 18
click at [728, 343] on select "overlap transplant transfer estimation" at bounding box center [701, 344] width 75 height 18
select select "transfer"
click at [664, 335] on select "overlap transplant transfer estimation" at bounding box center [701, 344] width 75 height 18
click at [760, 360] on select "the which that what" at bounding box center [728, 367] width 75 height 18
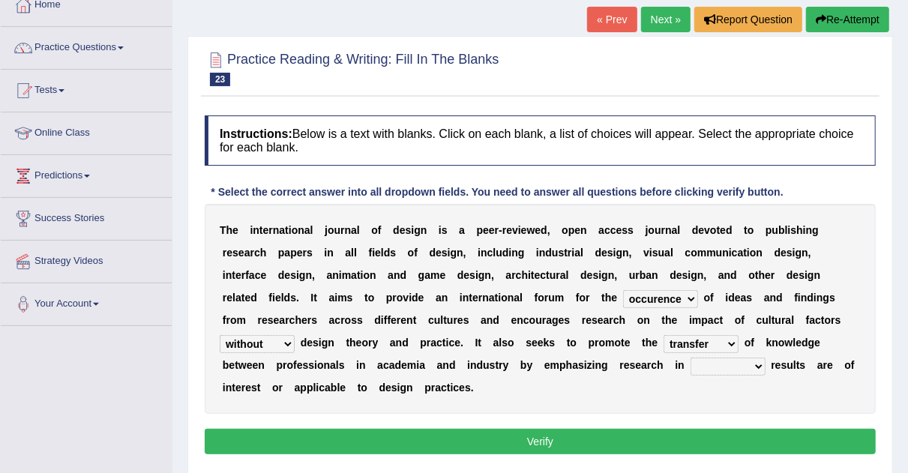
select select "what"
click at [691, 358] on select "the which that what" at bounding box center [728, 367] width 75 height 18
click at [703, 440] on button "Verify" at bounding box center [540, 442] width 671 height 26
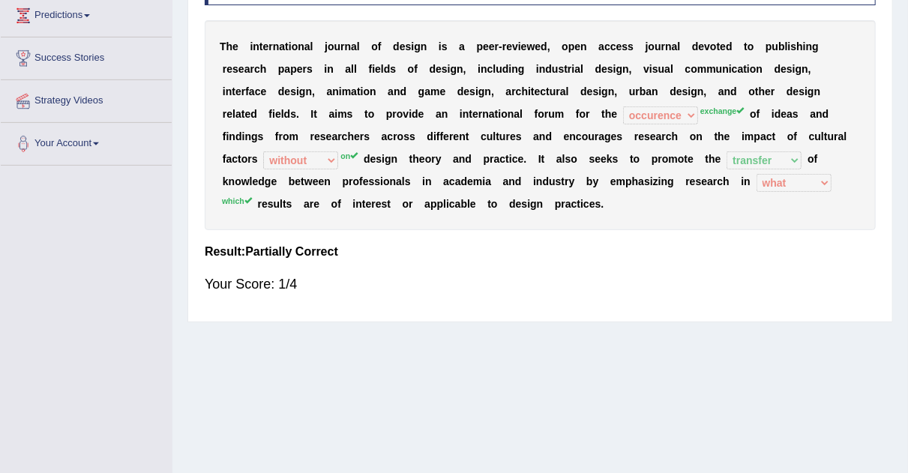
scroll to position [0, 0]
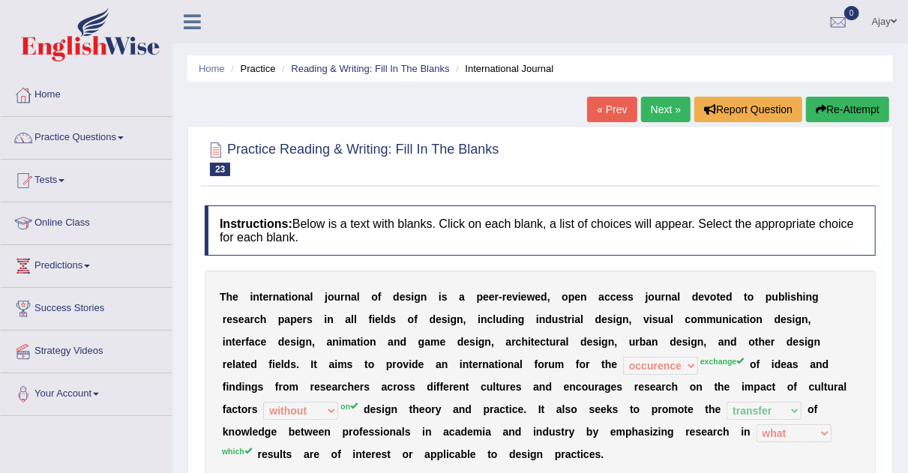
click at [655, 107] on link "Next »" at bounding box center [666, 110] width 50 height 26
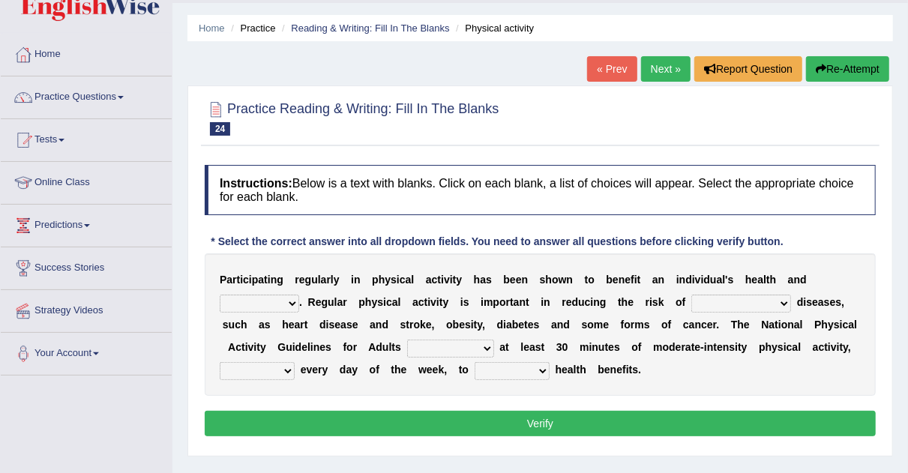
scroll to position [60, 0]
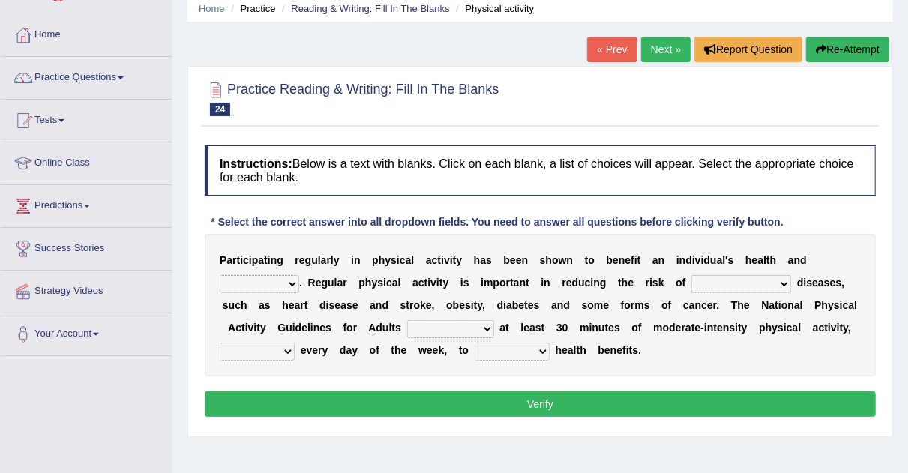
click at [296, 286] on select "values immortality expectation wellbeing" at bounding box center [260, 284] width 80 height 18
